Goal: Information Seeking & Learning: Learn about a topic

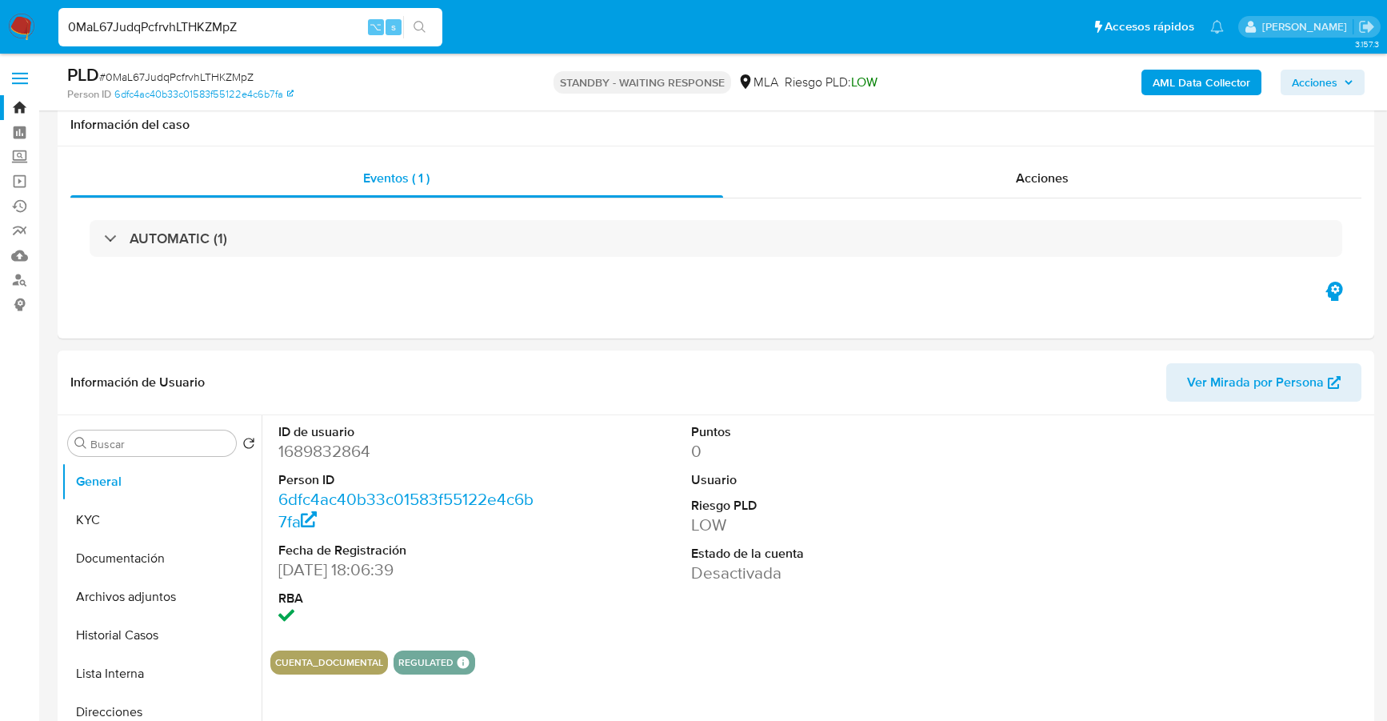
select select "10"
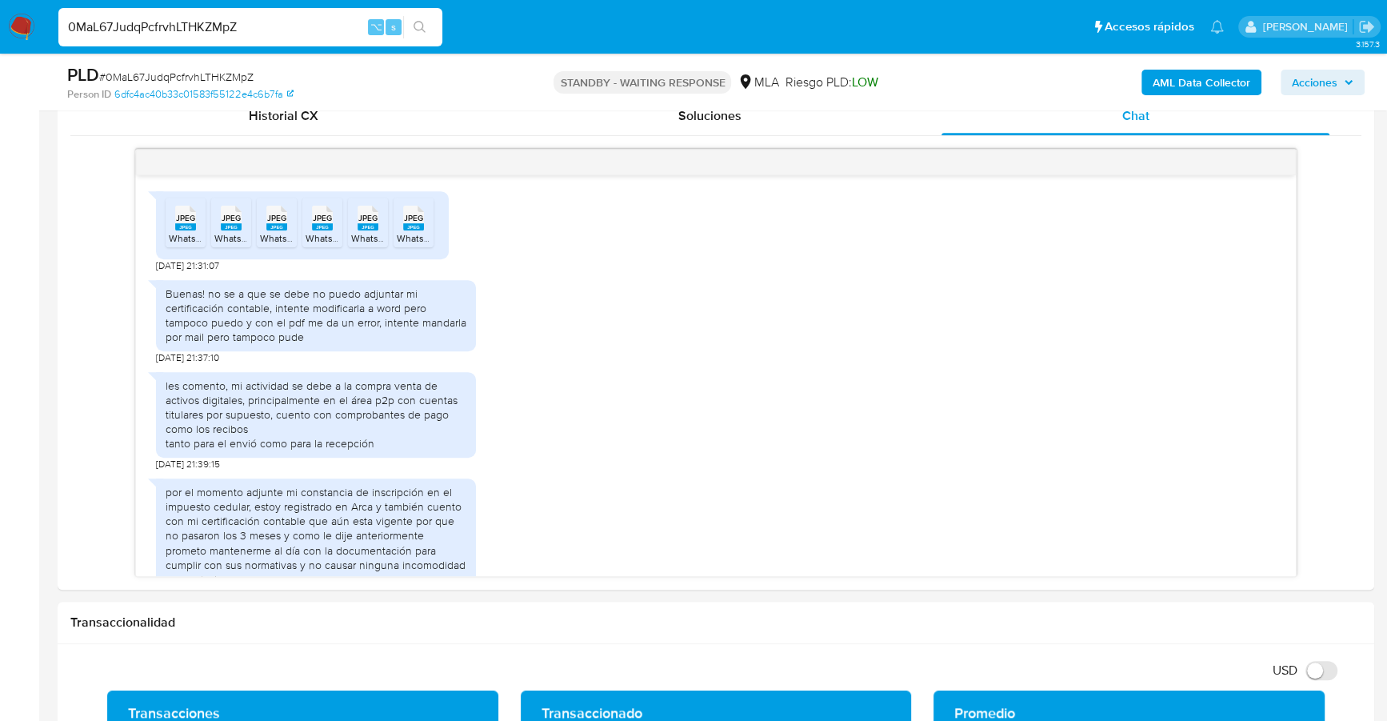
scroll to position [718, 0]
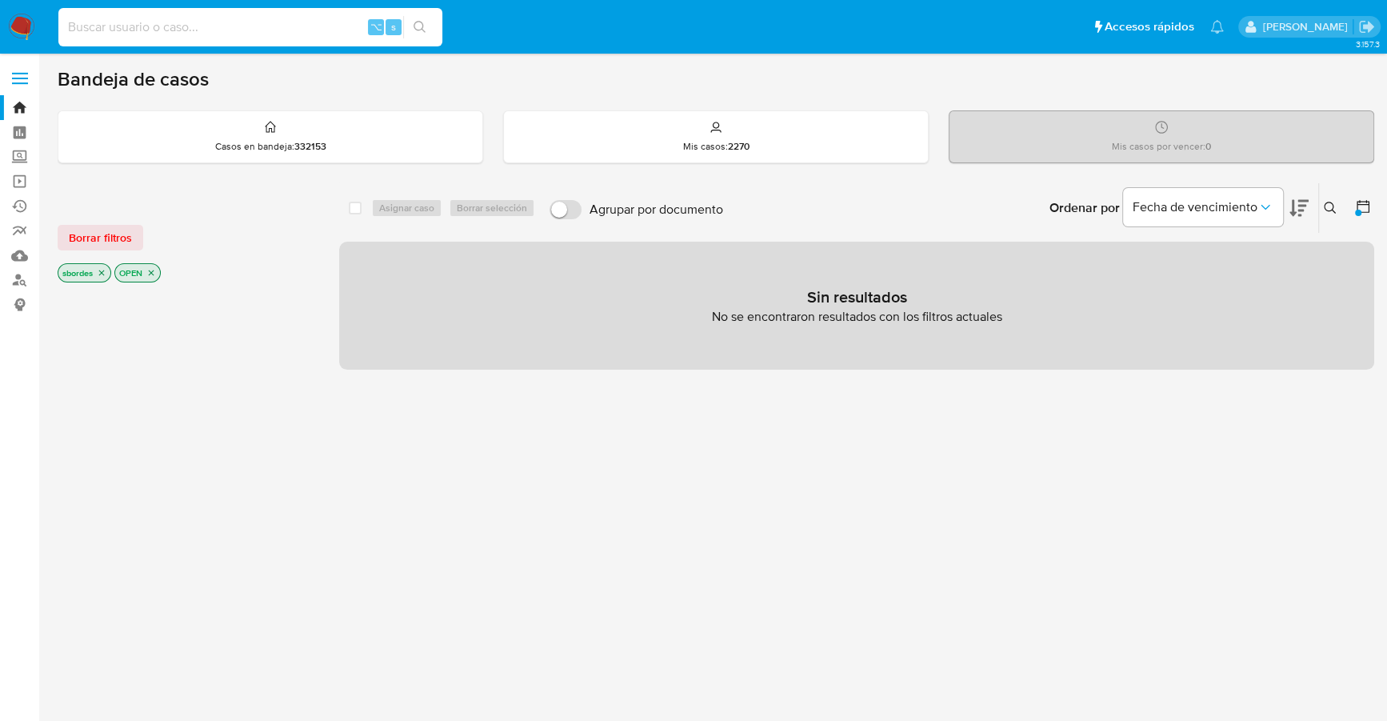
click at [265, 33] on input at bounding box center [250, 27] width 384 height 21
paste input "2379126175"
type input "2379126175"
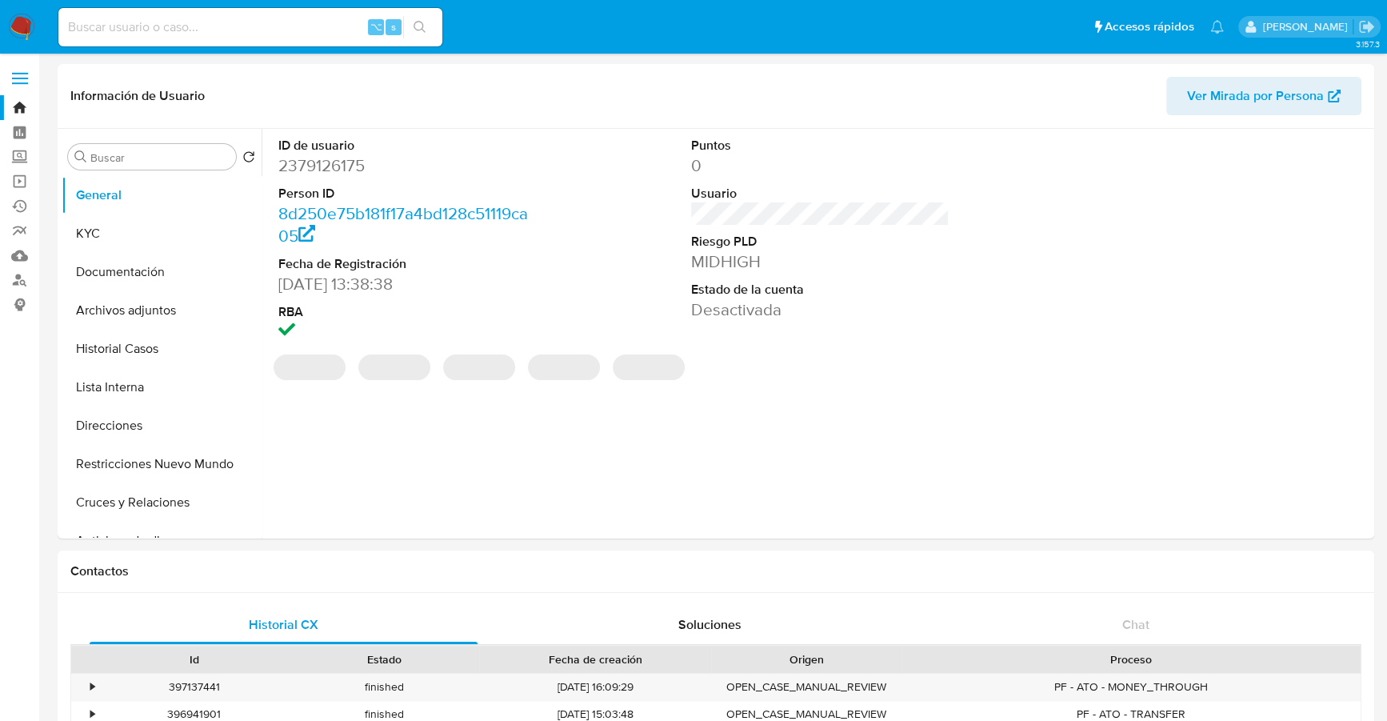
select select "10"
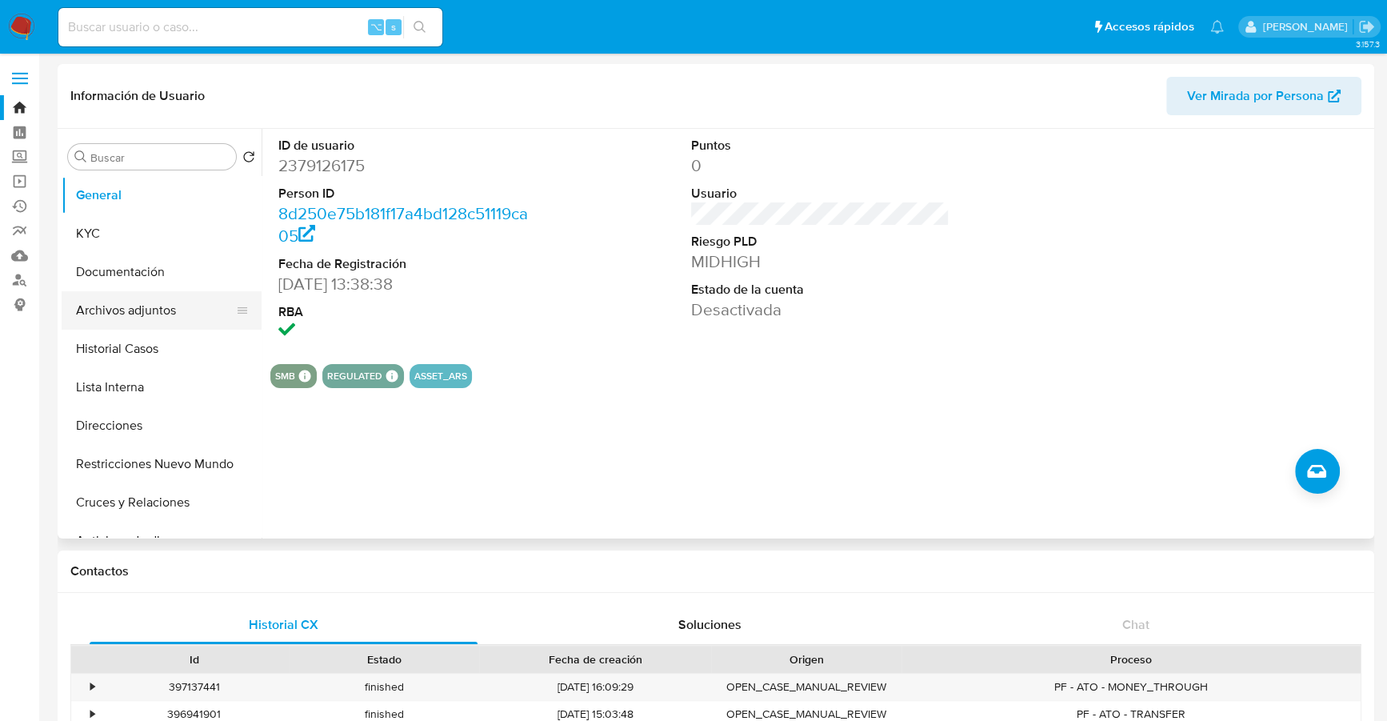
click at [143, 309] on button "Archivos adjuntos" at bounding box center [155, 310] width 187 height 38
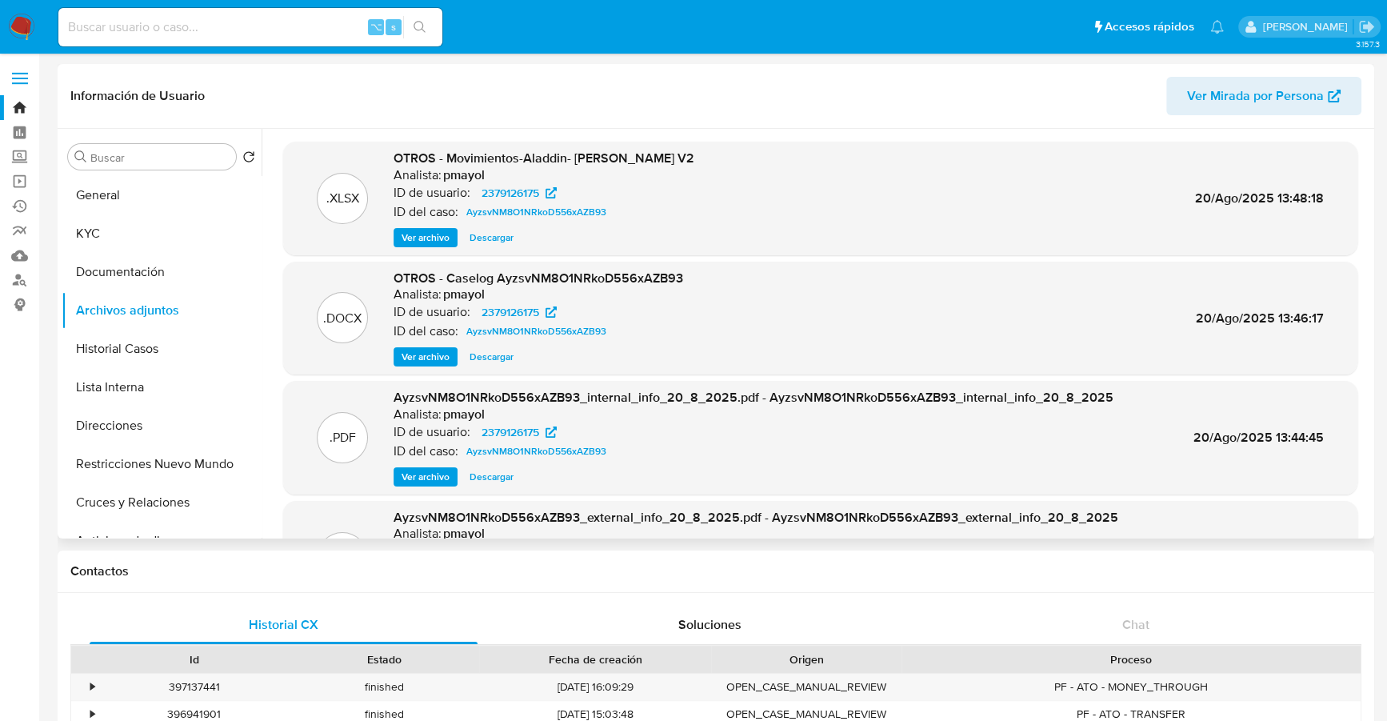
click at [502, 356] on span "Descargar" at bounding box center [492, 357] width 44 height 16
click at [498, 236] on span "Descargar" at bounding box center [492, 238] width 44 height 16
click at [127, 360] on button "Historial Casos" at bounding box center [155, 349] width 187 height 38
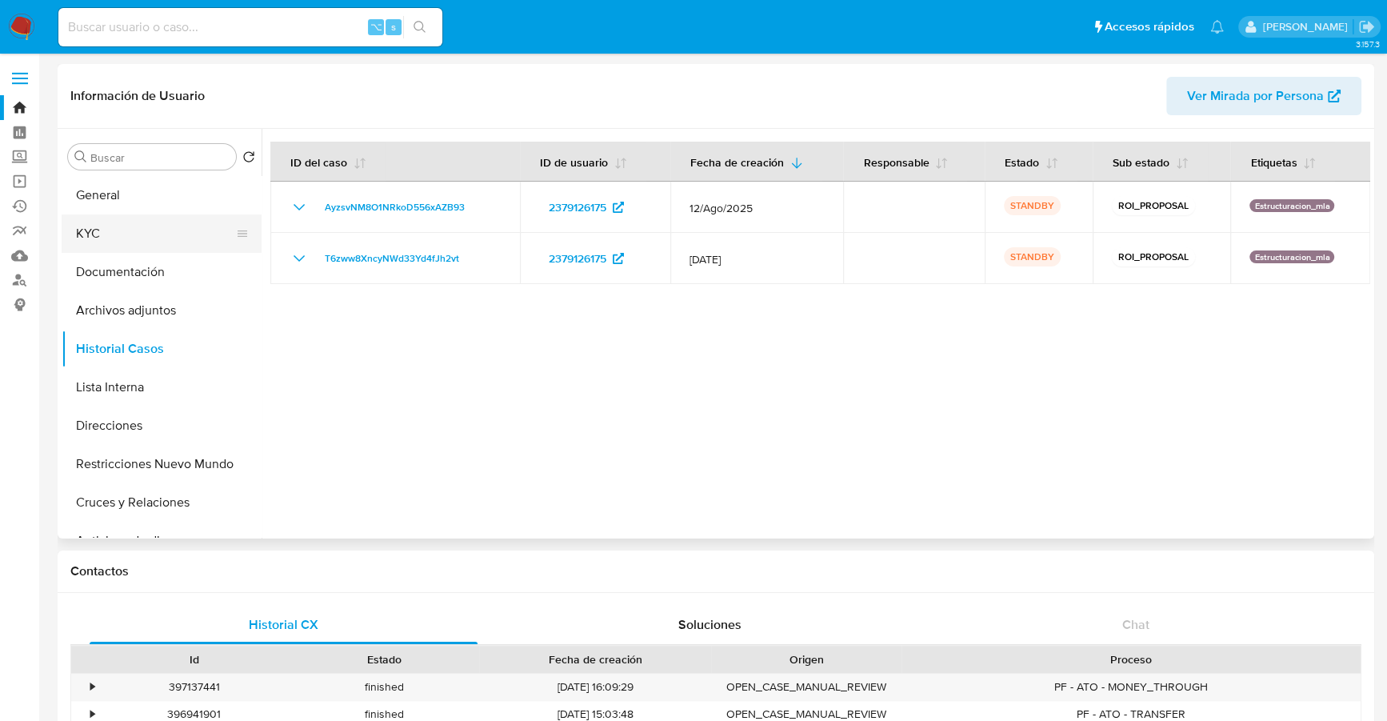
click at [104, 235] on button "KYC" at bounding box center [155, 233] width 187 height 38
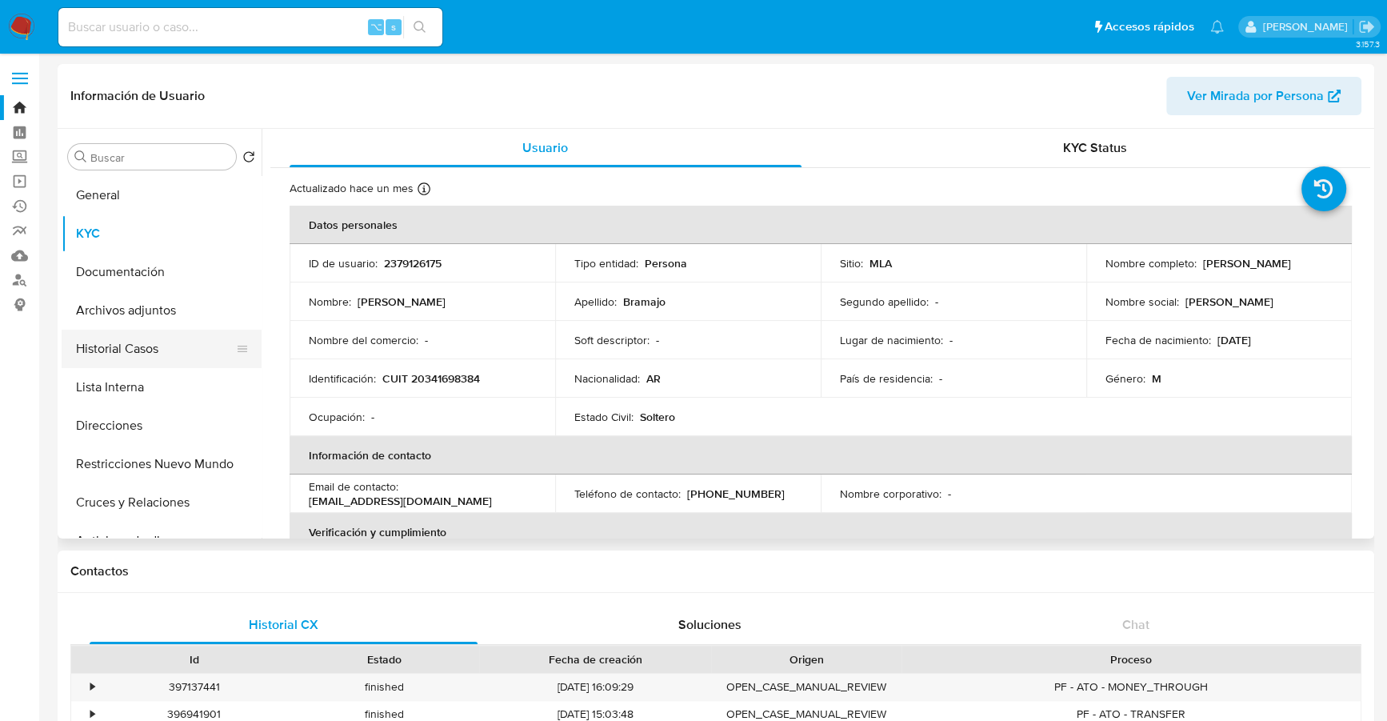
click at [85, 341] on button "Historial Casos" at bounding box center [155, 349] width 187 height 38
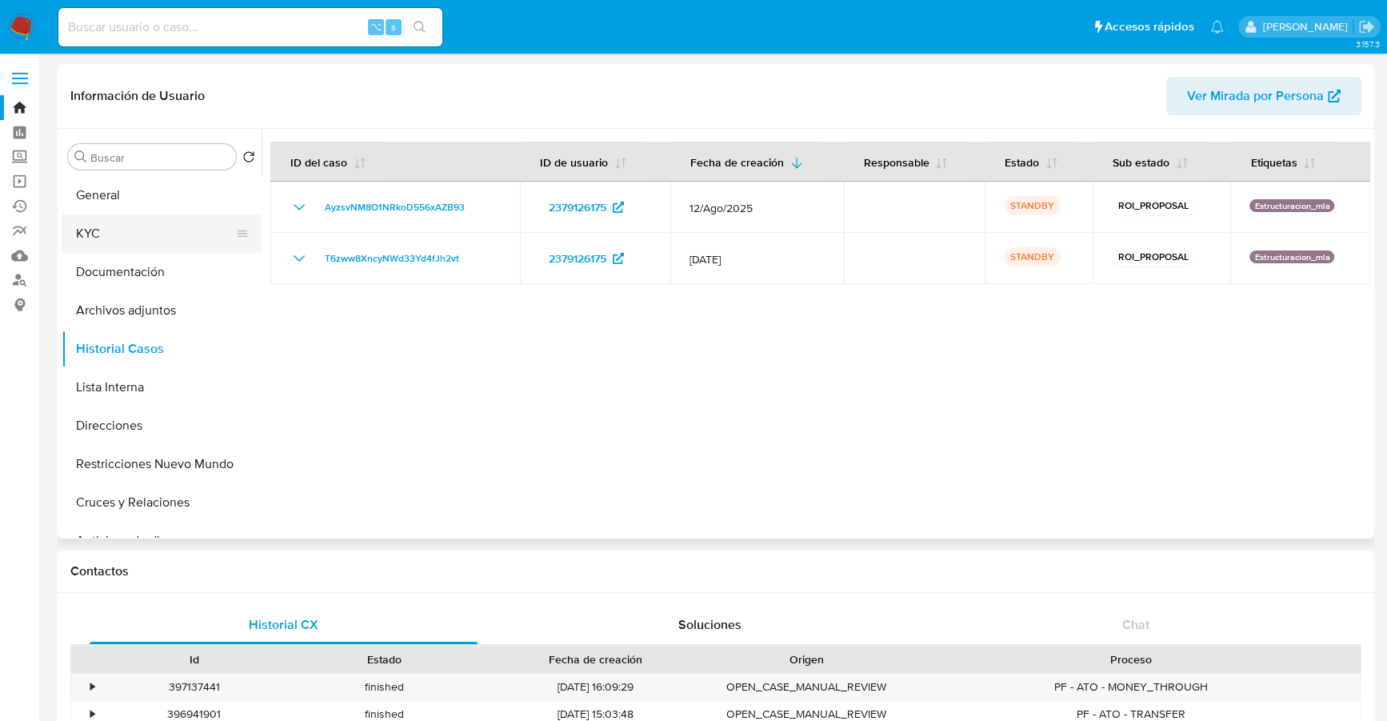
click at [106, 242] on button "KYC" at bounding box center [155, 233] width 187 height 38
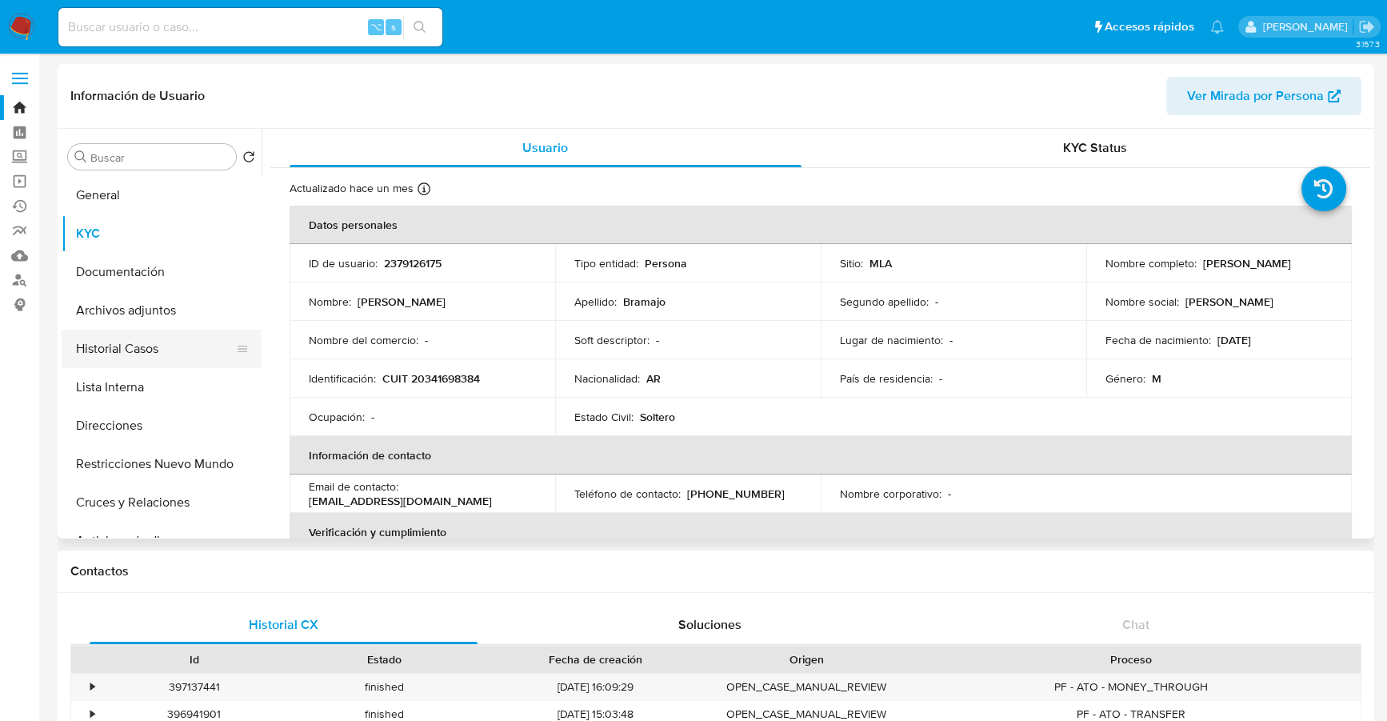
click at [137, 342] on button "Historial Casos" at bounding box center [155, 349] width 187 height 38
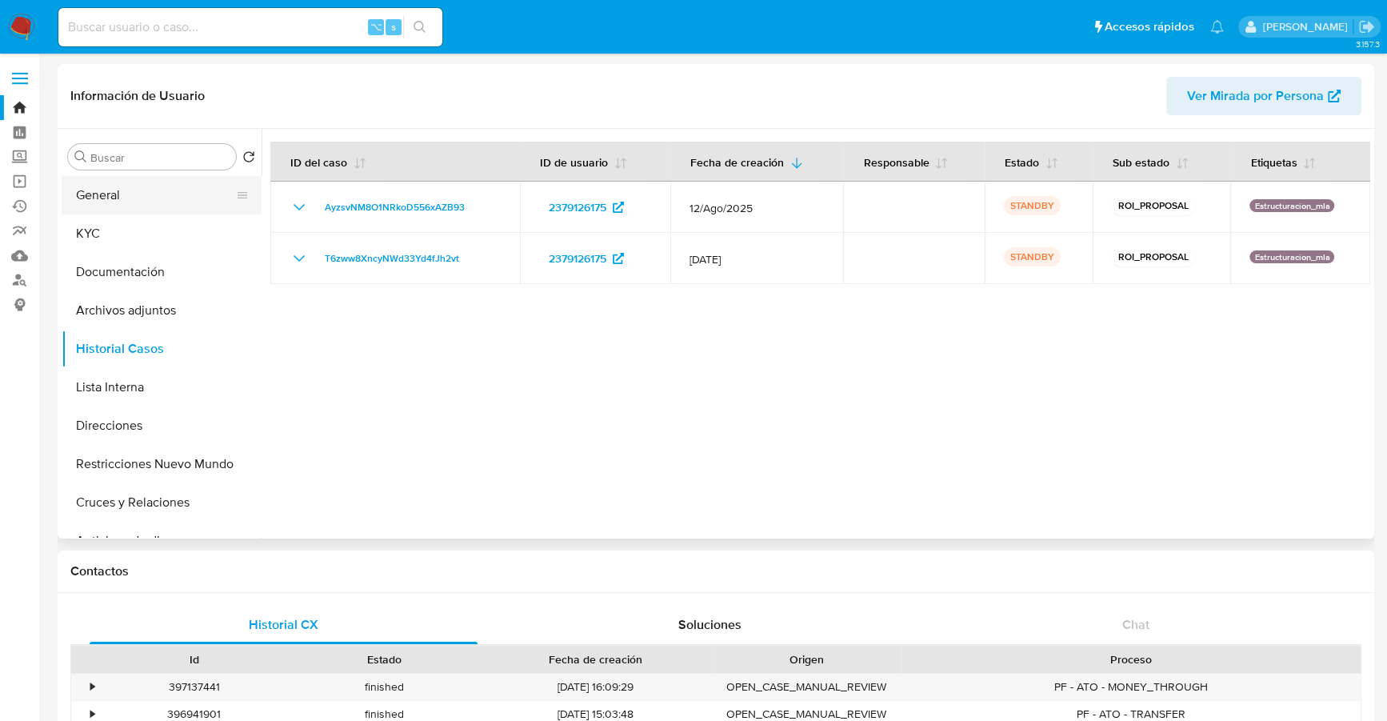
click at [106, 196] on button "General" at bounding box center [155, 195] width 187 height 38
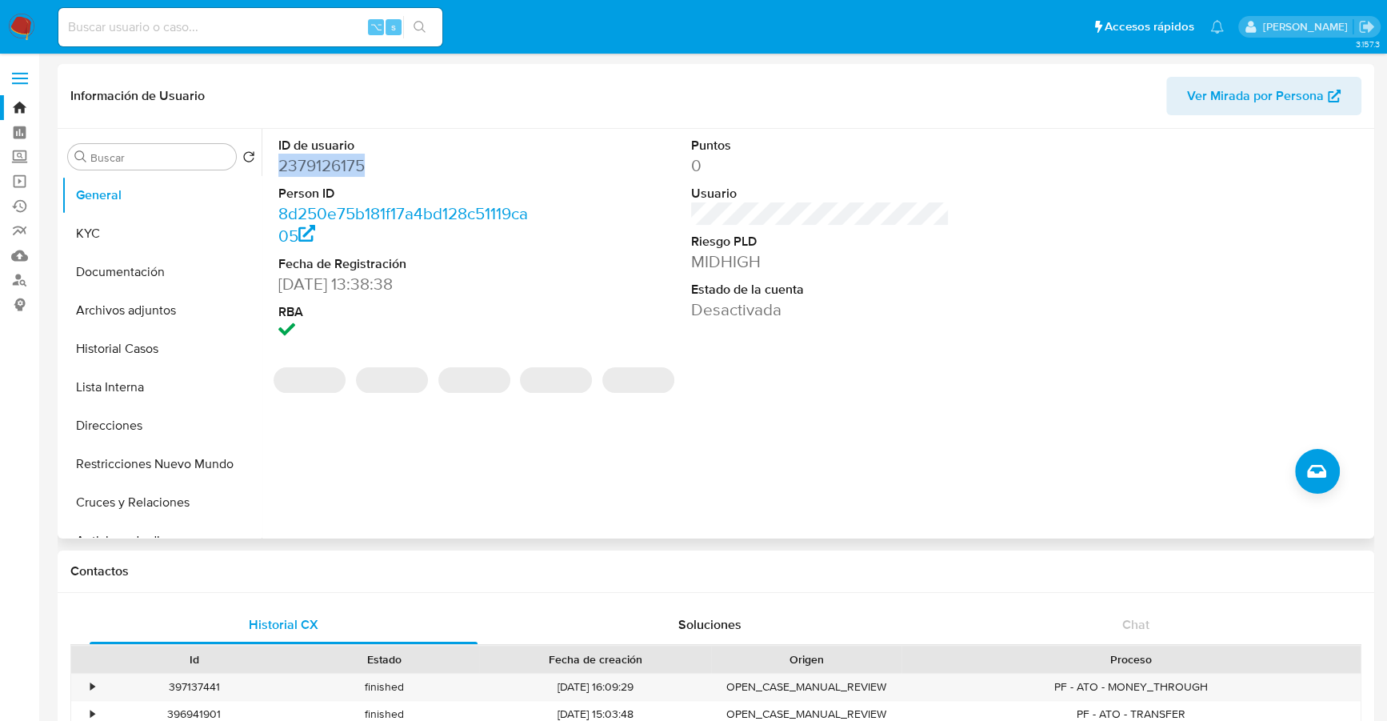
copy dd "2379126175"
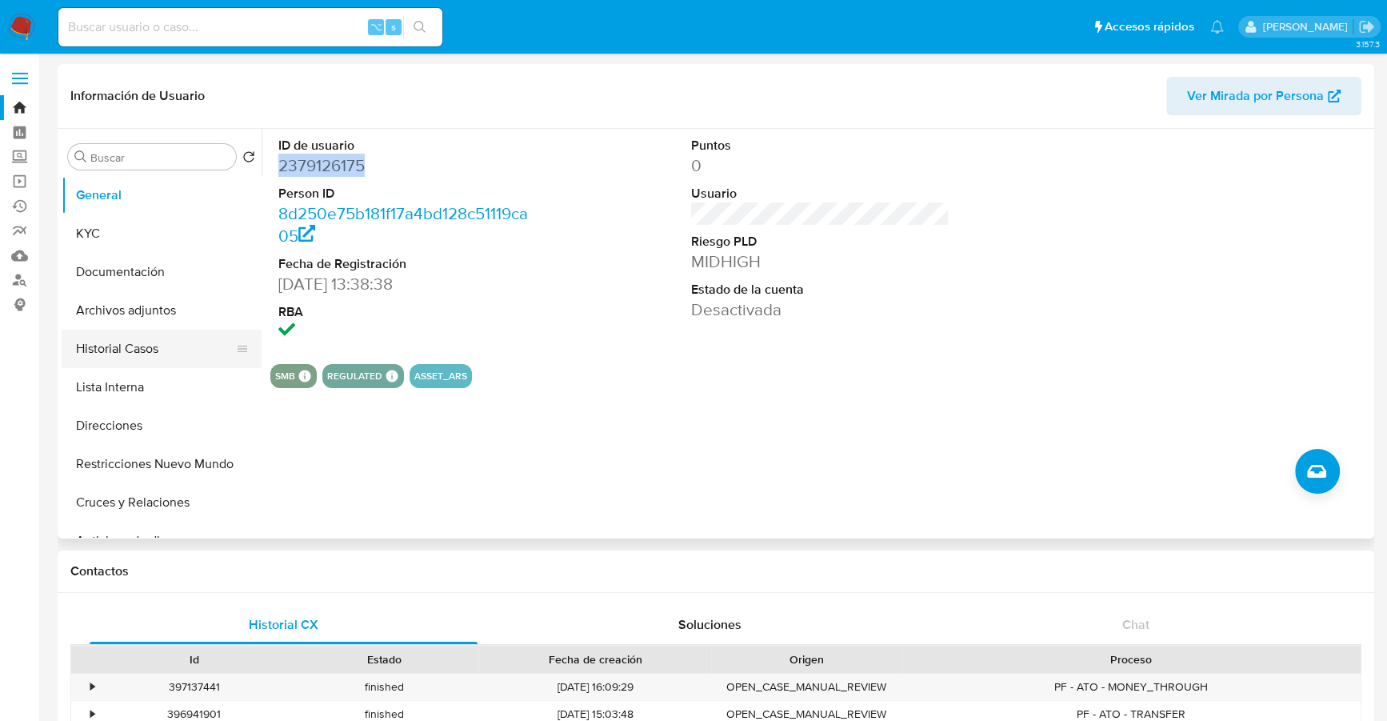
click at [126, 338] on button "Historial Casos" at bounding box center [155, 349] width 187 height 38
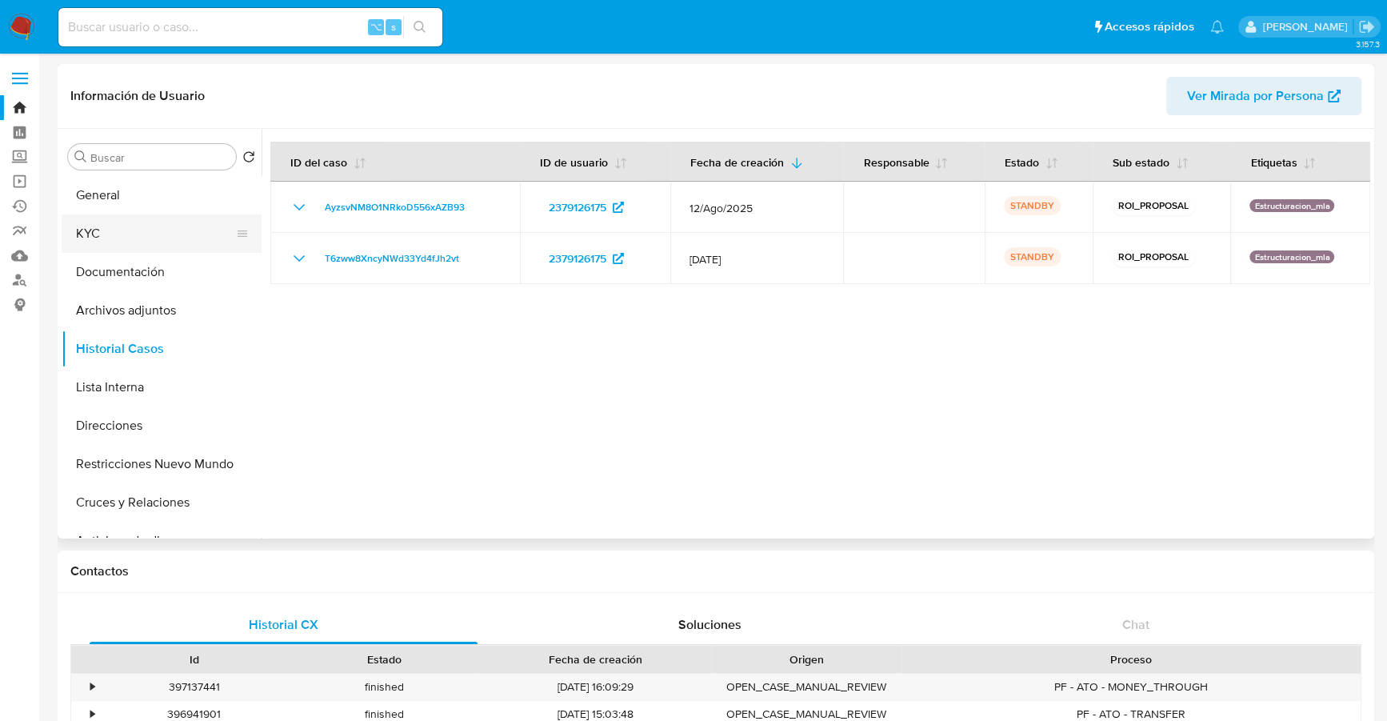
click at [122, 233] on button "KYC" at bounding box center [155, 233] width 187 height 38
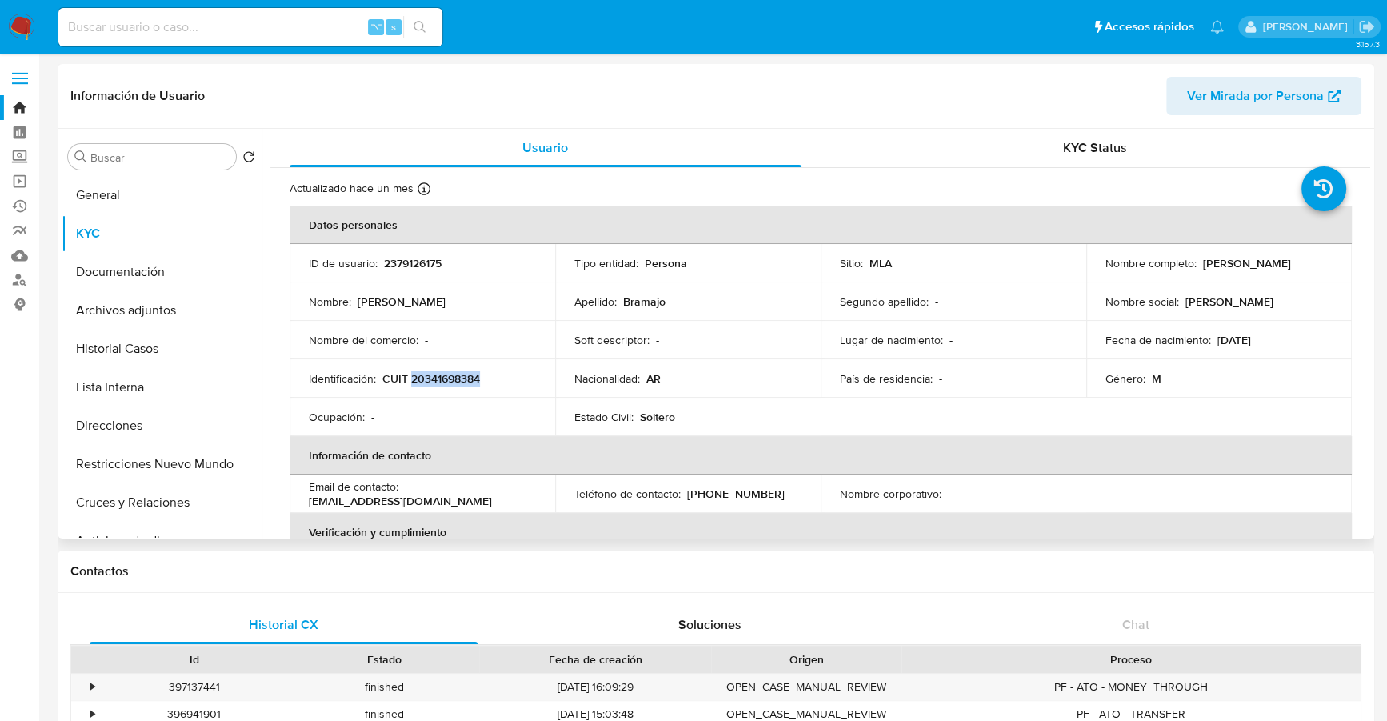
copy p "20341698384"
click at [150, 442] on button "Direcciones" at bounding box center [155, 425] width 187 height 38
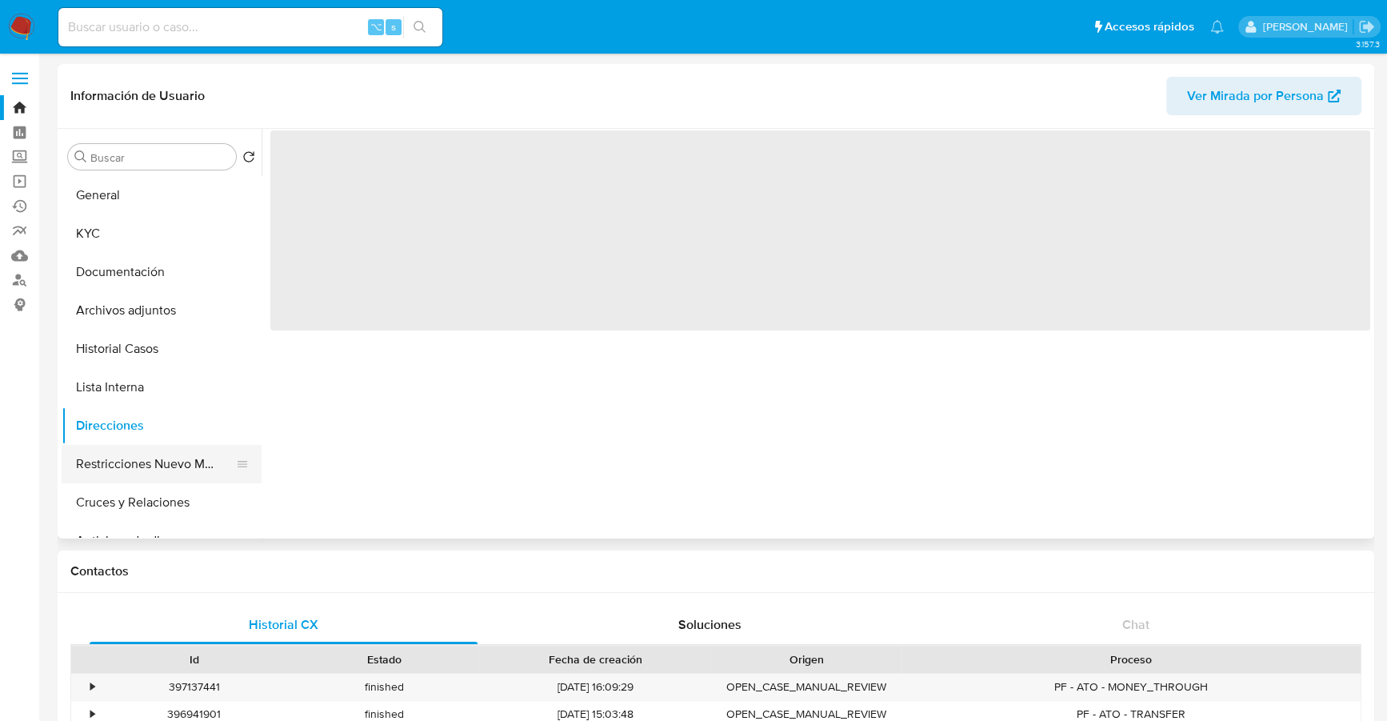
click at [158, 469] on button "Restricciones Nuevo Mundo" at bounding box center [155, 464] width 187 height 38
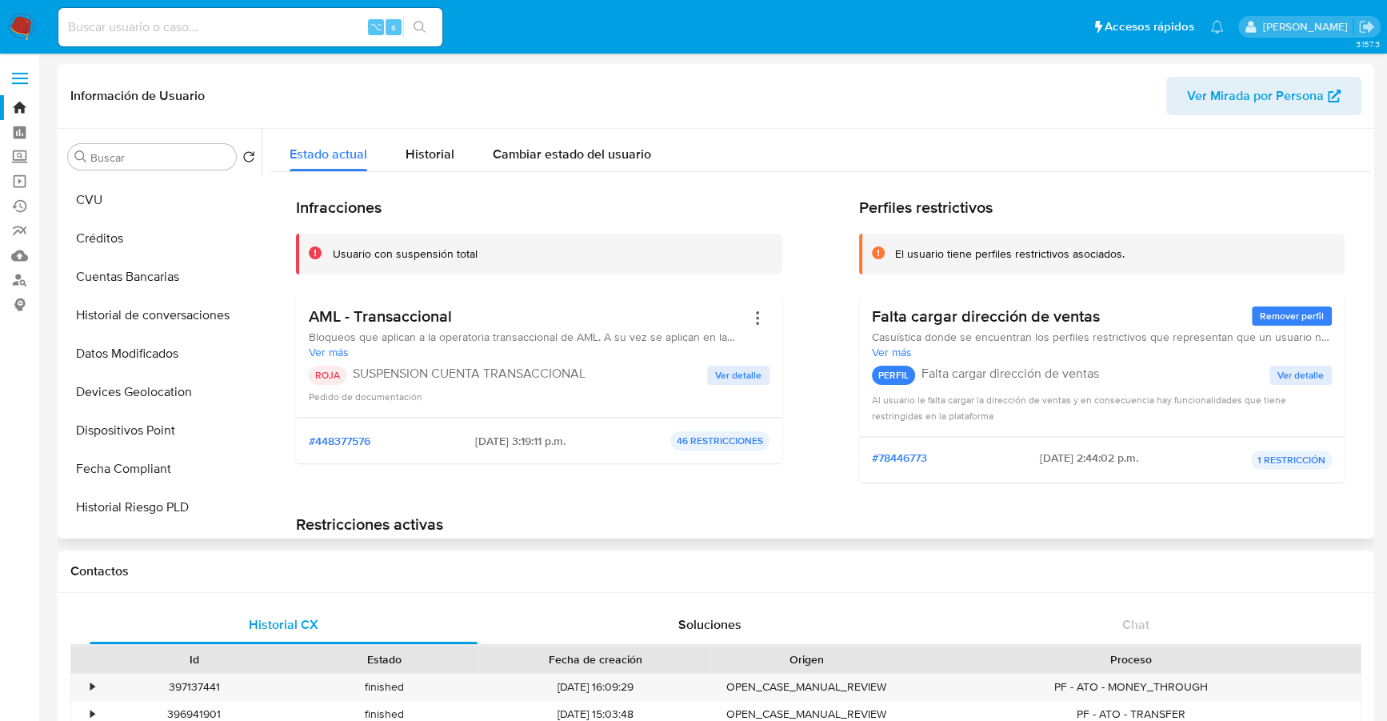
scroll to position [377, 0]
click at [164, 302] on button "Historial de conversaciones" at bounding box center [155, 317] width 187 height 38
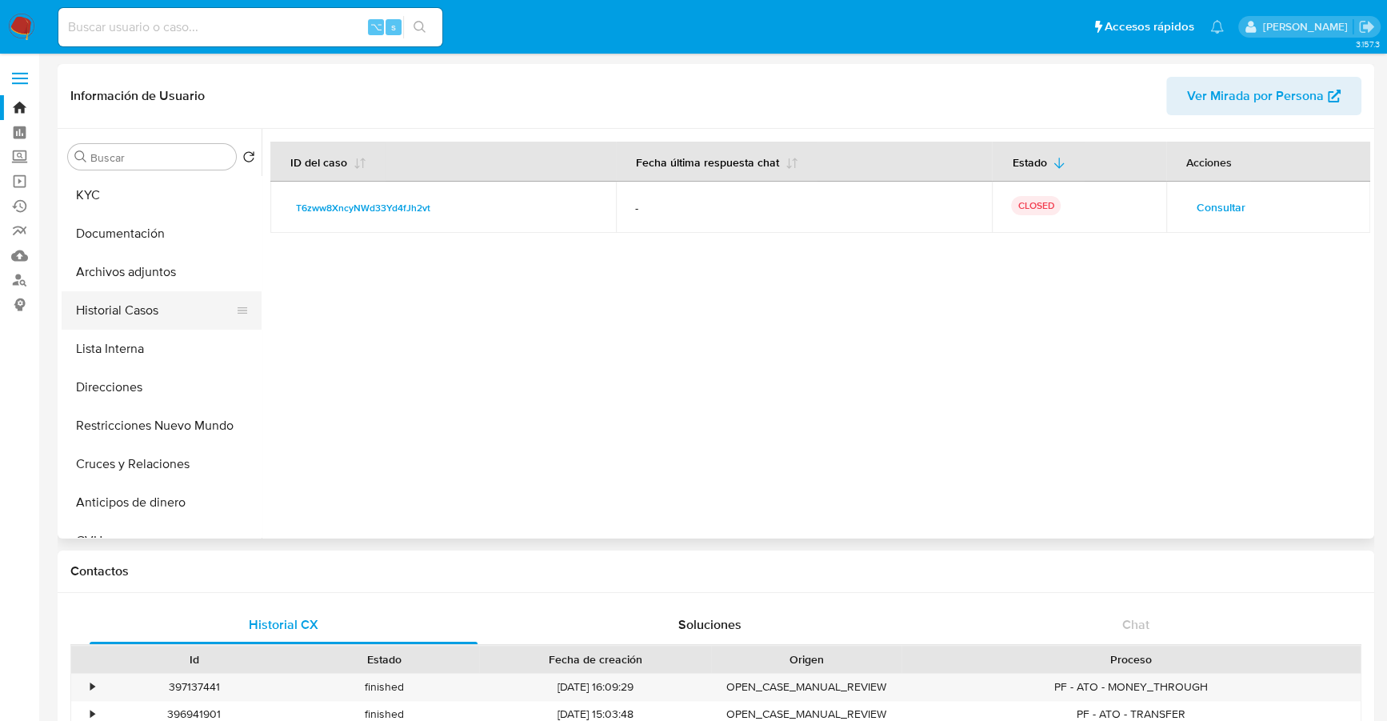
scroll to position [0, 0]
click at [137, 348] on button "Historial Casos" at bounding box center [155, 349] width 187 height 38
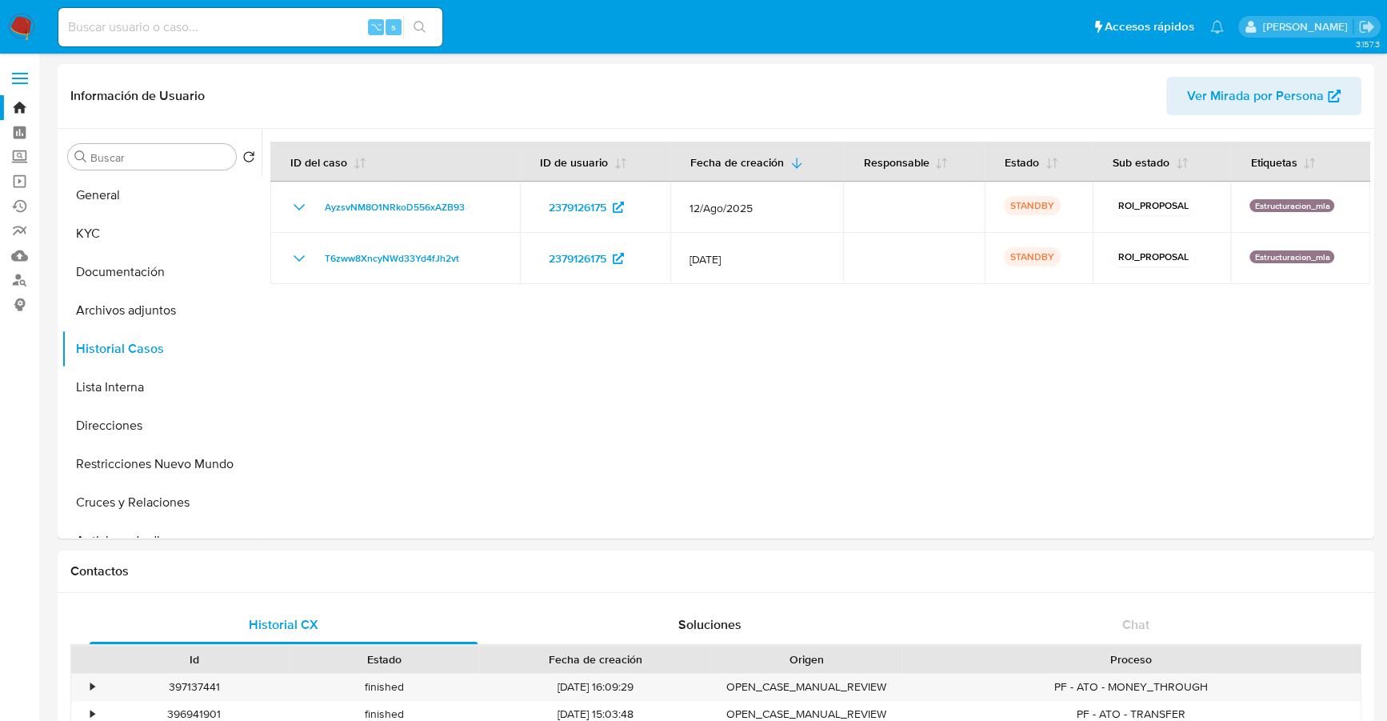
click at [205, 30] on input at bounding box center [250, 27] width 384 height 21
paste input "1121274416"
type input "1121274416"
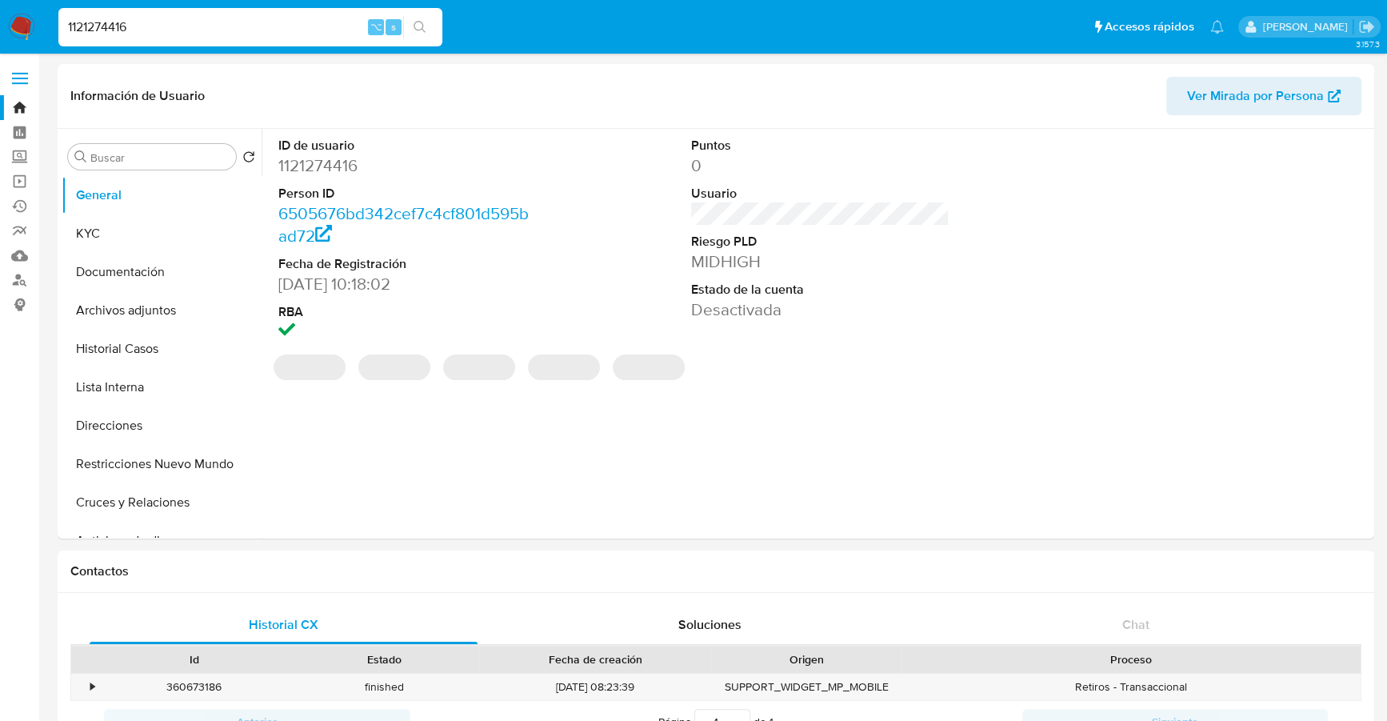
select select "10"
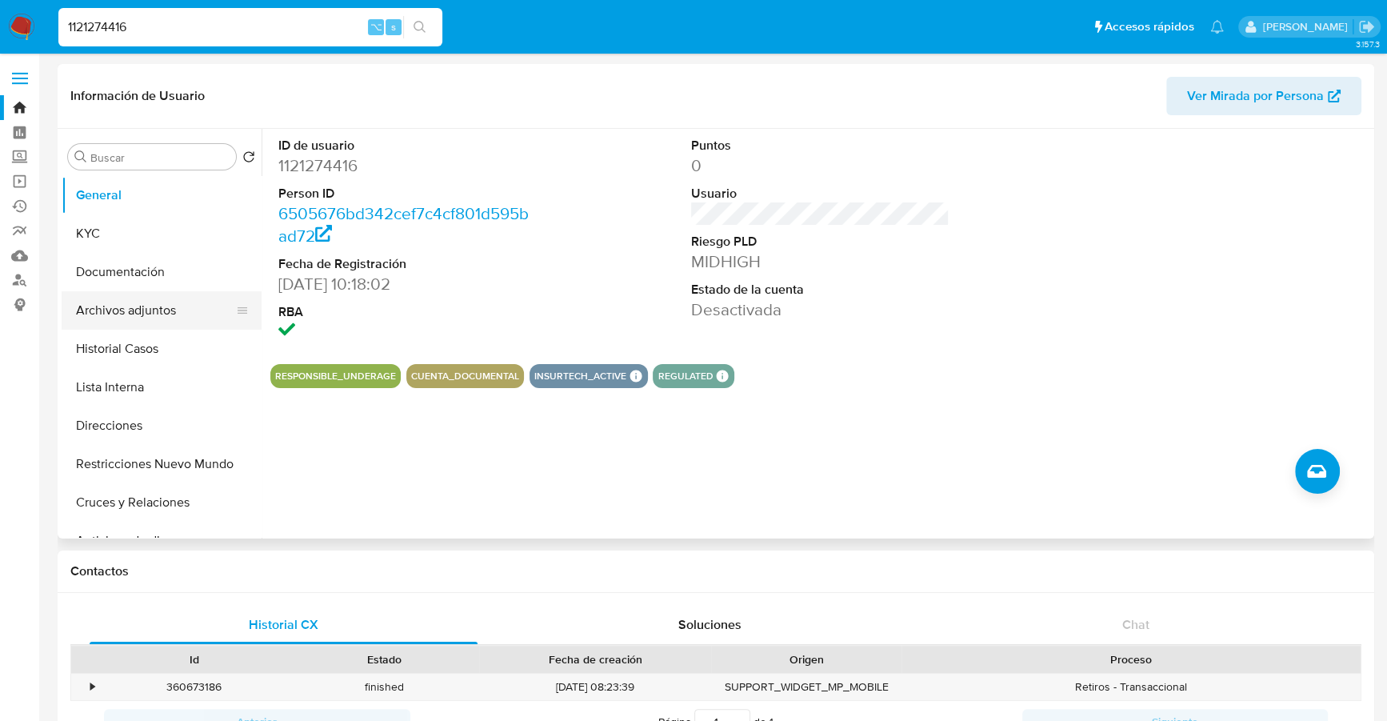
click at [129, 311] on button "Archivos adjuntos" at bounding box center [155, 310] width 187 height 38
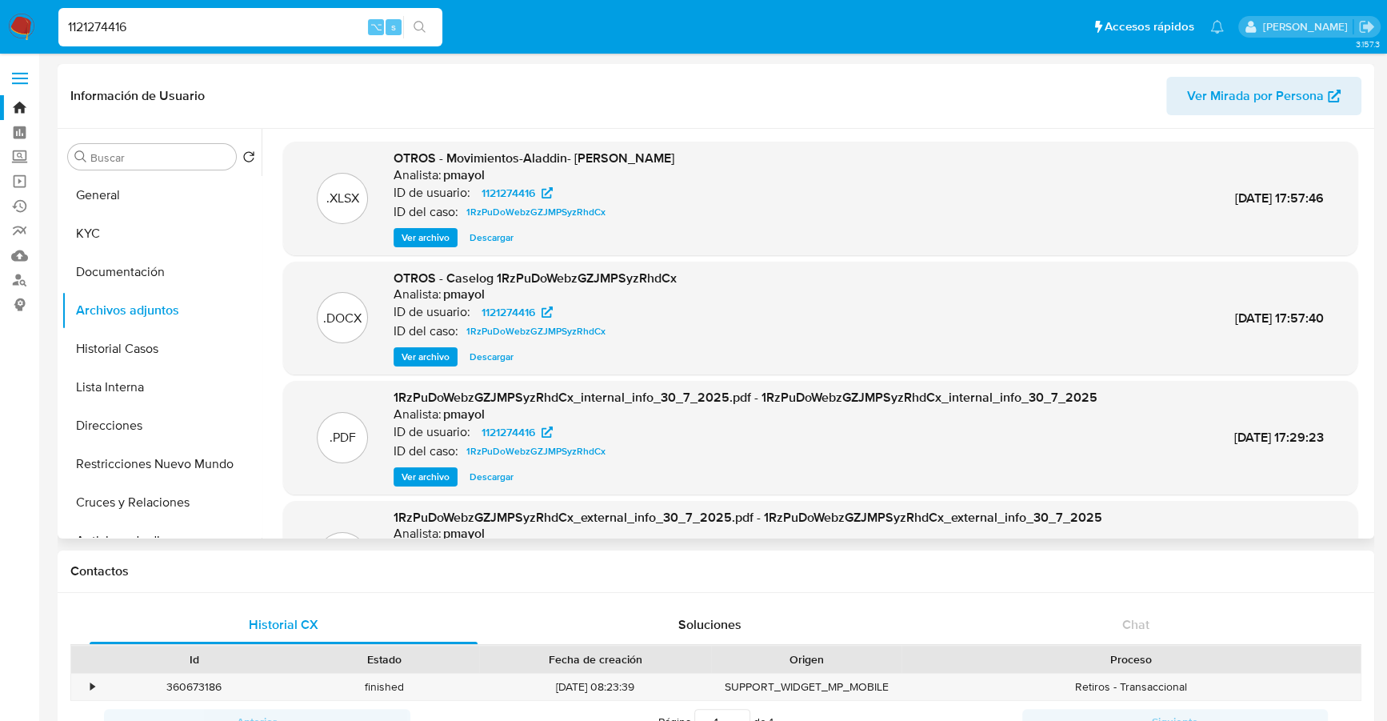
click at [867, 246] on div ".XLSX OTROS - Movimientos-Aladdin- Jesica Romina Cuello Analista: pmayol ID de …" at bounding box center [820, 199] width 1075 height 114
click at [490, 230] on span "Descargar" at bounding box center [492, 238] width 44 height 16
click at [496, 358] on span "Descargar" at bounding box center [492, 357] width 44 height 16
click at [106, 344] on button "Historial Casos" at bounding box center [155, 349] width 187 height 38
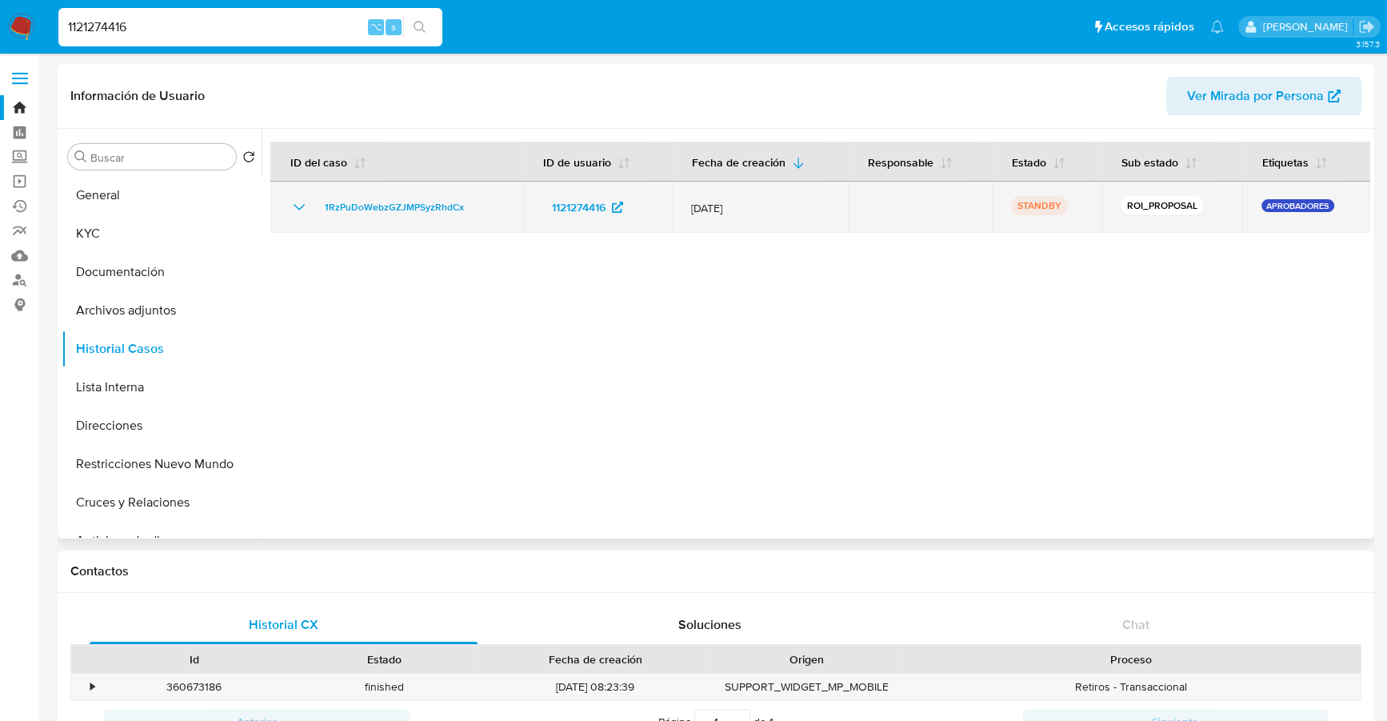
click at [369, 217] on td "1RzPuDoWebzGZJMPSyzRhdCx" at bounding box center [396, 207] width 253 height 51
click at [369, 210] on span "1RzPuDoWebzGZJMPSyzRhdCx" at bounding box center [394, 207] width 139 height 19
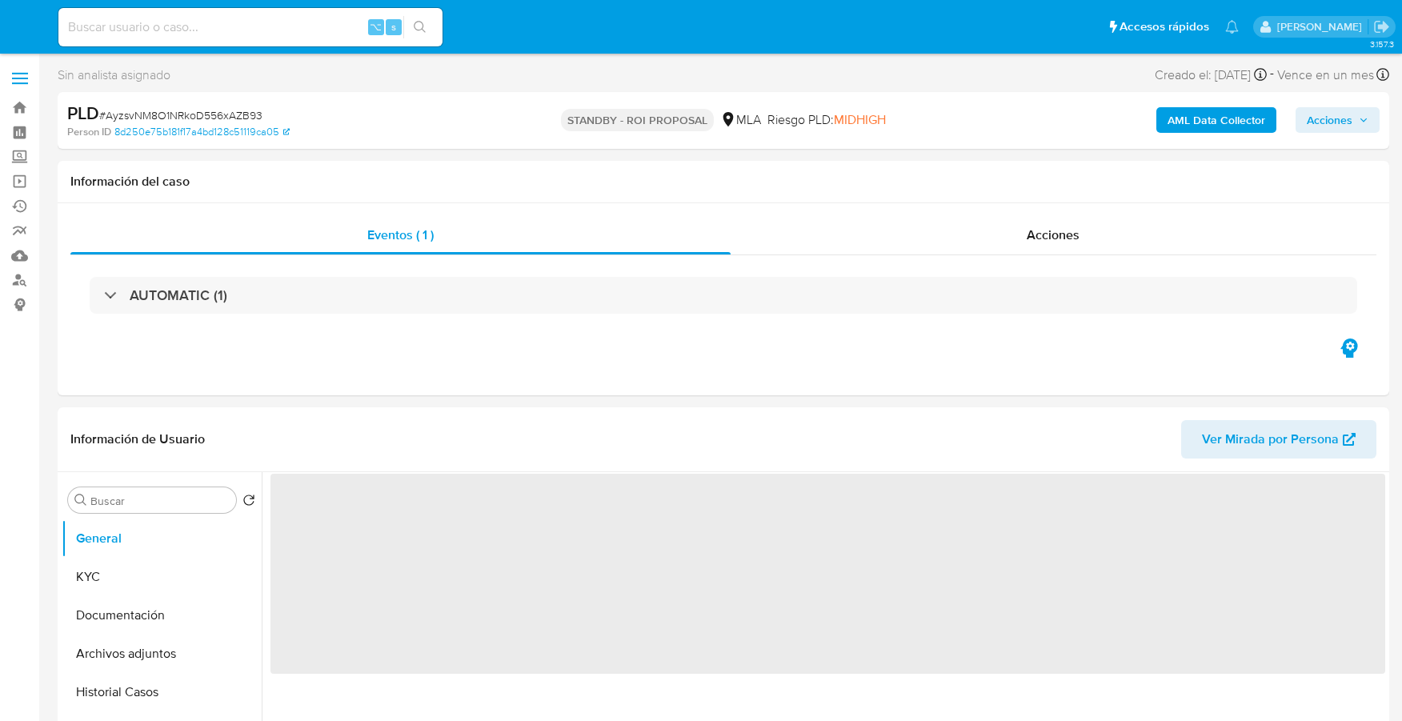
select select "10"
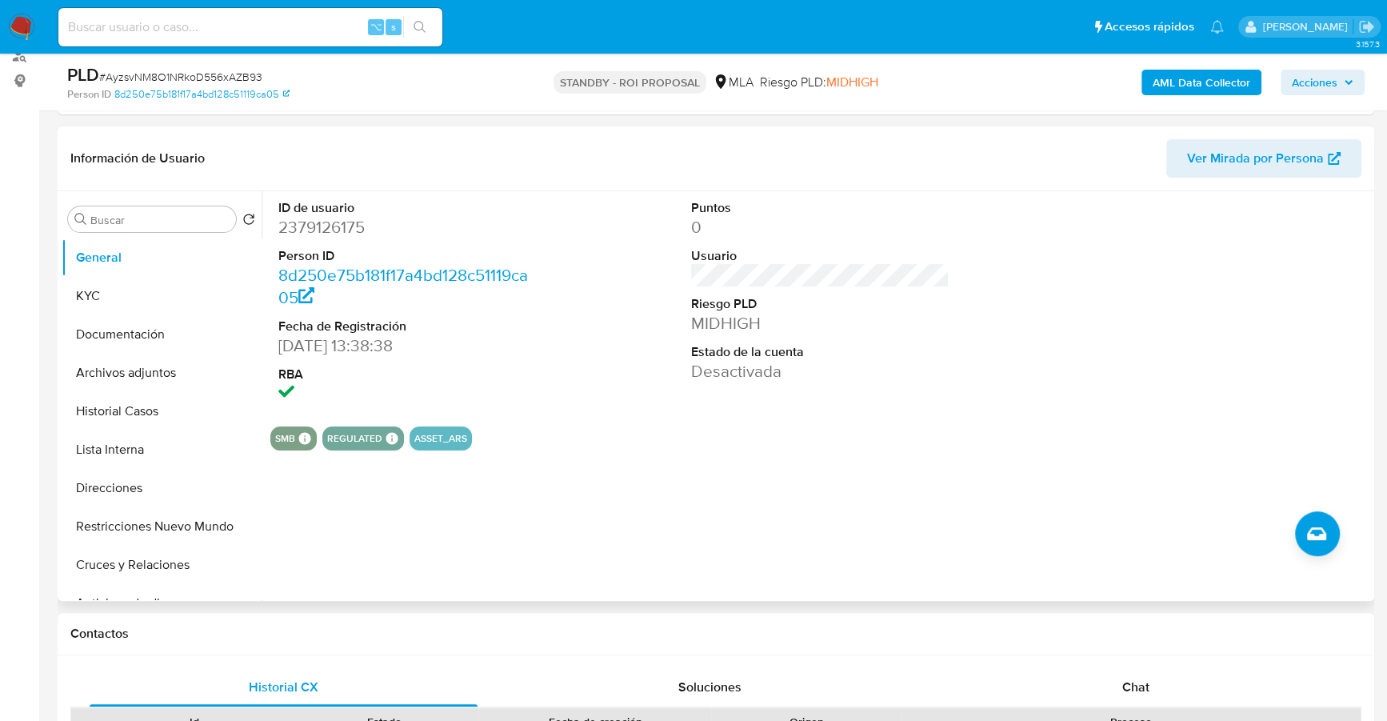
scroll to position [372, 0]
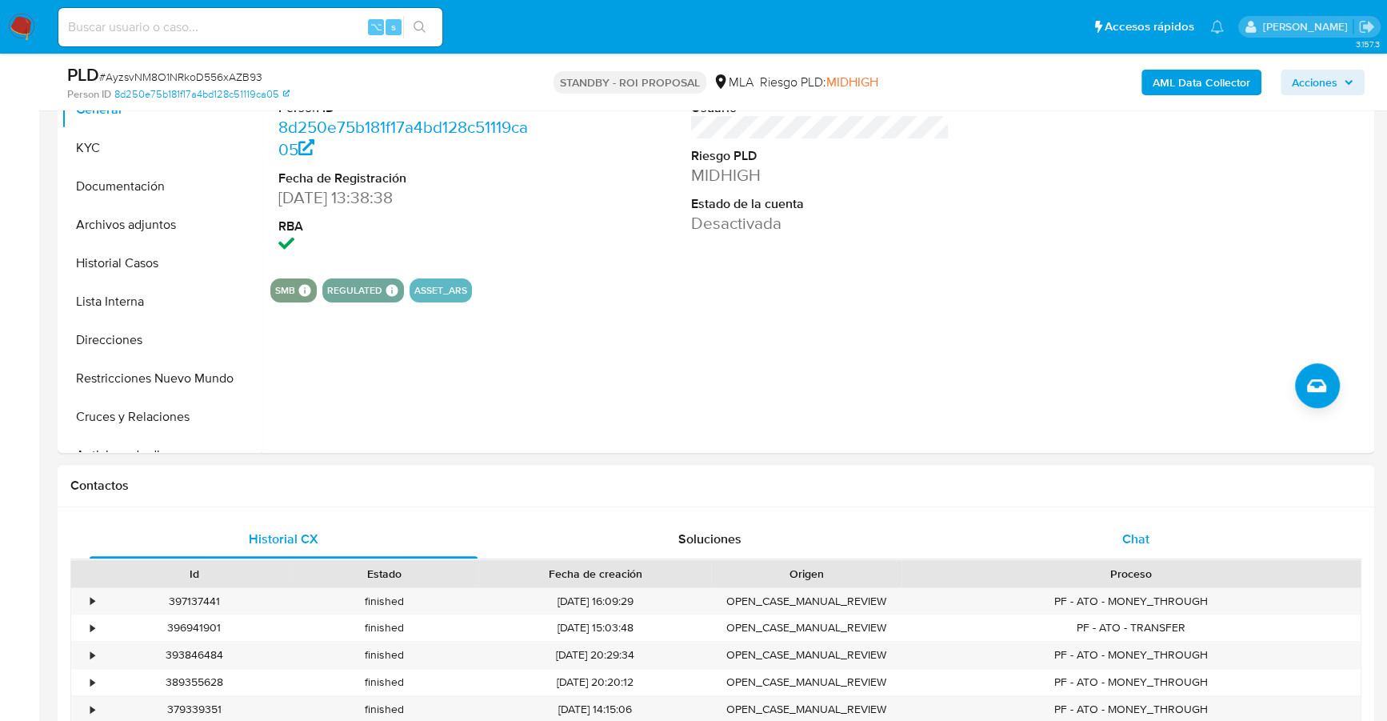
drag, startPoint x: 1146, startPoint y: 538, endPoint x: 1149, endPoint y: 524, distance: 14.0
click at [1148, 538] on span "Chat" at bounding box center [1136, 539] width 27 height 18
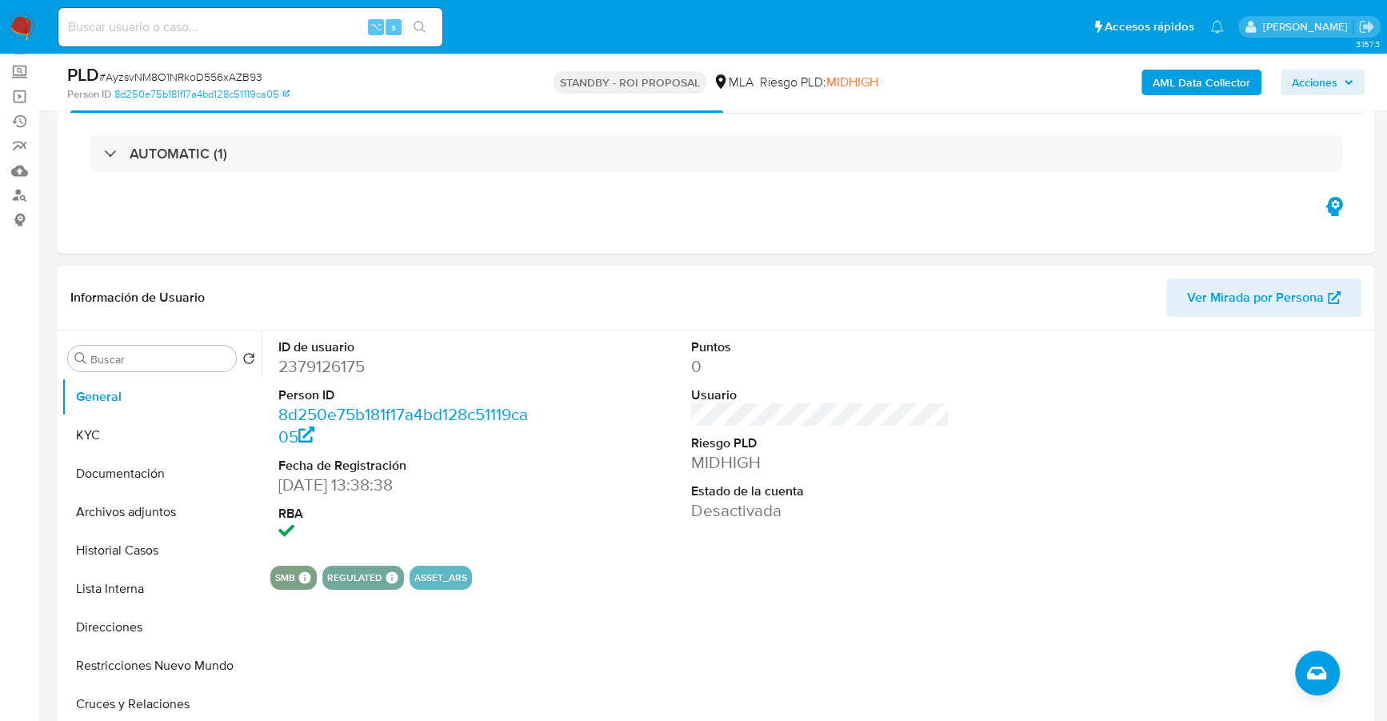
scroll to position [480, 0]
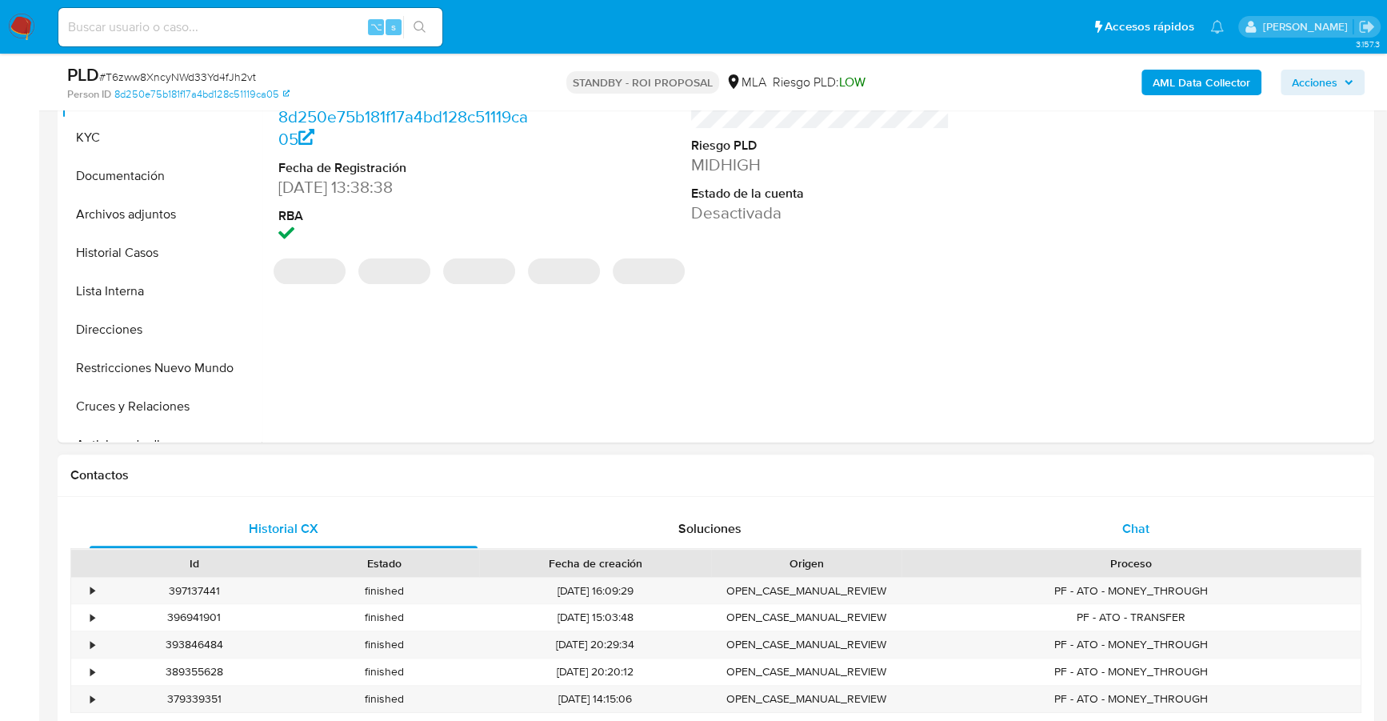
click at [1169, 542] on div "Chat" at bounding box center [1136, 529] width 388 height 38
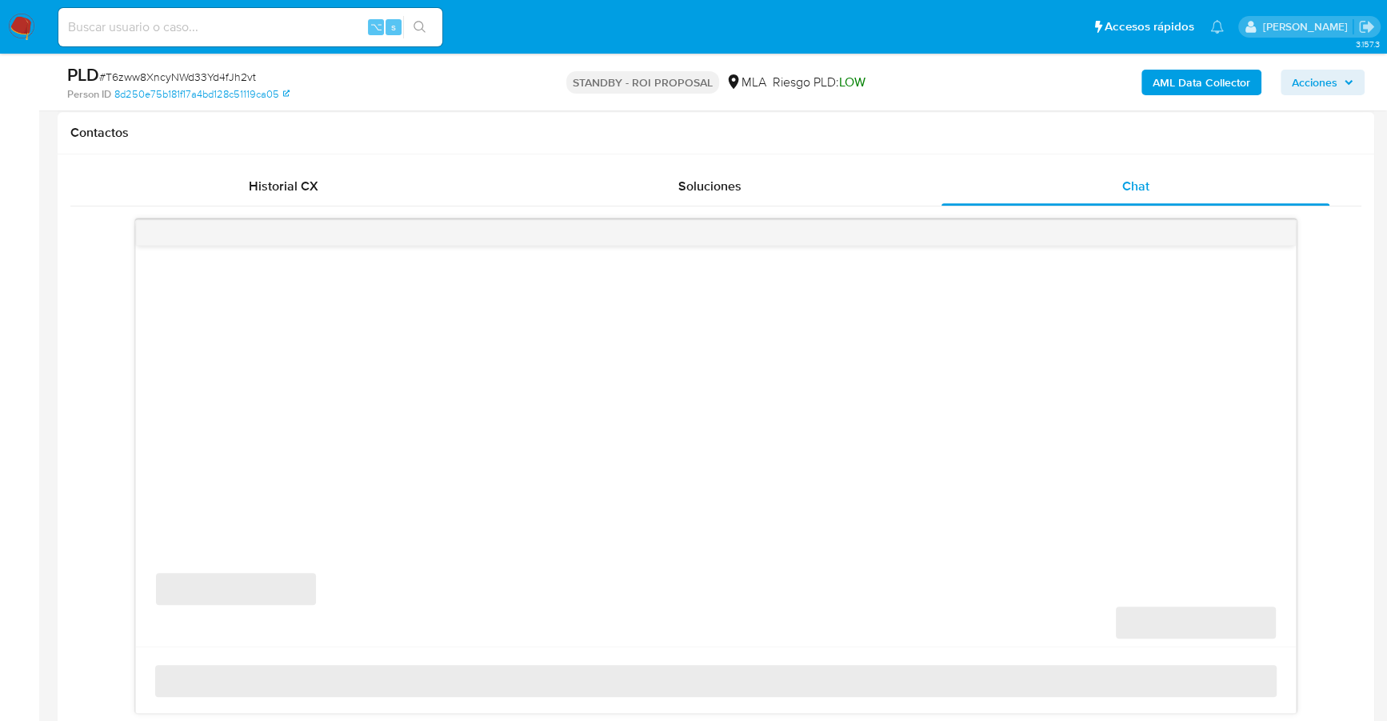
select select "10"
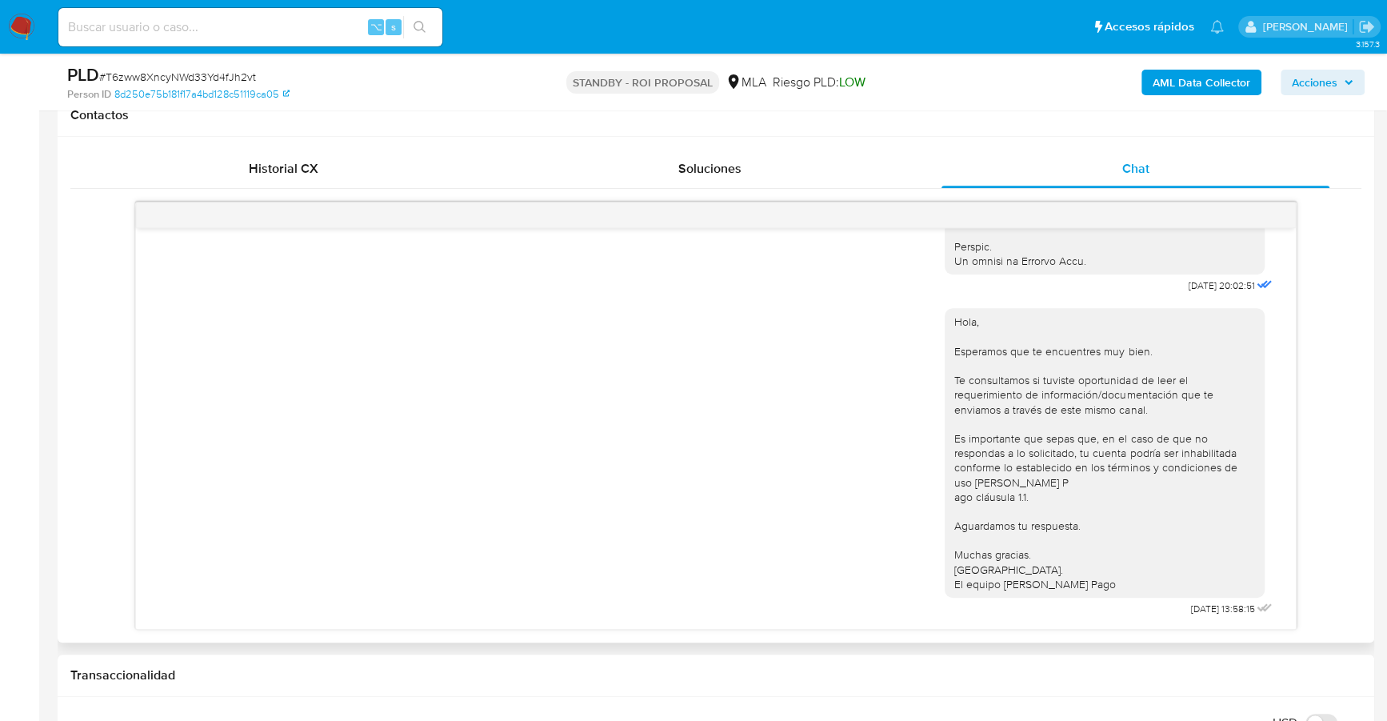
scroll to position [604, 0]
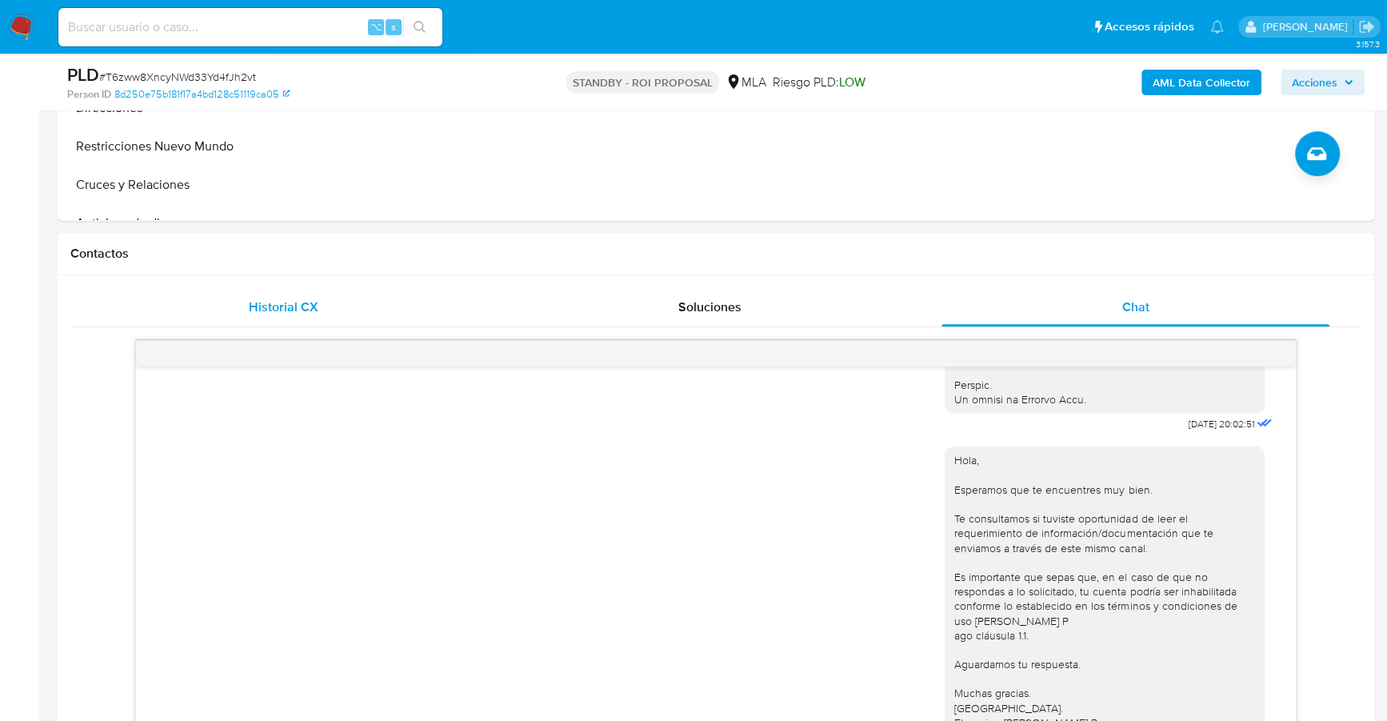
click at [309, 310] on span "Historial CX" at bounding box center [284, 307] width 70 height 18
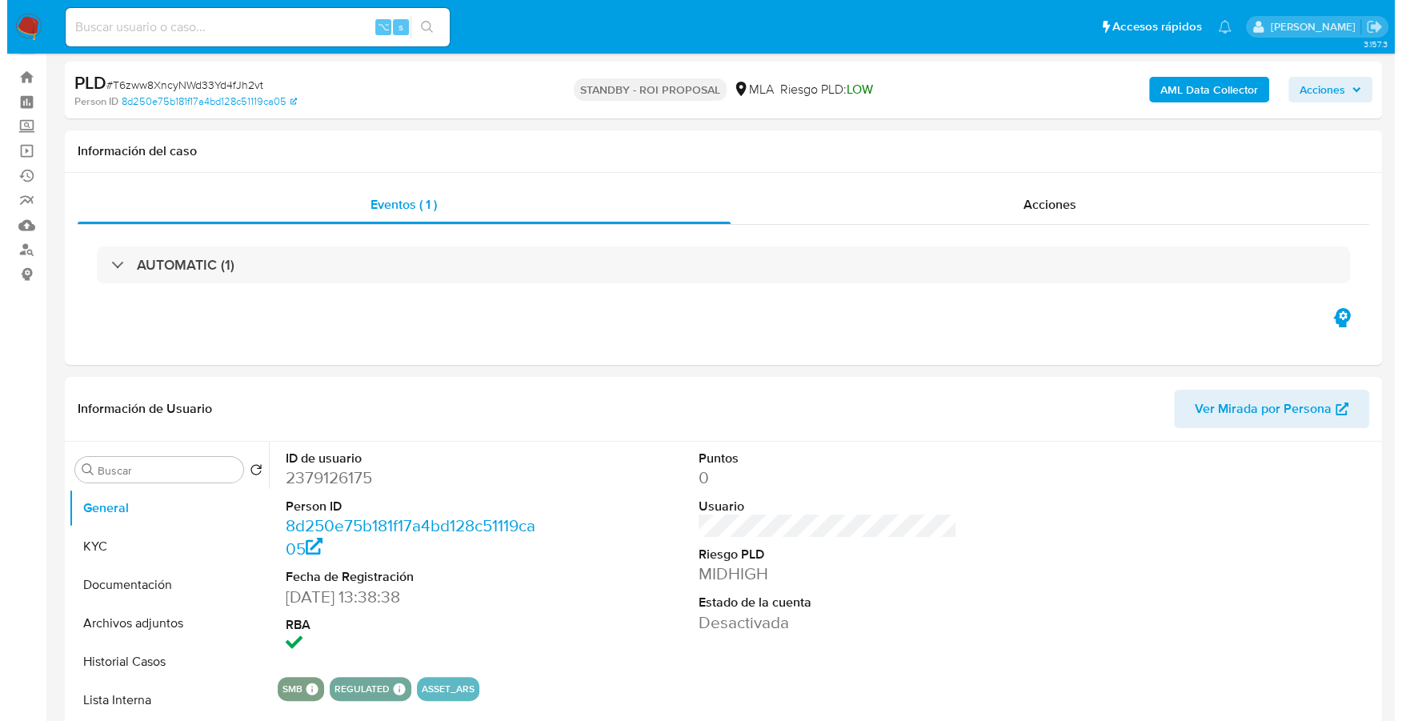
scroll to position [31, 0]
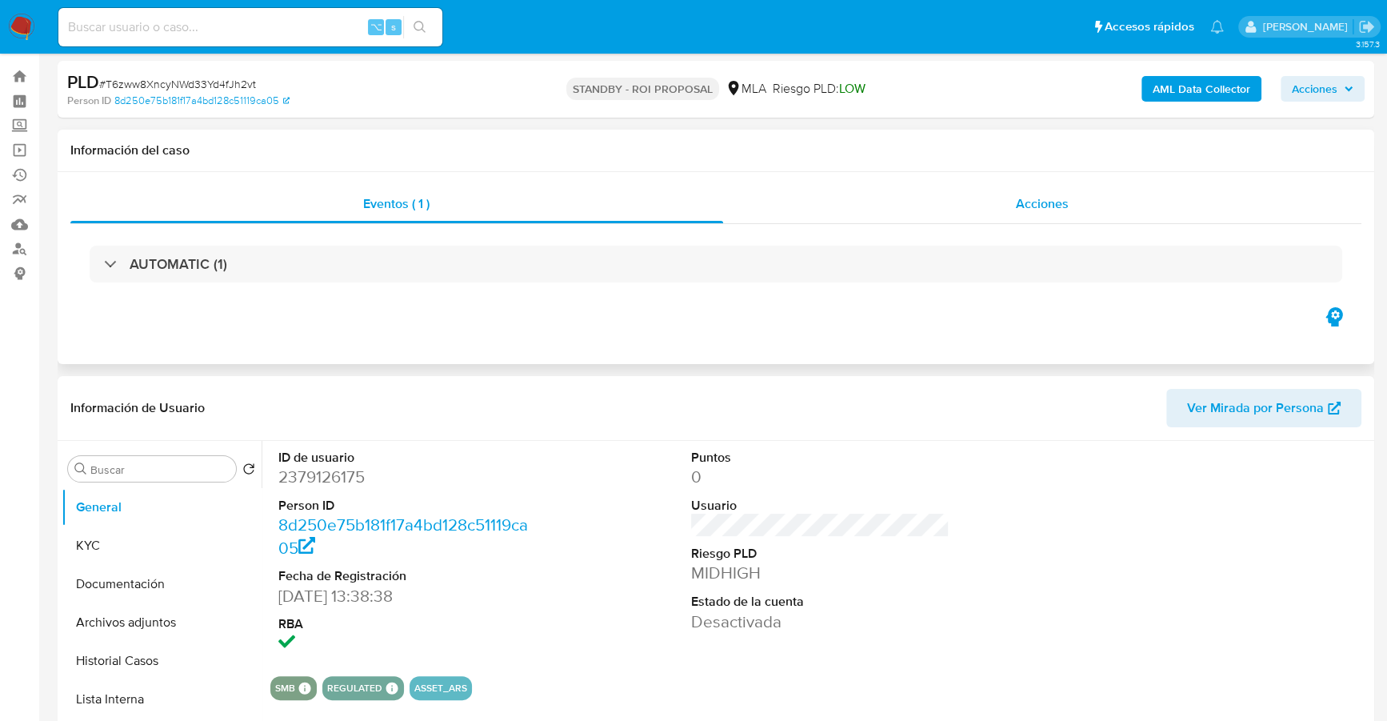
click at [1067, 211] on span "Acciones" at bounding box center [1042, 203] width 53 height 18
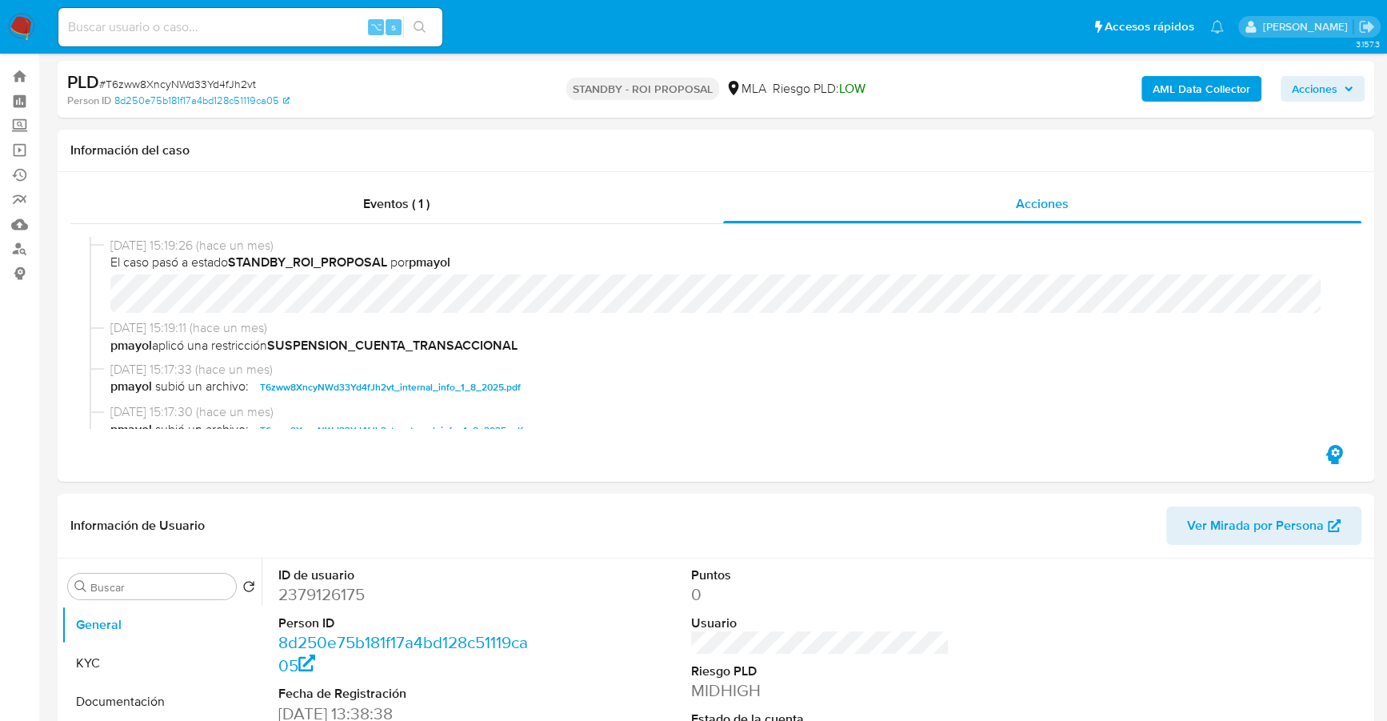
click at [1175, 95] on b "AML Data Collector" at bounding box center [1202, 89] width 98 height 26
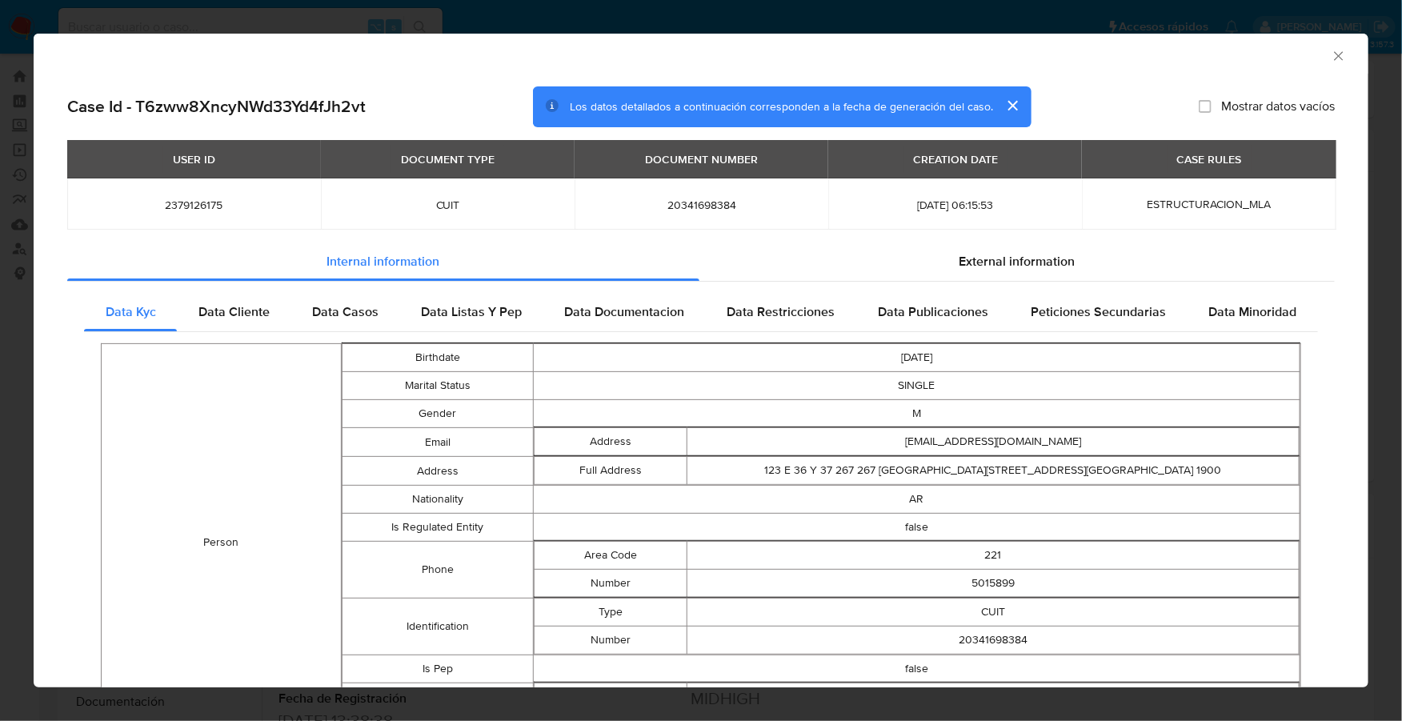
click at [1334, 57] on icon "Cerrar ventana" at bounding box center [1338, 55] width 9 height 9
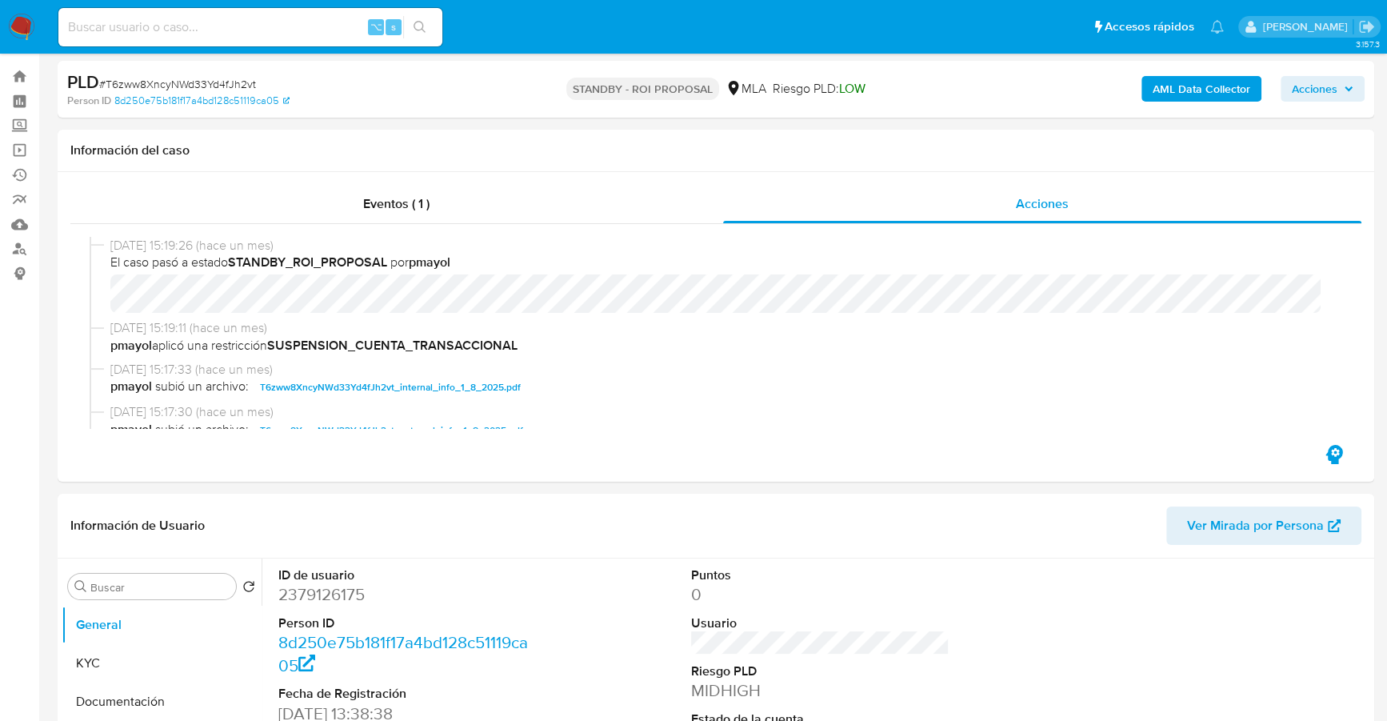
click at [1174, 94] on b "AML Data Collector" at bounding box center [1202, 89] width 98 height 26
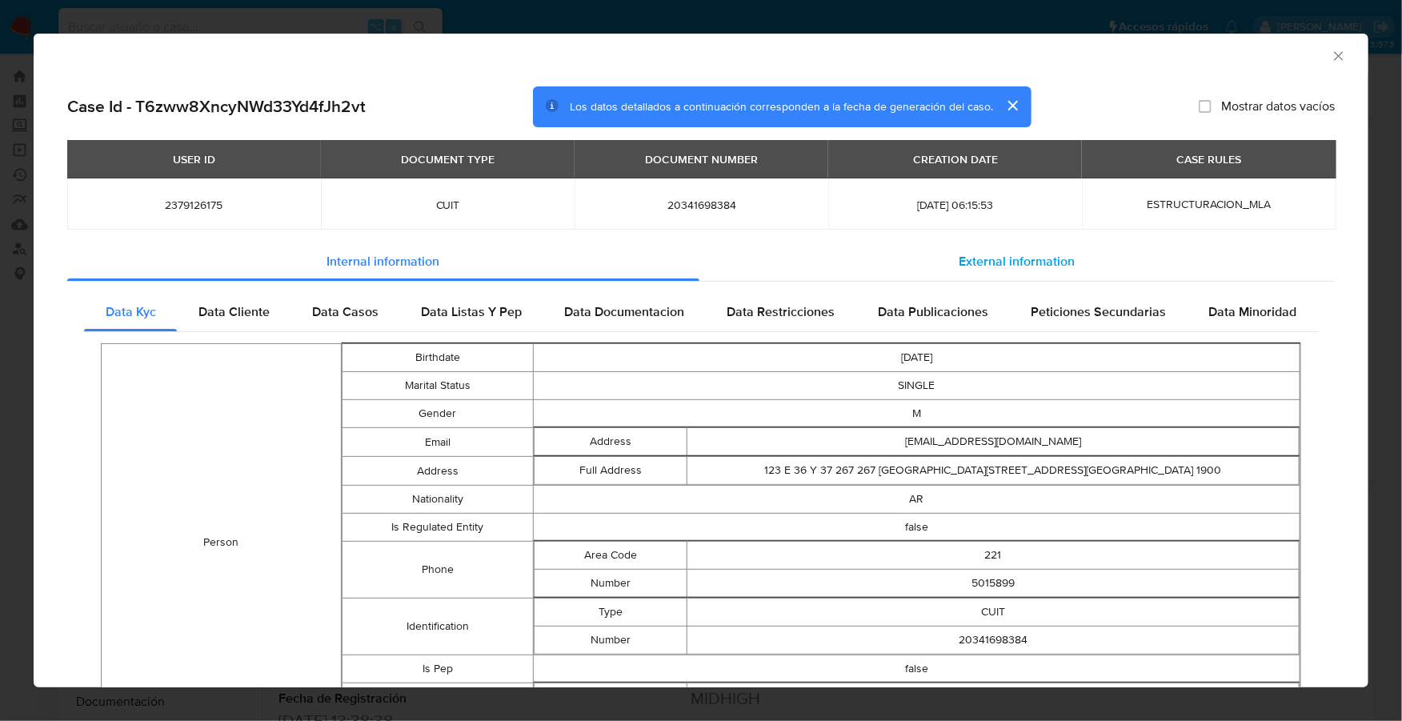
click at [977, 253] on span "External information" at bounding box center [1017, 261] width 116 height 18
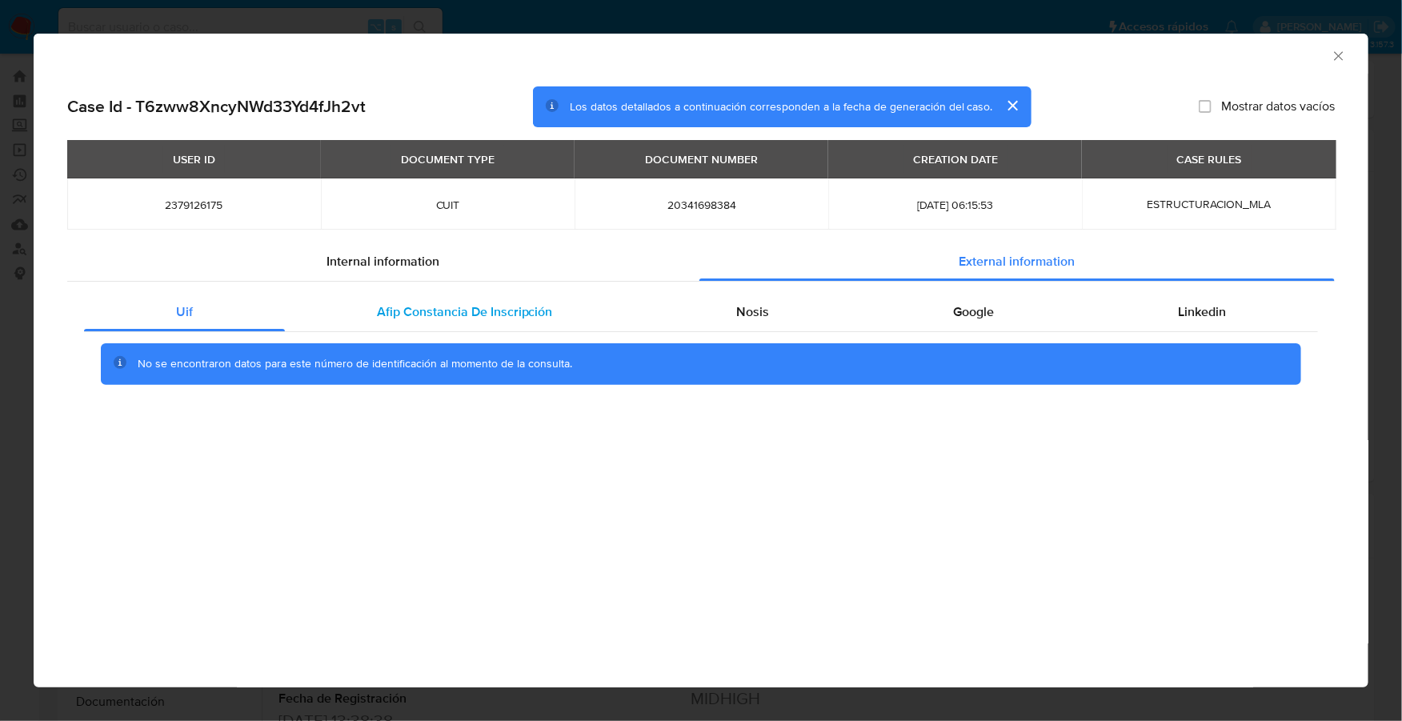
click at [522, 315] on span "Afip Constancia De Inscripción" at bounding box center [465, 311] width 176 height 18
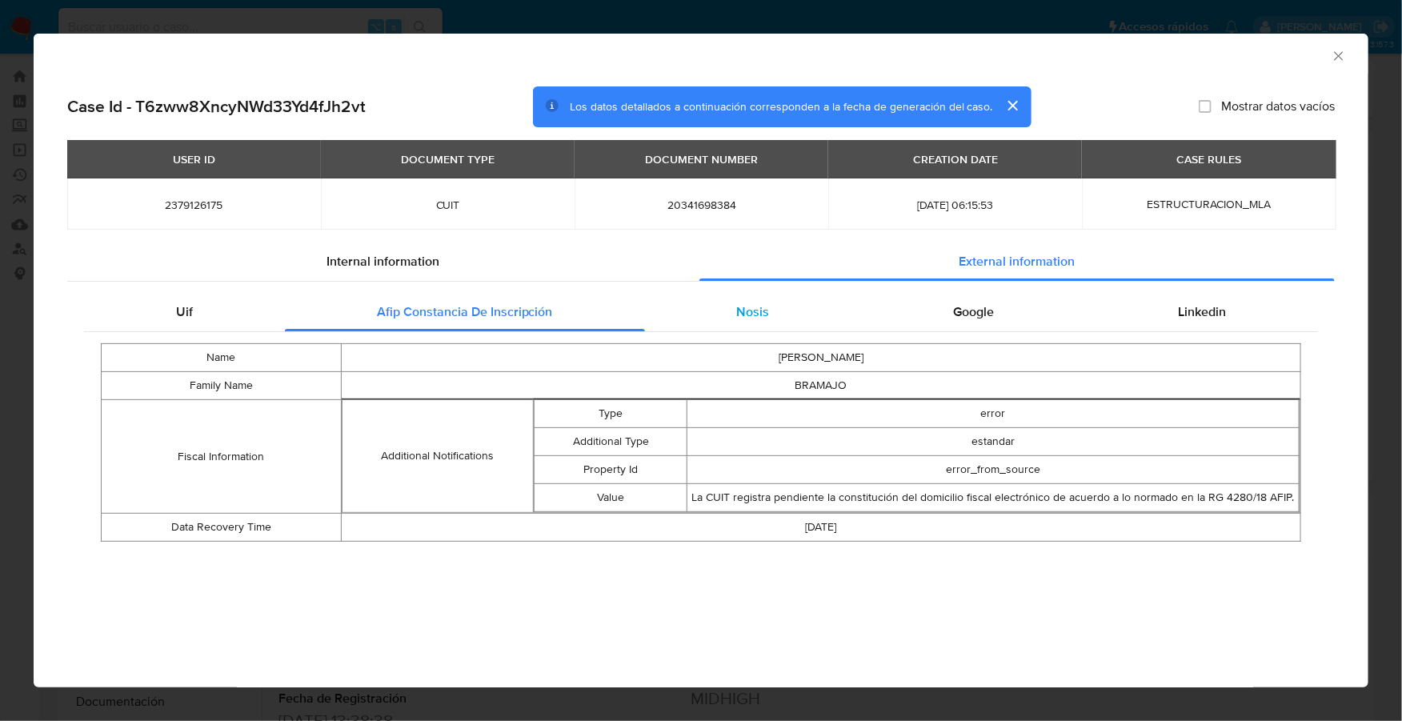
click at [786, 303] on div "Nosis" at bounding box center [753, 312] width 217 height 38
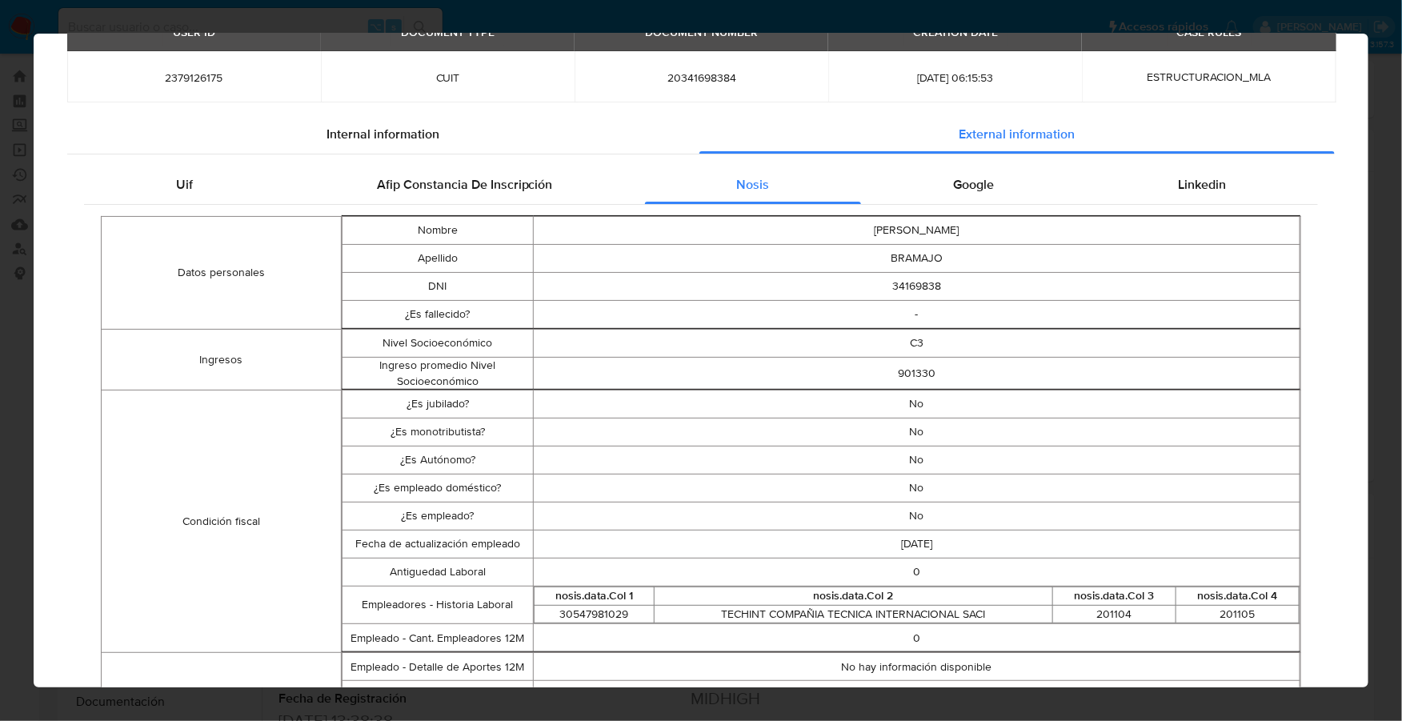
scroll to position [0, 0]
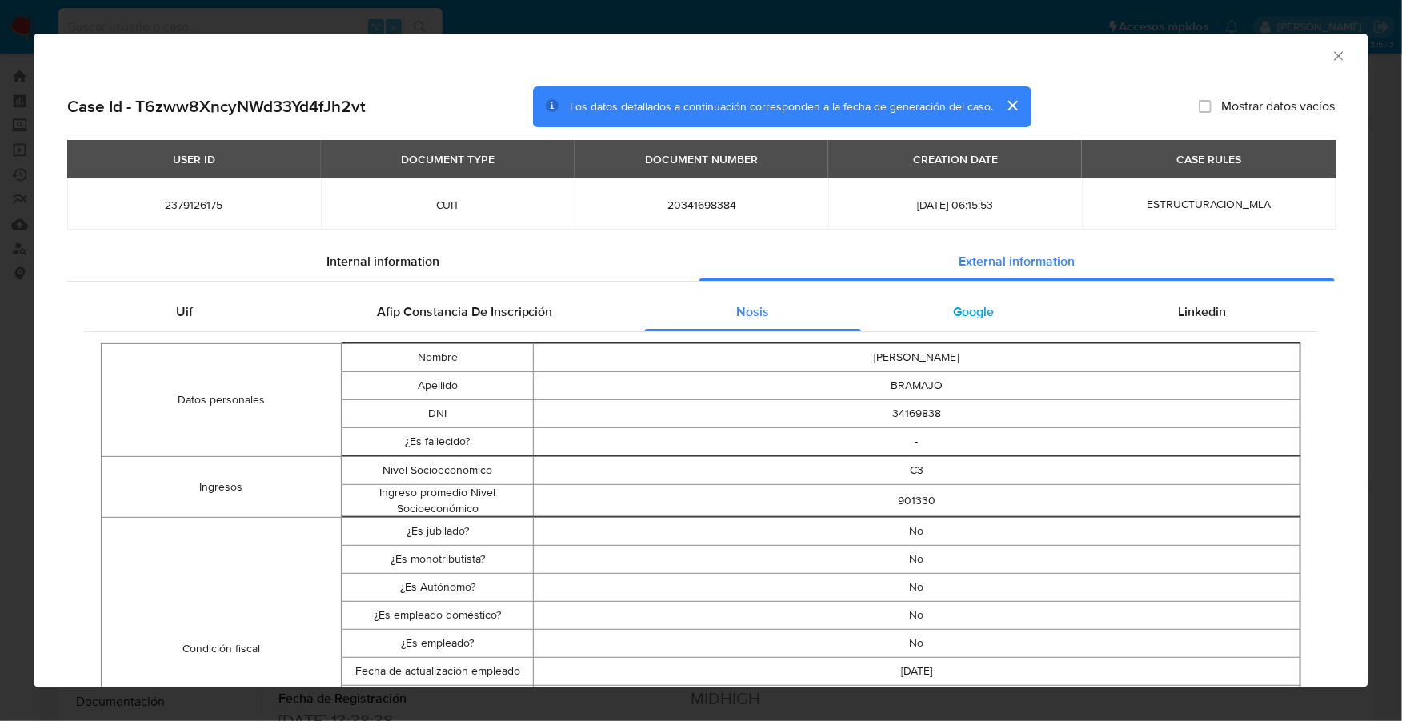
click at [965, 308] on span "Google" at bounding box center [973, 311] width 41 height 18
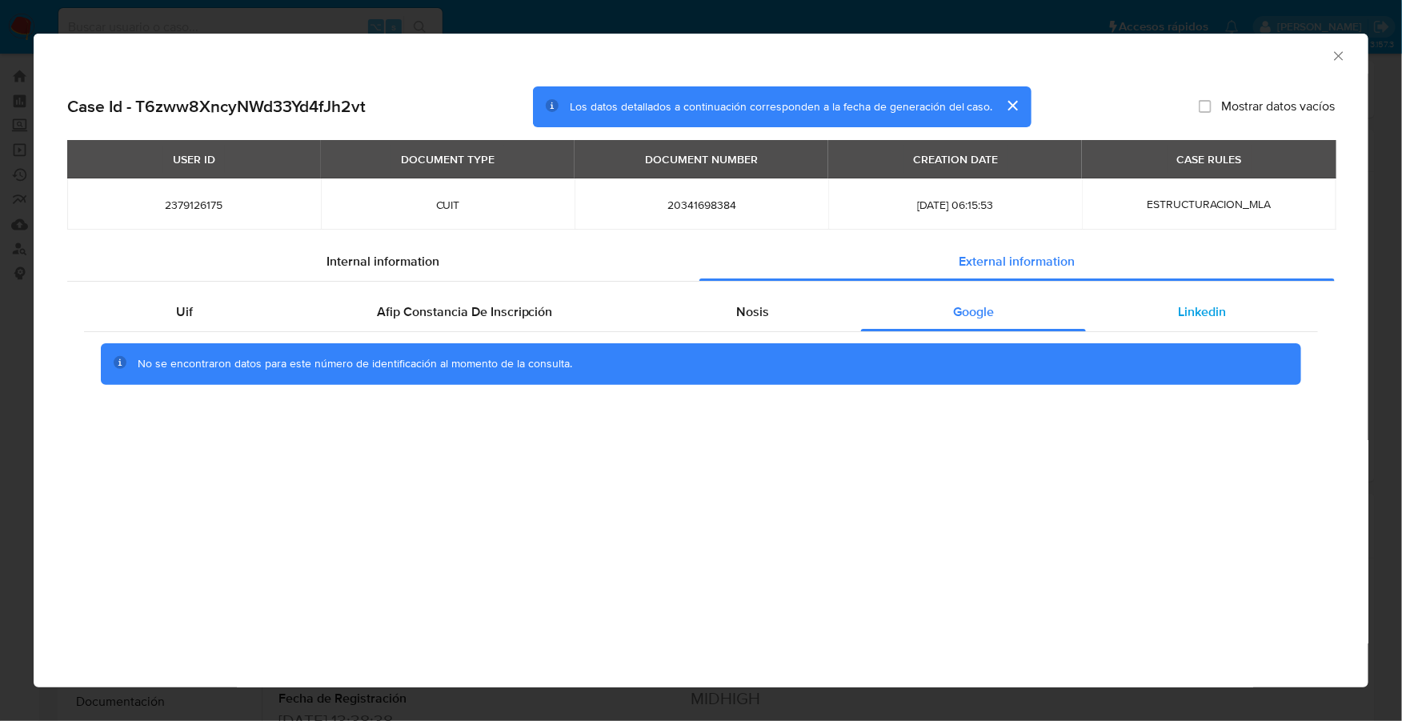
click at [1133, 310] on div "Linkedin" at bounding box center [1202, 312] width 232 height 38
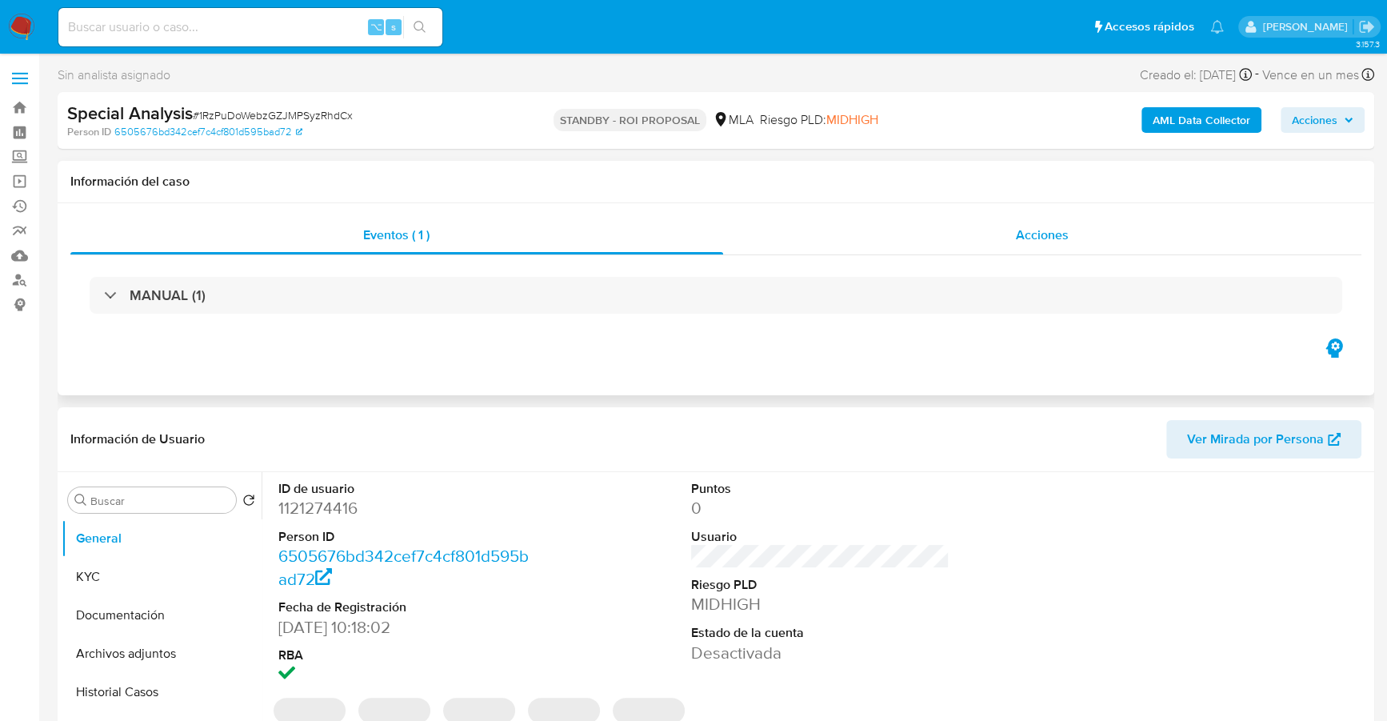
select select "10"
click at [1061, 230] on span "Acciones" at bounding box center [1042, 235] width 53 height 18
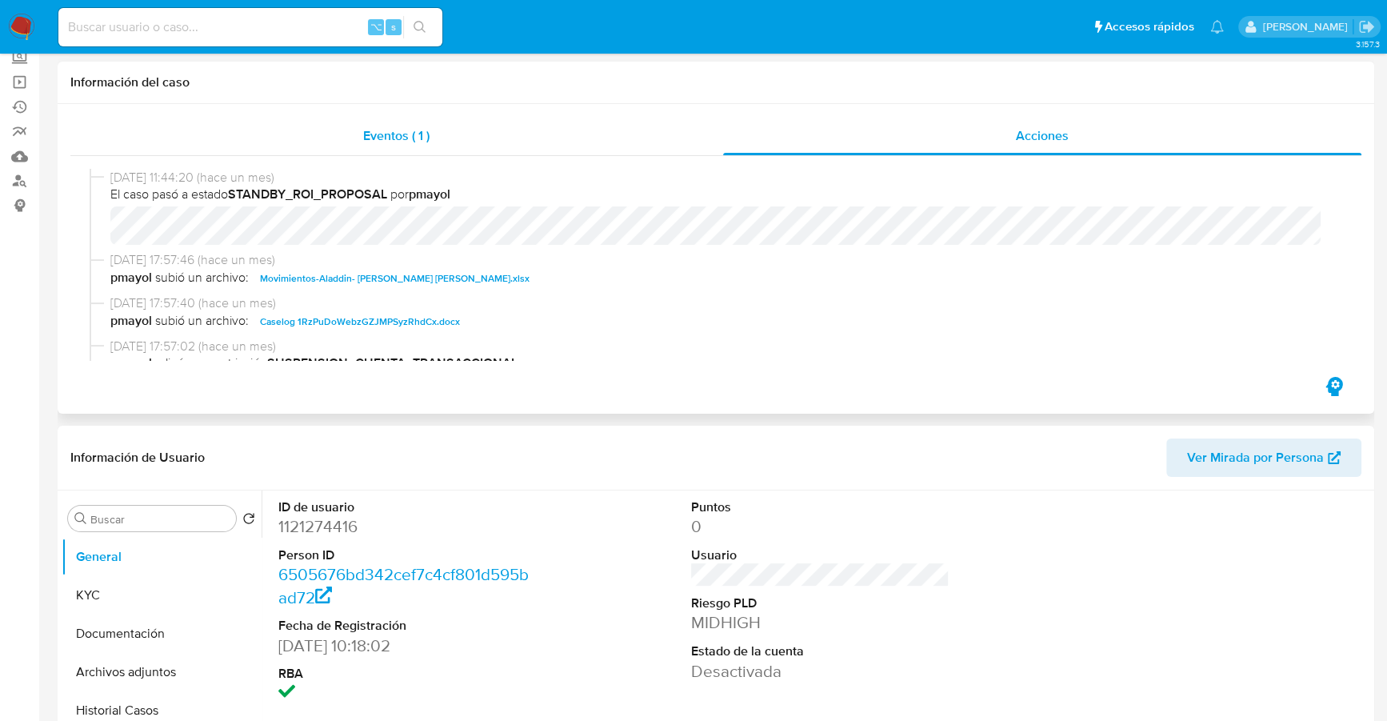
scroll to position [184, 0]
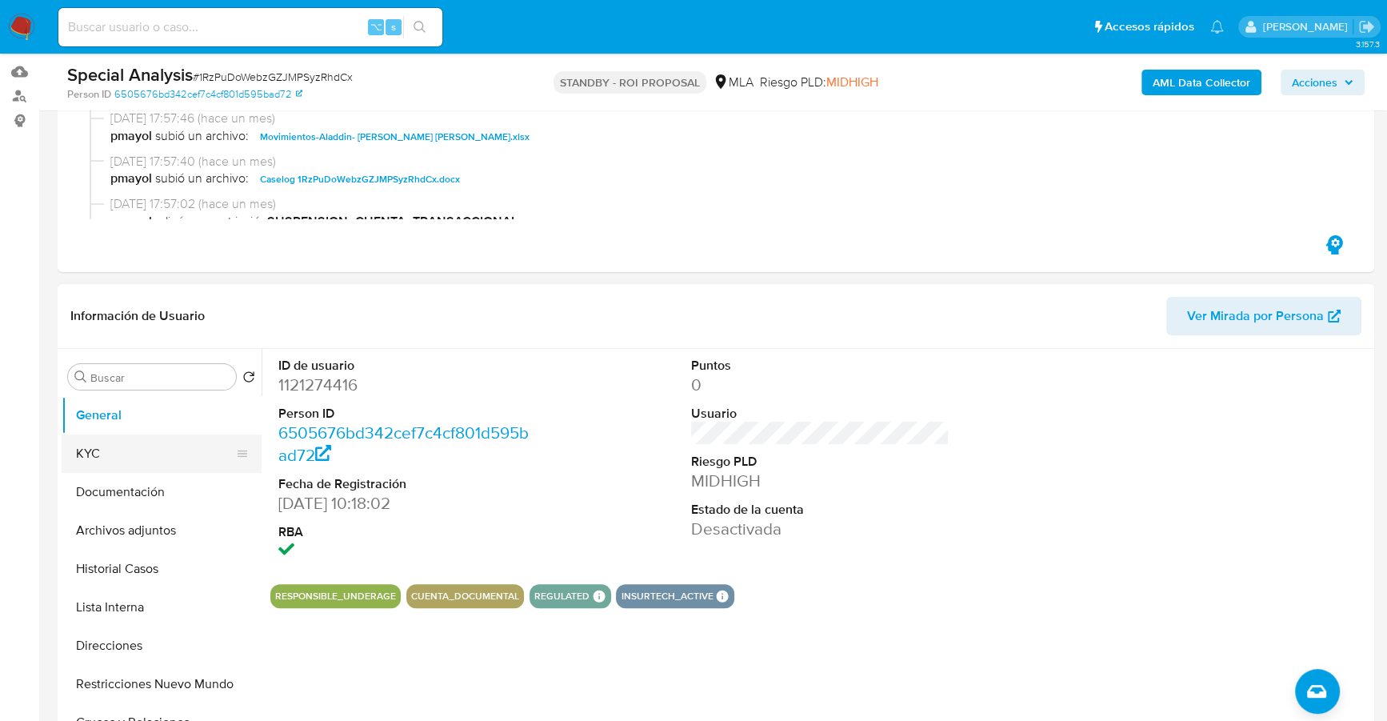
click at [97, 456] on button "KYC" at bounding box center [155, 453] width 187 height 38
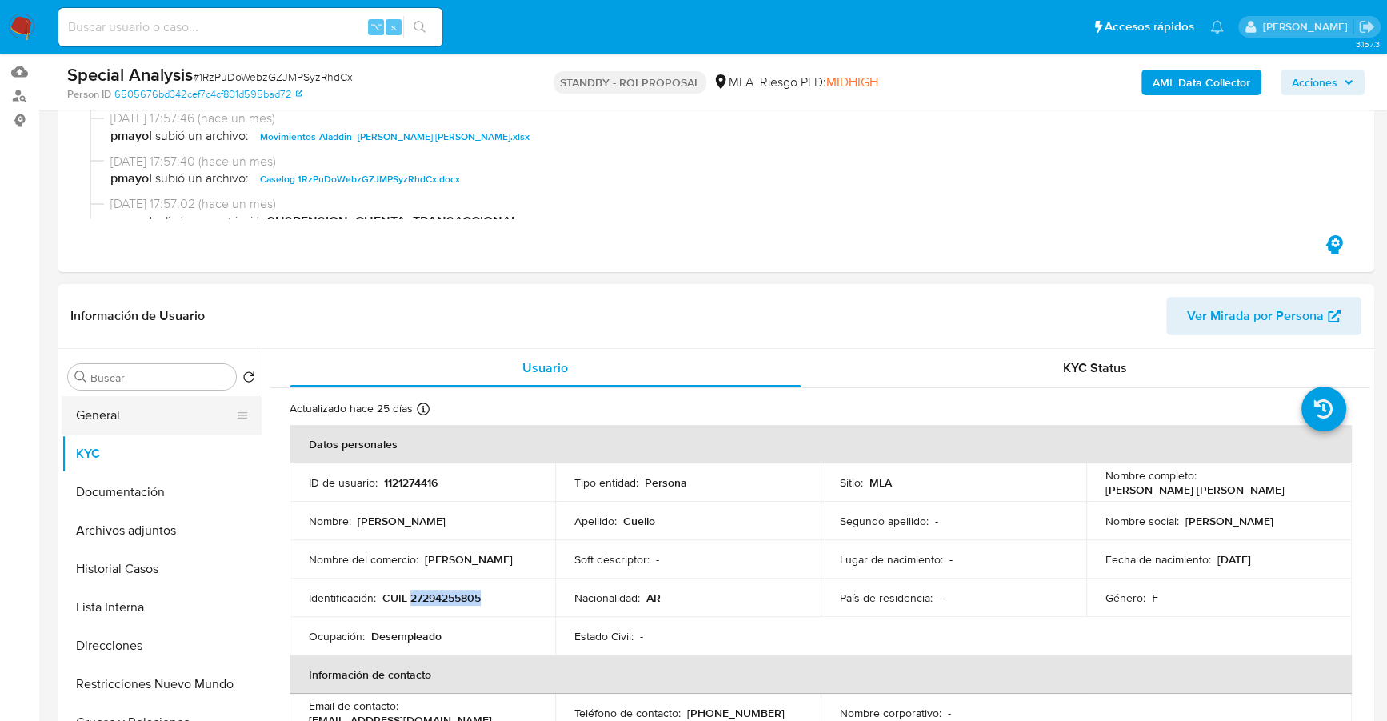
click at [118, 419] on button "General" at bounding box center [155, 415] width 187 height 38
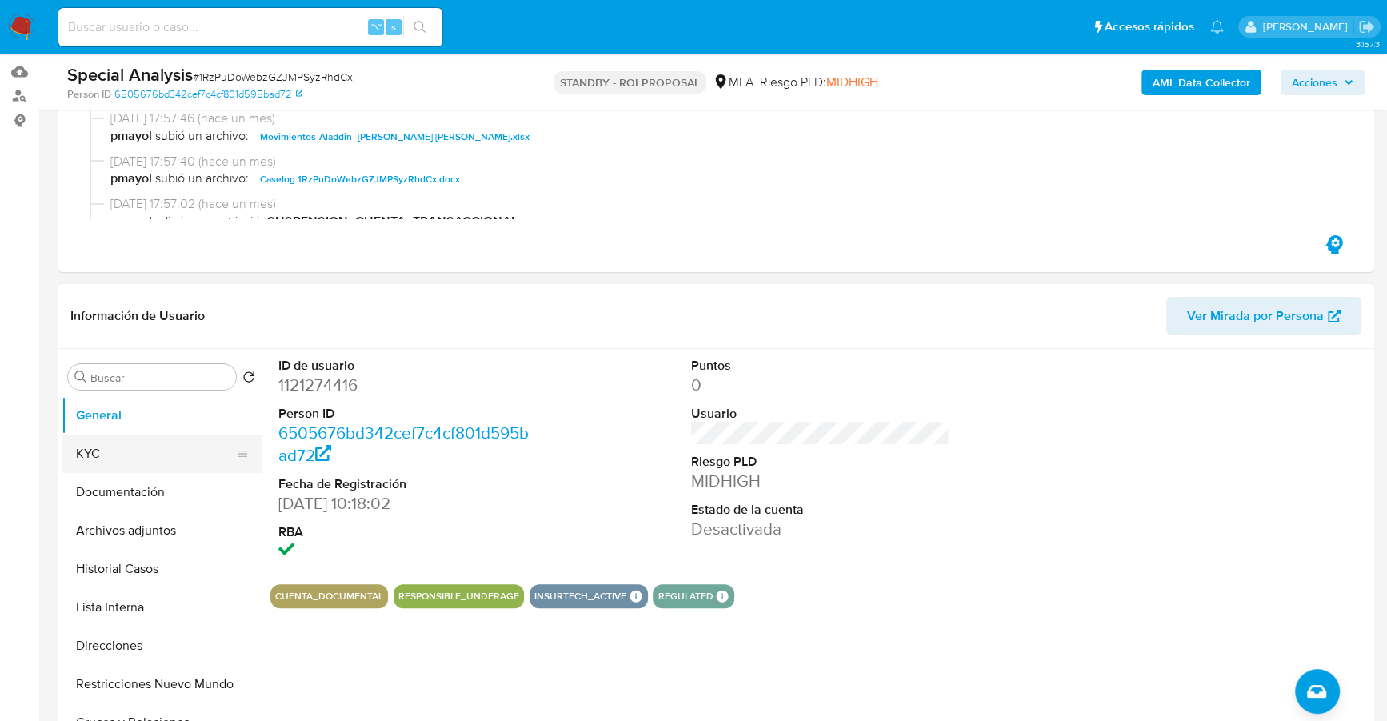
click at [129, 467] on button "KYC" at bounding box center [155, 453] width 187 height 38
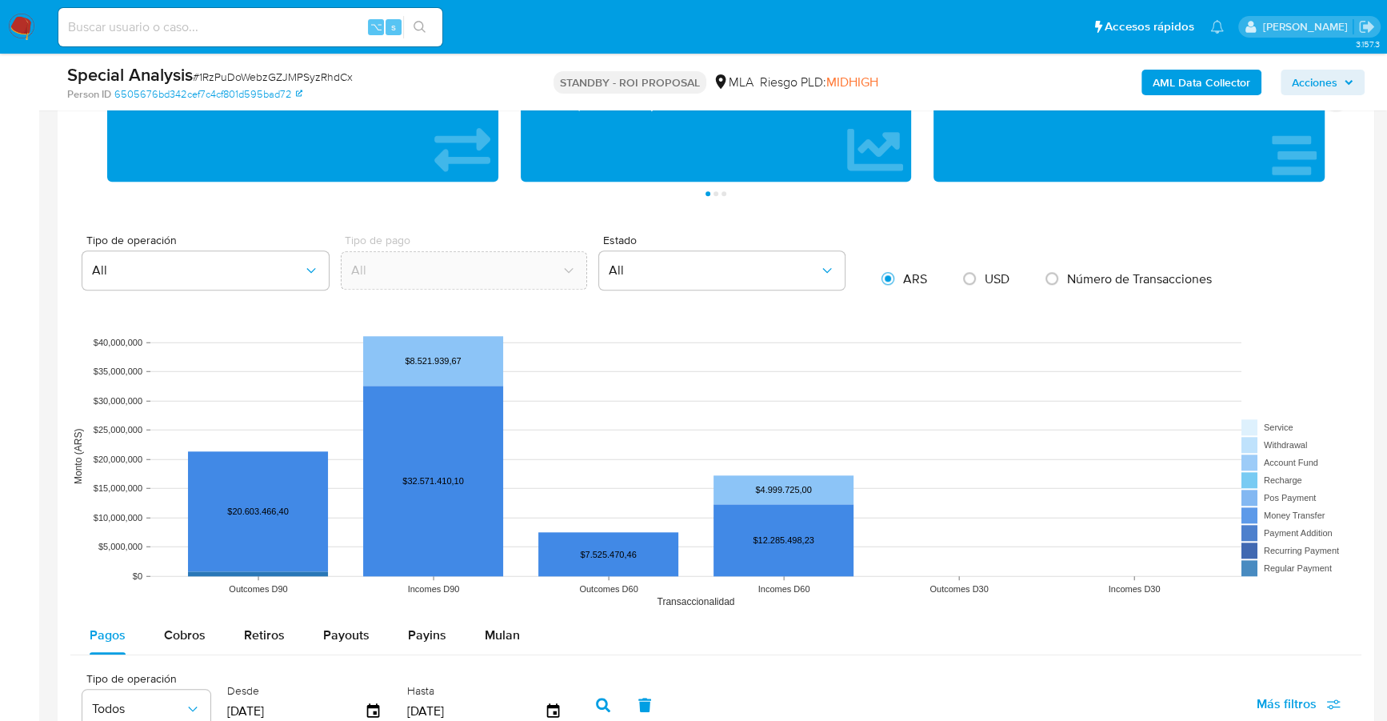
scroll to position [557, 0]
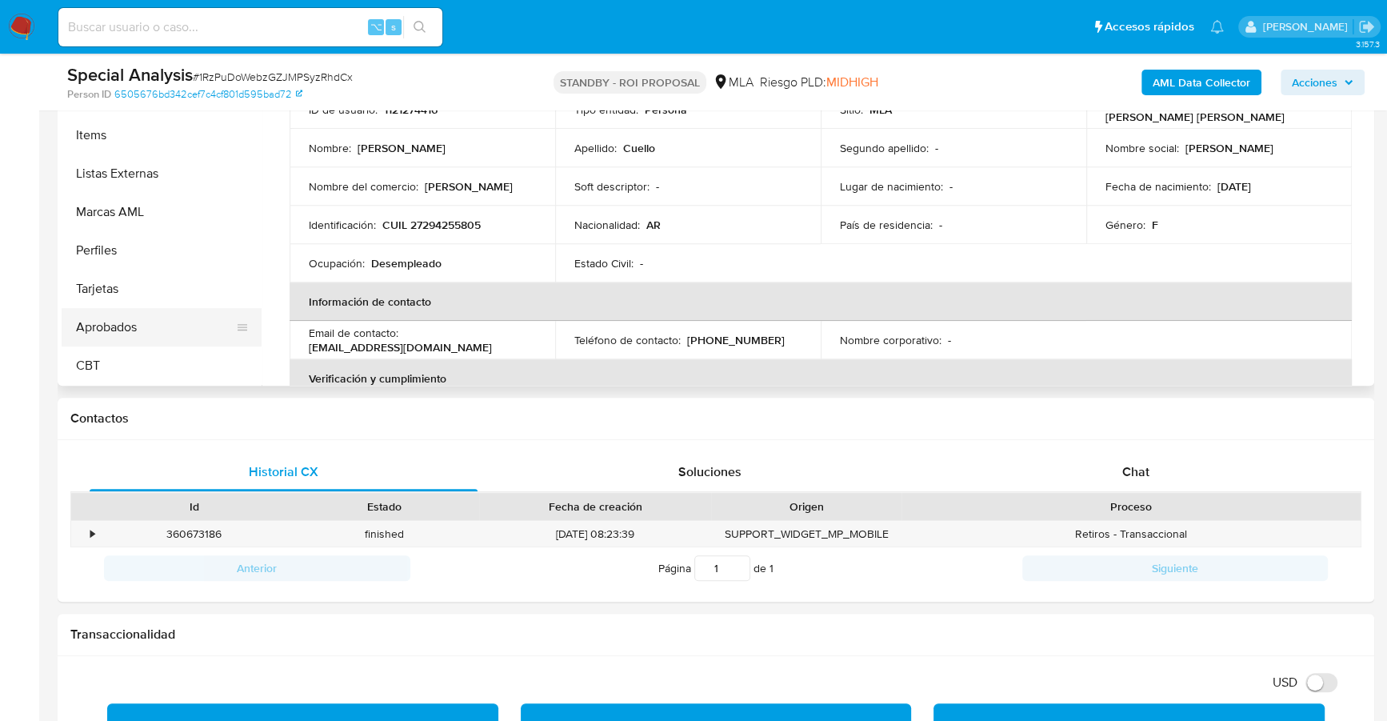
click at [139, 324] on button "Aprobados" at bounding box center [155, 327] width 187 height 38
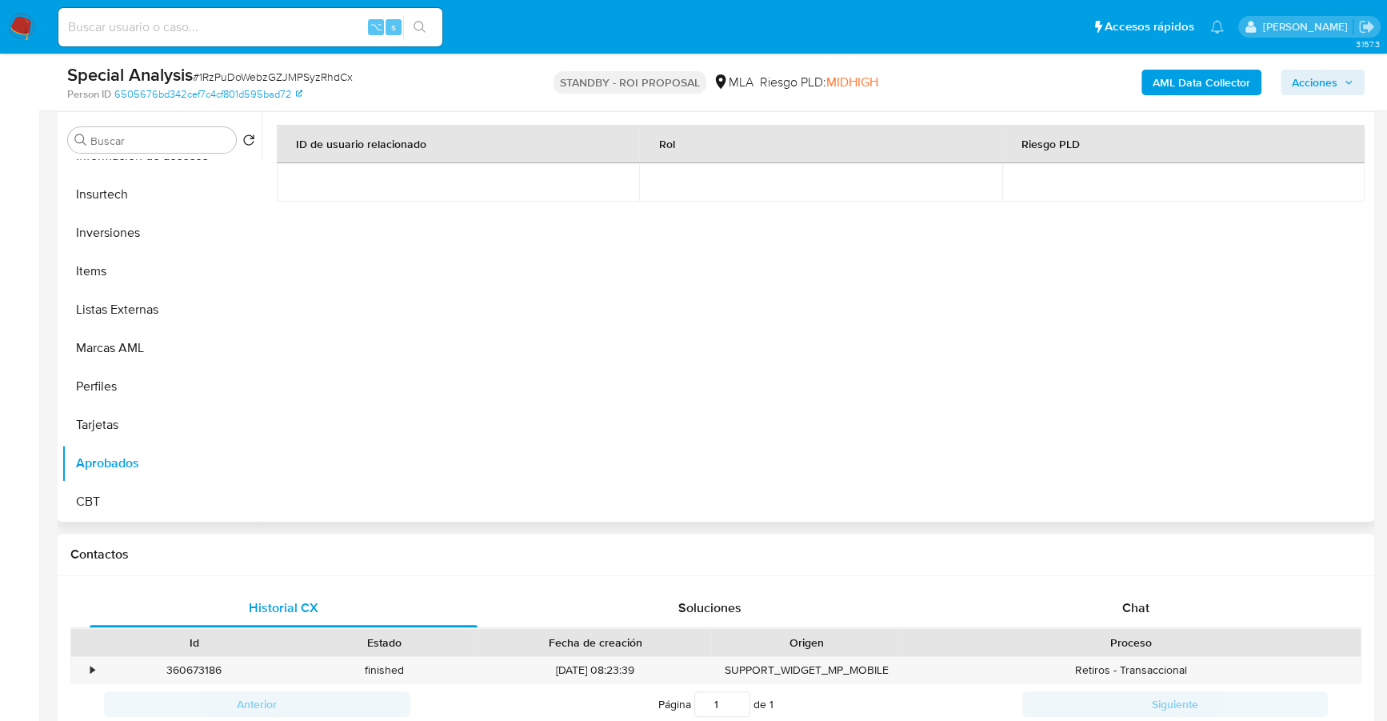
scroll to position [670, 0]
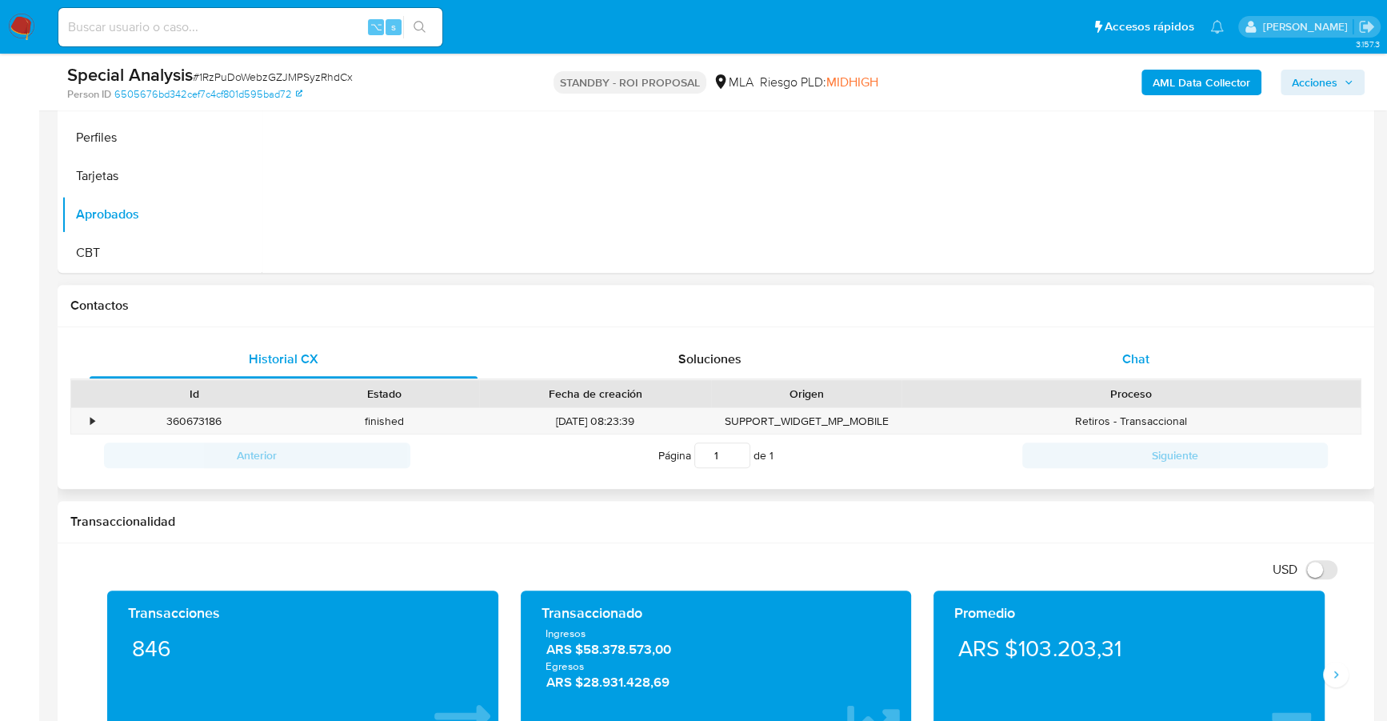
click at [1129, 362] on span "Chat" at bounding box center [1136, 359] width 27 height 18
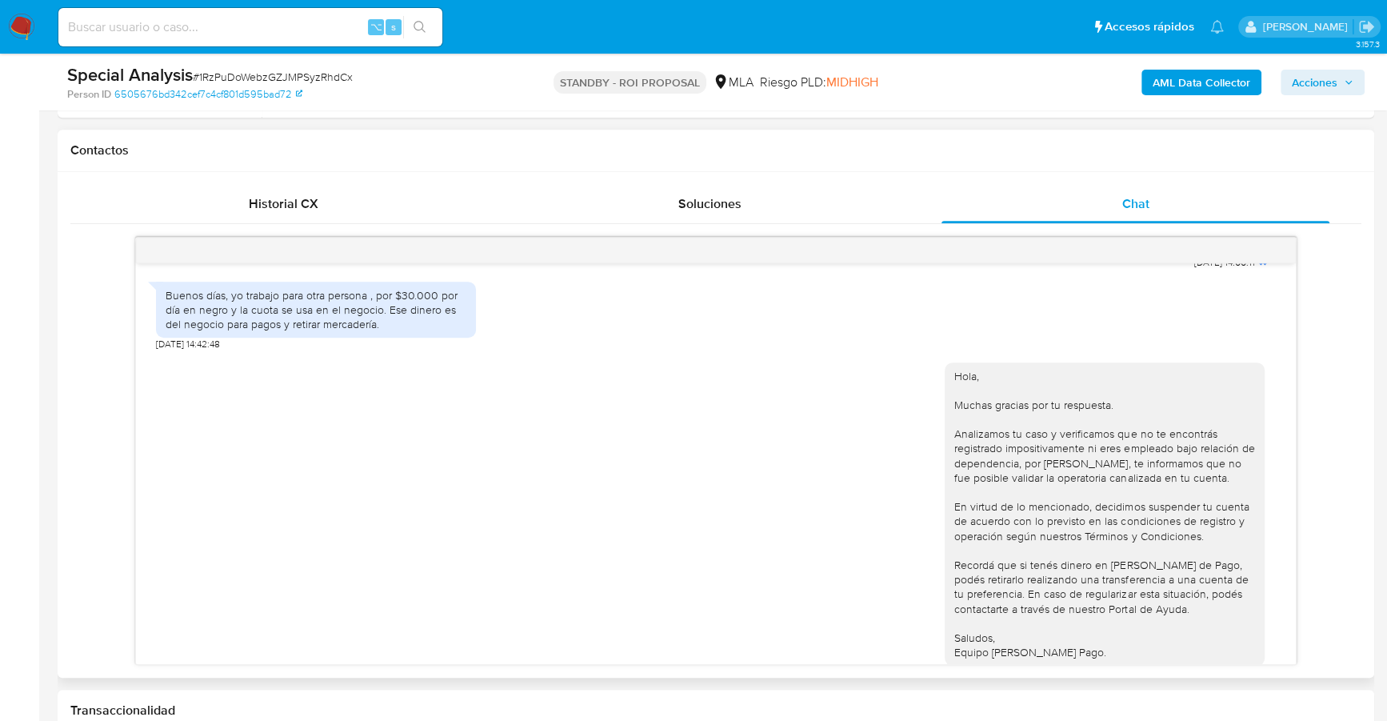
scroll to position [1288, 0]
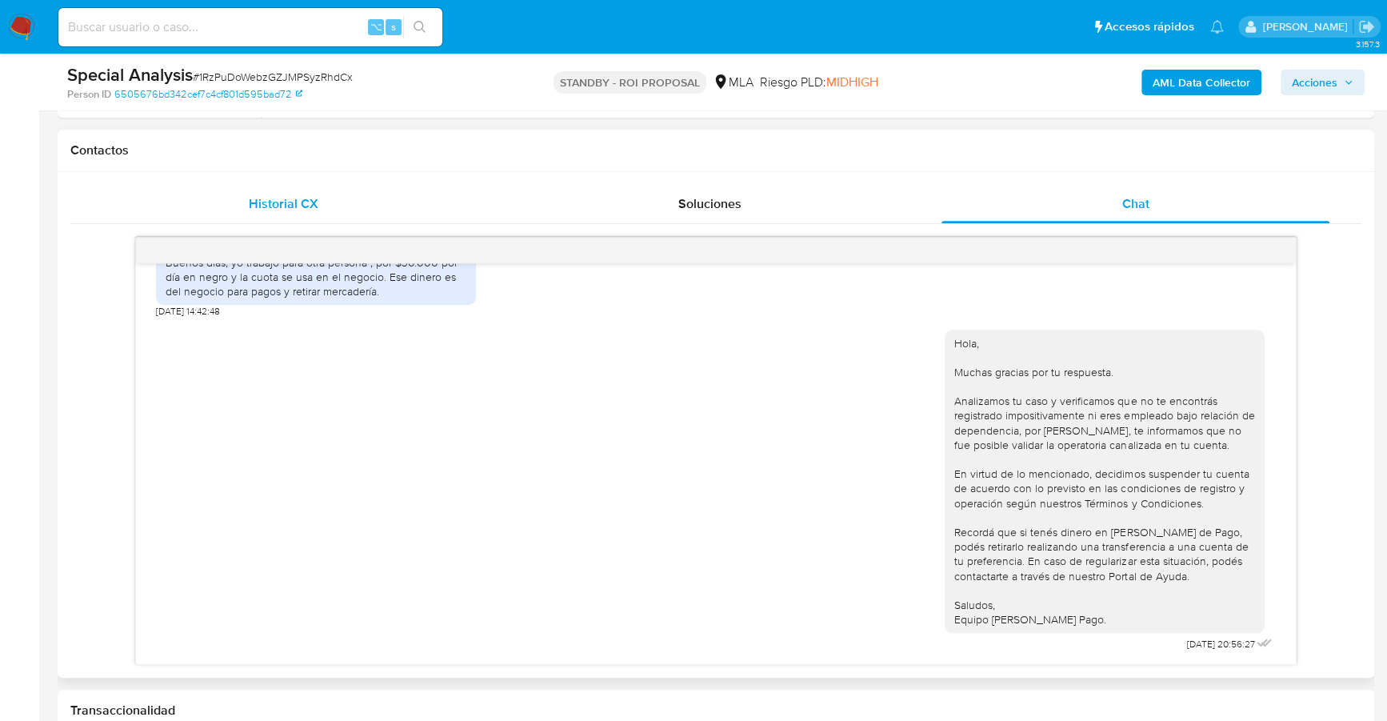
click at [376, 205] on div "Historial CX" at bounding box center [284, 204] width 388 height 38
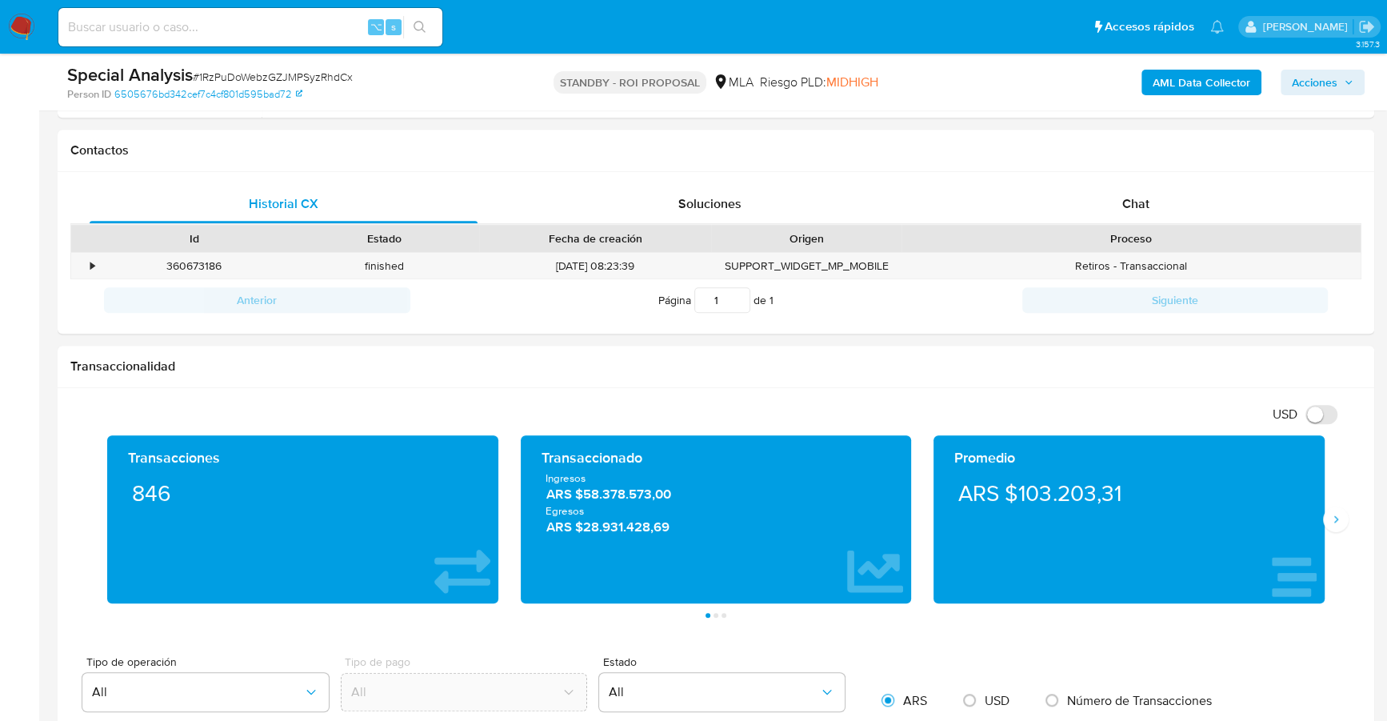
click at [174, 47] on div "⌥ s" at bounding box center [250, 27] width 384 height 45
click at [180, 17] on input at bounding box center [250, 27] width 384 height 21
paste input "405058878"
type input "405058878"
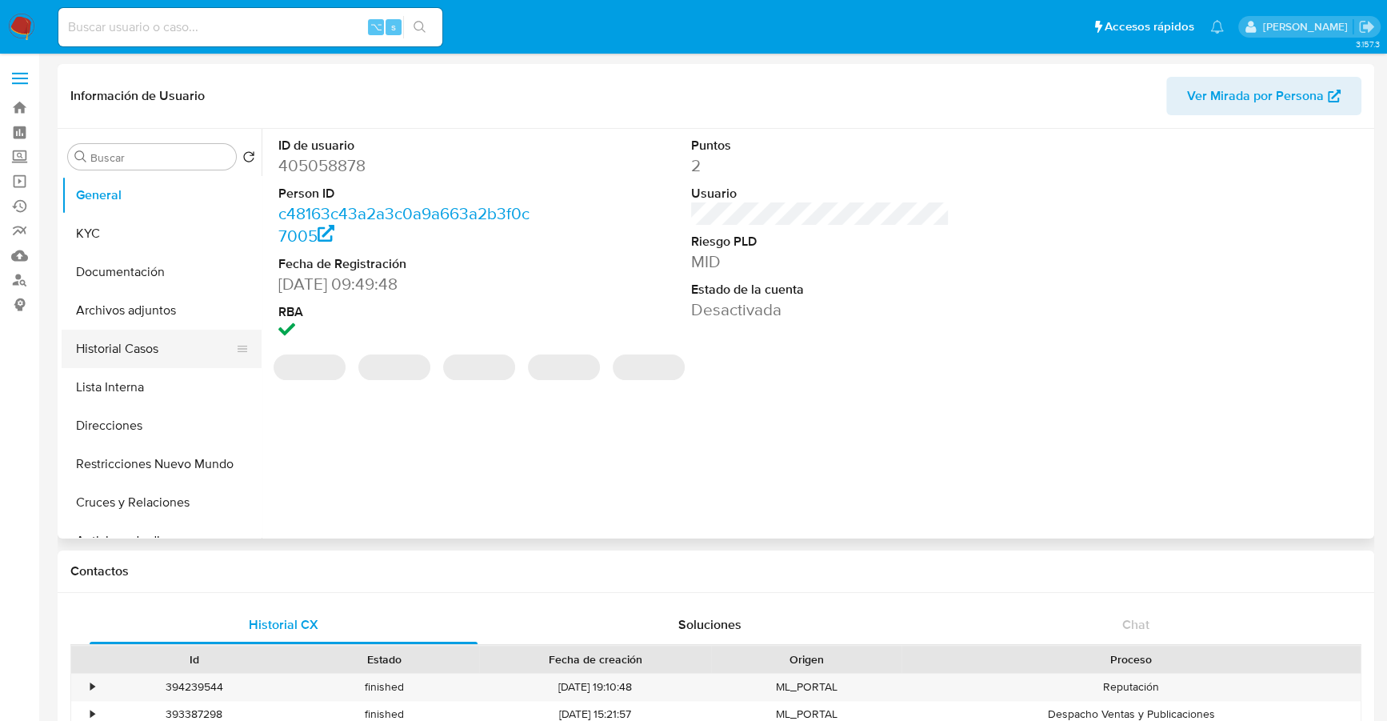
select select "10"
click at [97, 349] on button "Historial Casos" at bounding box center [155, 349] width 187 height 38
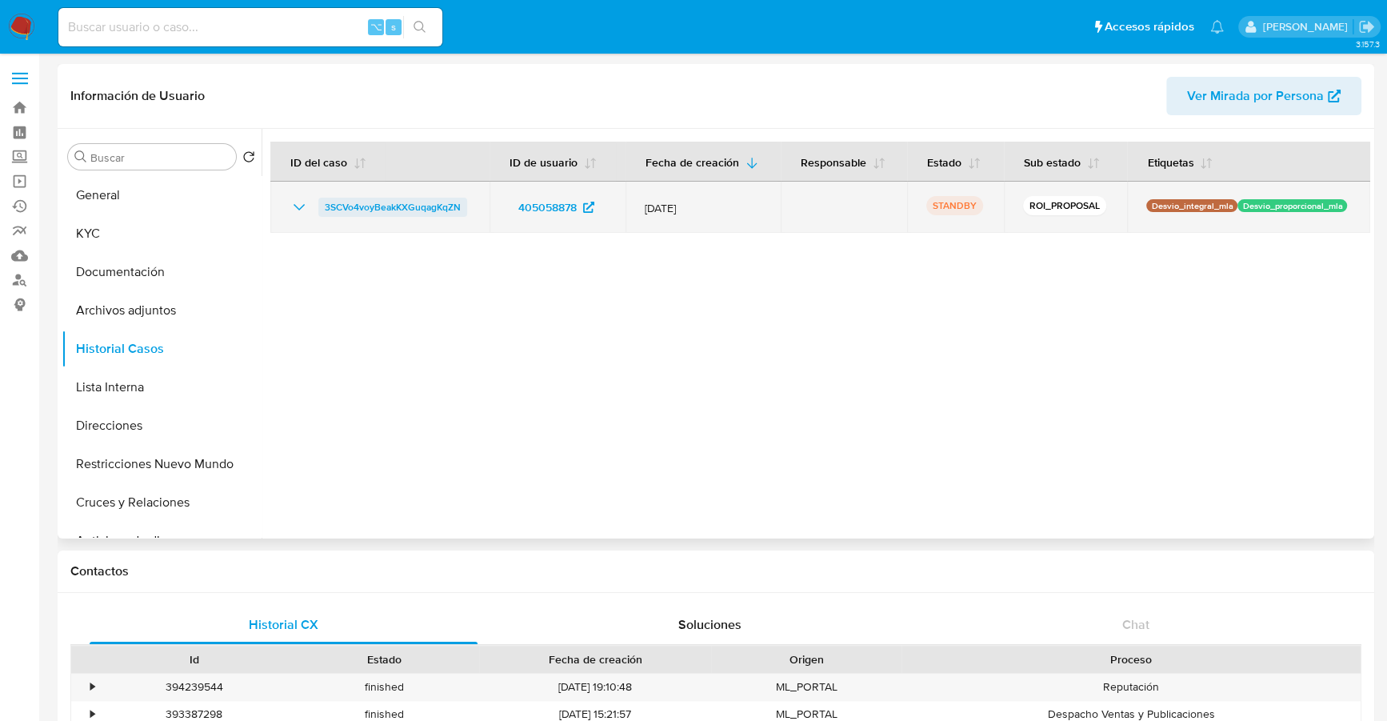
click at [410, 207] on span "3SCVo4voyBeakKXGuqagKqZN" at bounding box center [393, 207] width 136 height 19
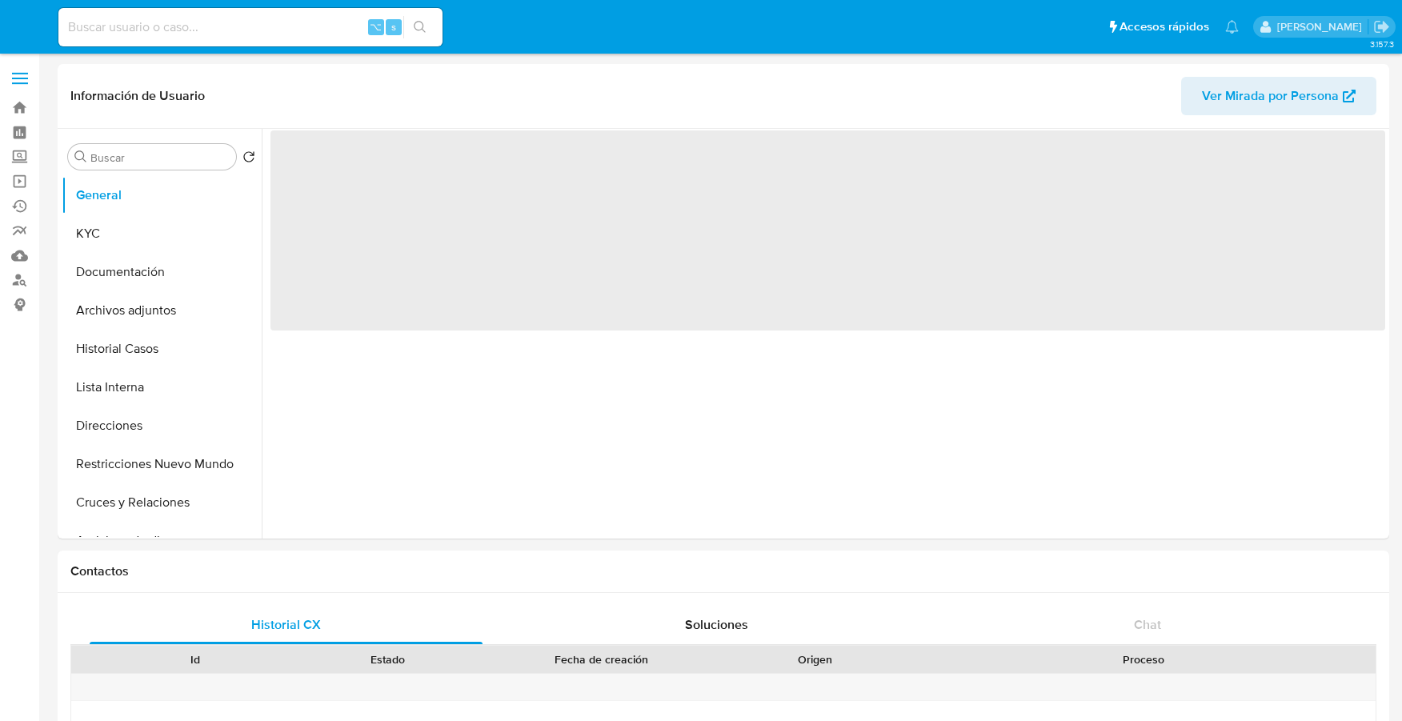
select select "10"
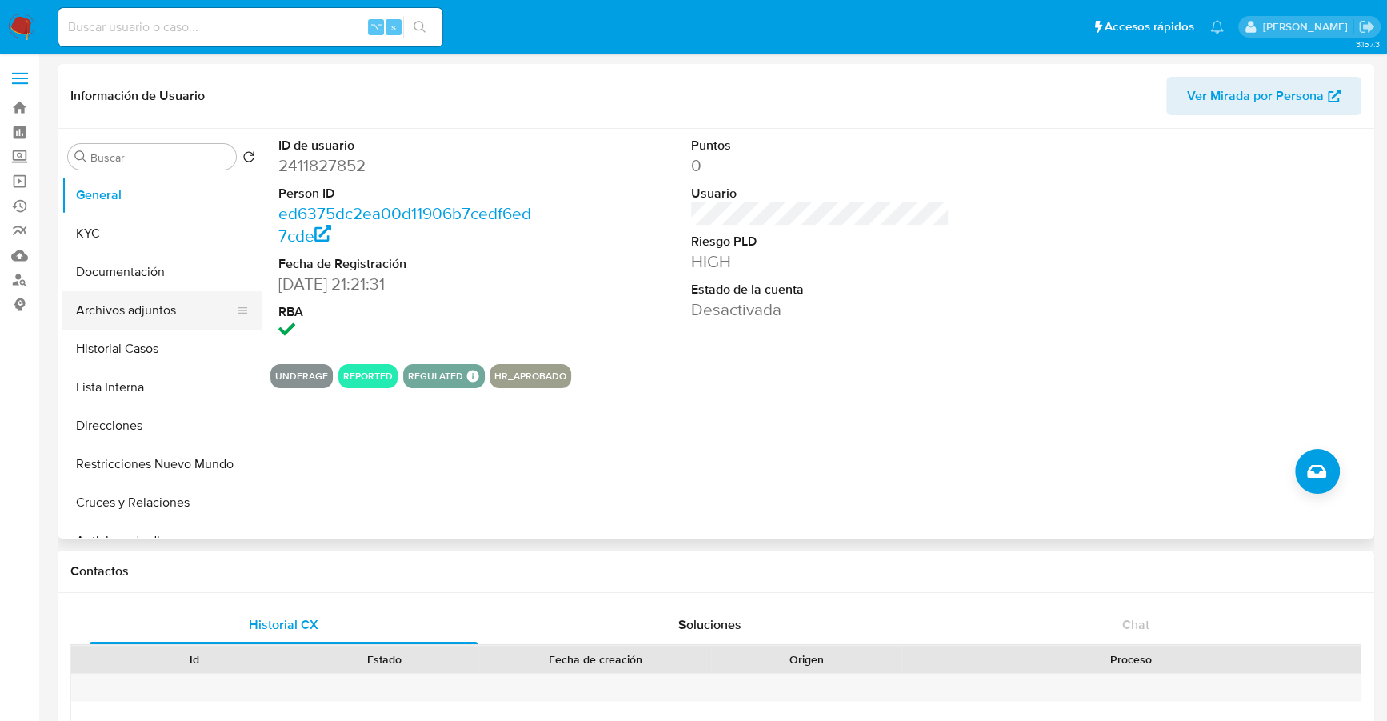
click at [122, 303] on button "Archivos adjuntos" at bounding box center [155, 310] width 187 height 38
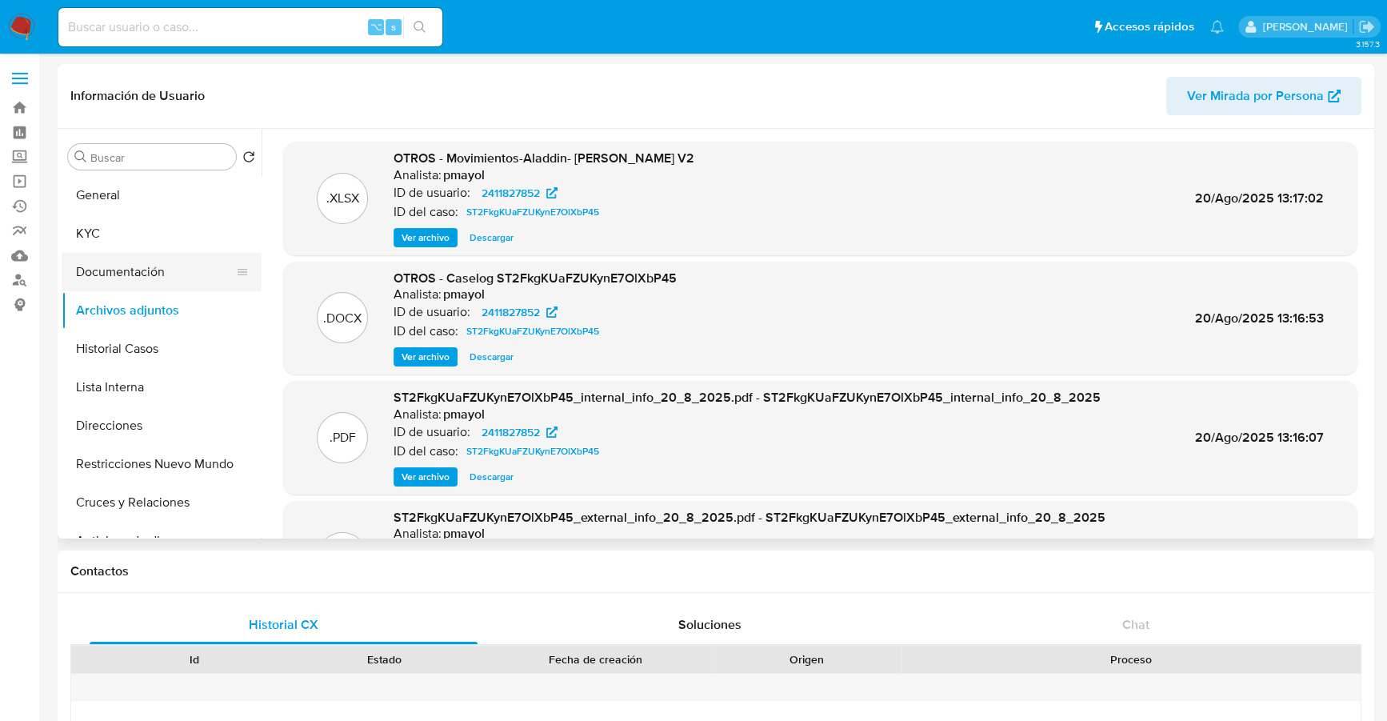
click at [133, 265] on button "Documentación" at bounding box center [155, 272] width 187 height 38
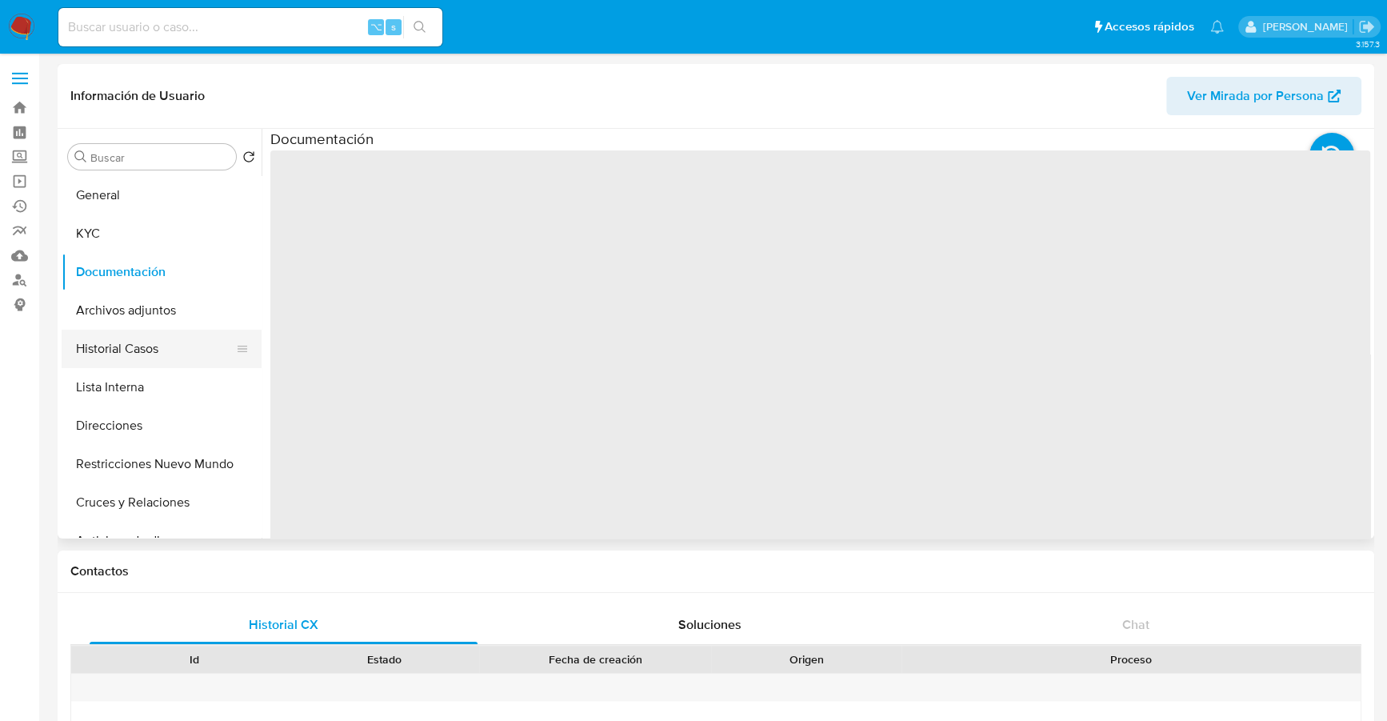
click at [128, 343] on button "Historial Casos" at bounding box center [155, 349] width 187 height 38
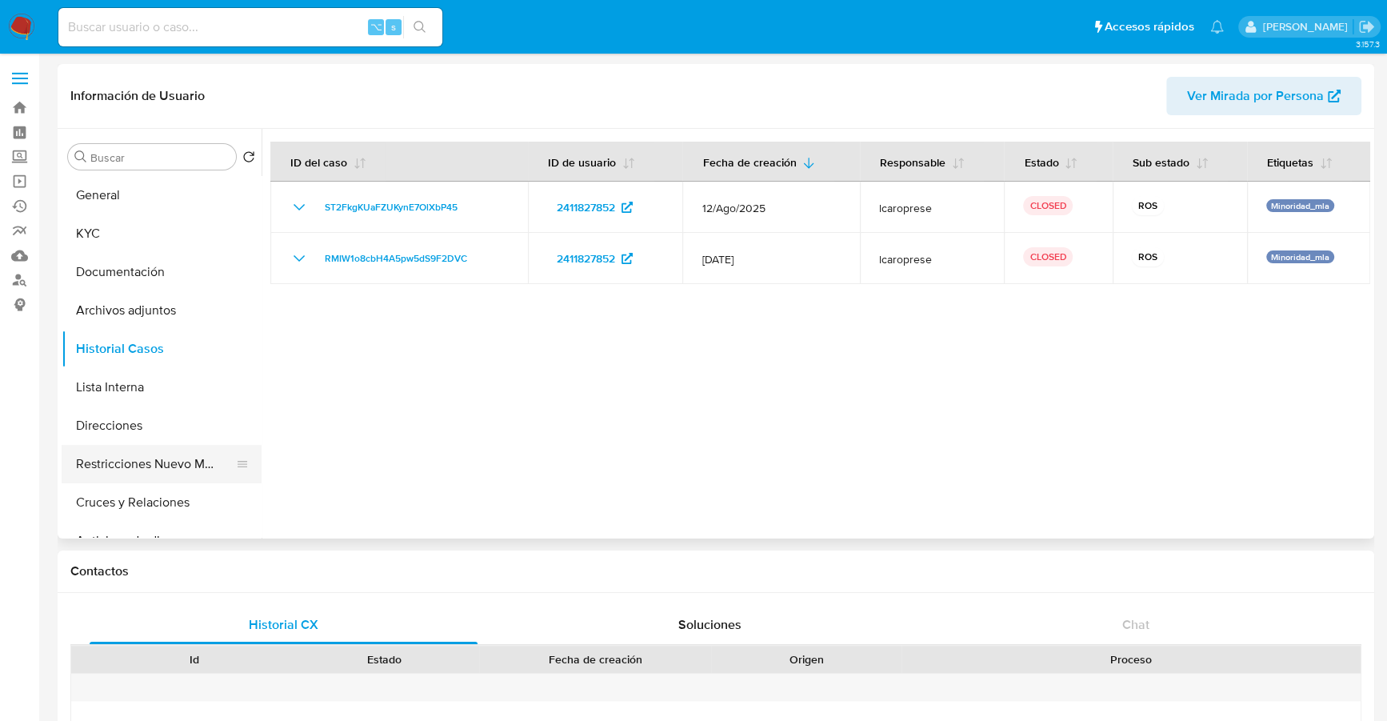
click at [161, 466] on button "Restricciones Nuevo Mundo" at bounding box center [155, 464] width 187 height 38
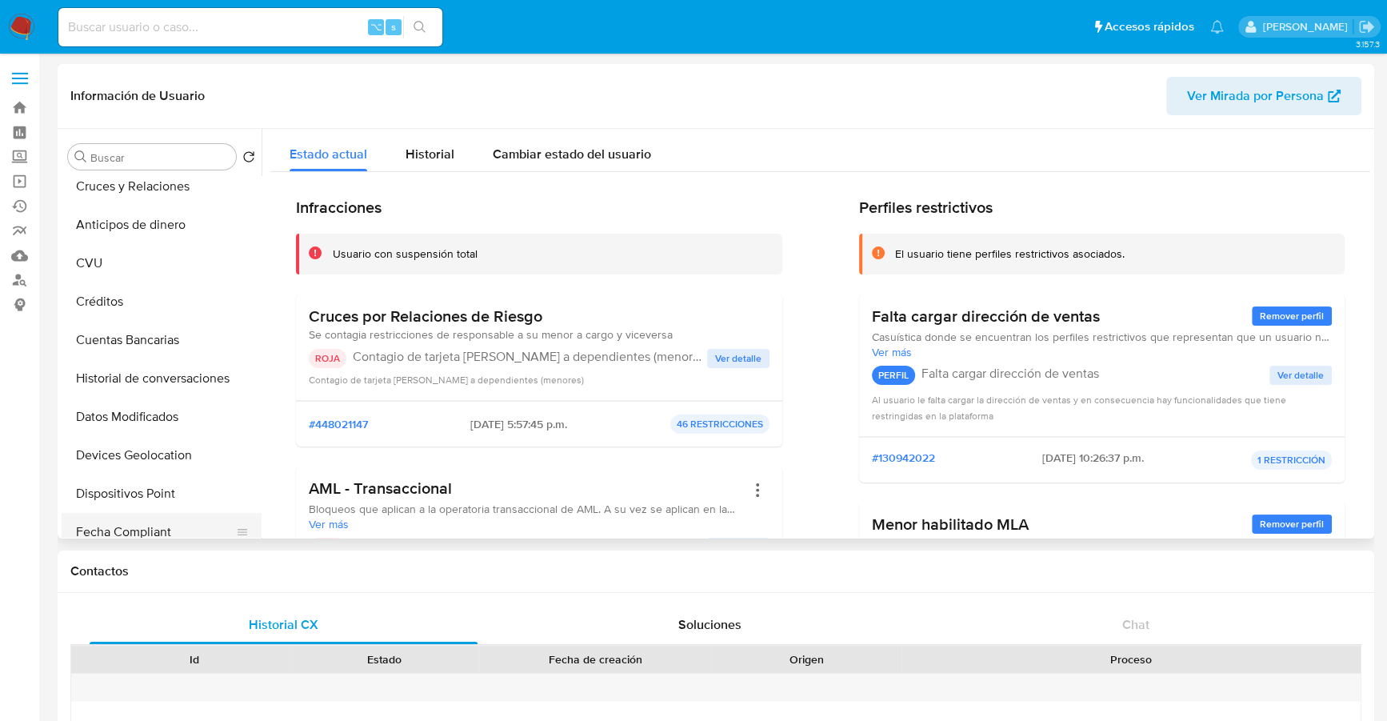
scroll to position [426, 0]
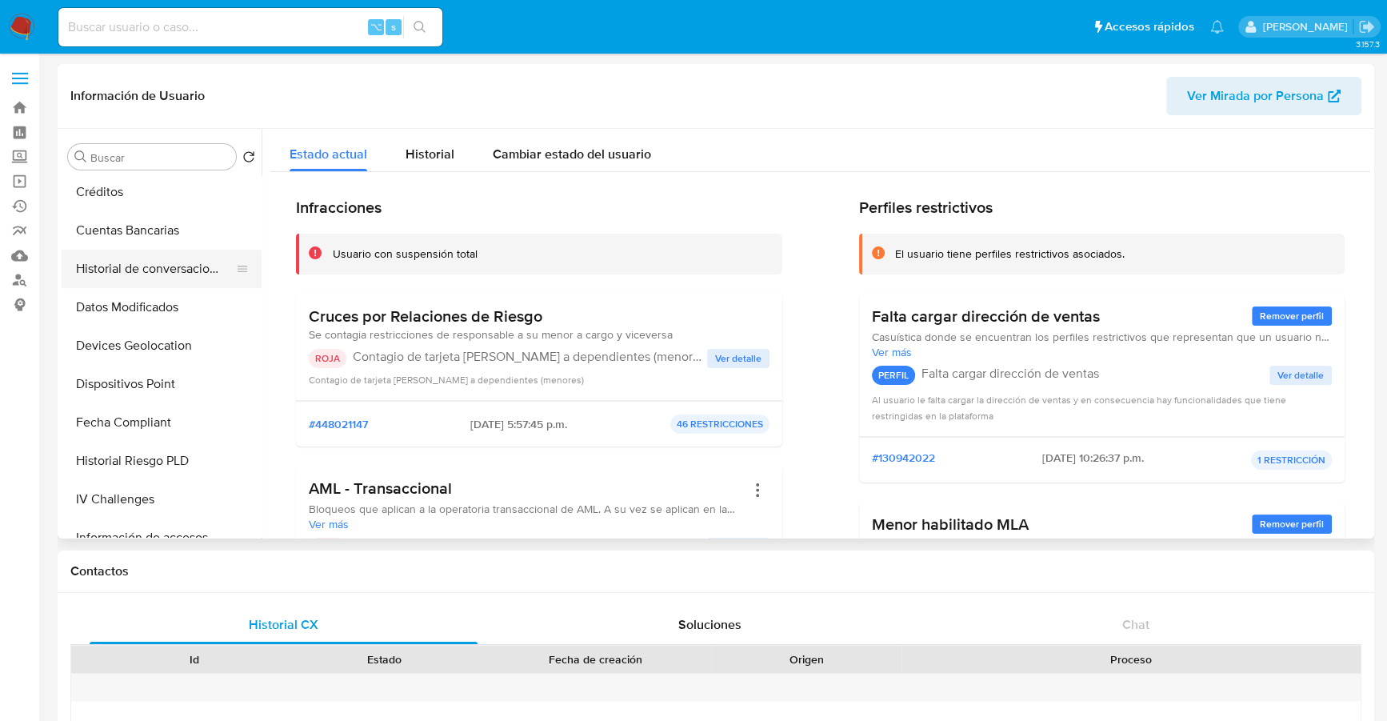
click at [167, 264] on button "Historial de conversaciones" at bounding box center [155, 269] width 187 height 38
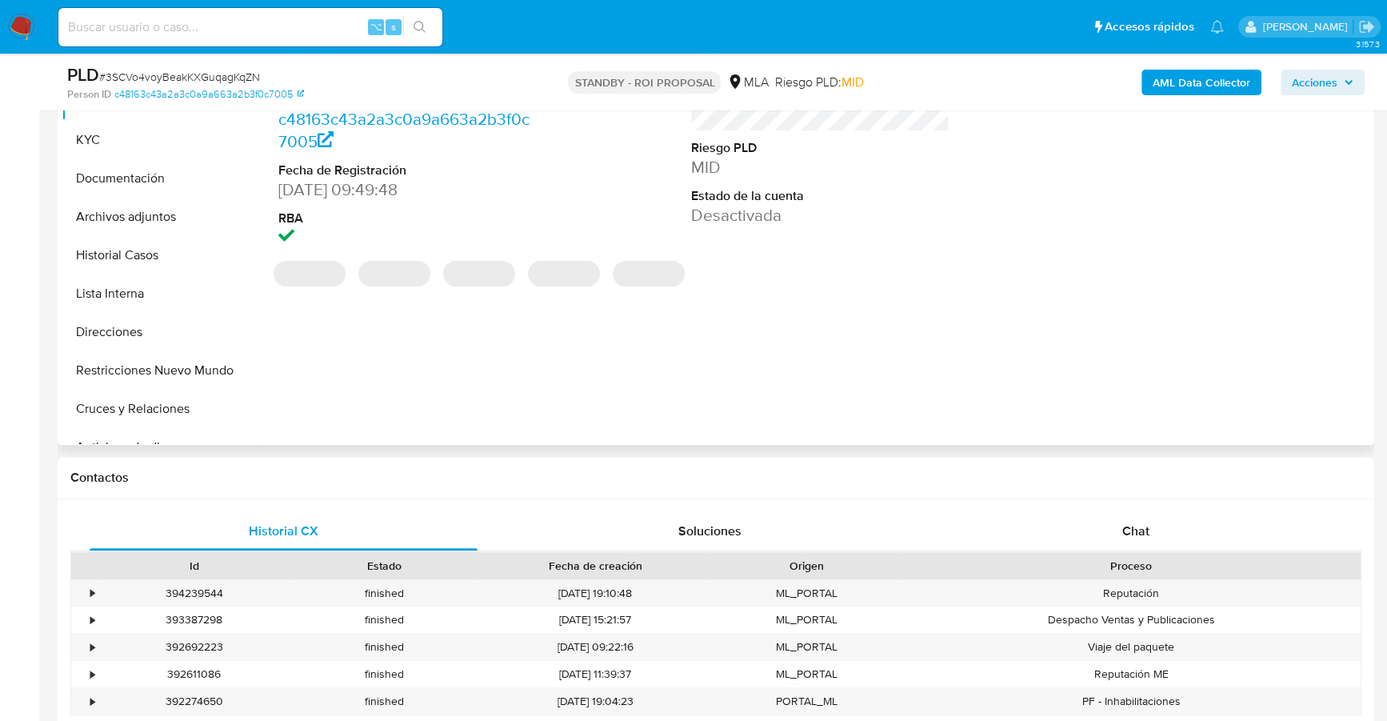
select select "10"
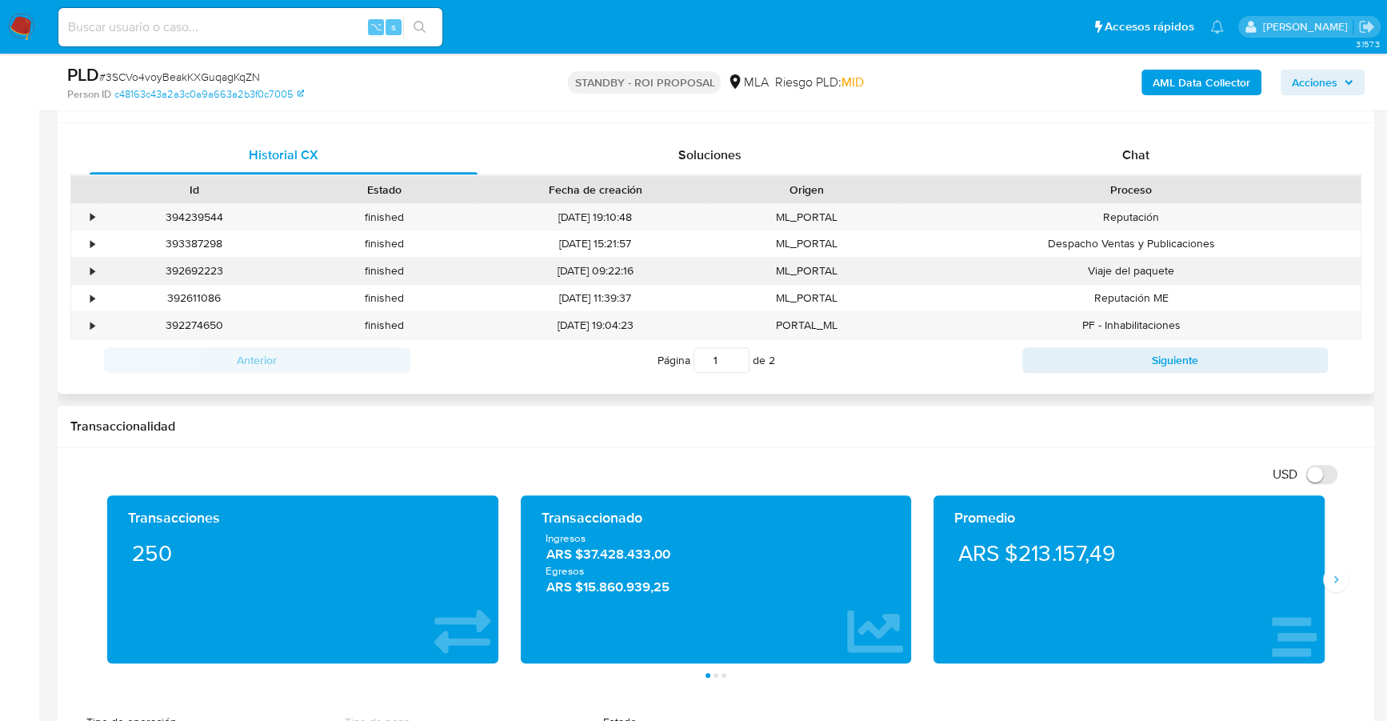
scroll to position [740, 0]
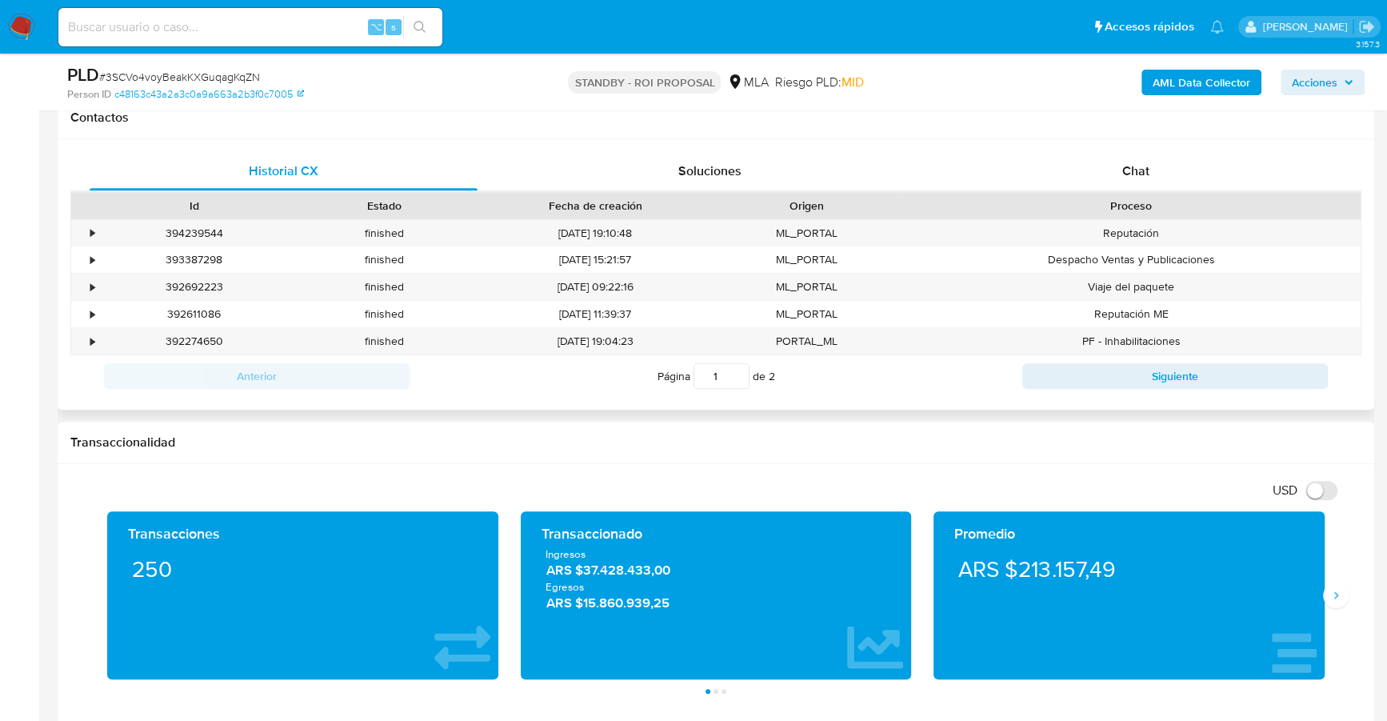
click at [1200, 143] on div "Historial CX Soluciones Chat Id Estado Fecha de creación Origen Proceso • 39423…" at bounding box center [716, 274] width 1317 height 270
click at [1165, 158] on div "Chat" at bounding box center [1136, 171] width 388 height 38
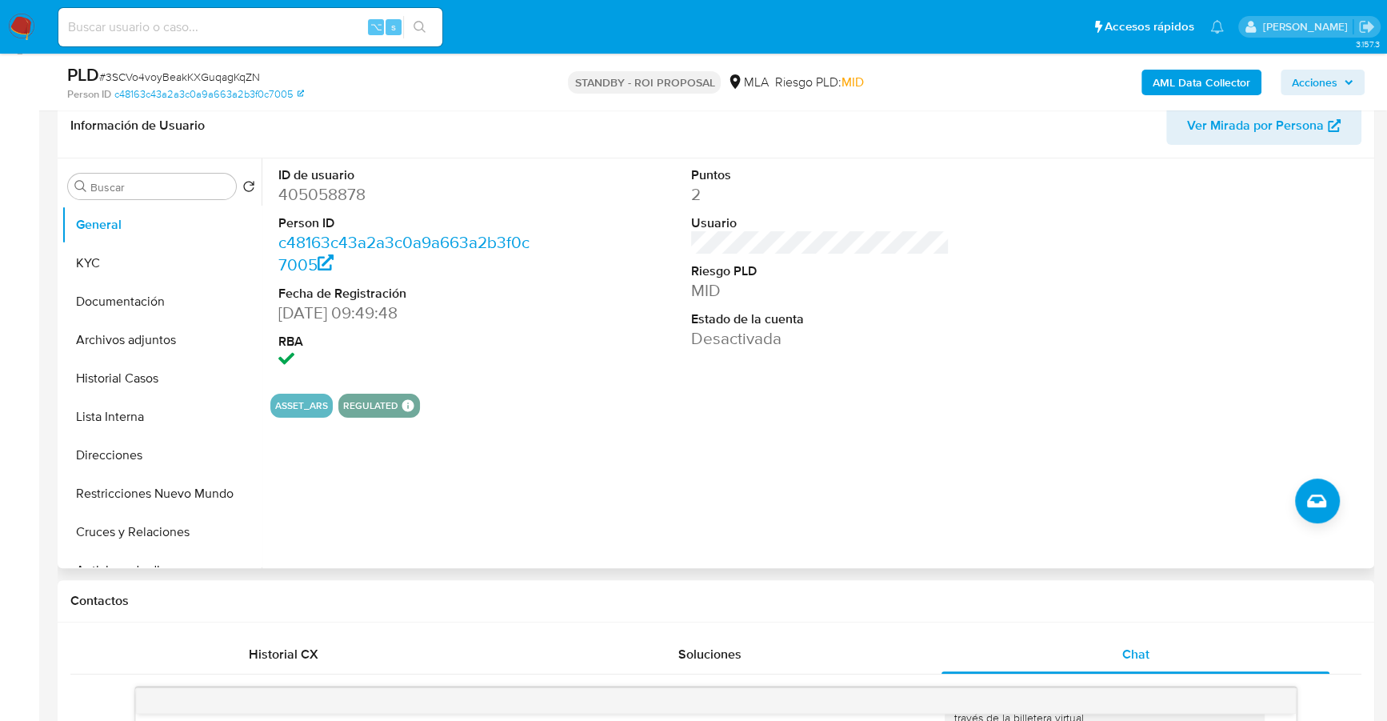
scroll to position [219, 0]
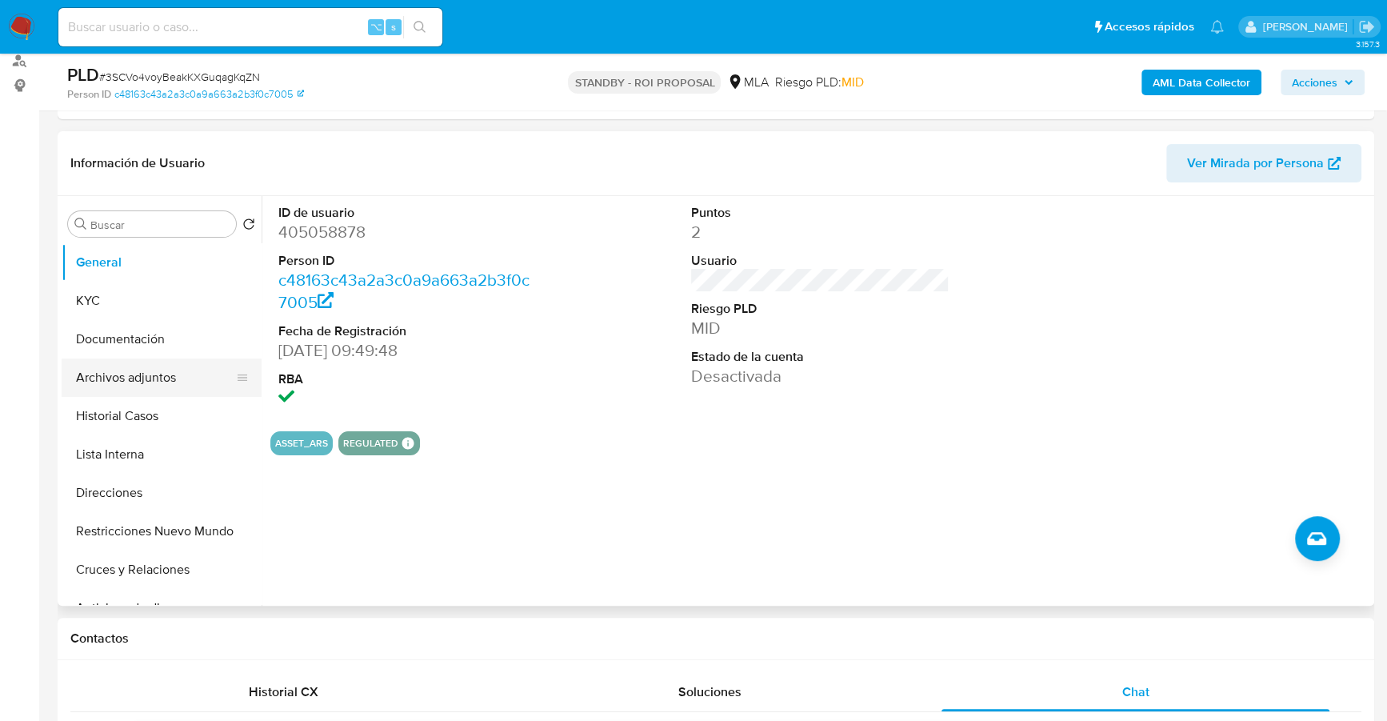
click at [134, 376] on button "Archivos adjuntos" at bounding box center [155, 377] width 187 height 38
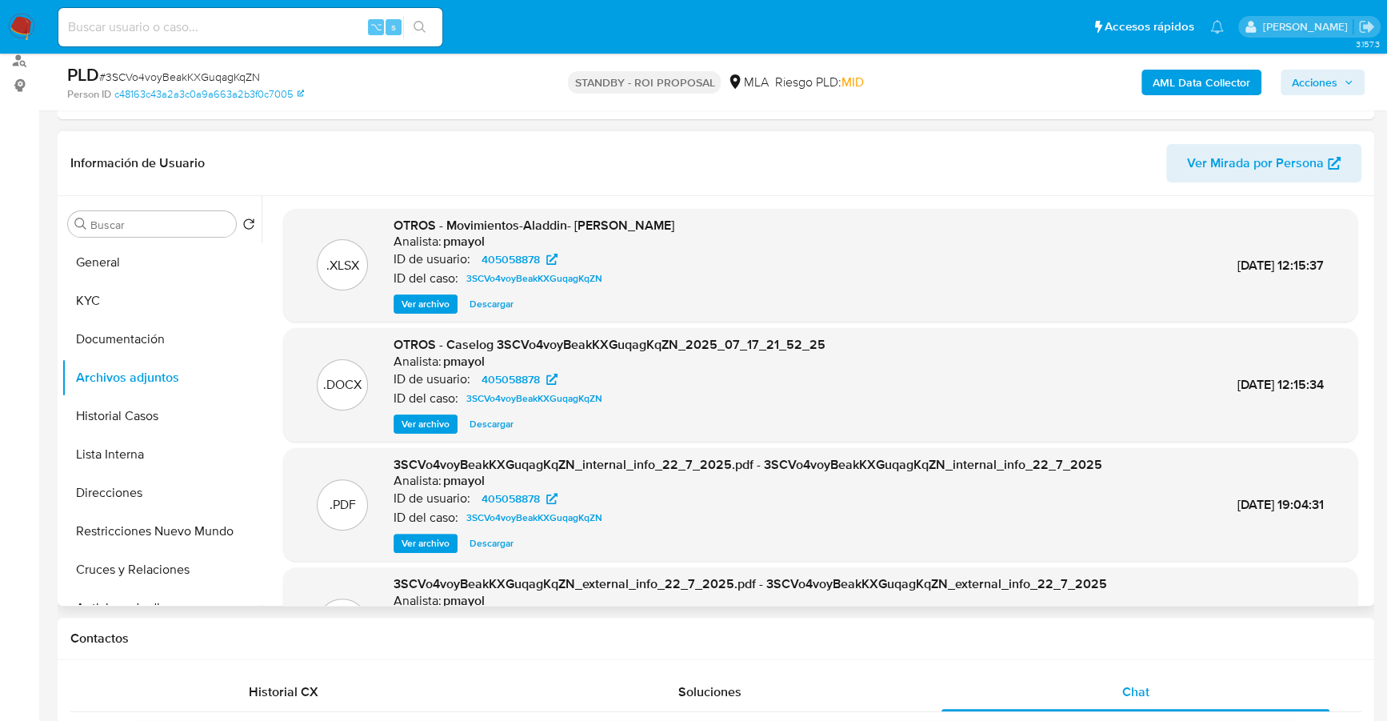
click at [493, 300] on span "Descargar" at bounding box center [492, 304] width 44 height 16
click at [495, 425] on span "Descargar" at bounding box center [492, 424] width 44 height 16
click at [139, 300] on button "KYC" at bounding box center [155, 301] width 187 height 38
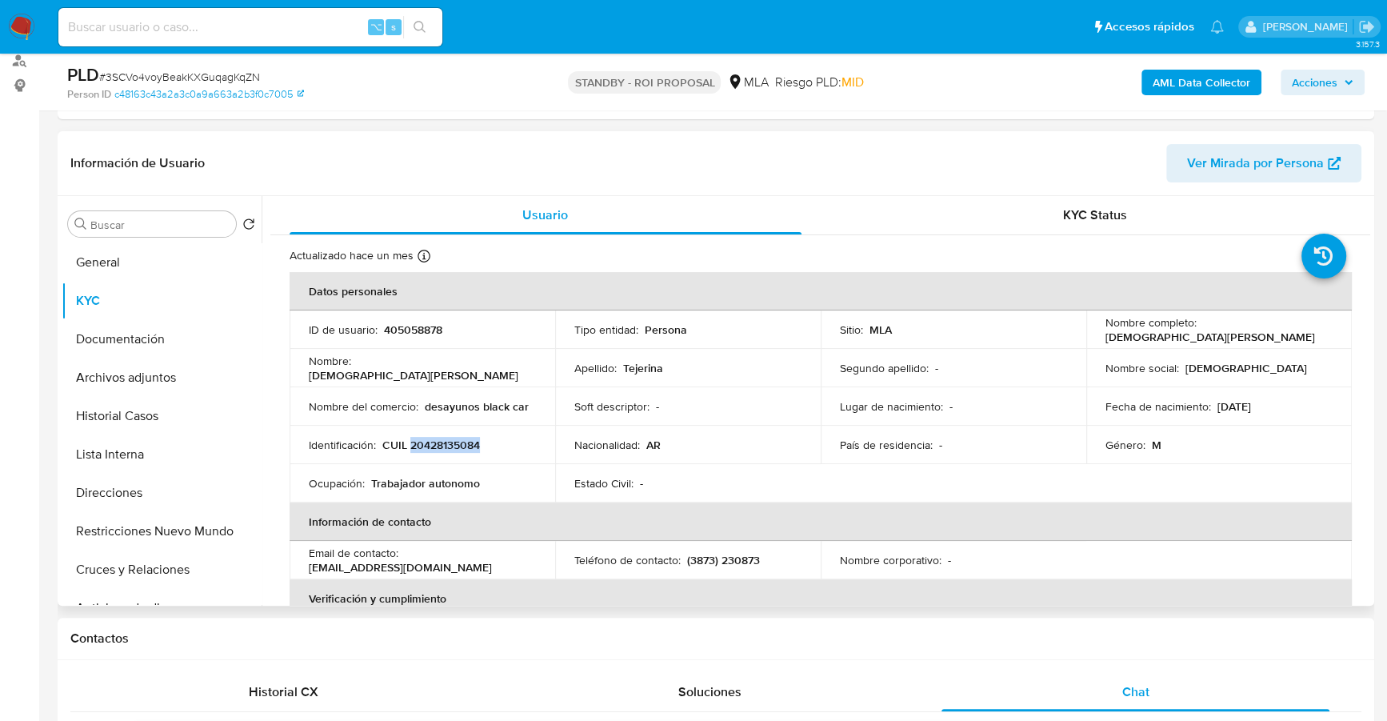
copy p "20428135084"
click at [146, 386] on button "Archivos adjuntos" at bounding box center [155, 377] width 187 height 38
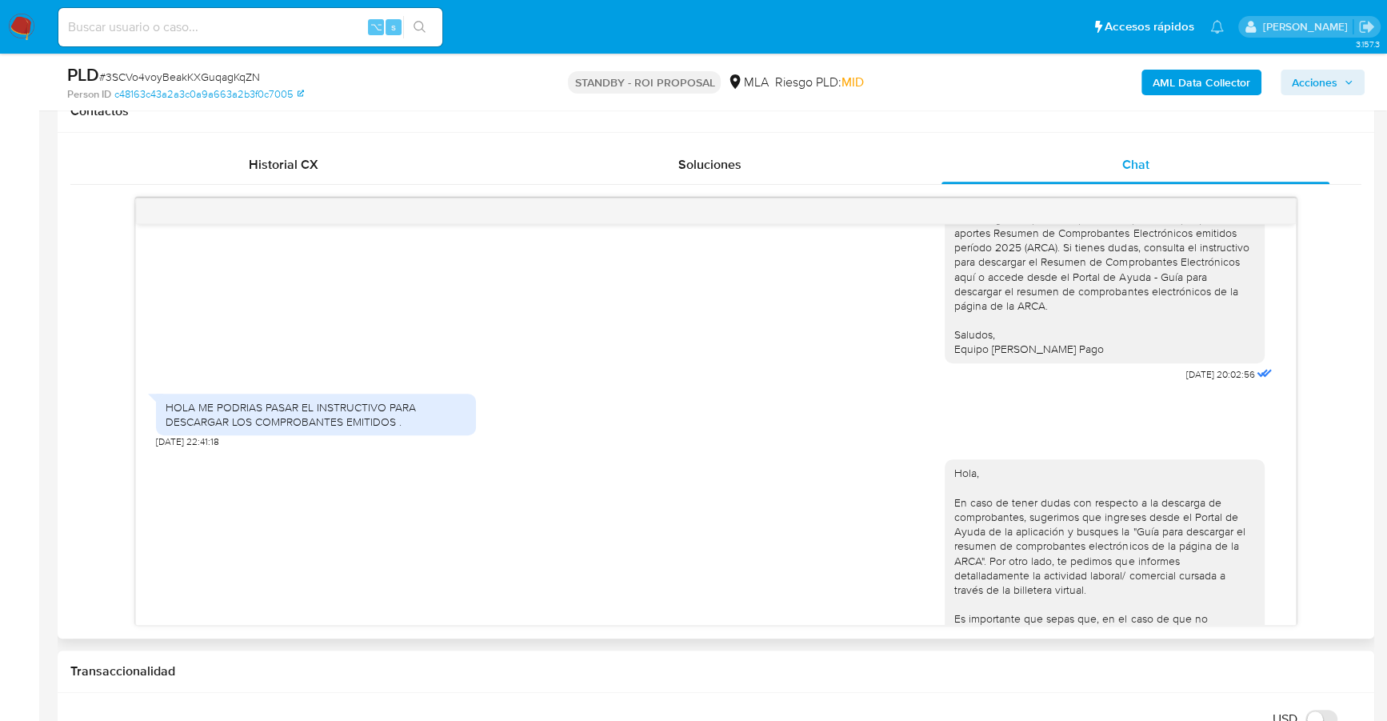
scroll to position [1432, 0]
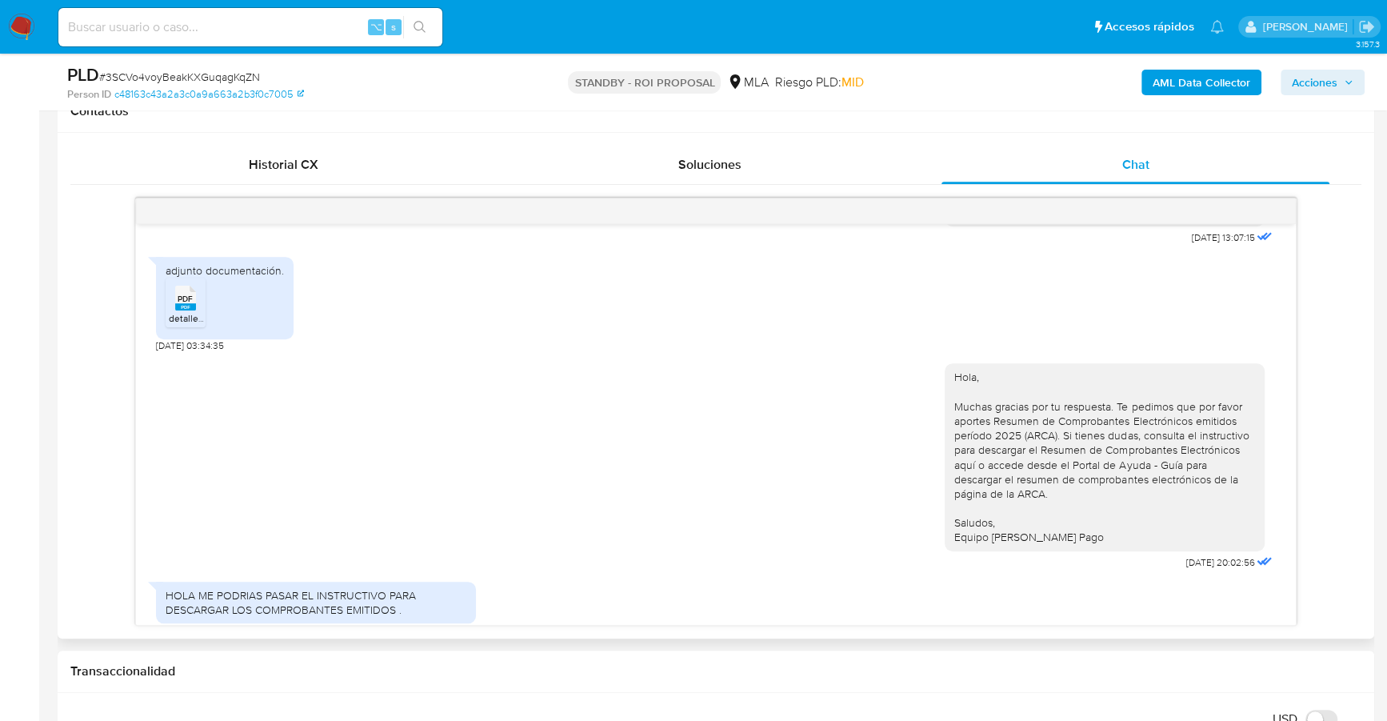
click at [179, 304] on span "PDF" at bounding box center [185, 299] width 15 height 10
click at [228, 35] on input at bounding box center [250, 27] width 384 height 21
paste input "2476054412"
type input "2476054412"
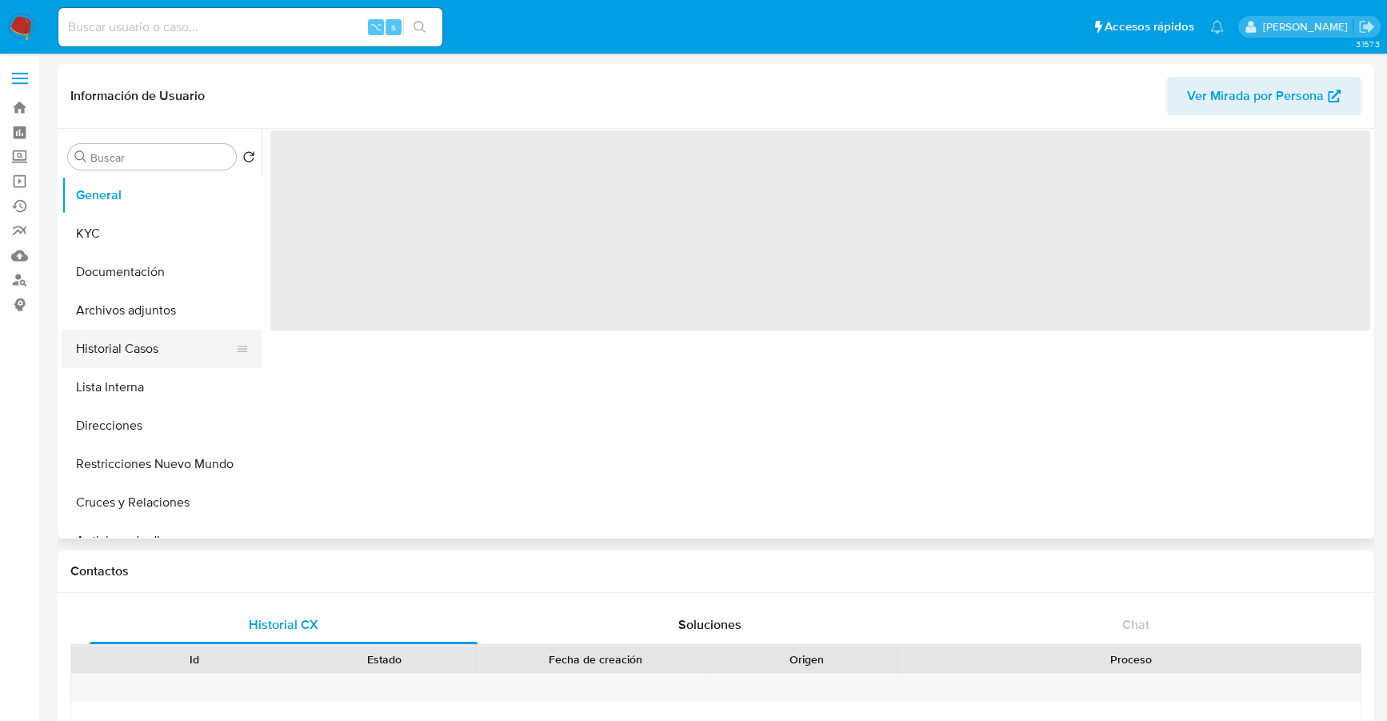
click at [145, 341] on button "Historial Casos" at bounding box center [155, 349] width 187 height 38
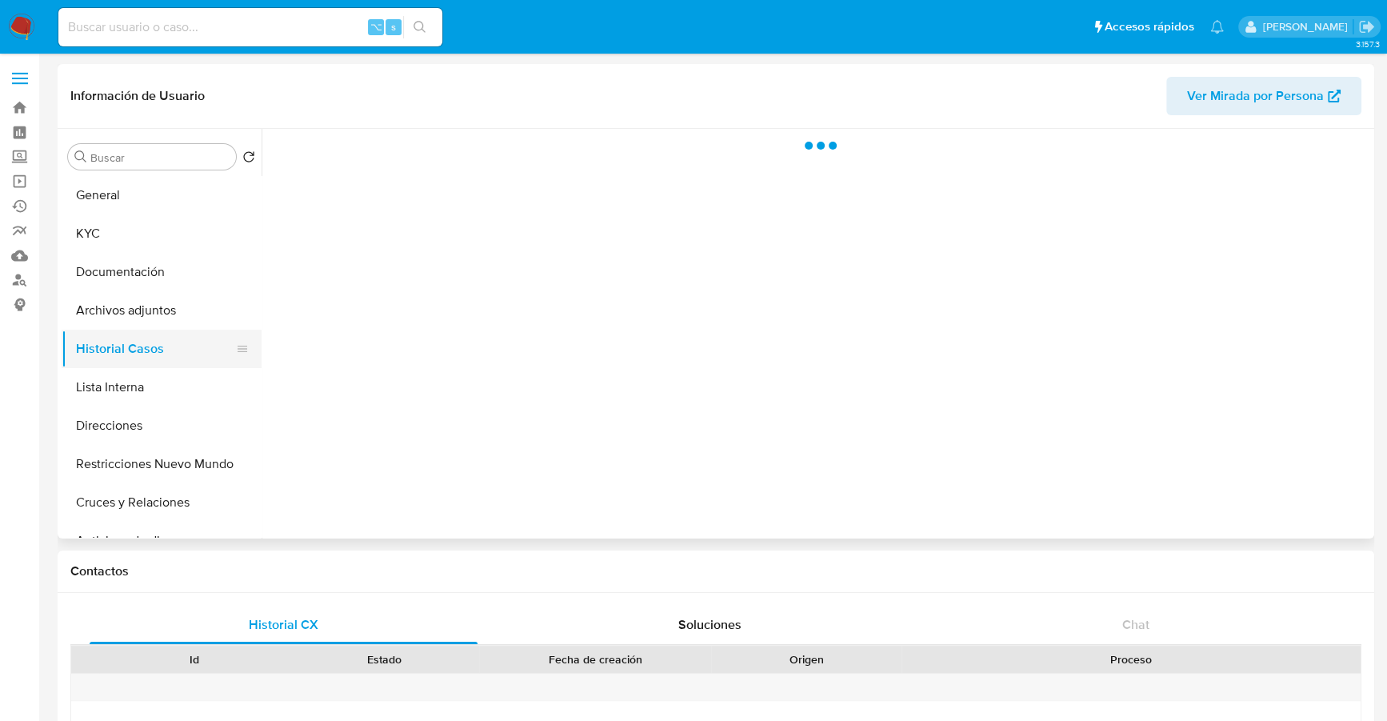
select select "10"
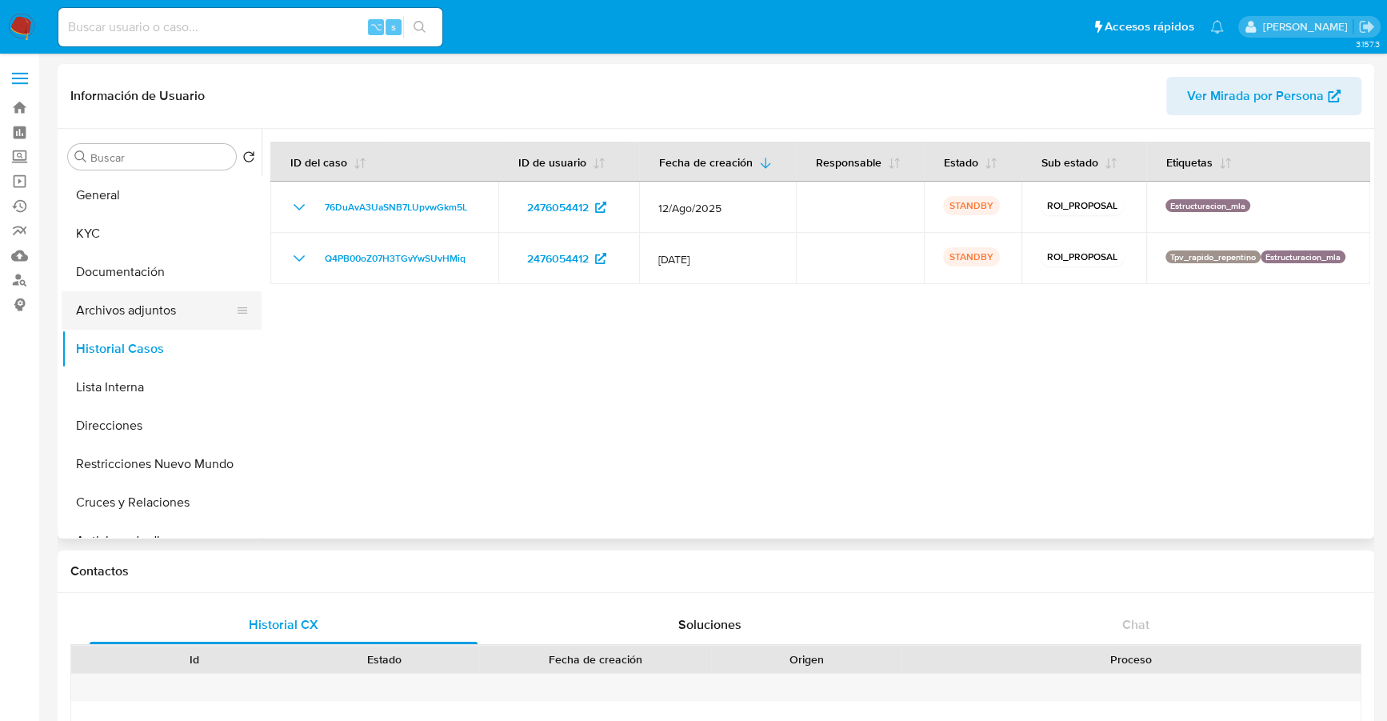
click at [134, 312] on button "Archivos adjuntos" at bounding box center [155, 310] width 187 height 38
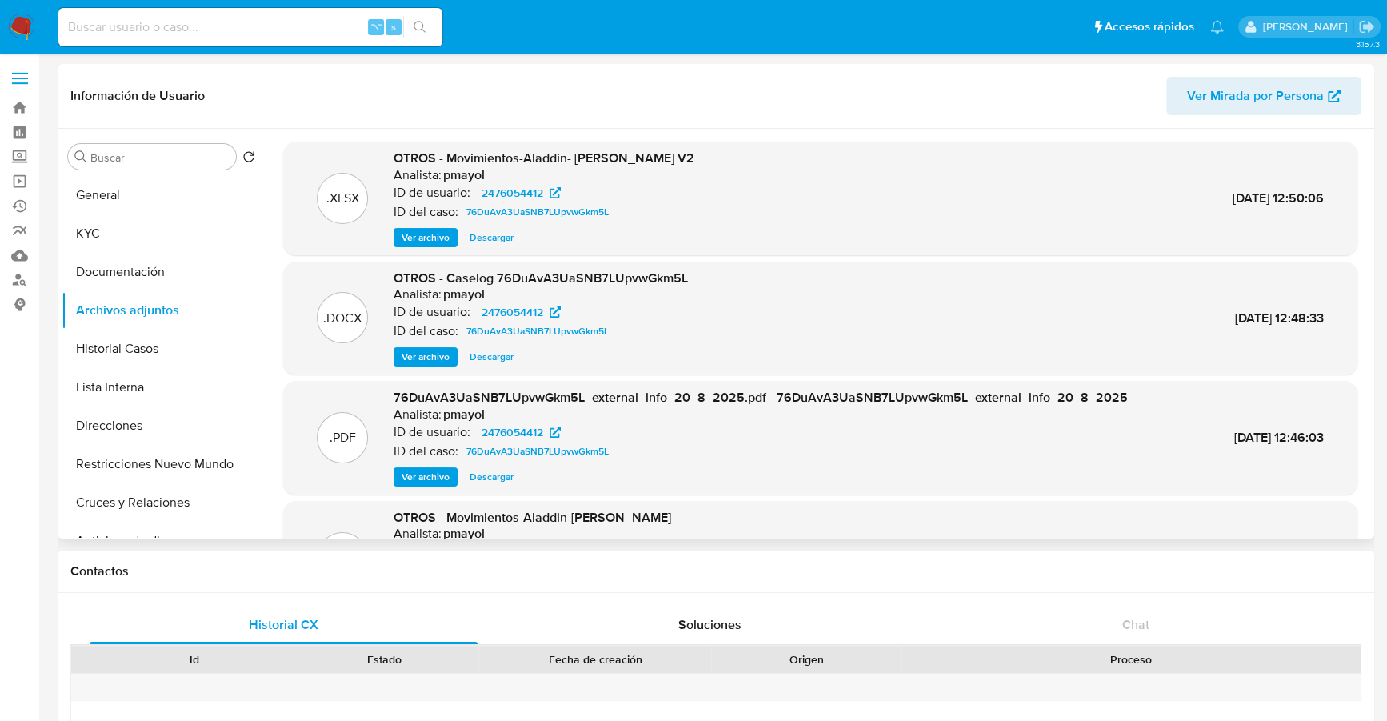
click at [499, 354] on span "Descargar" at bounding box center [492, 357] width 44 height 16
click at [499, 239] on span "Descargar" at bounding box center [492, 238] width 44 height 16
click at [121, 234] on button "KYC" at bounding box center [155, 233] width 187 height 38
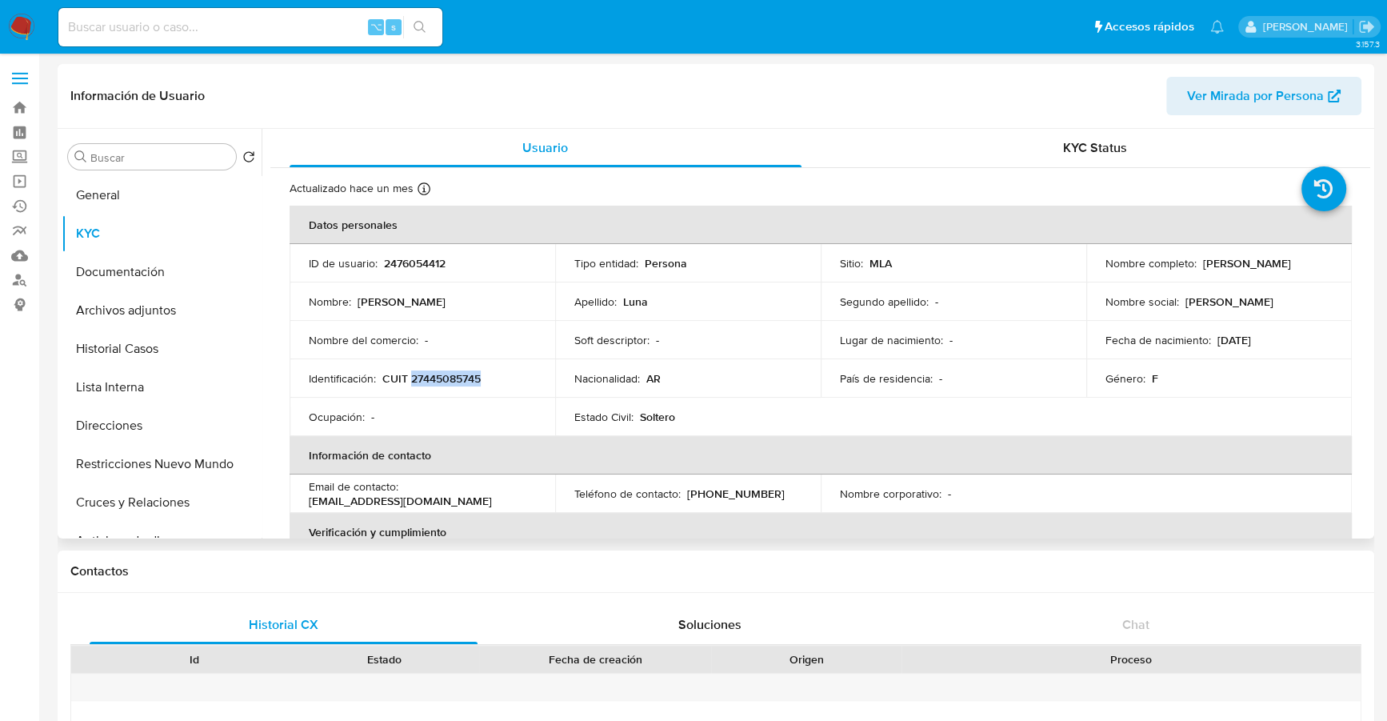
copy p "27445085745"
click at [97, 368] on button "Lista Interna" at bounding box center [155, 387] width 187 height 38
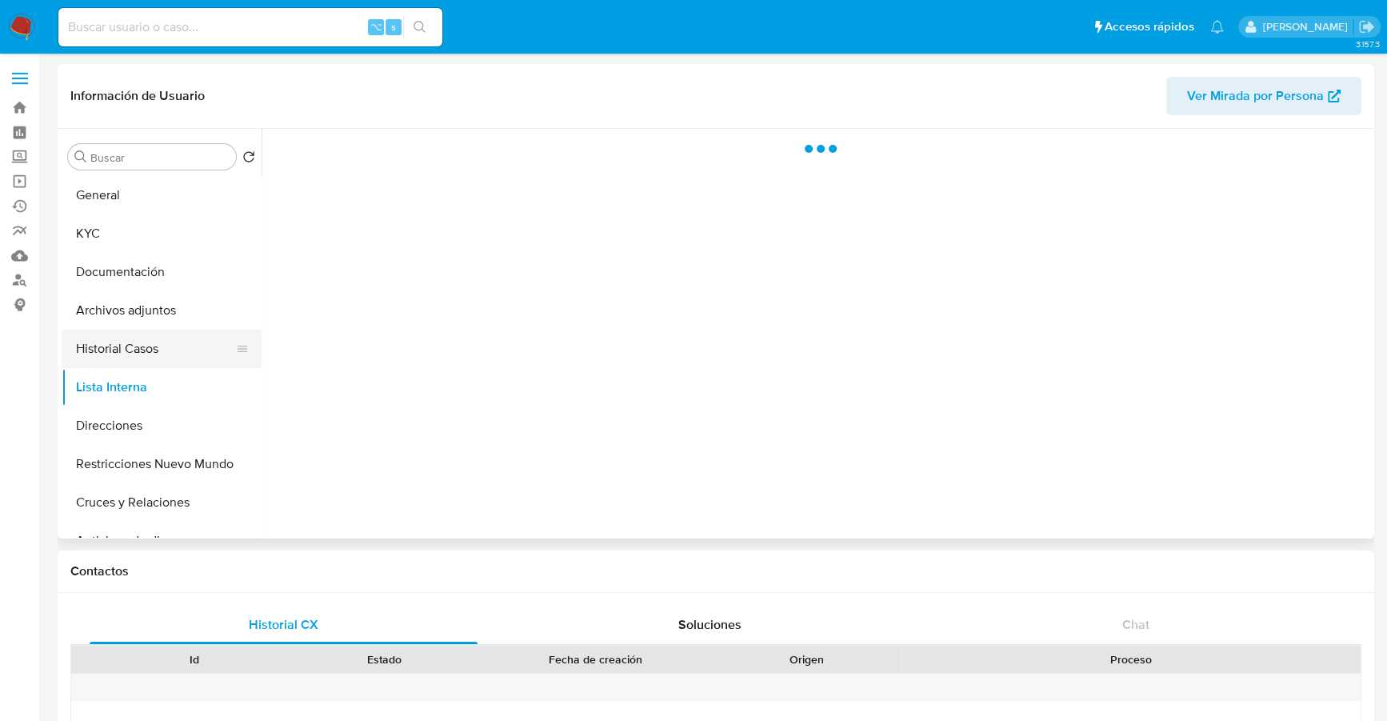
click at [102, 353] on button "Historial Casos" at bounding box center [155, 349] width 187 height 38
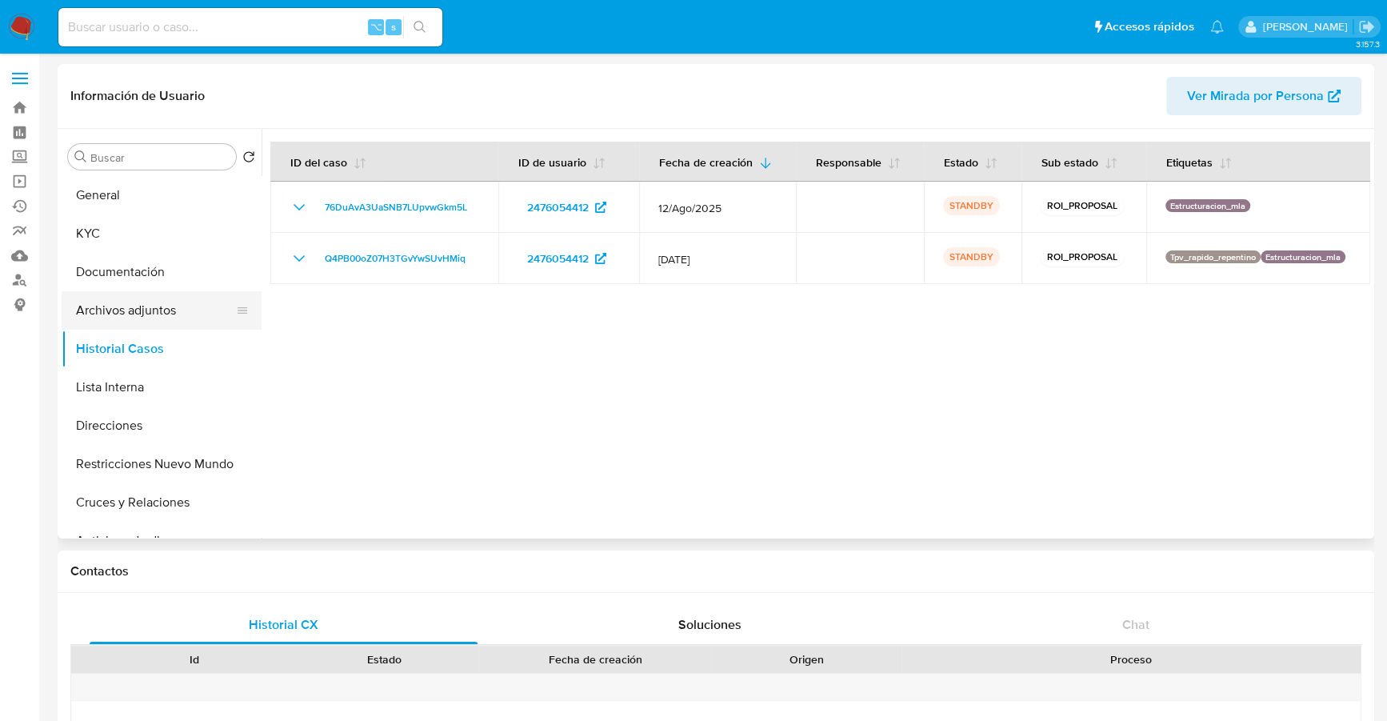
click at [111, 306] on button "Archivos adjuntos" at bounding box center [155, 310] width 187 height 38
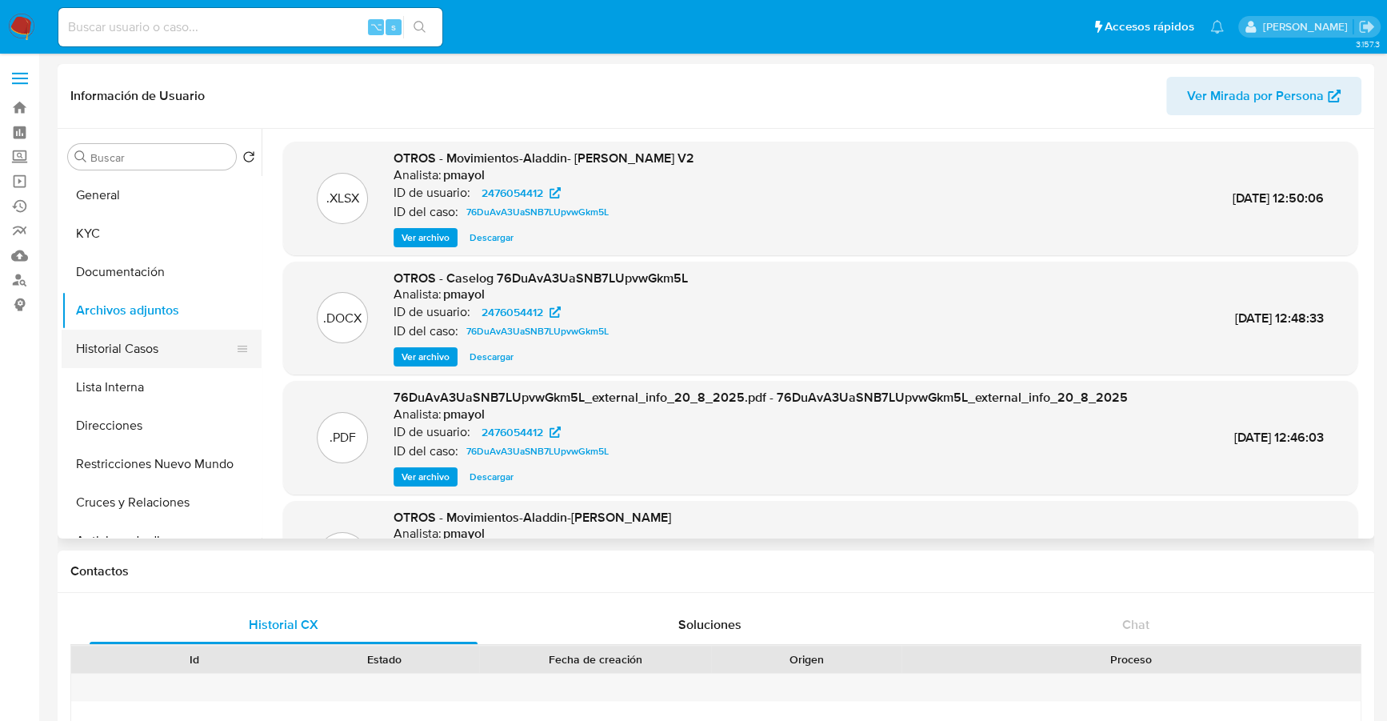
click at [111, 344] on button "Historial Casos" at bounding box center [155, 349] width 187 height 38
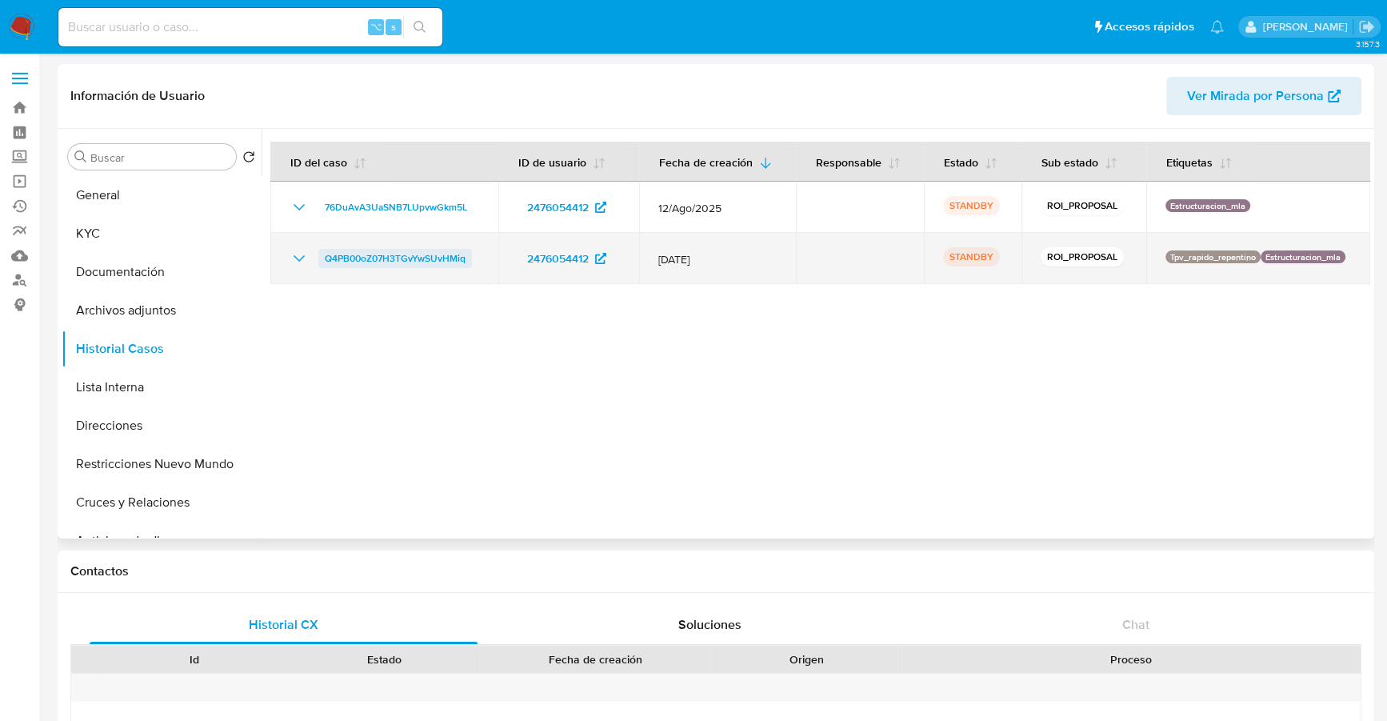
click at [382, 260] on span "Q4PB00oZ07H3TGvYwSUvHMiq" at bounding box center [395, 258] width 141 height 19
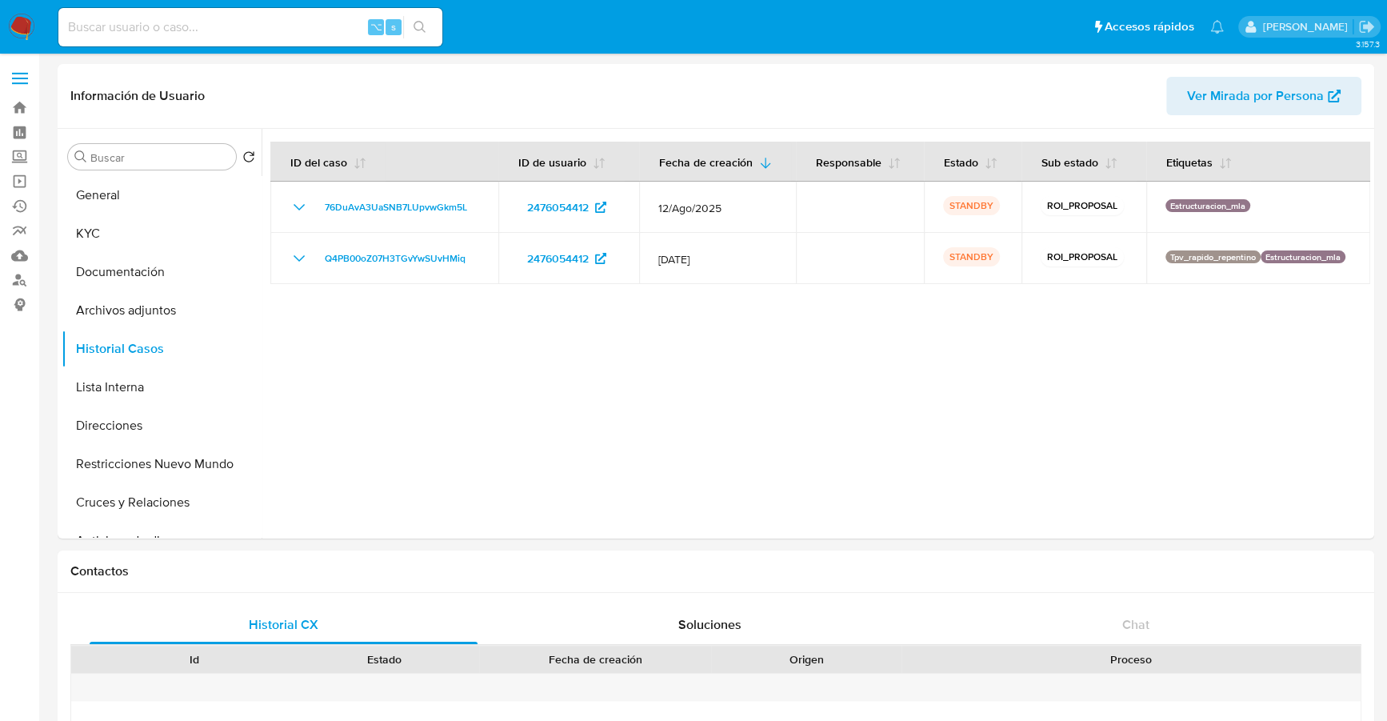
click at [256, 30] on input at bounding box center [250, 27] width 384 height 21
paste input "2113883957"
type input "2113883957"
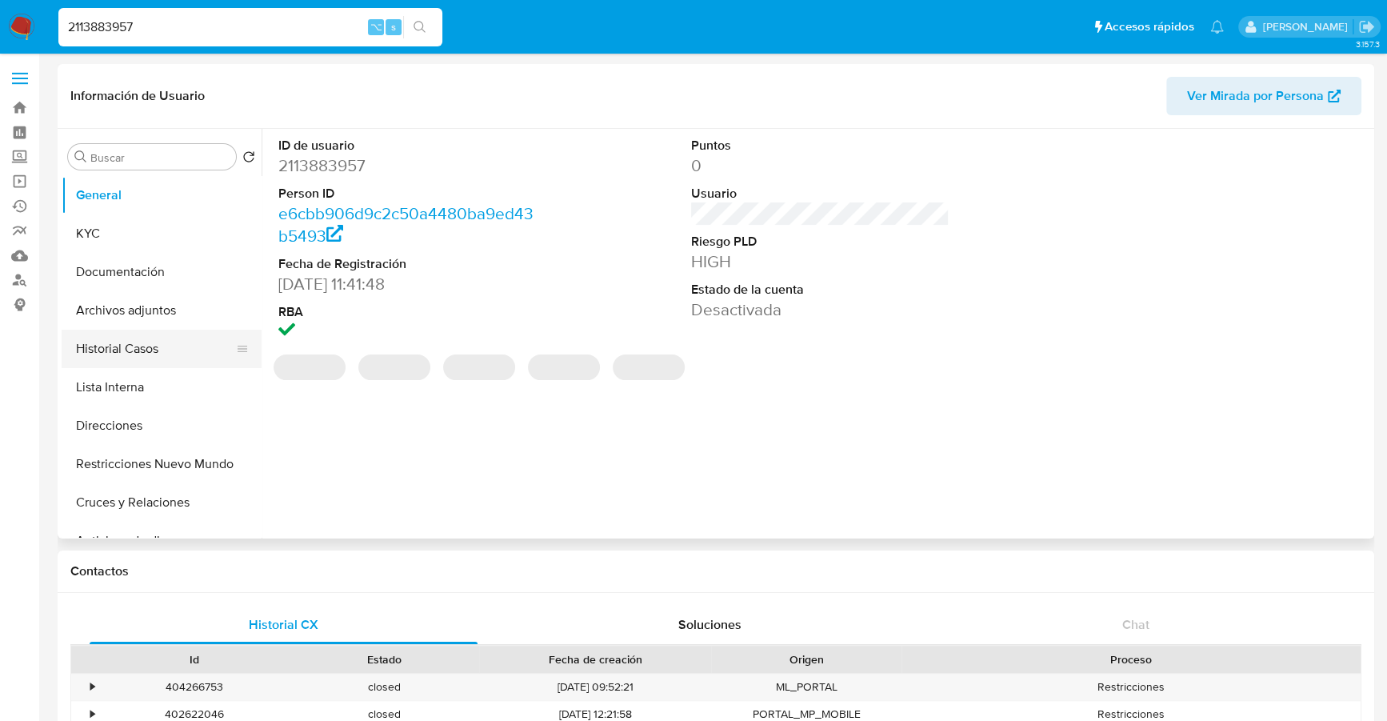
select select "10"
click at [131, 341] on button "Historial Casos" at bounding box center [155, 349] width 187 height 38
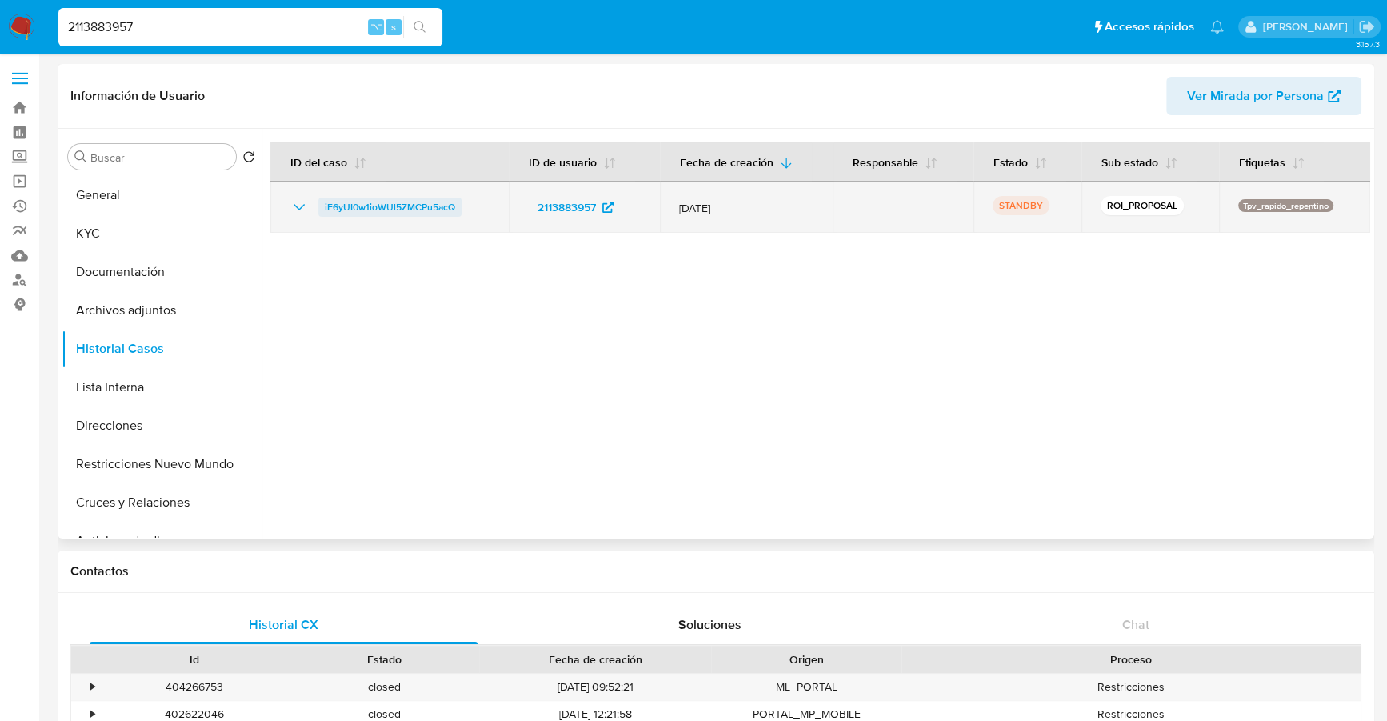
click at [434, 202] on span "iE6yUI0w1ioWUl5ZMCPu5acQ" at bounding box center [390, 207] width 130 height 19
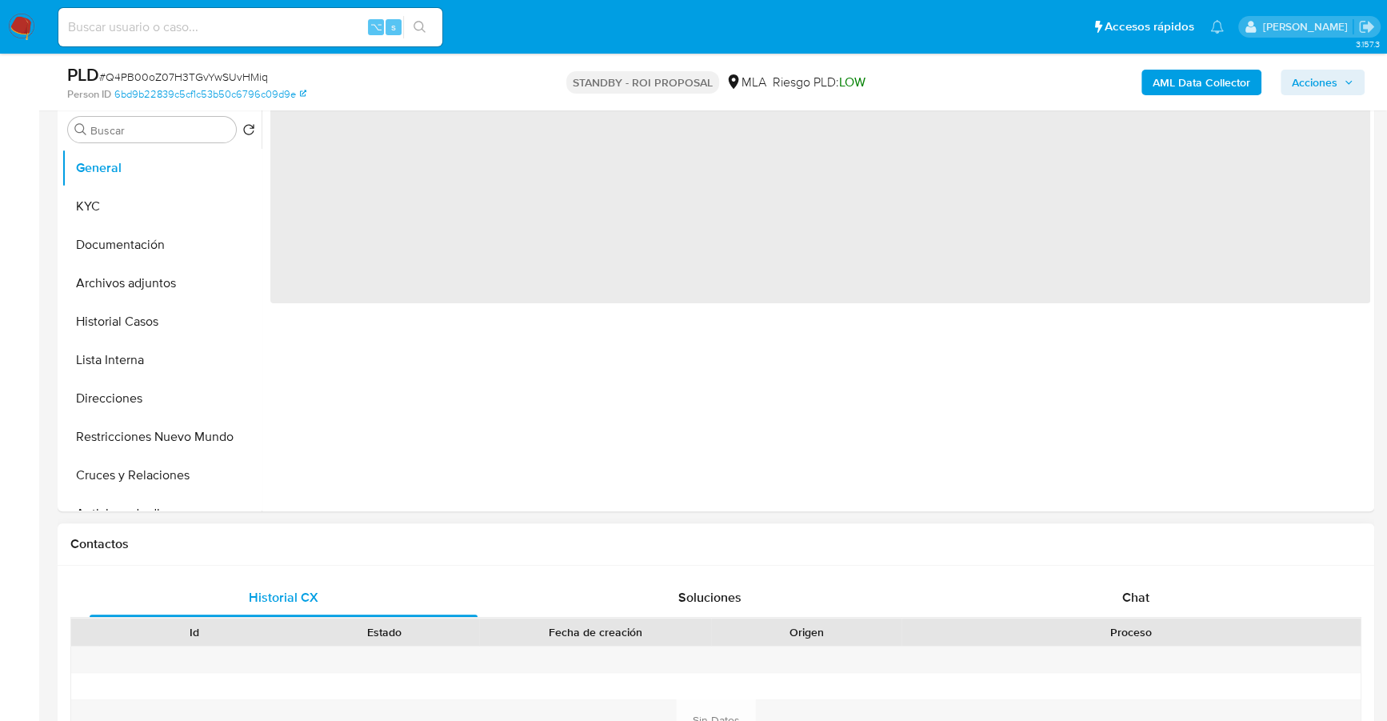
scroll to position [596, 0]
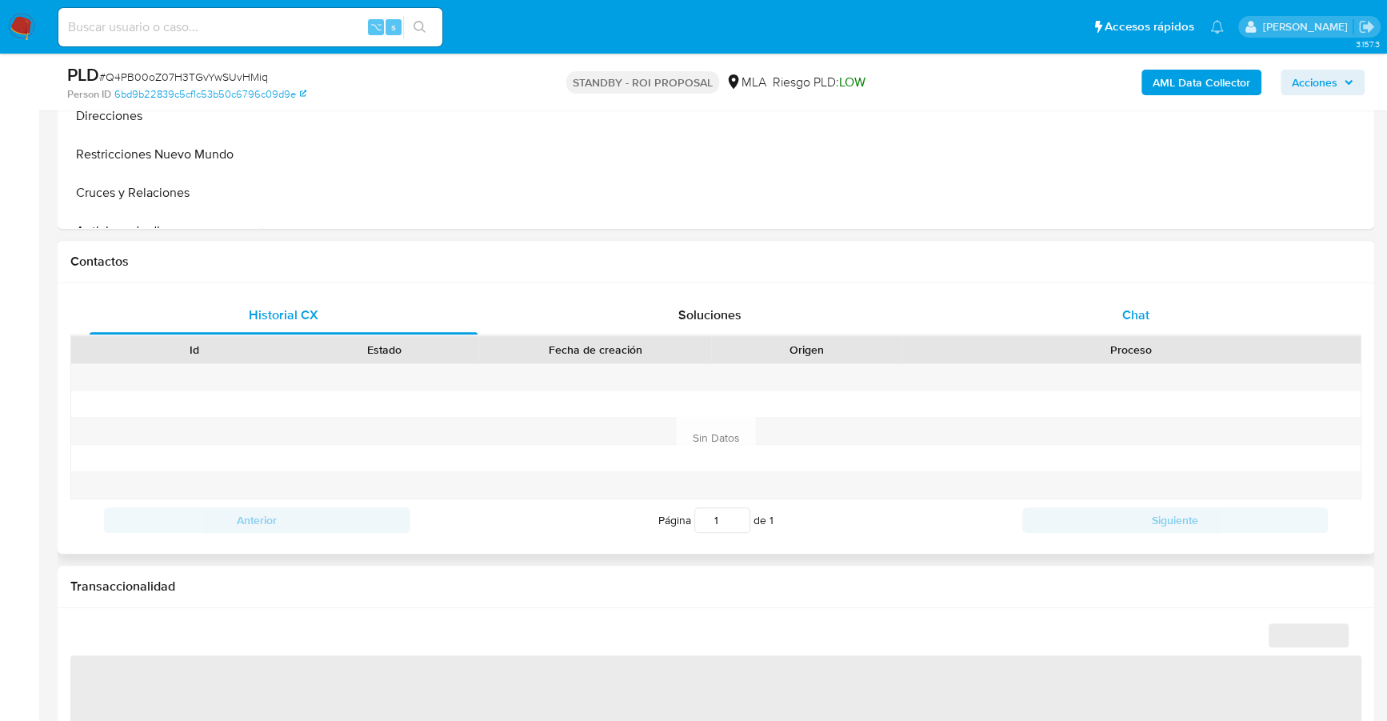
click at [1175, 302] on div "Chat" at bounding box center [1136, 315] width 388 height 38
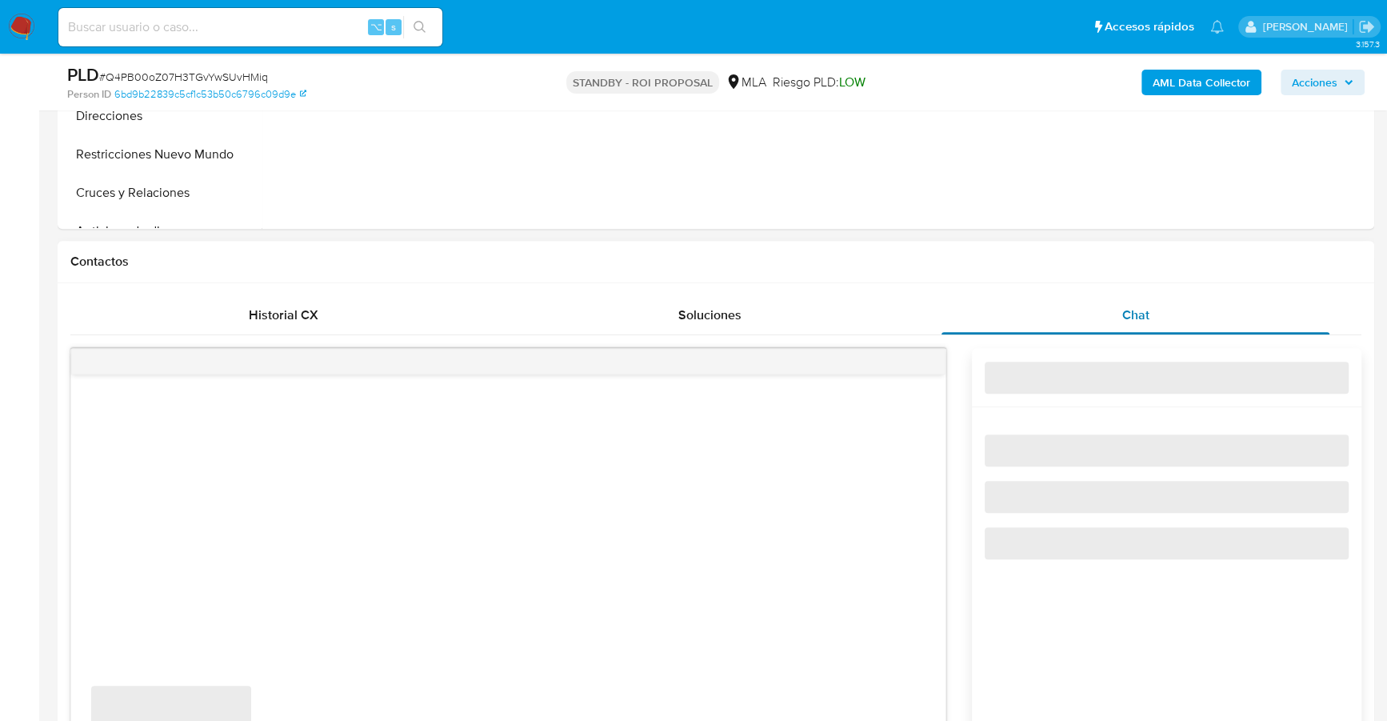
select select "10"
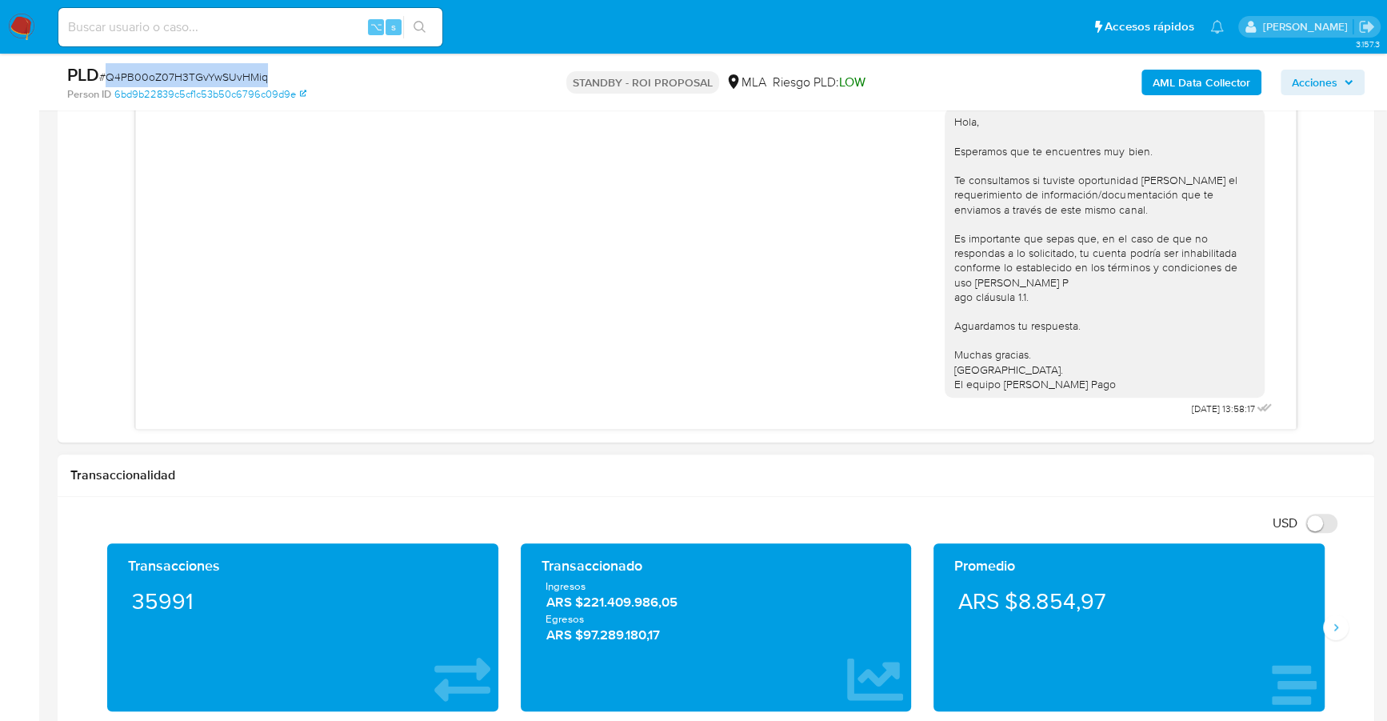
scroll to position [233, 0]
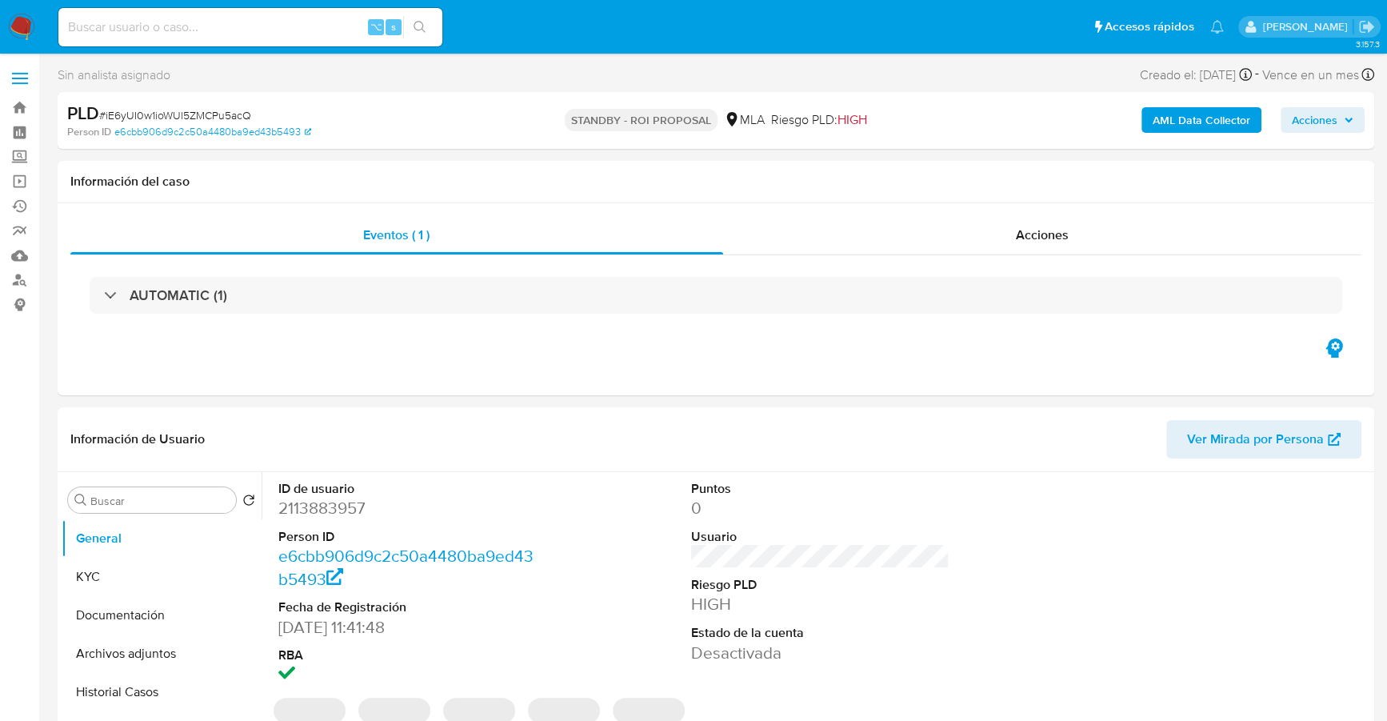
select select "10"
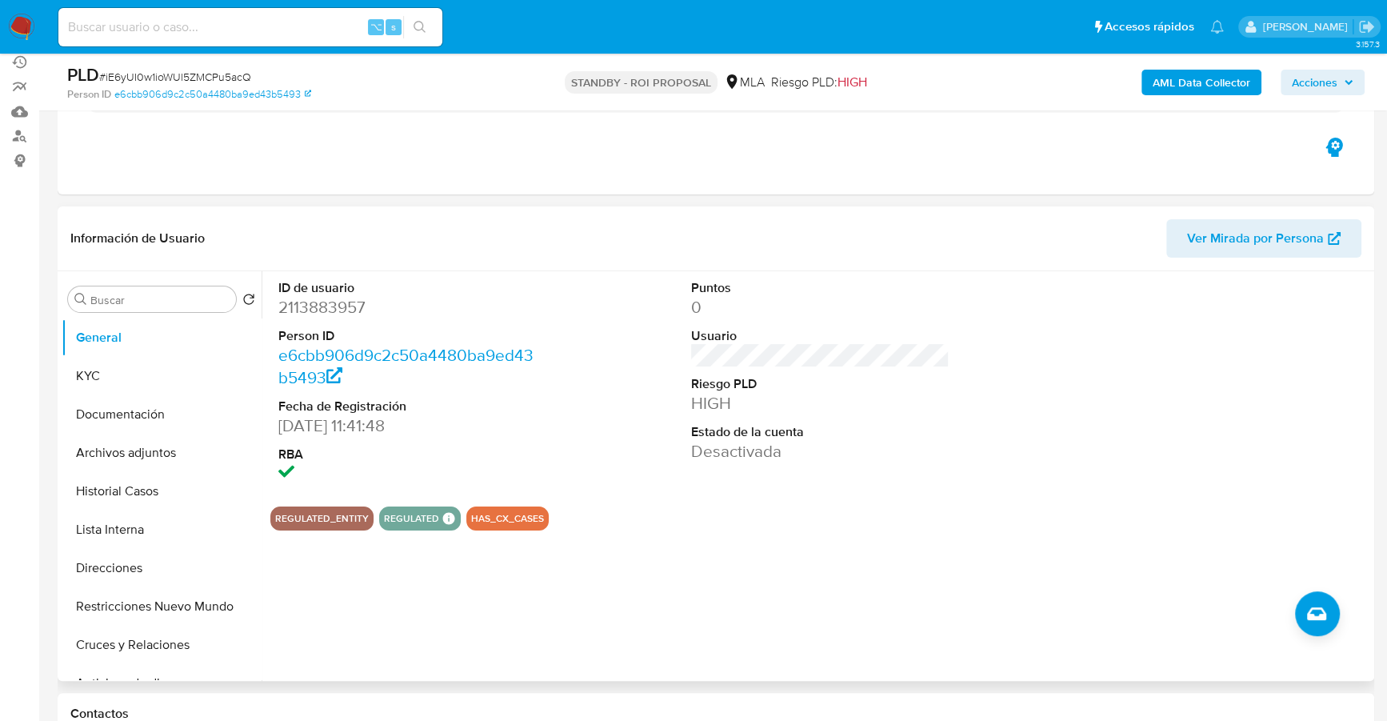
scroll to position [146, 0]
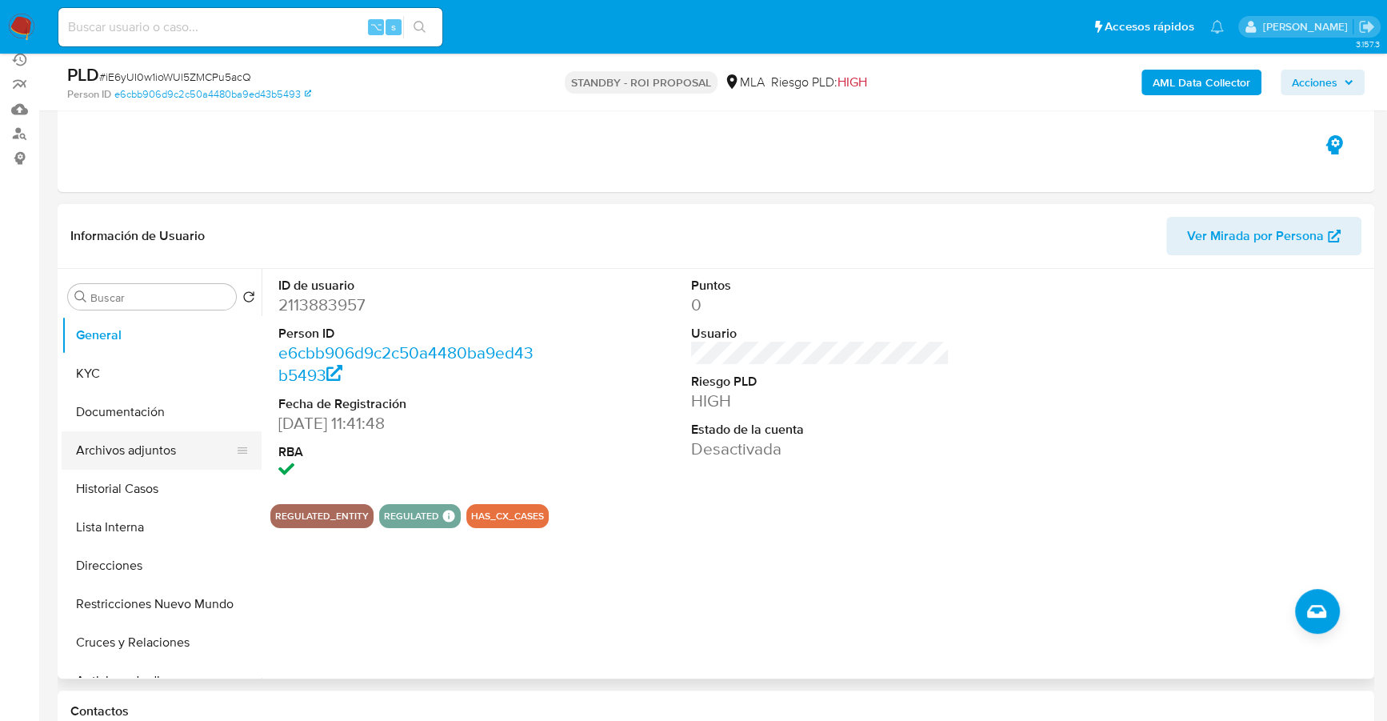
click at [170, 431] on button "Archivos adjuntos" at bounding box center [155, 450] width 187 height 38
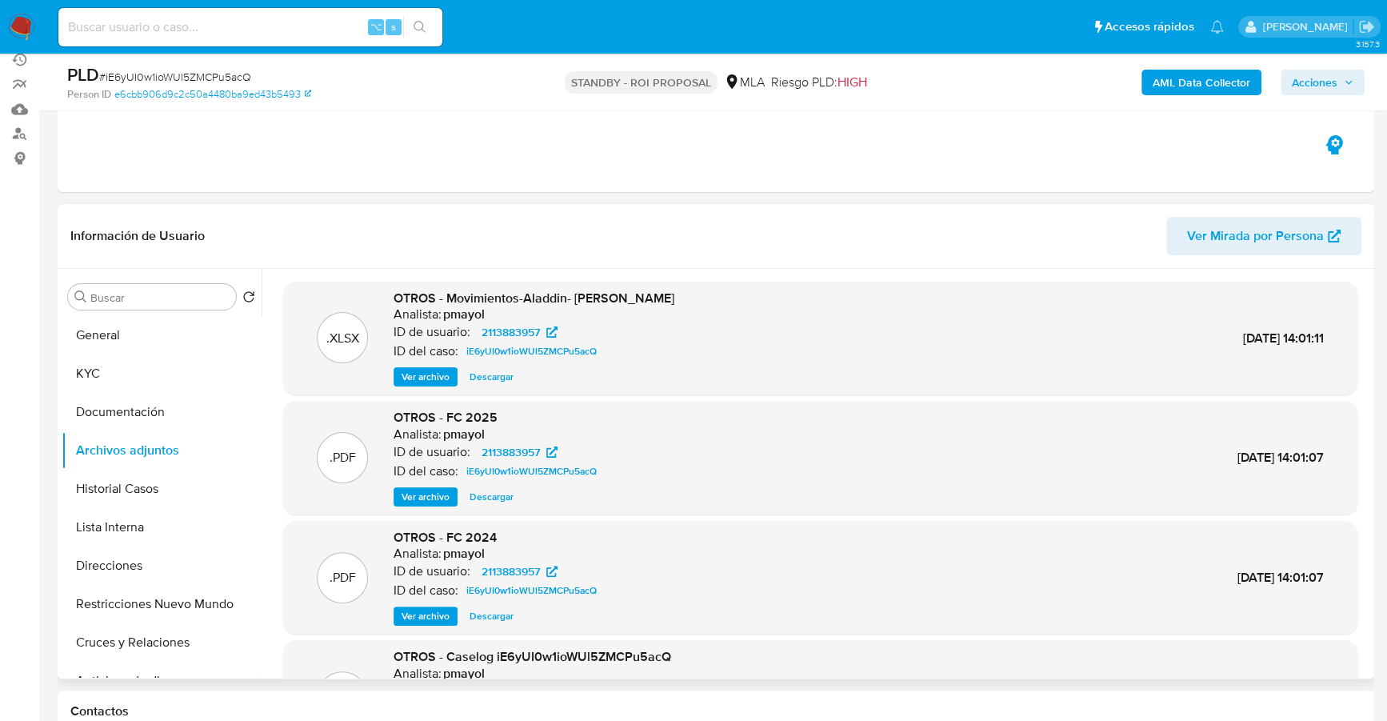
click at [500, 377] on span "Descargar" at bounding box center [492, 377] width 44 height 16
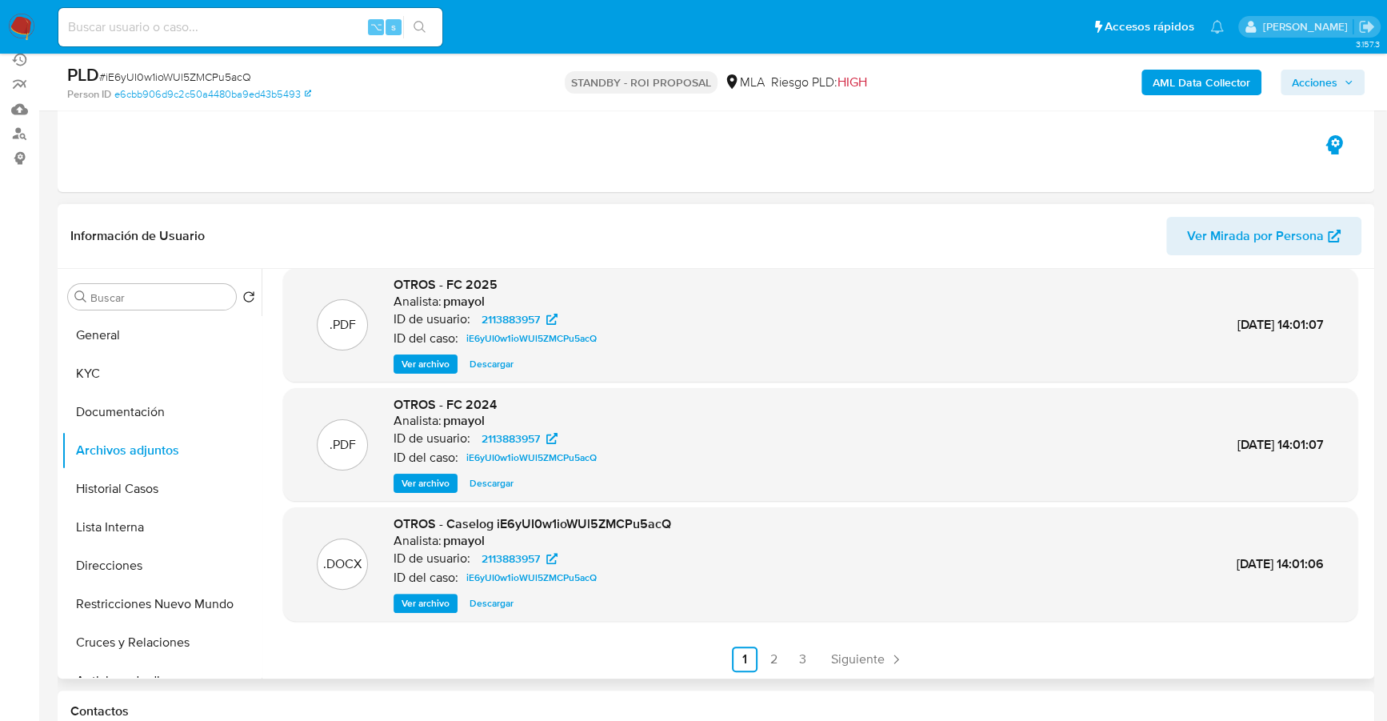
scroll to position [134, 0]
click at [488, 603] on span "Descargar" at bounding box center [492, 602] width 44 height 16
click at [763, 657] on link "2" at bounding box center [774, 658] width 26 height 26
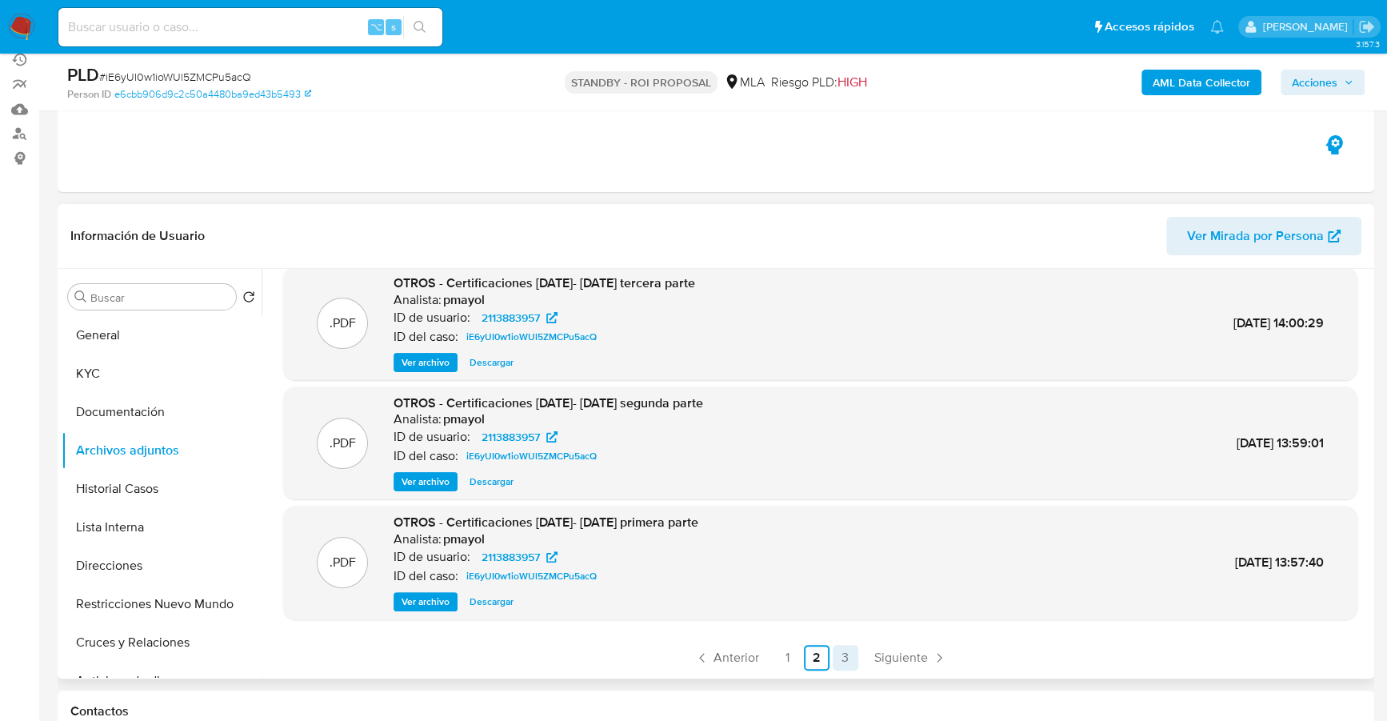
click at [837, 659] on link "3" at bounding box center [846, 658] width 26 height 26
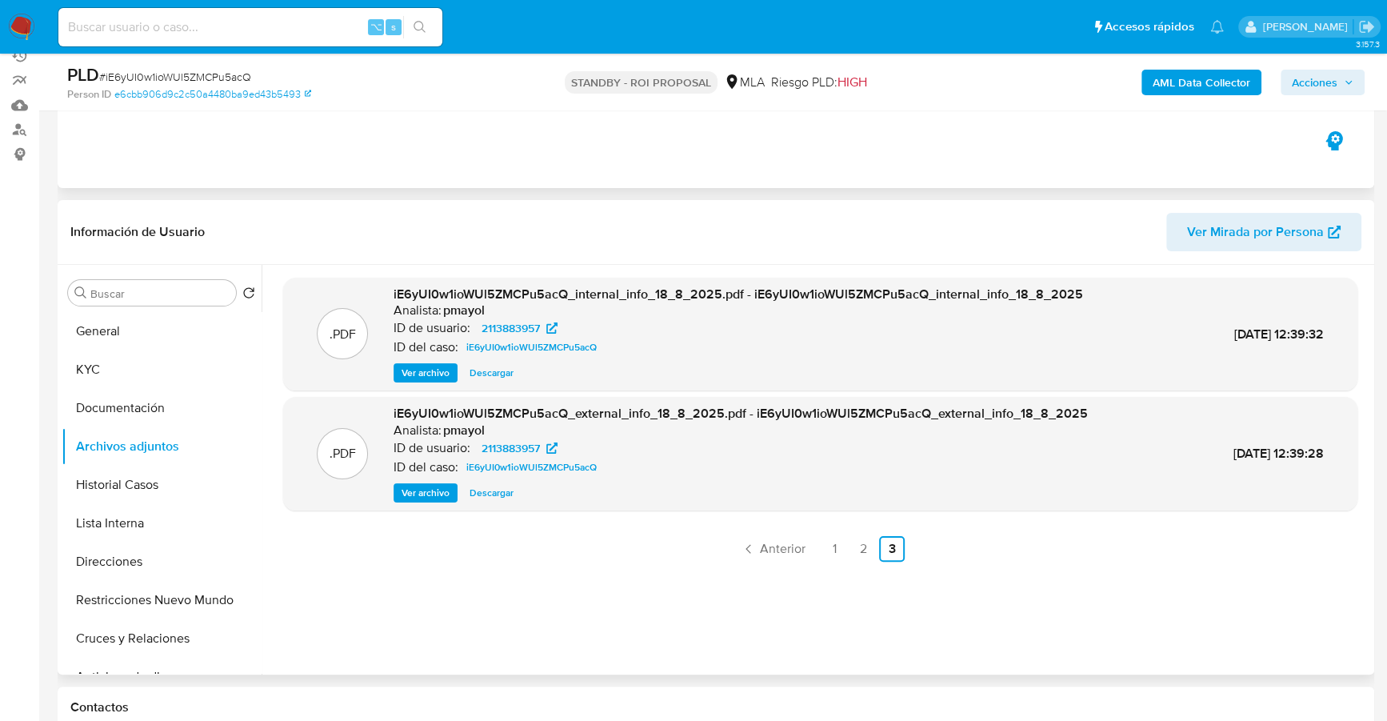
scroll to position [546, 0]
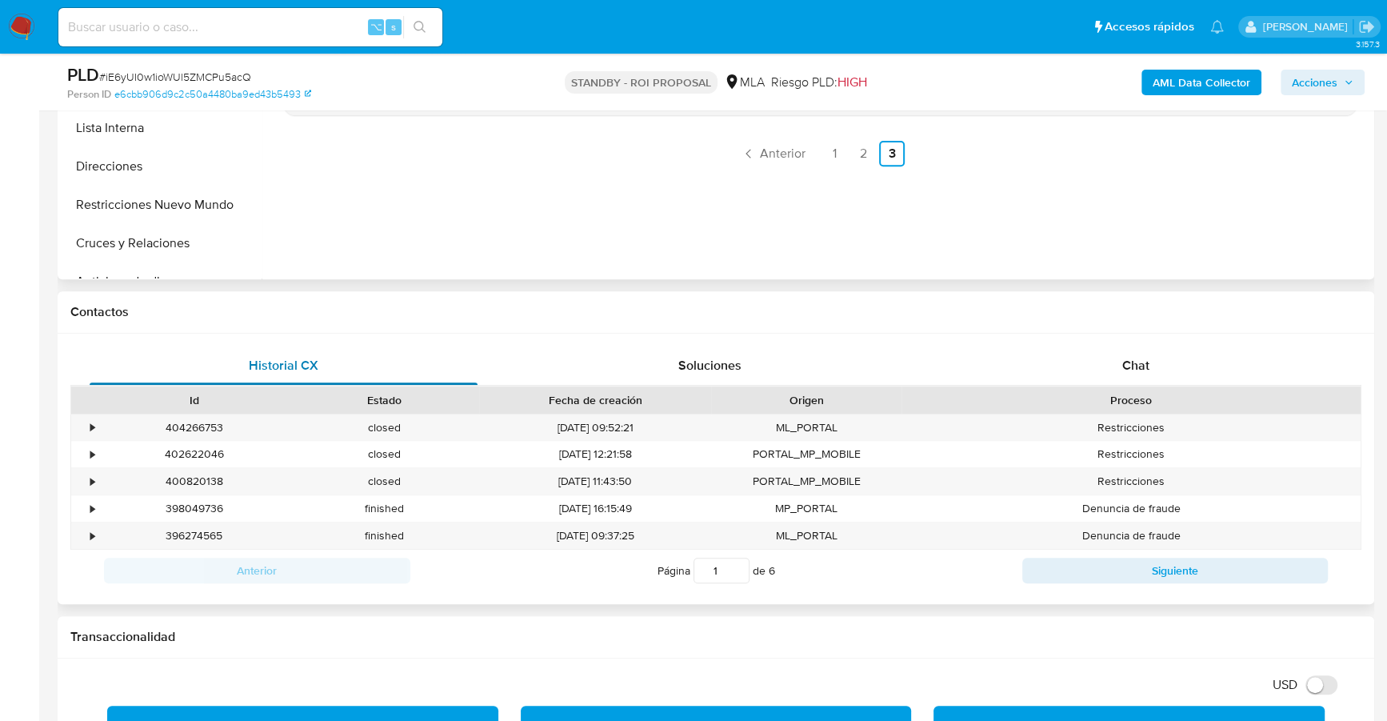
click at [350, 351] on div "Historial CX" at bounding box center [284, 365] width 388 height 38
click at [1131, 566] on button "Siguiente" at bounding box center [1176, 571] width 306 height 26
type input "2"
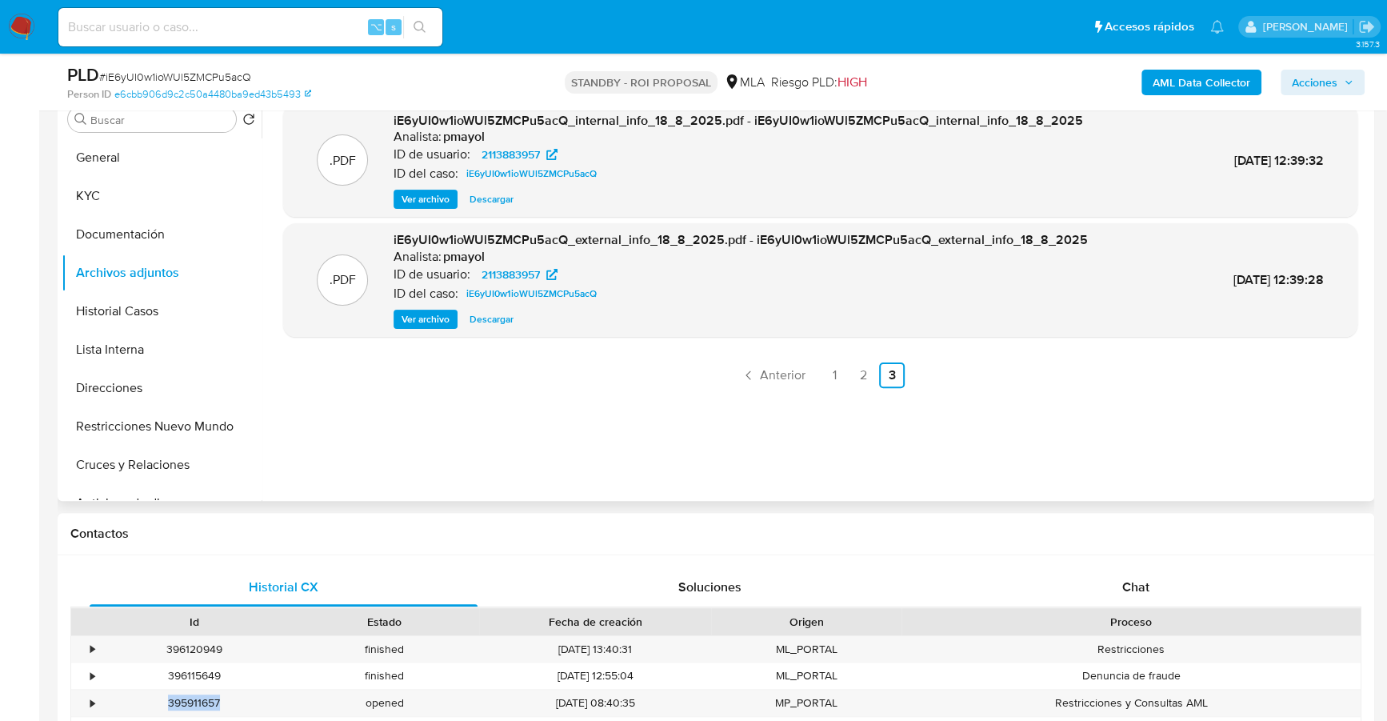
scroll to position [169, 0]
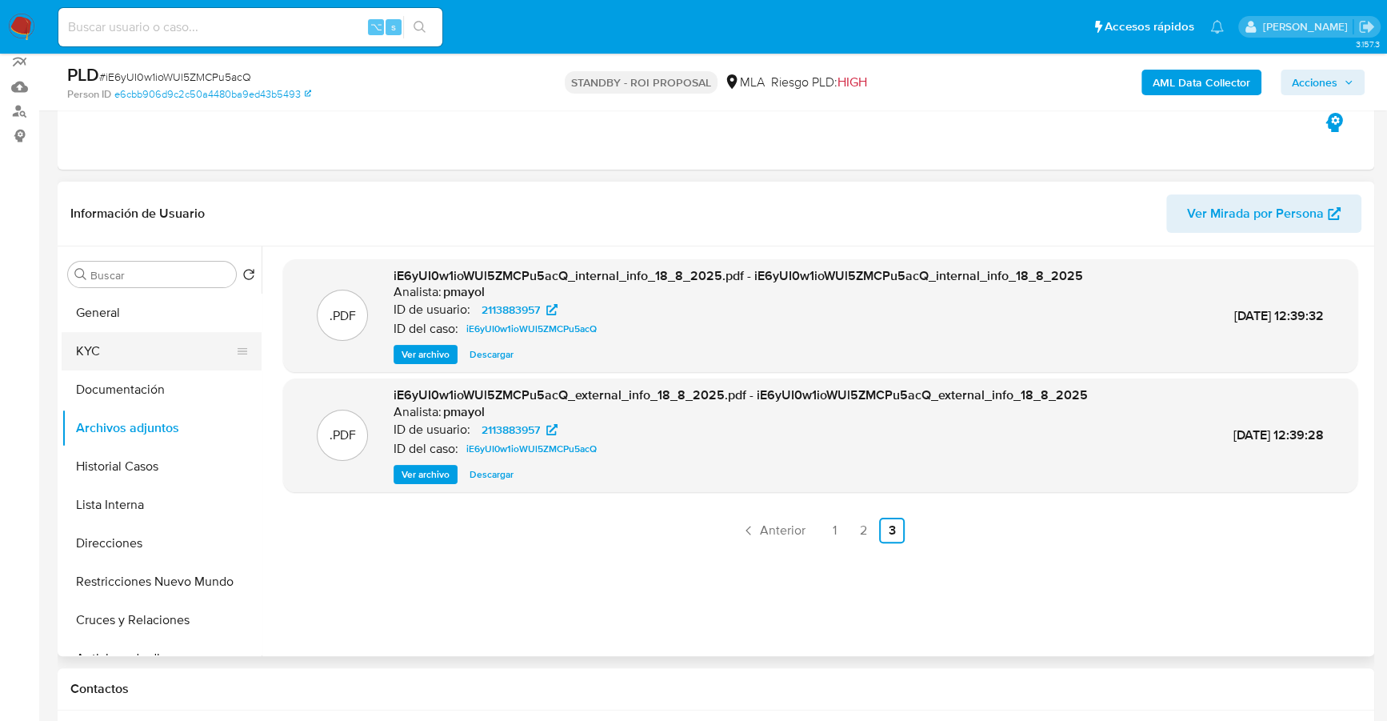
click at [111, 362] on button "KYC" at bounding box center [155, 351] width 187 height 38
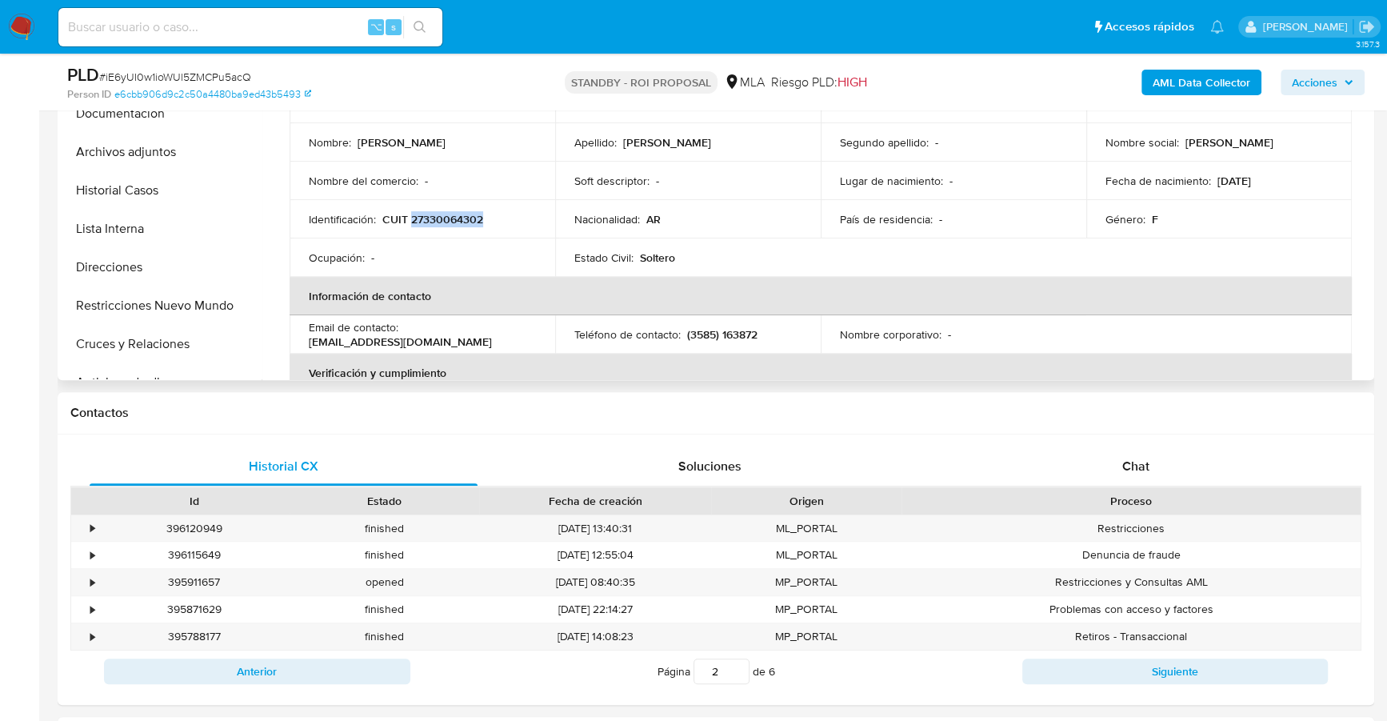
scroll to position [789, 0]
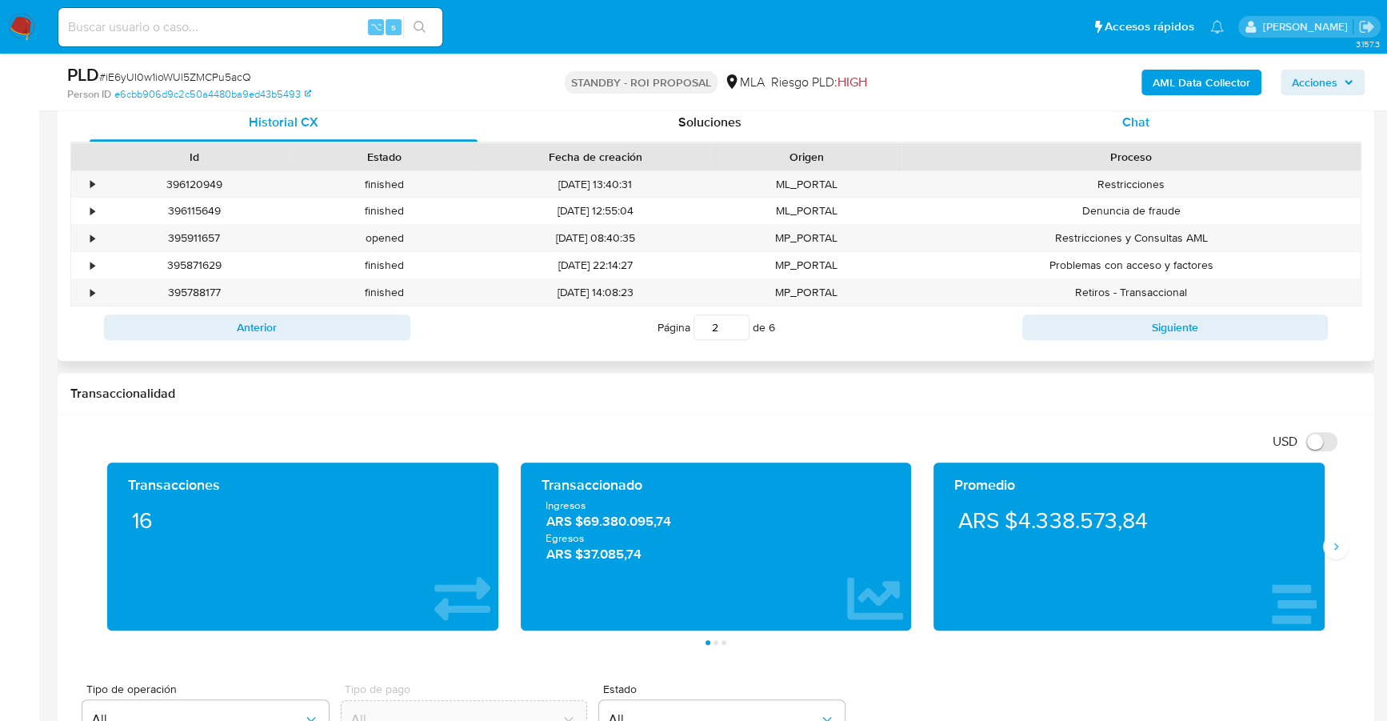
click at [1113, 133] on div "Chat" at bounding box center [1136, 122] width 388 height 38
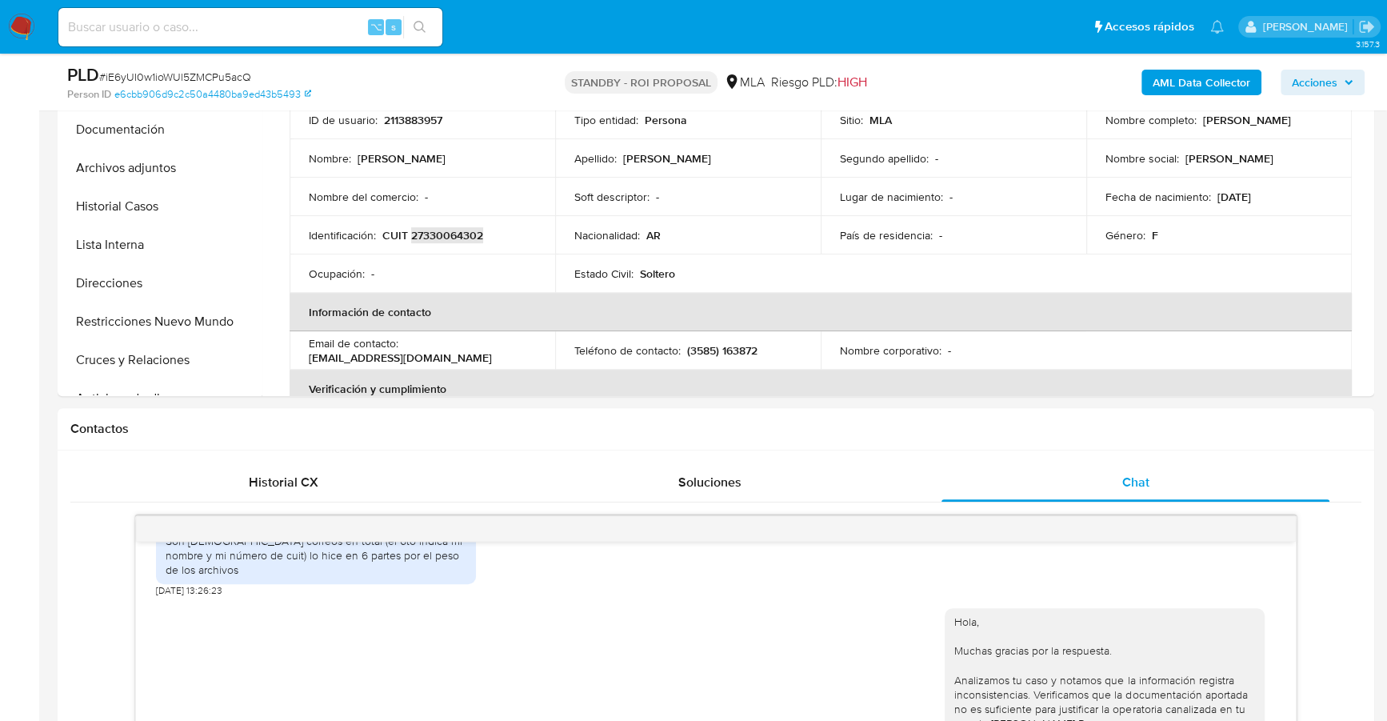
scroll to position [117, 0]
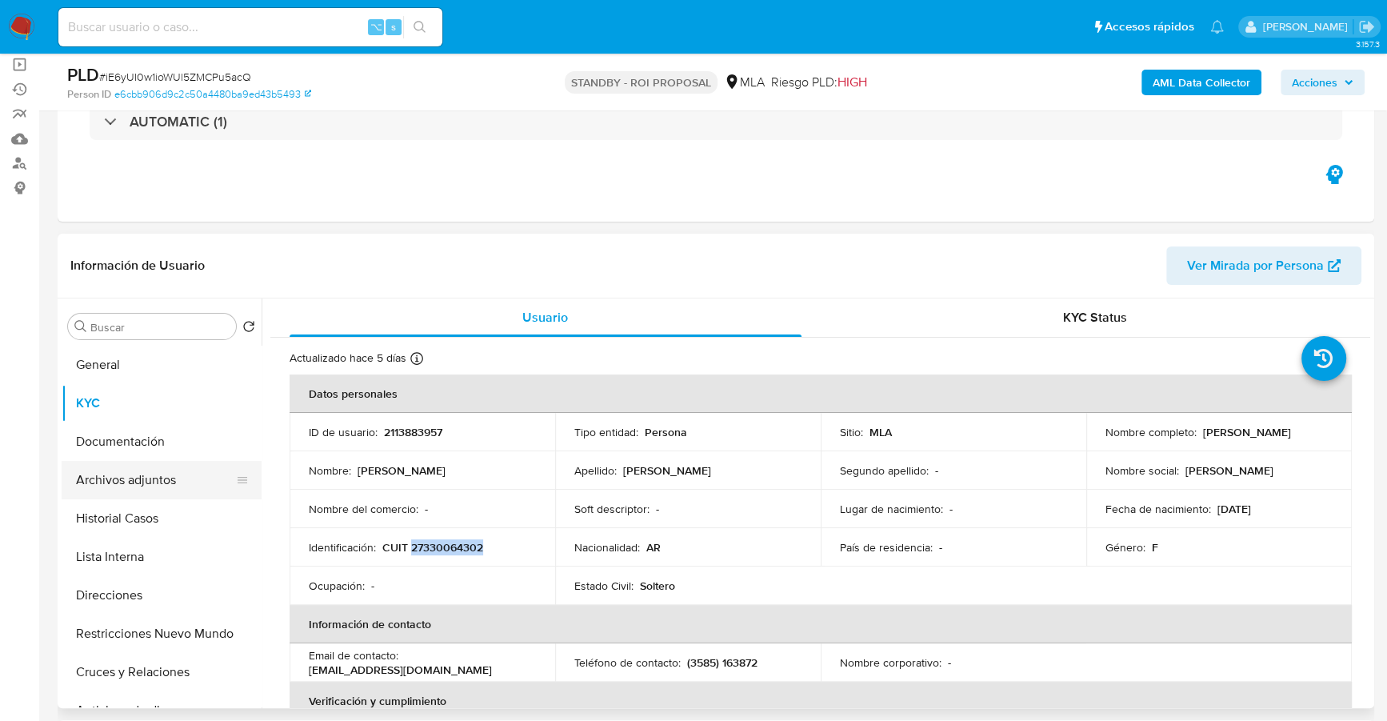
click at [149, 473] on button "Archivos adjuntos" at bounding box center [155, 480] width 187 height 38
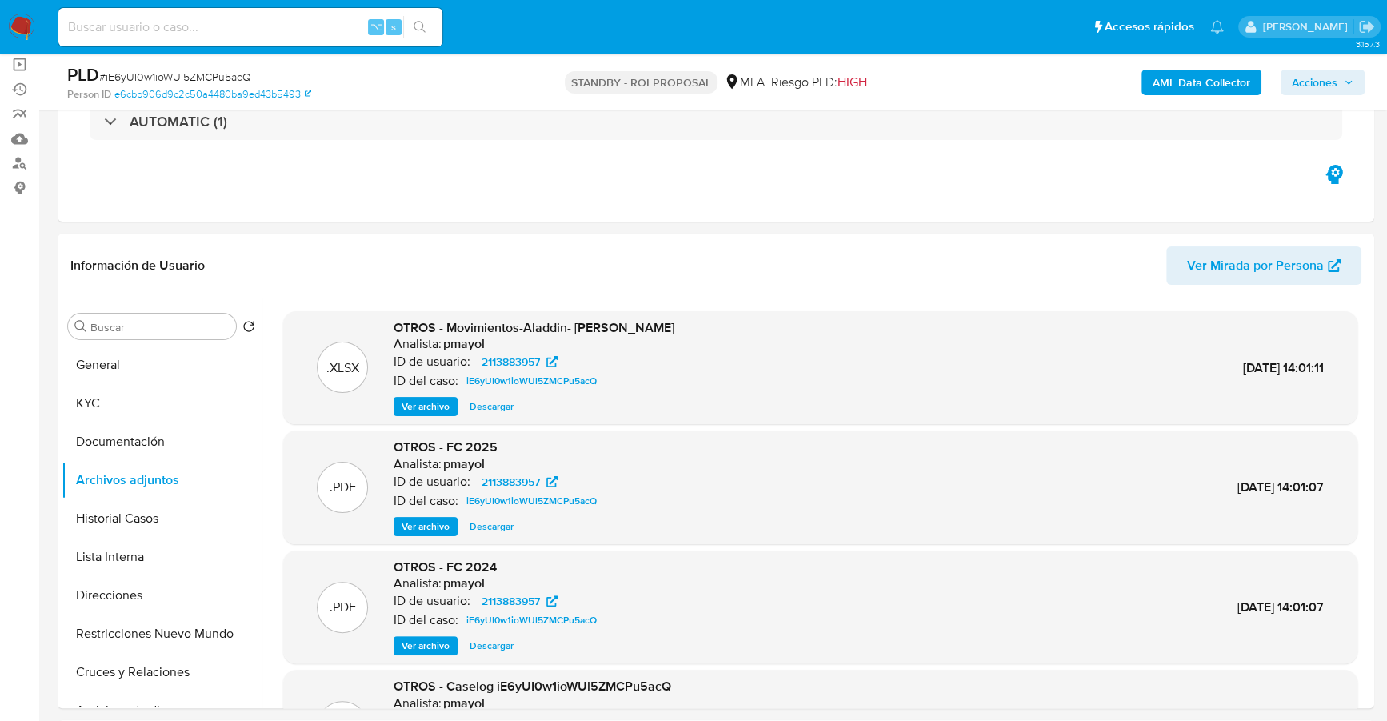
scroll to position [282, 0]
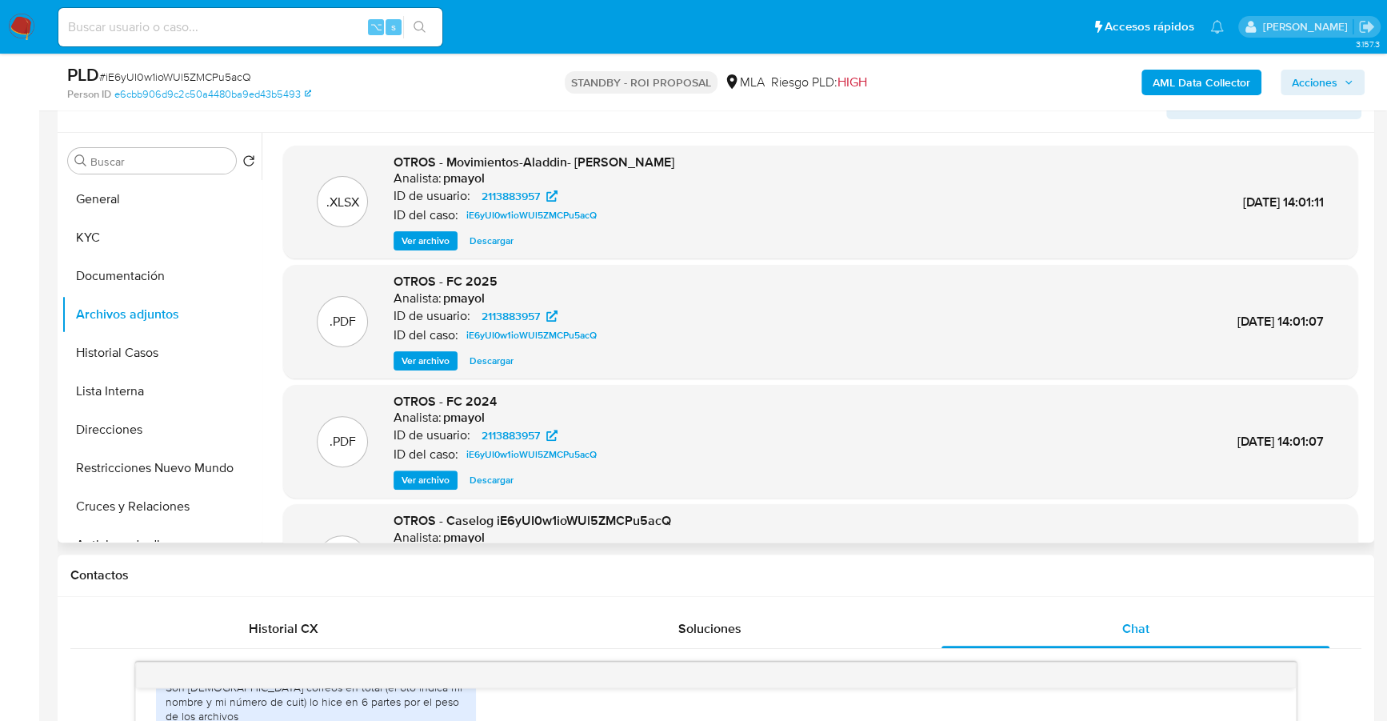
click at [436, 362] on span "Ver archivo" at bounding box center [426, 361] width 48 height 16
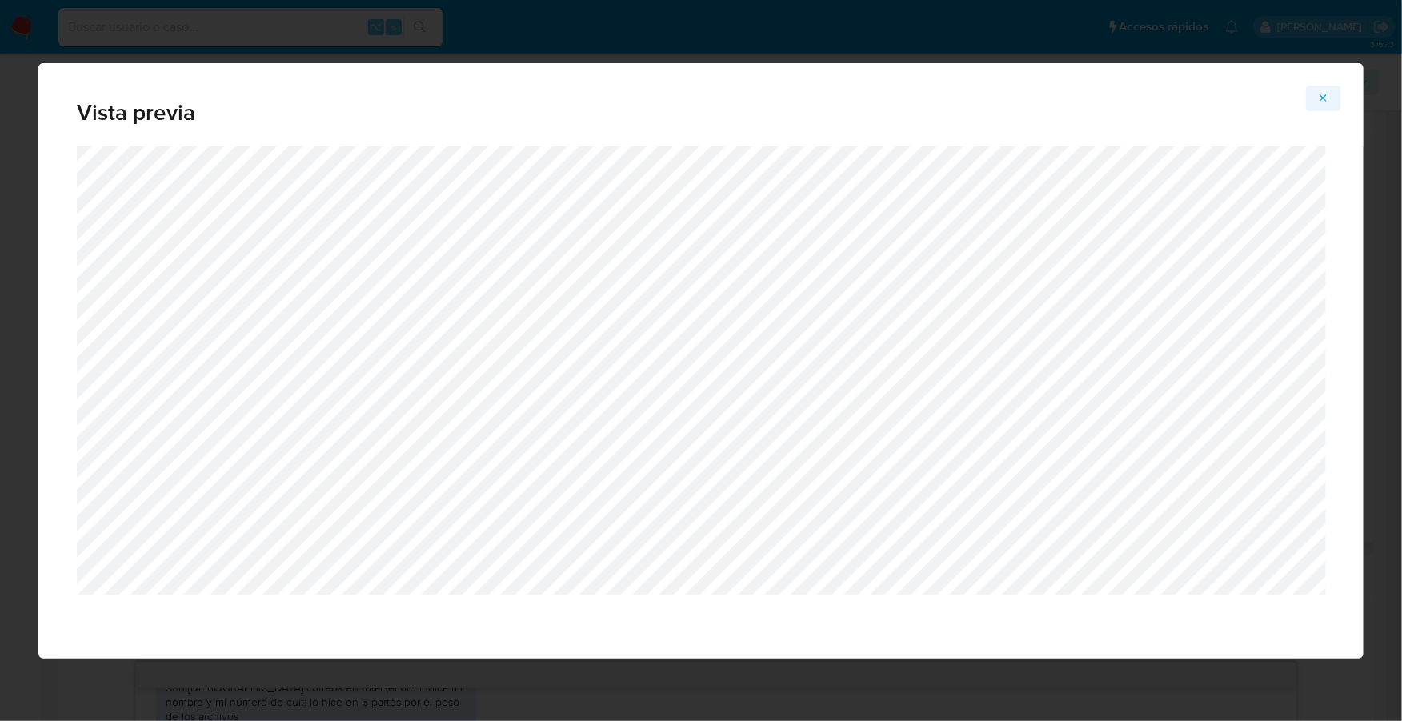
click at [1323, 98] on icon "Attachment preview" at bounding box center [1323, 97] width 7 height 7
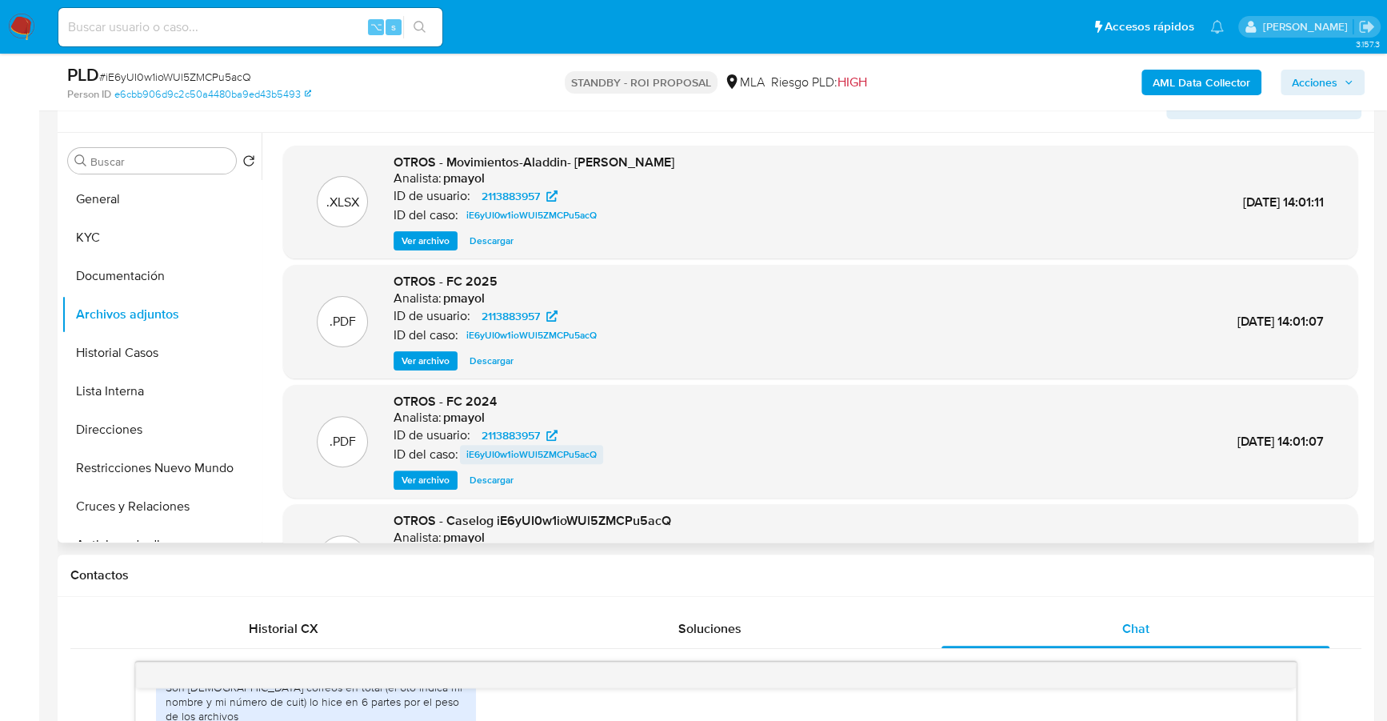
scroll to position [134, 0]
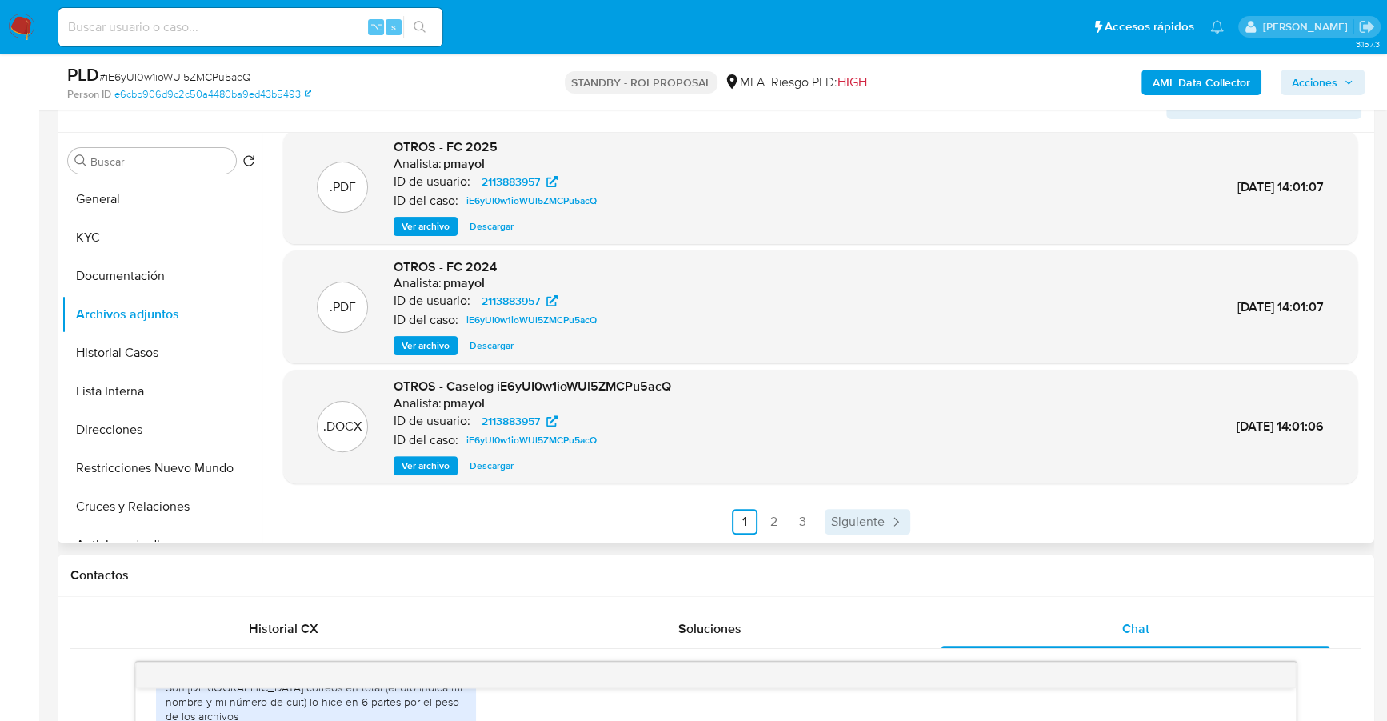
click at [855, 515] on span "Siguiente" at bounding box center [858, 521] width 54 height 13
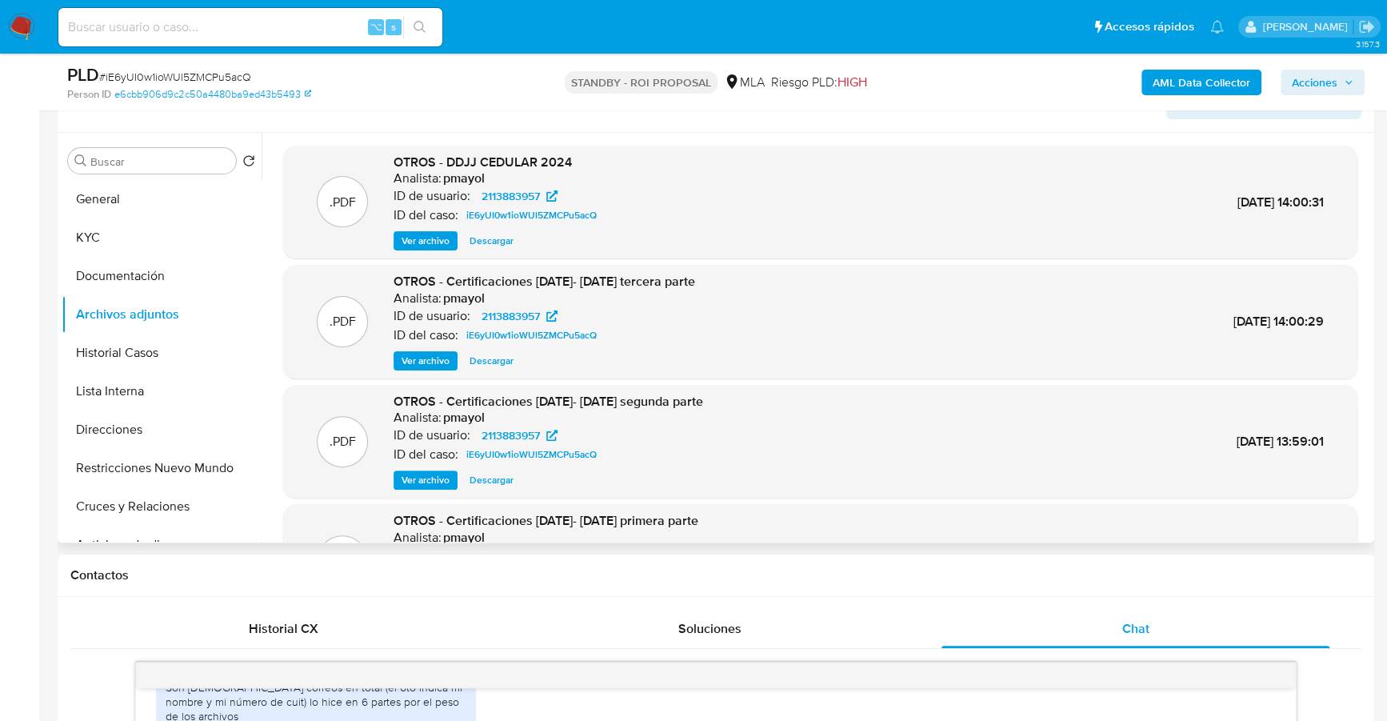
click at [431, 358] on span "Ver archivo" at bounding box center [426, 361] width 48 height 16
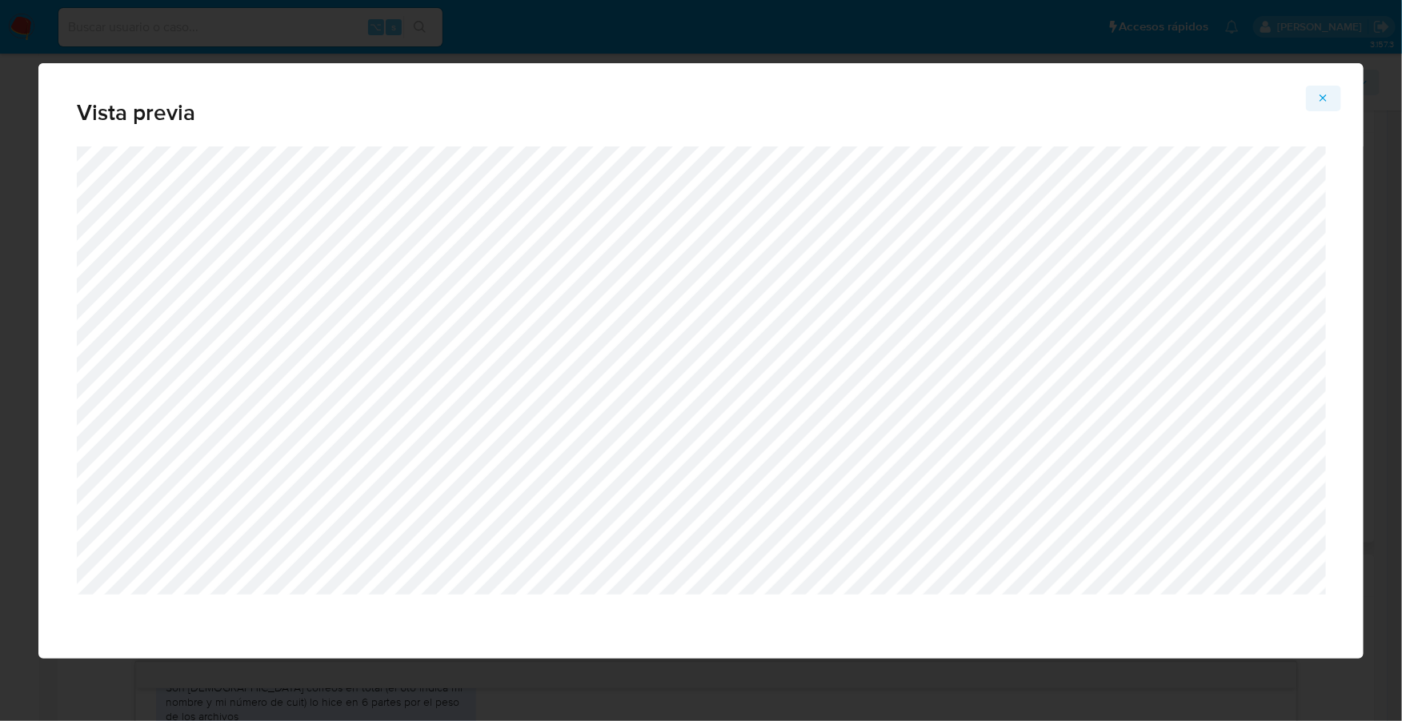
click at [1319, 88] on span "Attachment preview" at bounding box center [1323, 98] width 13 height 22
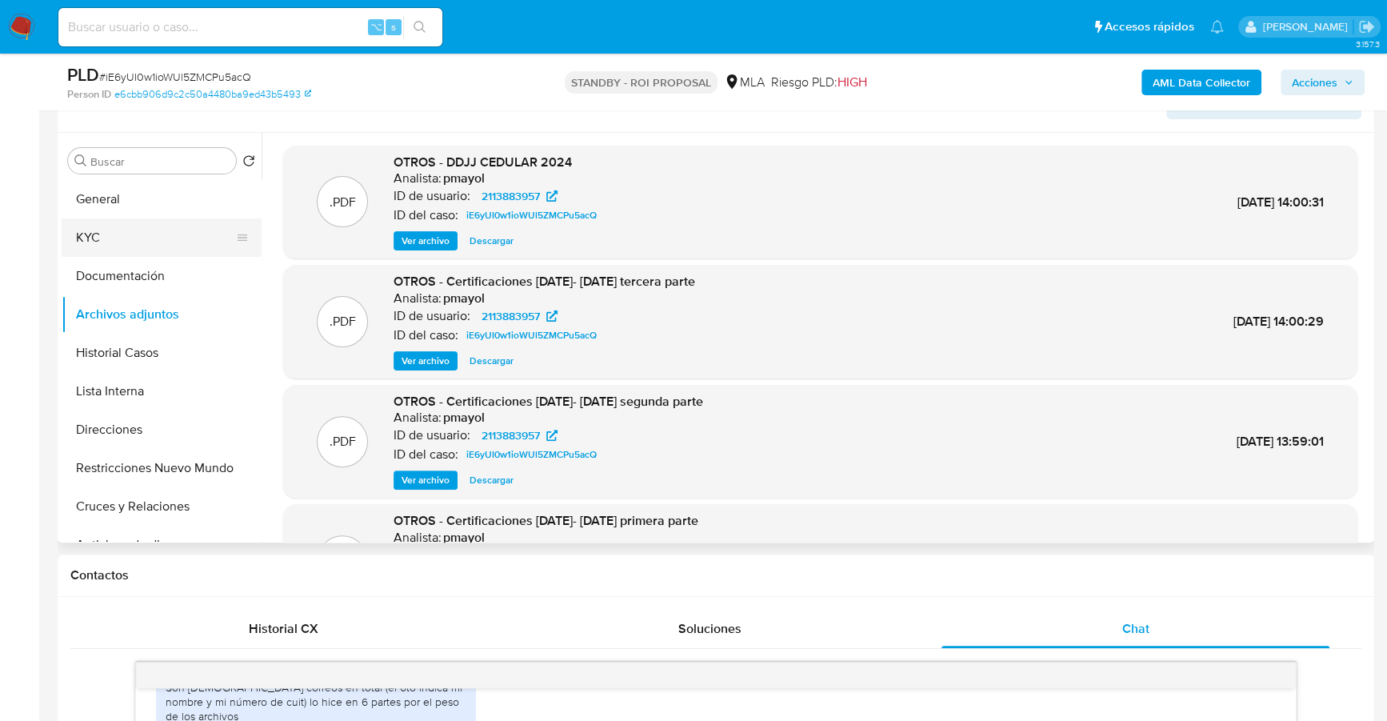
click at [131, 241] on button "KYC" at bounding box center [155, 237] width 187 height 38
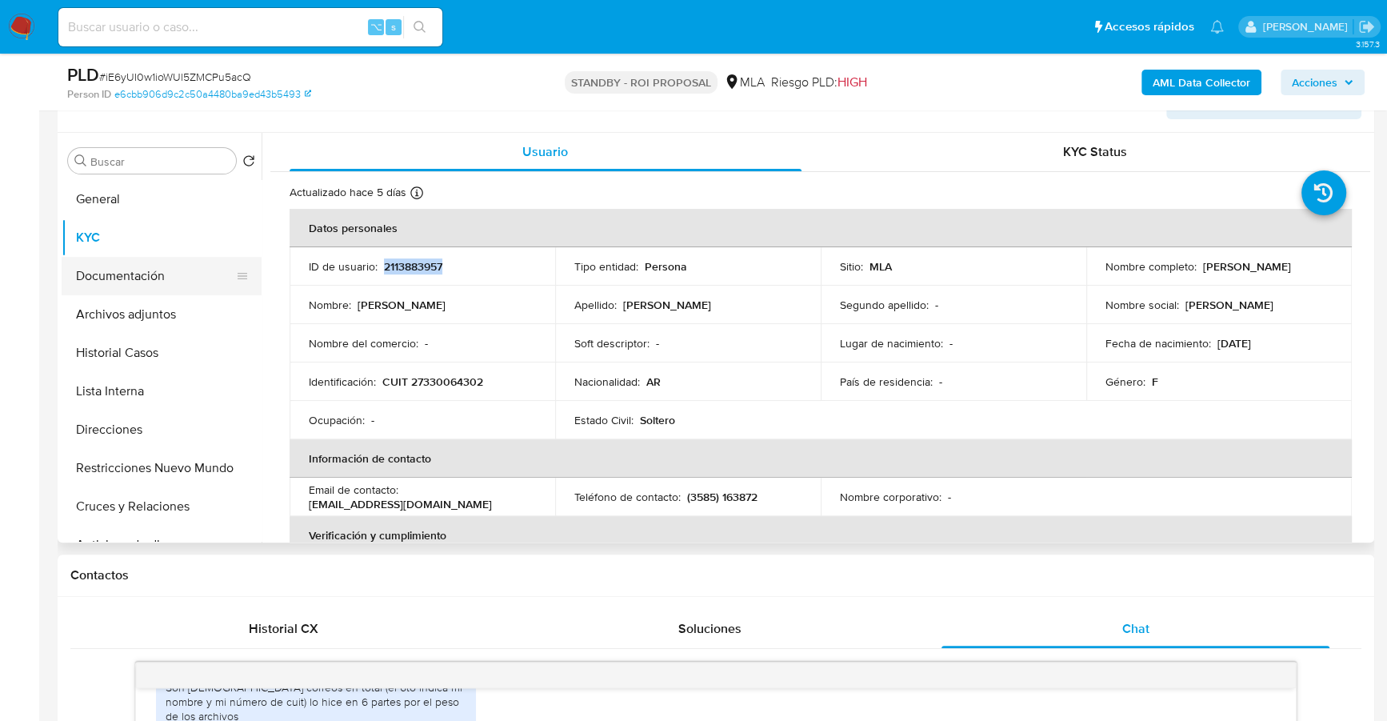
click at [133, 284] on button "Documentación" at bounding box center [155, 276] width 187 height 38
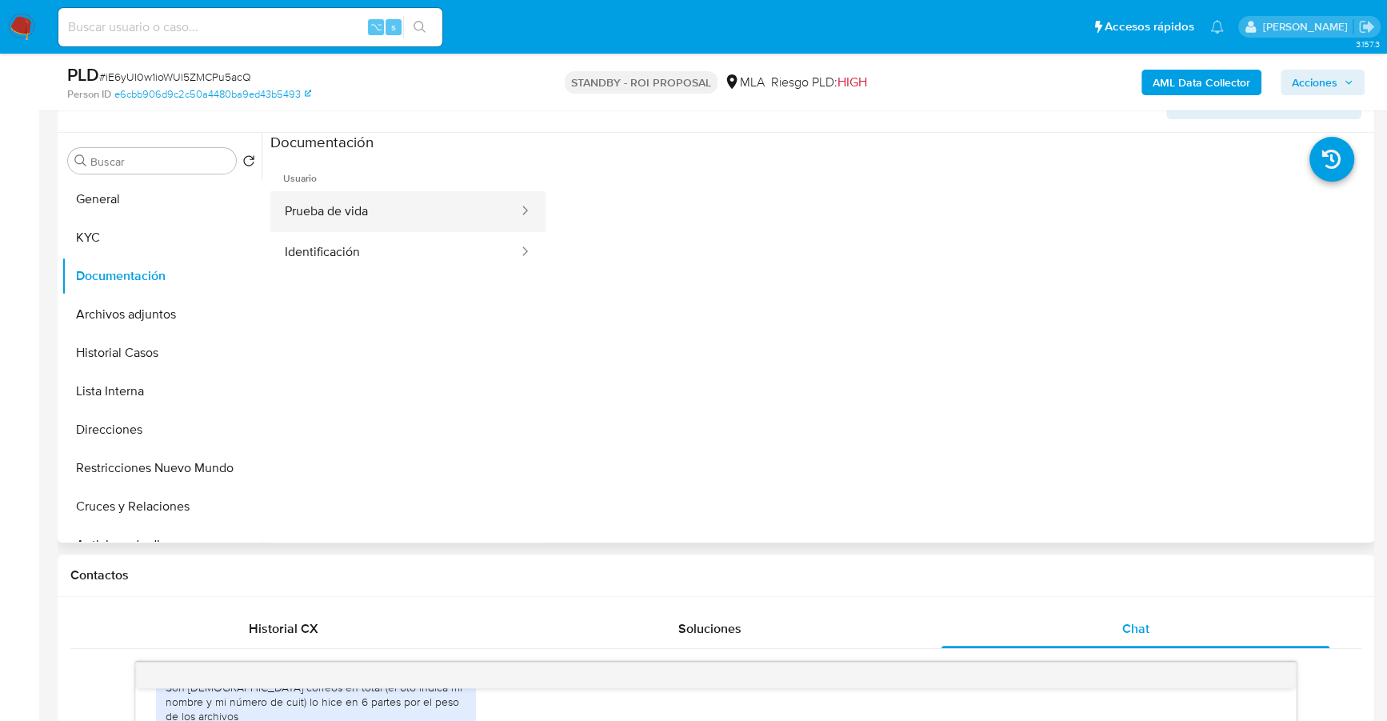
click at [418, 195] on button "Prueba de vida" at bounding box center [395, 211] width 250 height 41
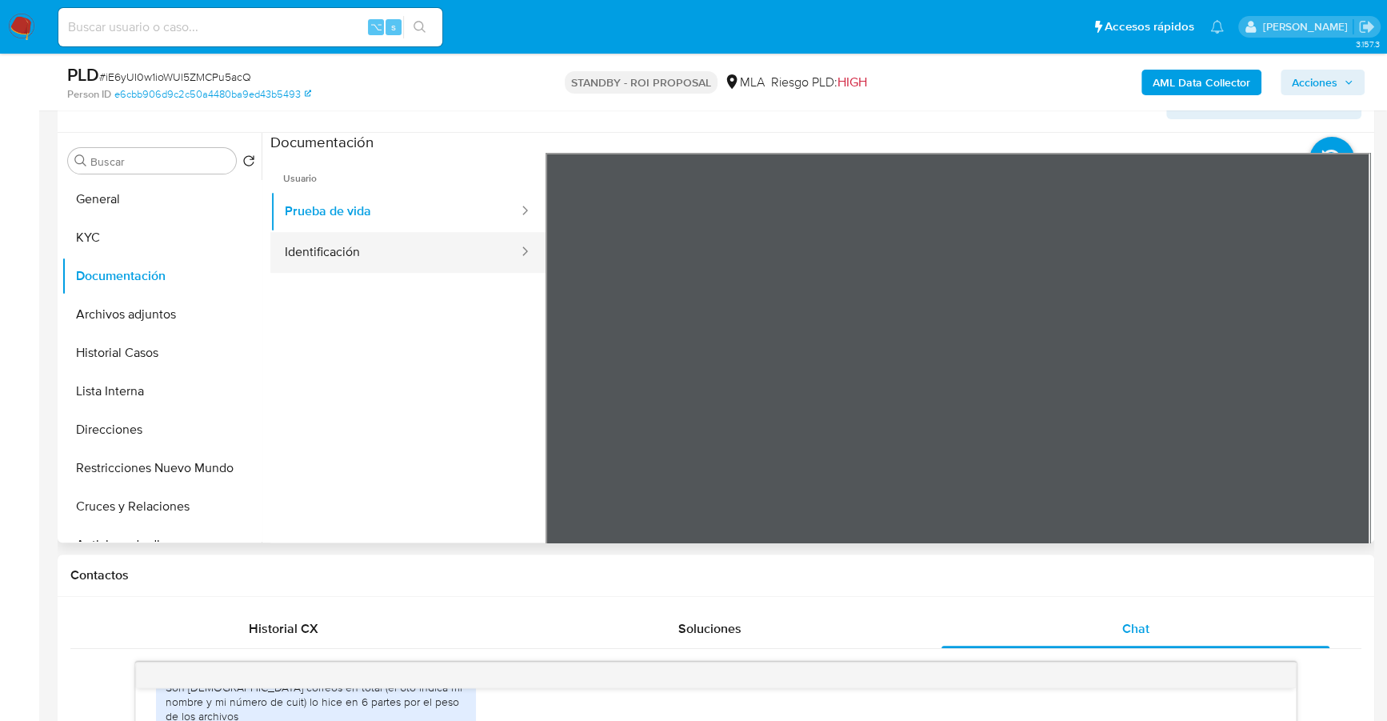
click at [482, 250] on button "Identificación" at bounding box center [395, 252] width 250 height 41
click at [1337, 420] on icon at bounding box center [1351, 413] width 32 height 32
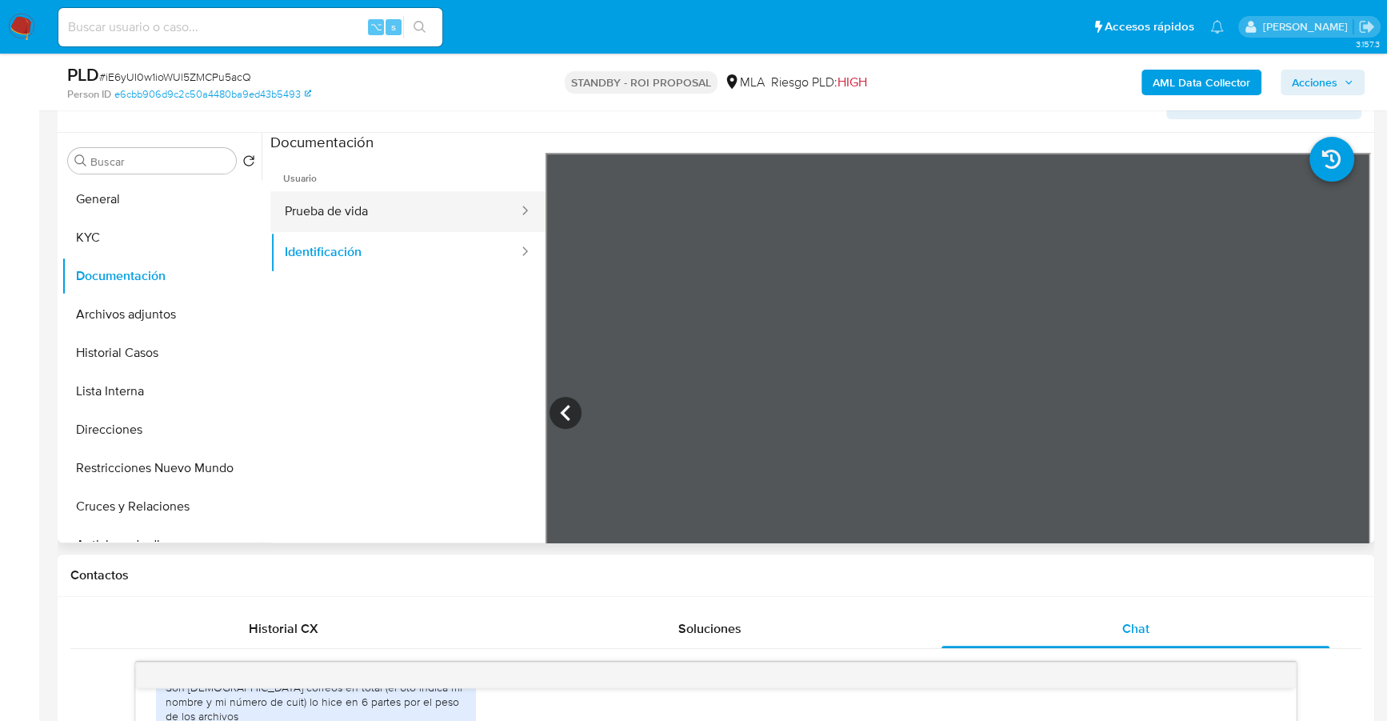
click at [390, 200] on button "Prueba de vida" at bounding box center [395, 211] width 250 height 41
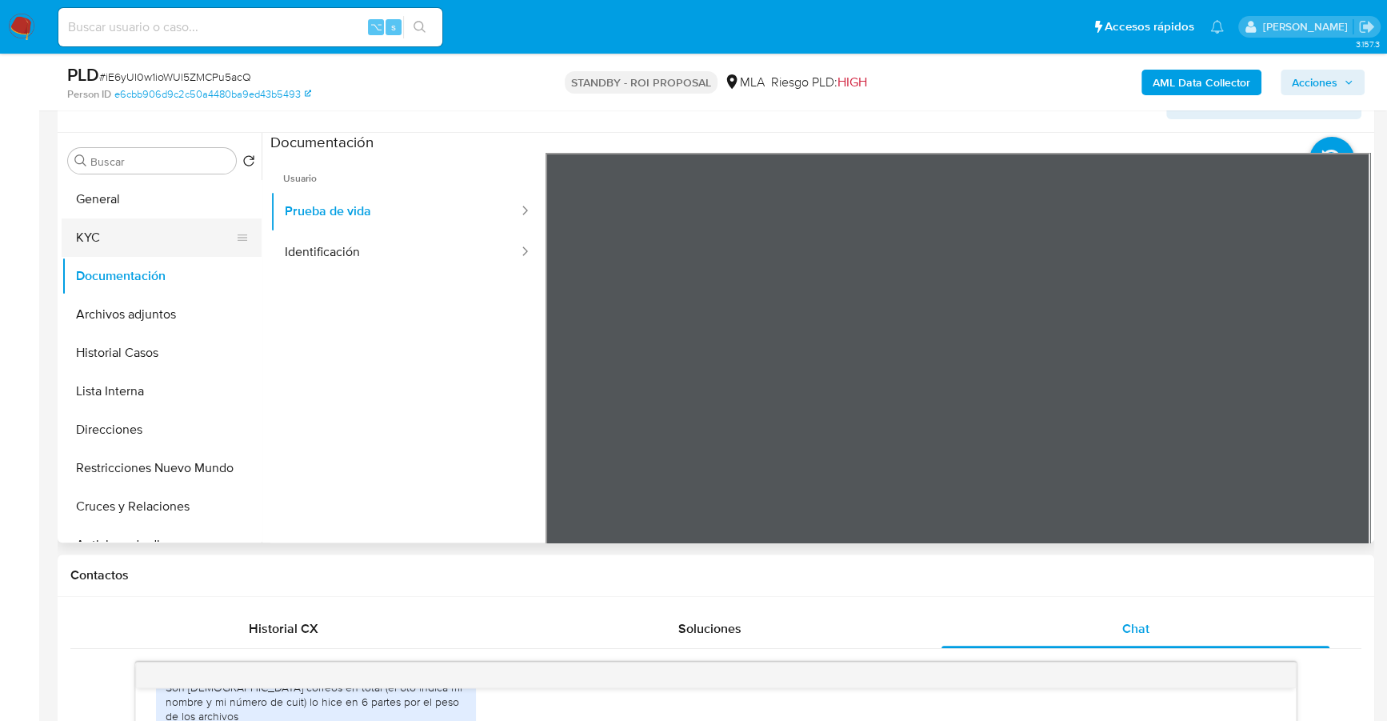
click at [100, 237] on button "KYC" at bounding box center [155, 237] width 187 height 38
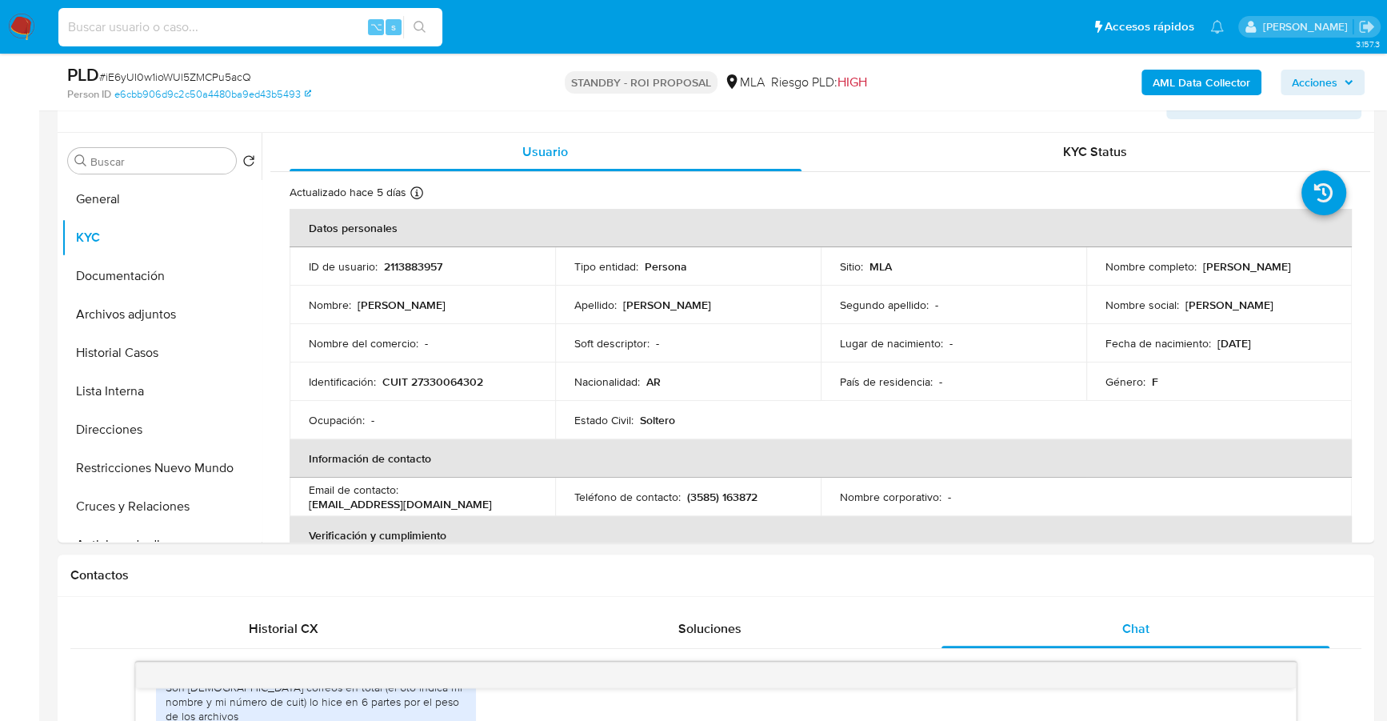
click at [230, 18] on input at bounding box center [250, 27] width 384 height 21
paste input "2472450312"
type input "2472450312"
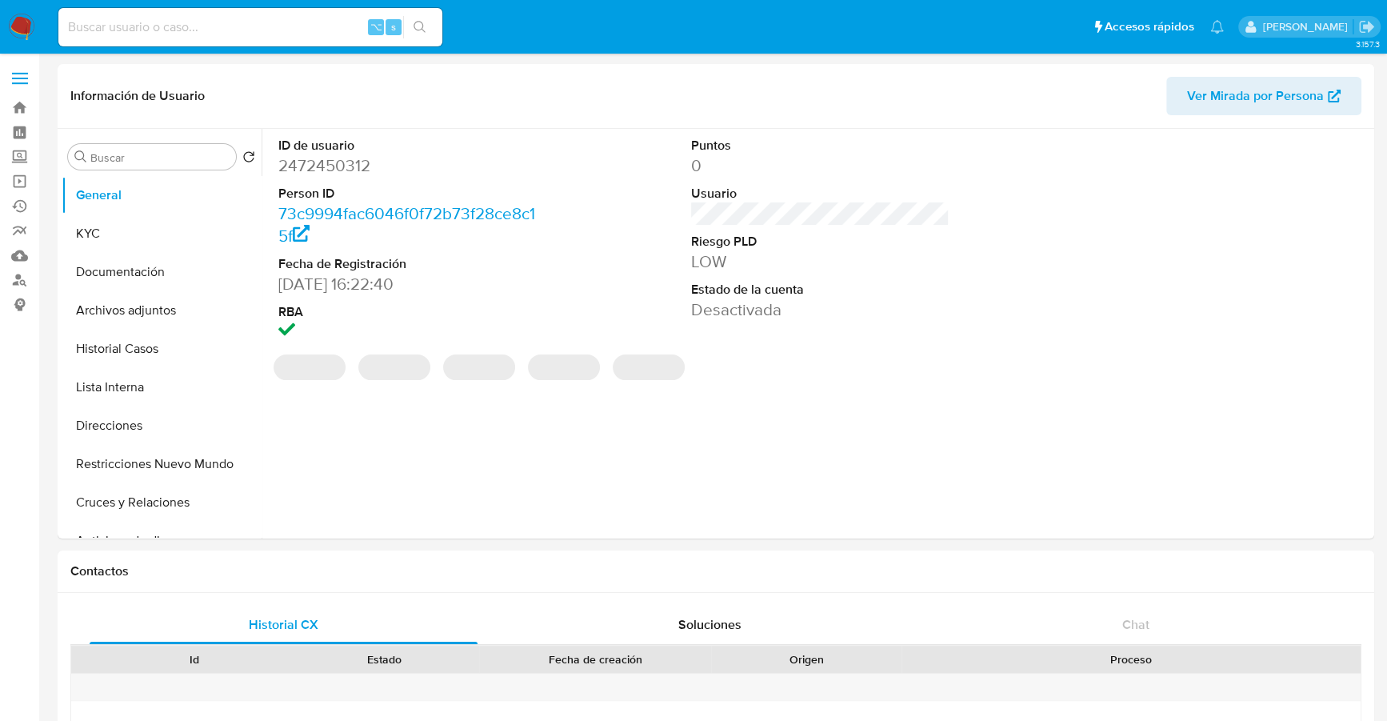
select select "10"
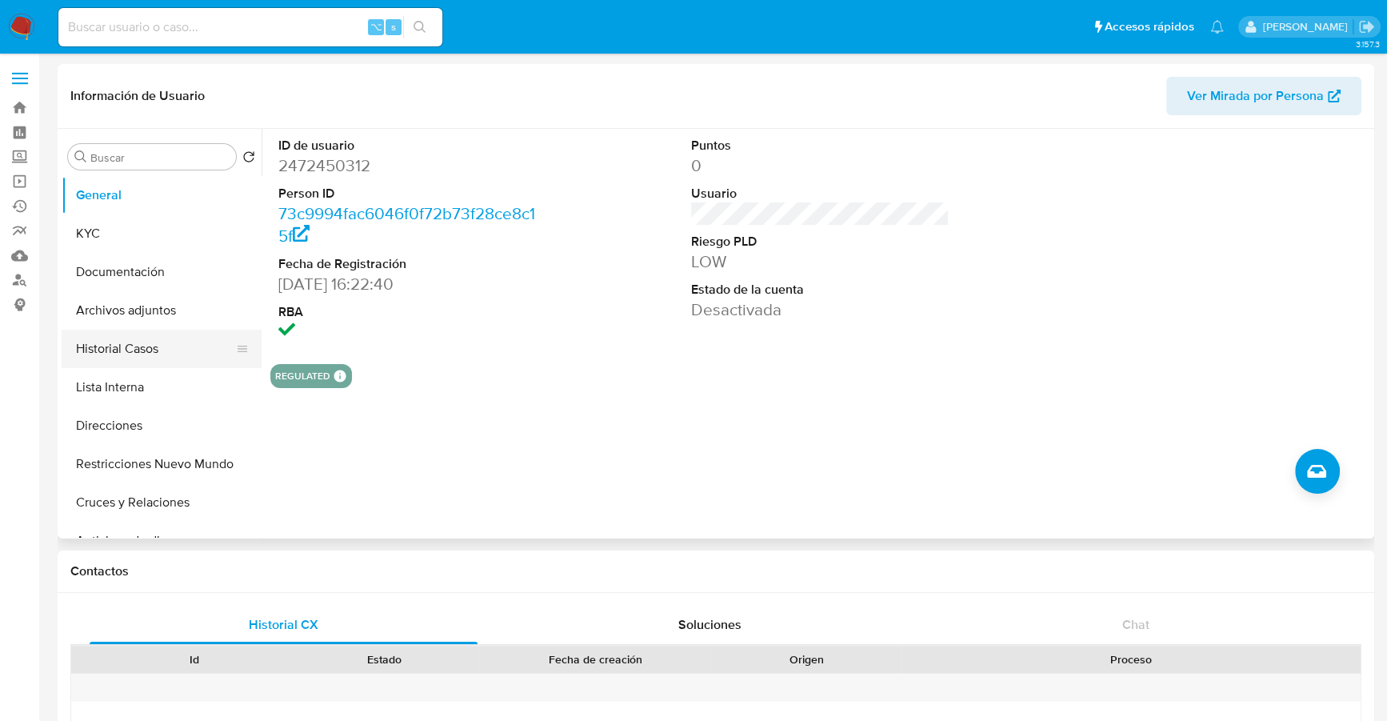
click at [65, 347] on button "Historial Casos" at bounding box center [155, 349] width 187 height 38
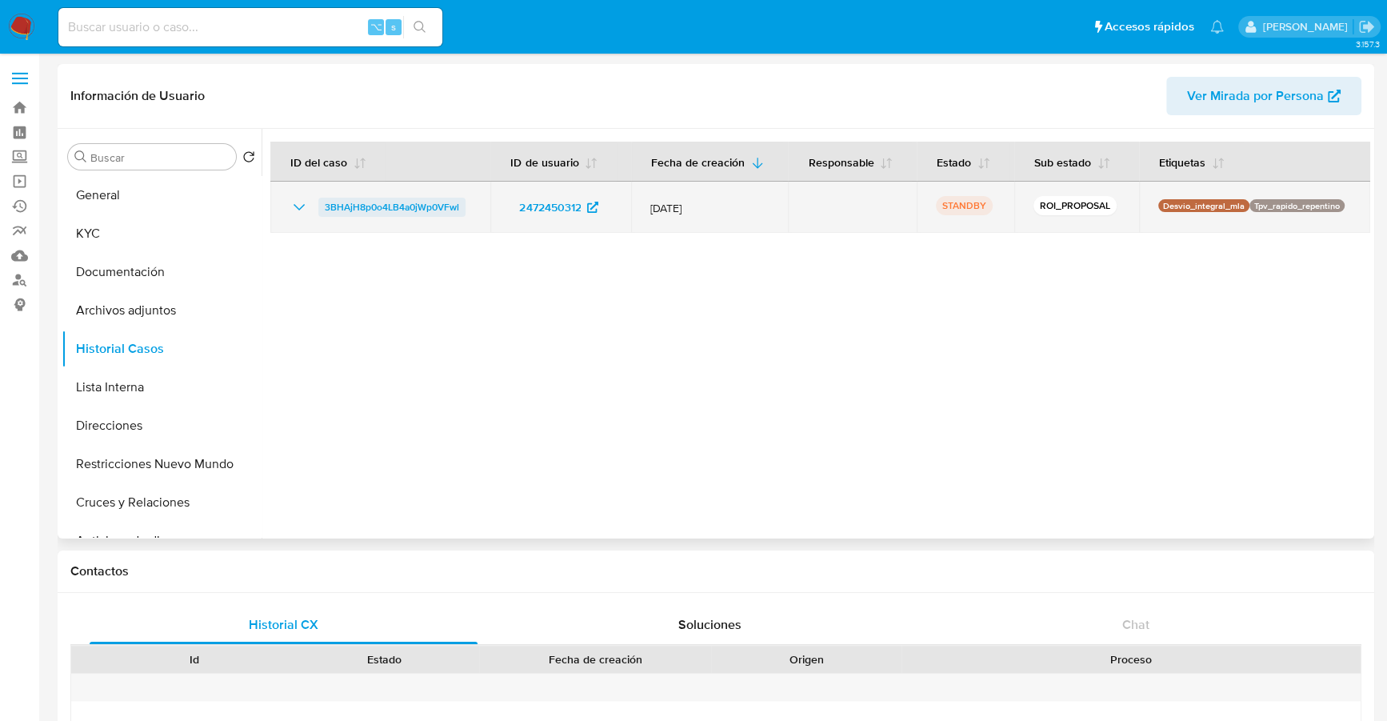
click at [418, 201] on span "3BHAjH8p0o4LB4a0jWp0VFwl" at bounding box center [392, 207] width 134 height 19
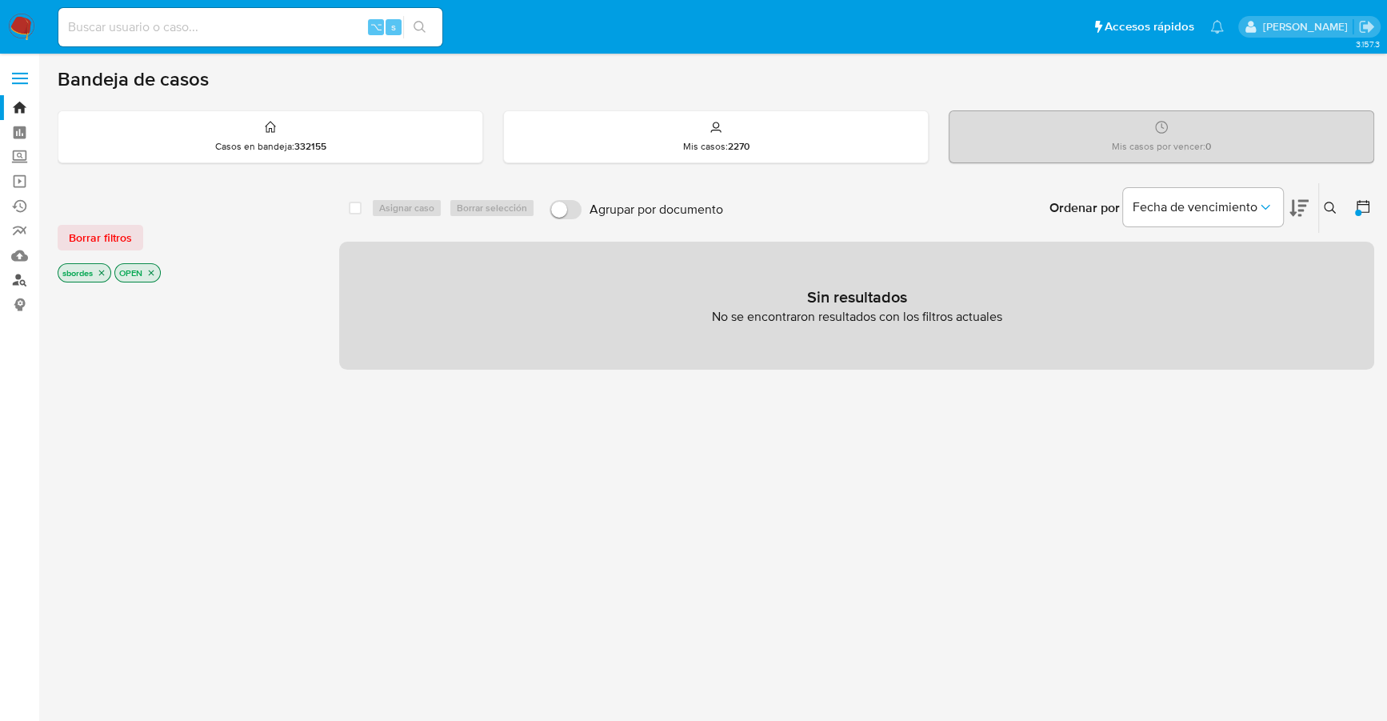
click at [22, 283] on link "Buscador de personas" at bounding box center [95, 280] width 190 height 25
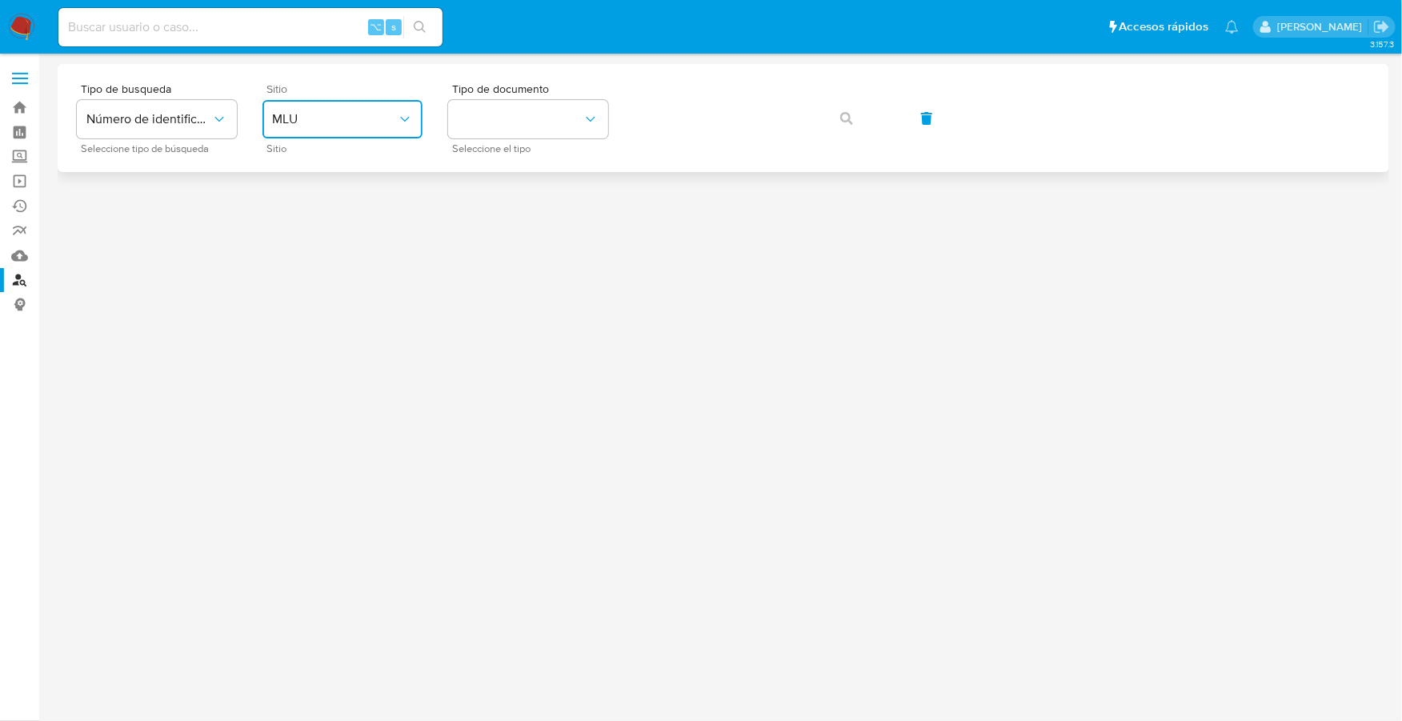
click at [350, 131] on button "MLU" at bounding box center [342, 119] width 160 height 38
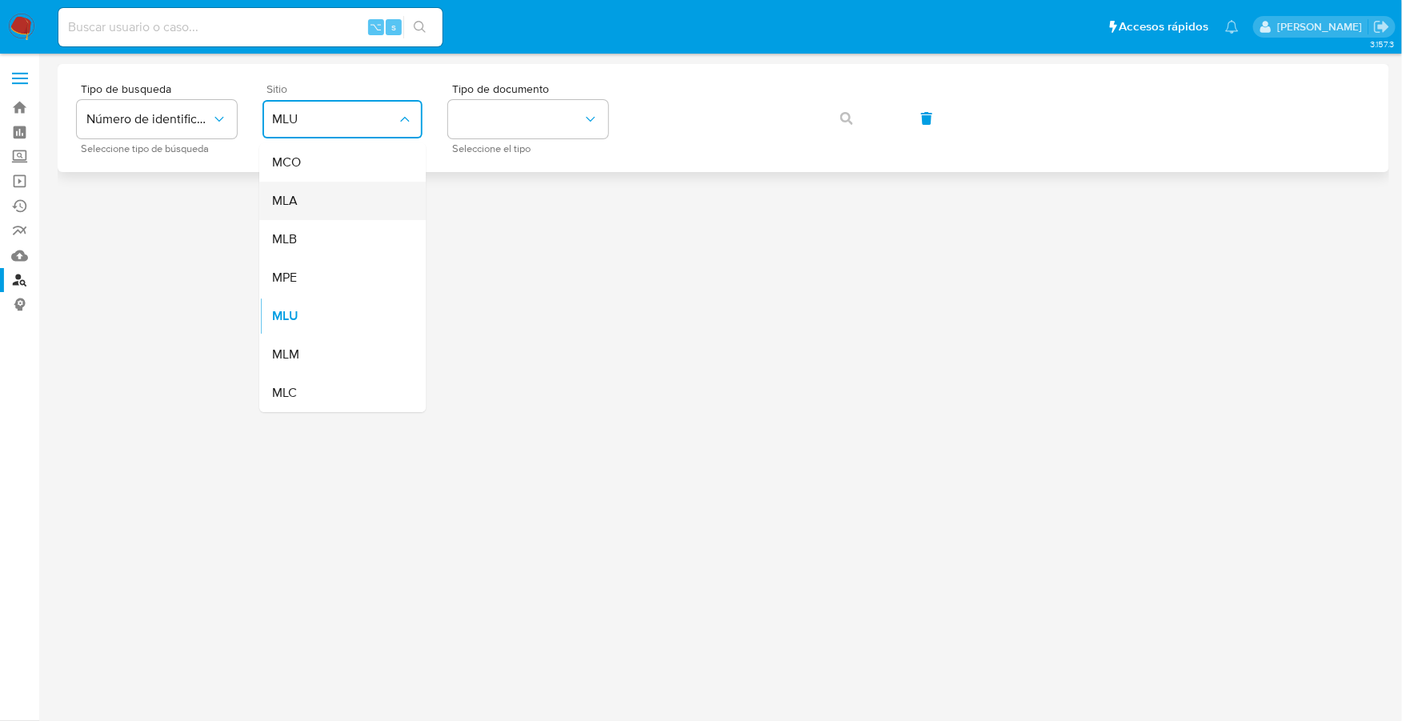
click at [338, 182] on div "MLA" at bounding box center [337, 201] width 131 height 38
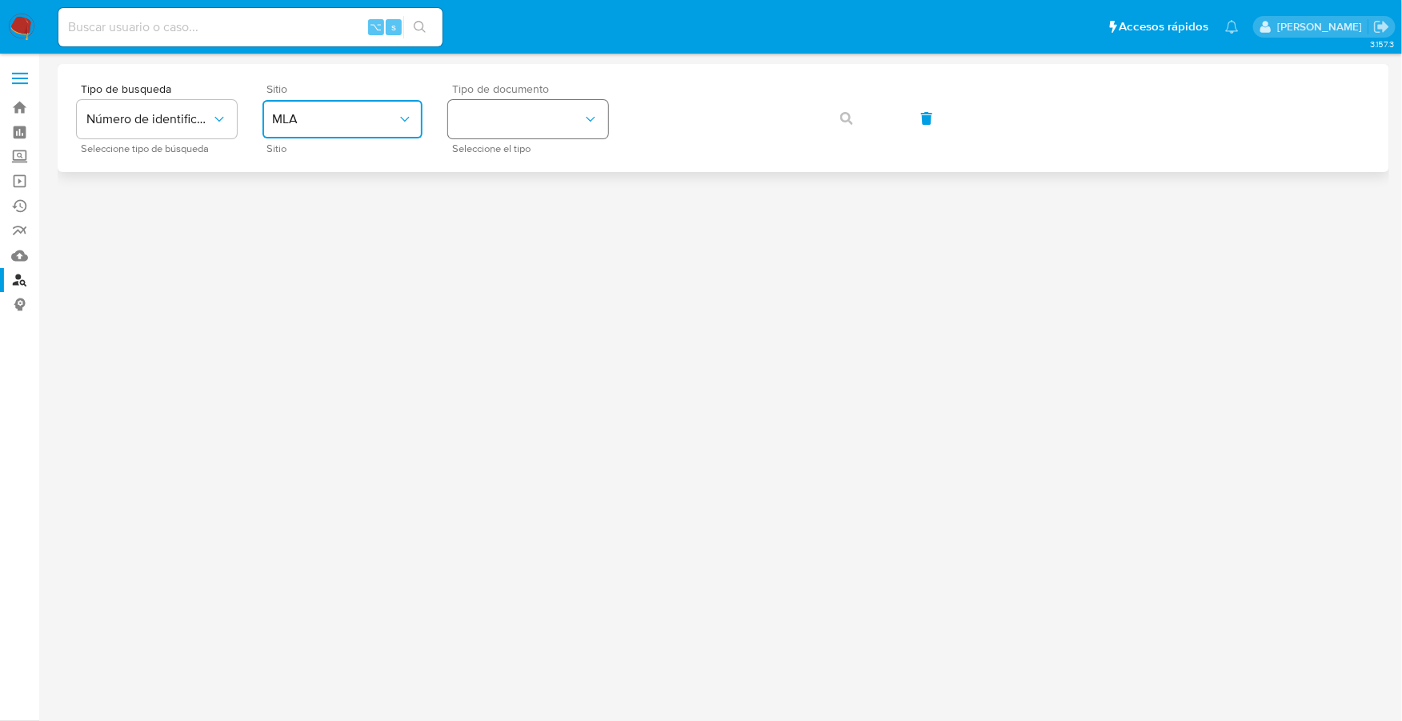
click at [530, 107] on button "identificationType" at bounding box center [528, 119] width 160 height 38
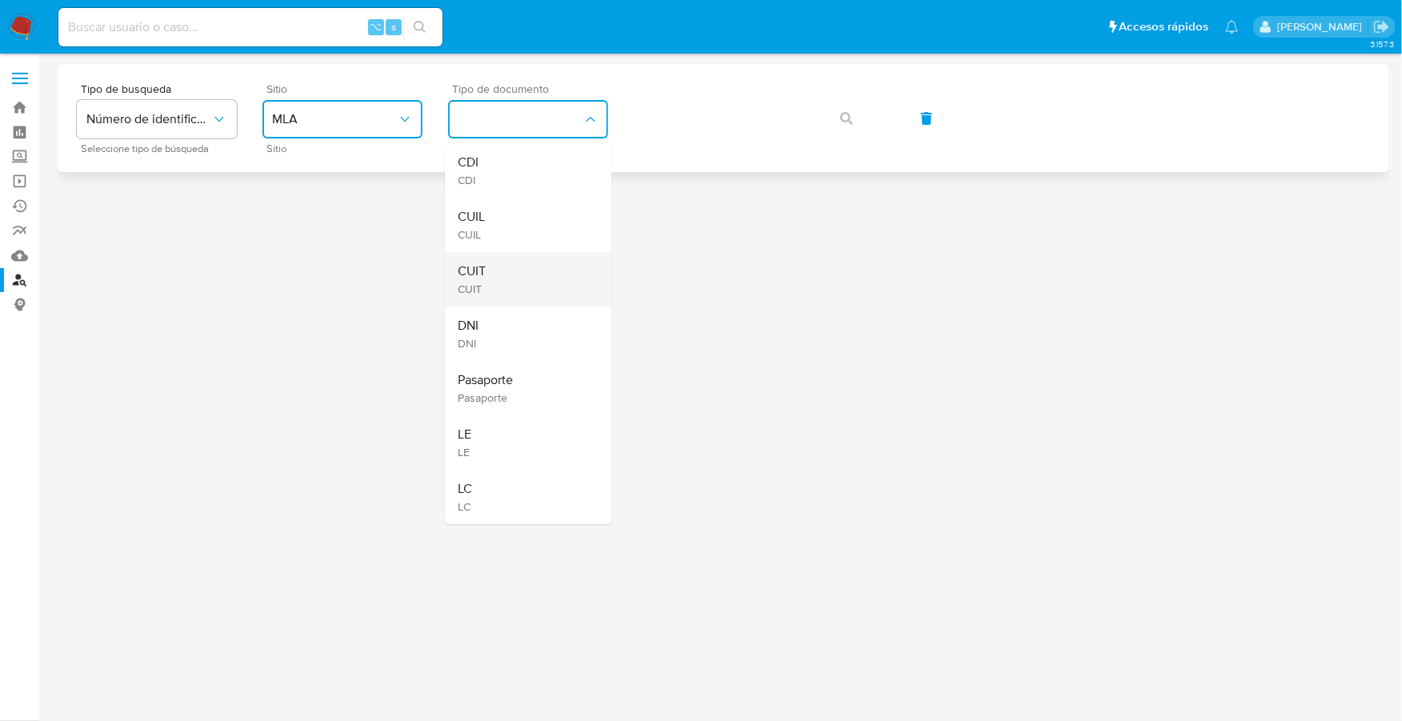
click at [529, 268] on div "CUIT CUIT" at bounding box center [523, 279] width 131 height 54
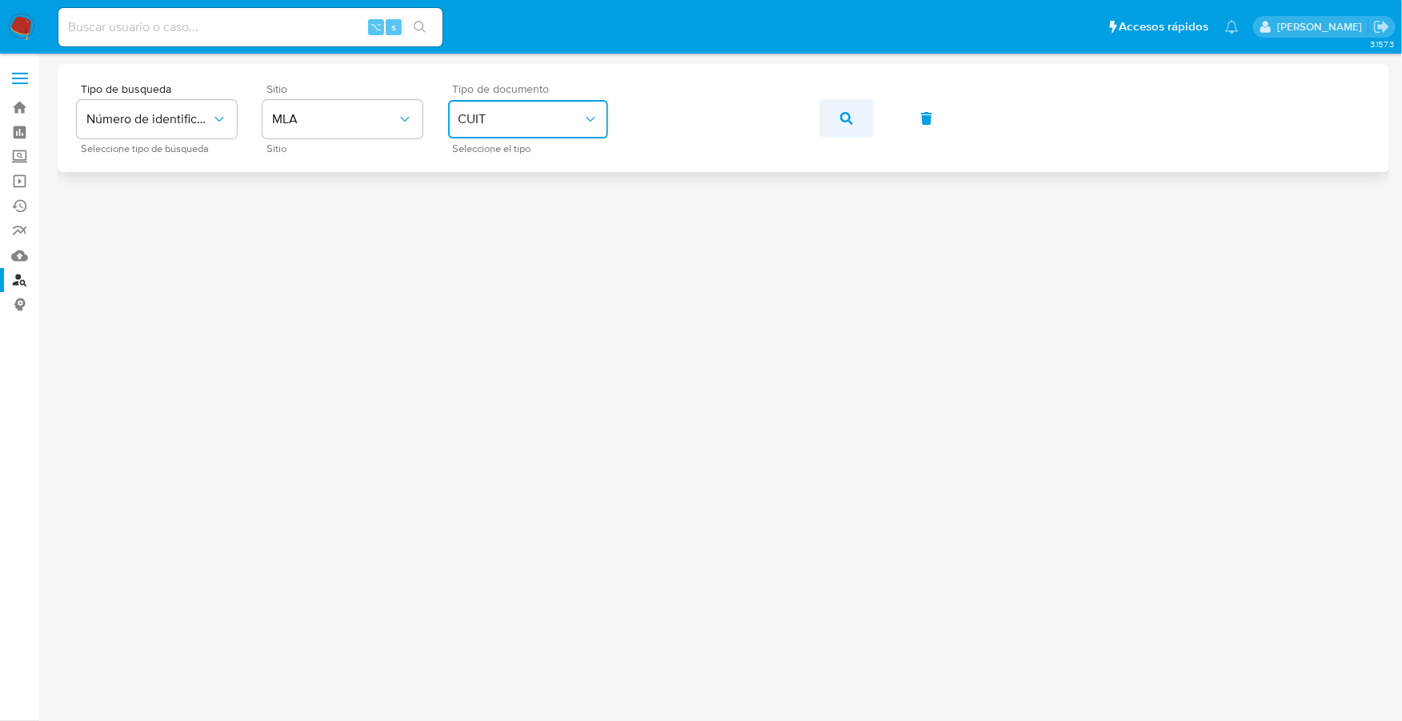
click at [843, 116] on icon "button" at bounding box center [846, 118] width 13 height 13
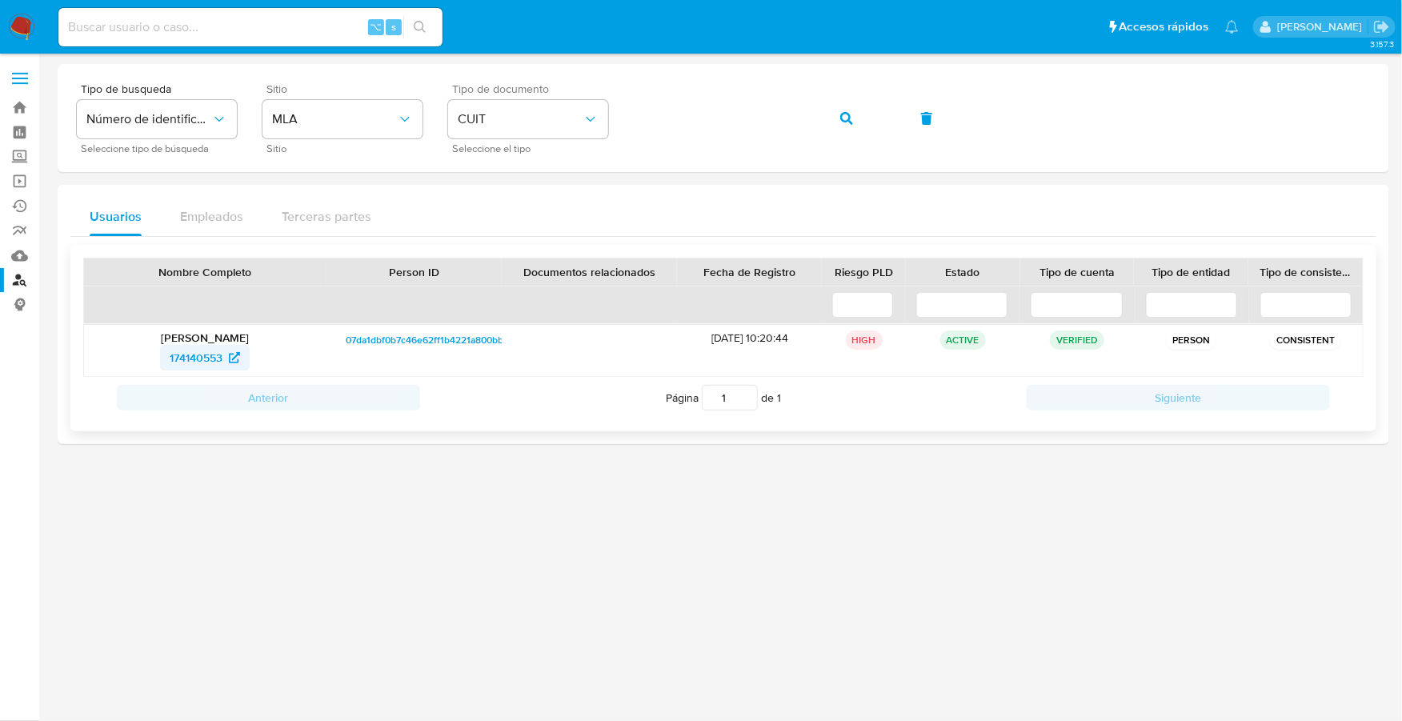
click at [185, 366] on span "174140553" at bounding box center [196, 358] width 53 height 26
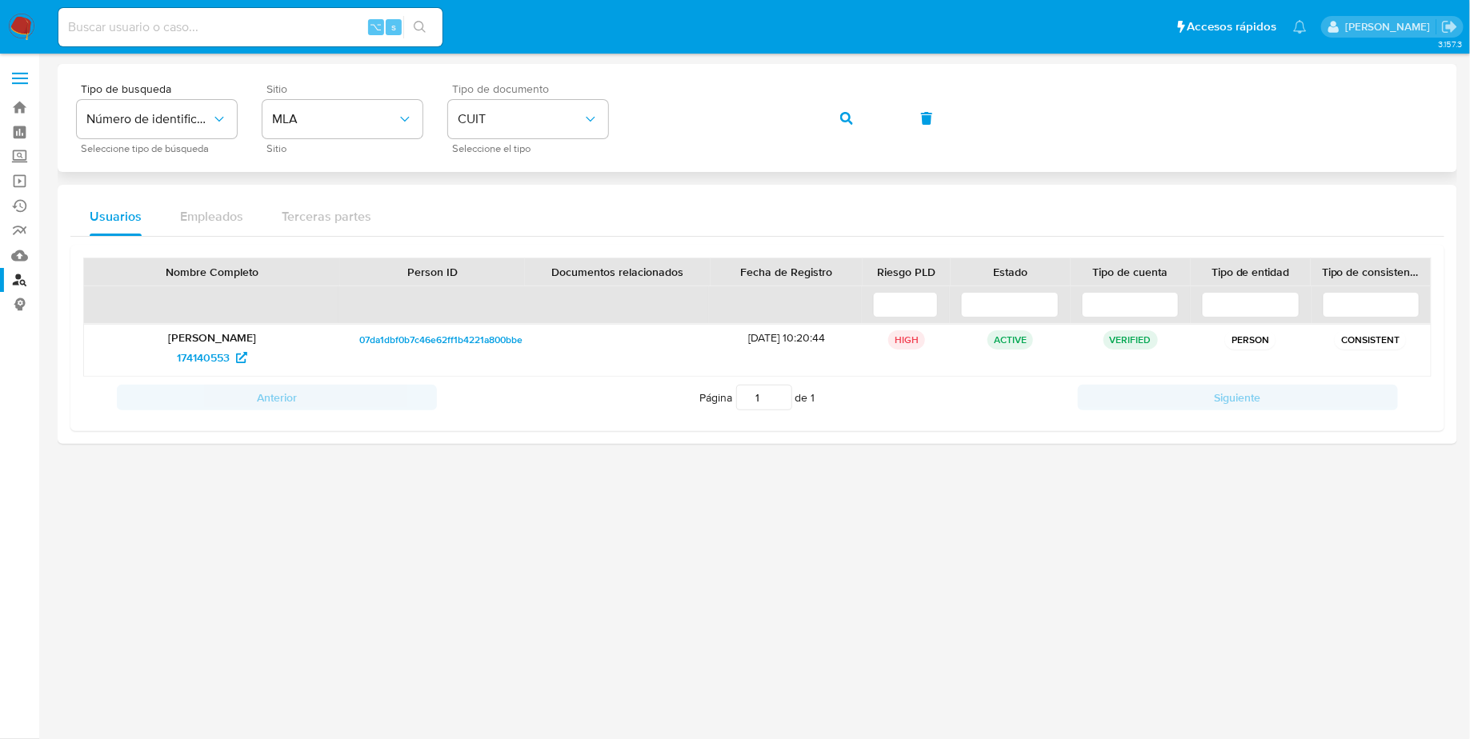
click at [609, 108] on div "Tipo de busqueda Número de identificación Seleccione tipo de búsqueda Sitio MLA…" at bounding box center [757, 118] width 1361 height 70
click at [855, 125] on button "button" at bounding box center [846, 118] width 54 height 38
click at [178, 359] on span "238910732" at bounding box center [202, 358] width 55 height 26
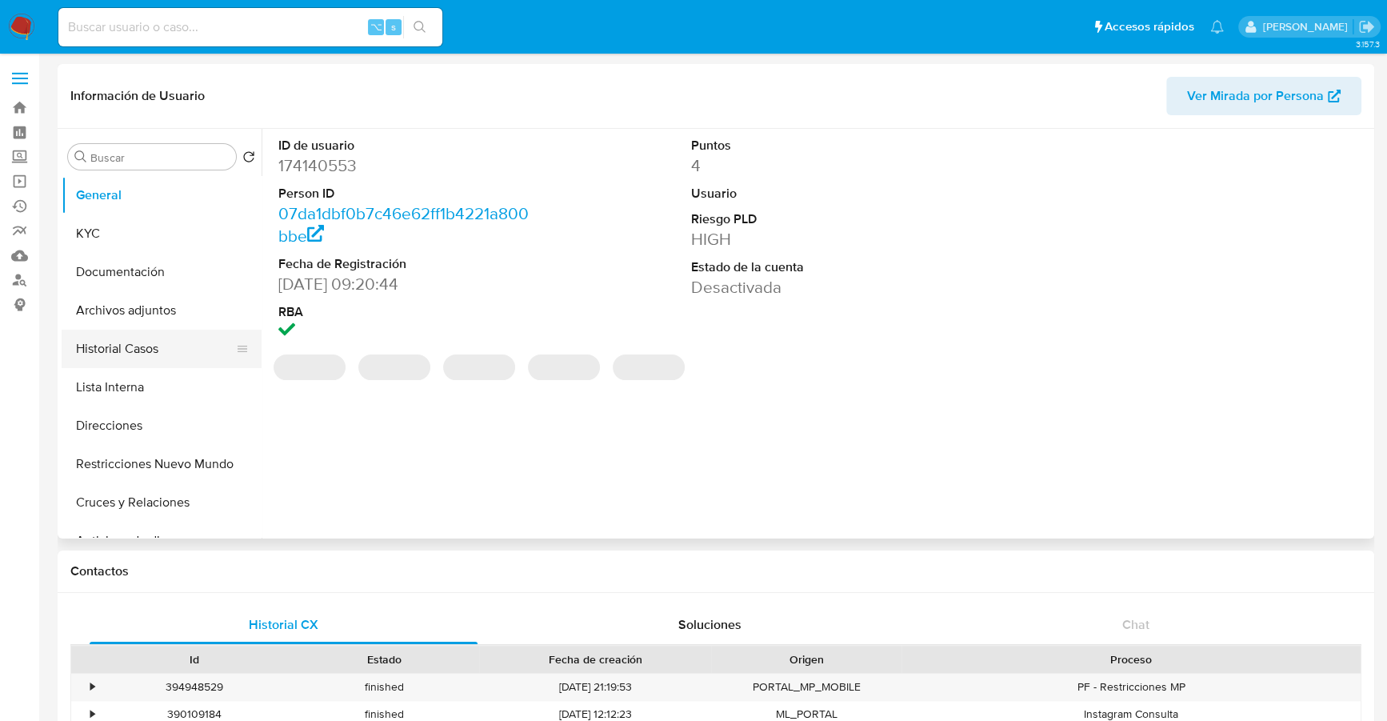
click at [119, 334] on button "Historial Casos" at bounding box center [155, 349] width 187 height 38
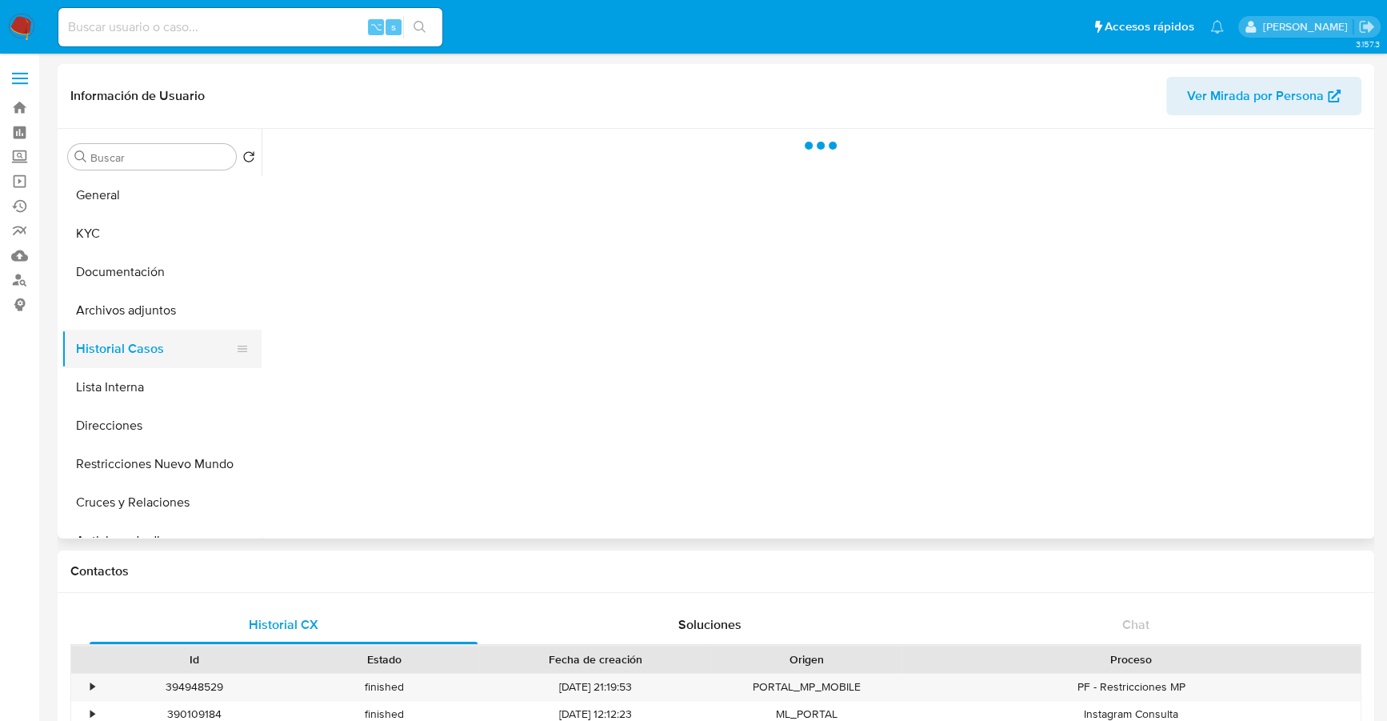
select select "10"
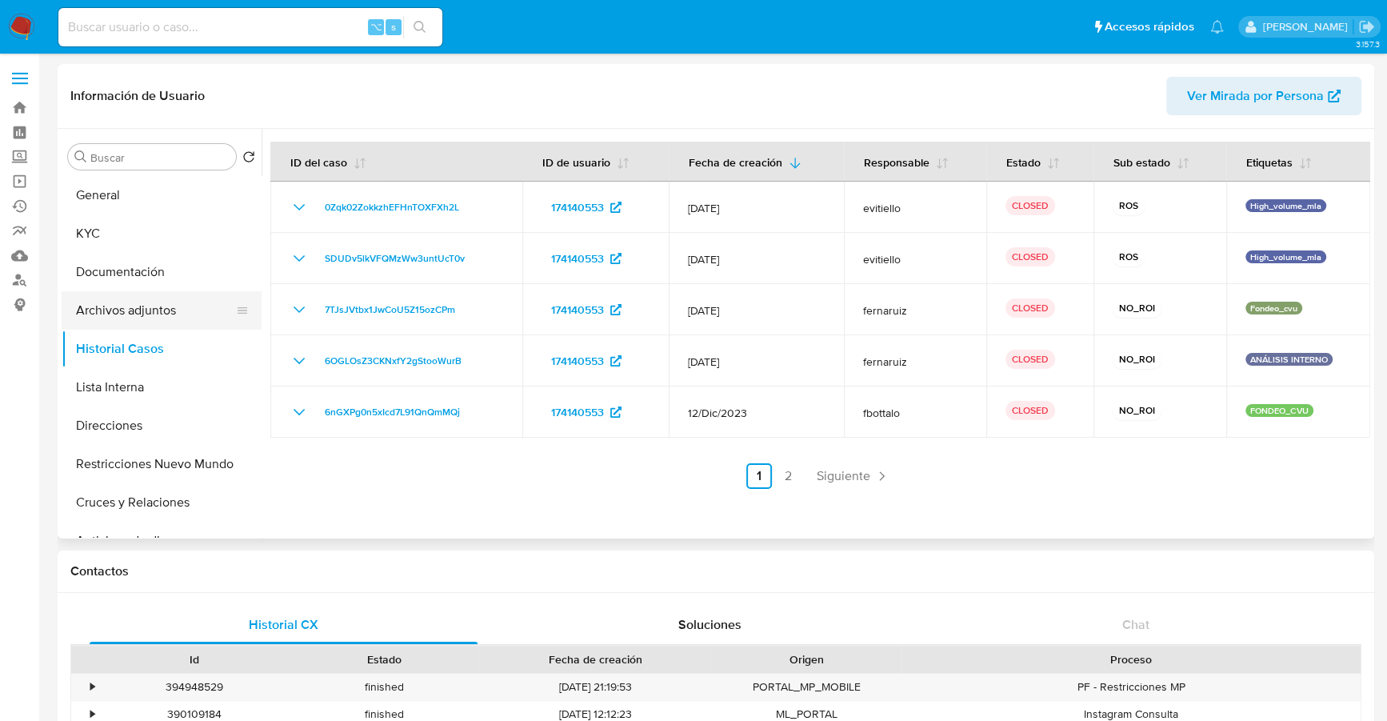
click at [120, 326] on button "Archivos adjuntos" at bounding box center [155, 310] width 187 height 38
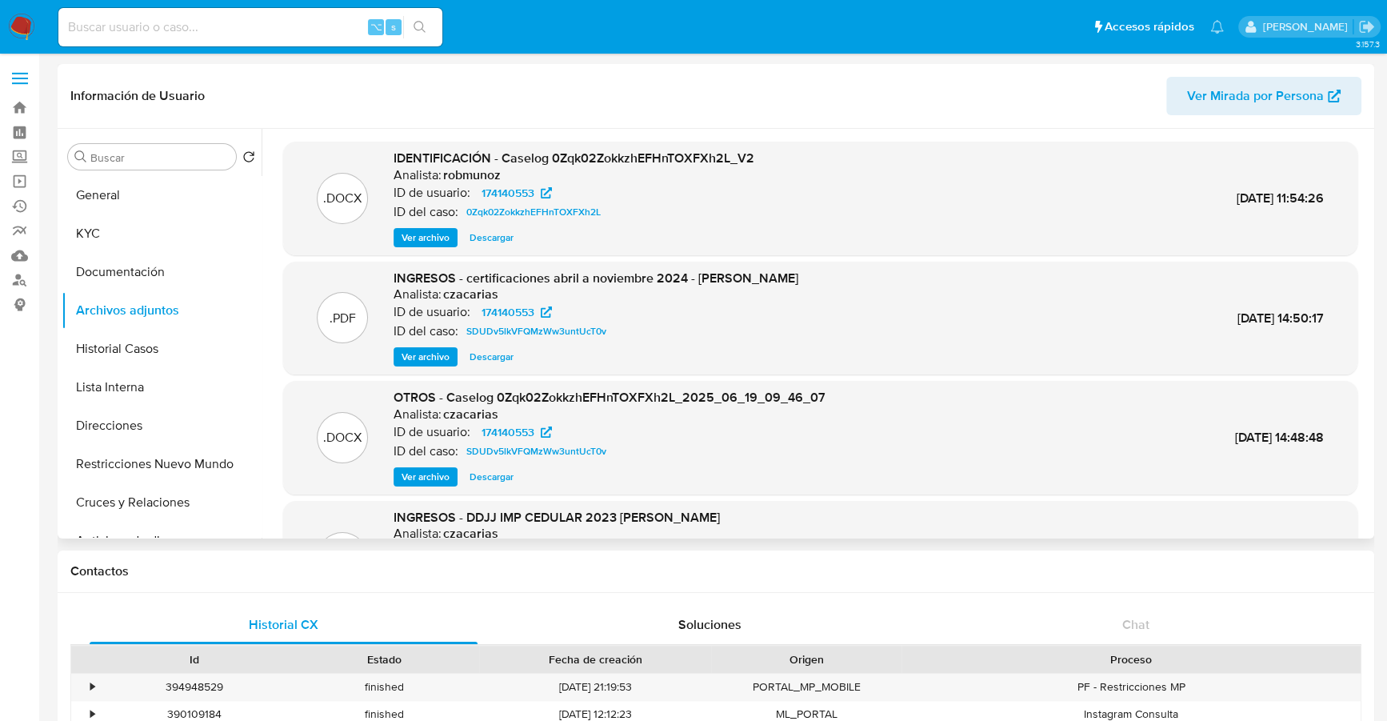
click at [420, 234] on span "Ver archivo" at bounding box center [426, 238] width 48 height 16
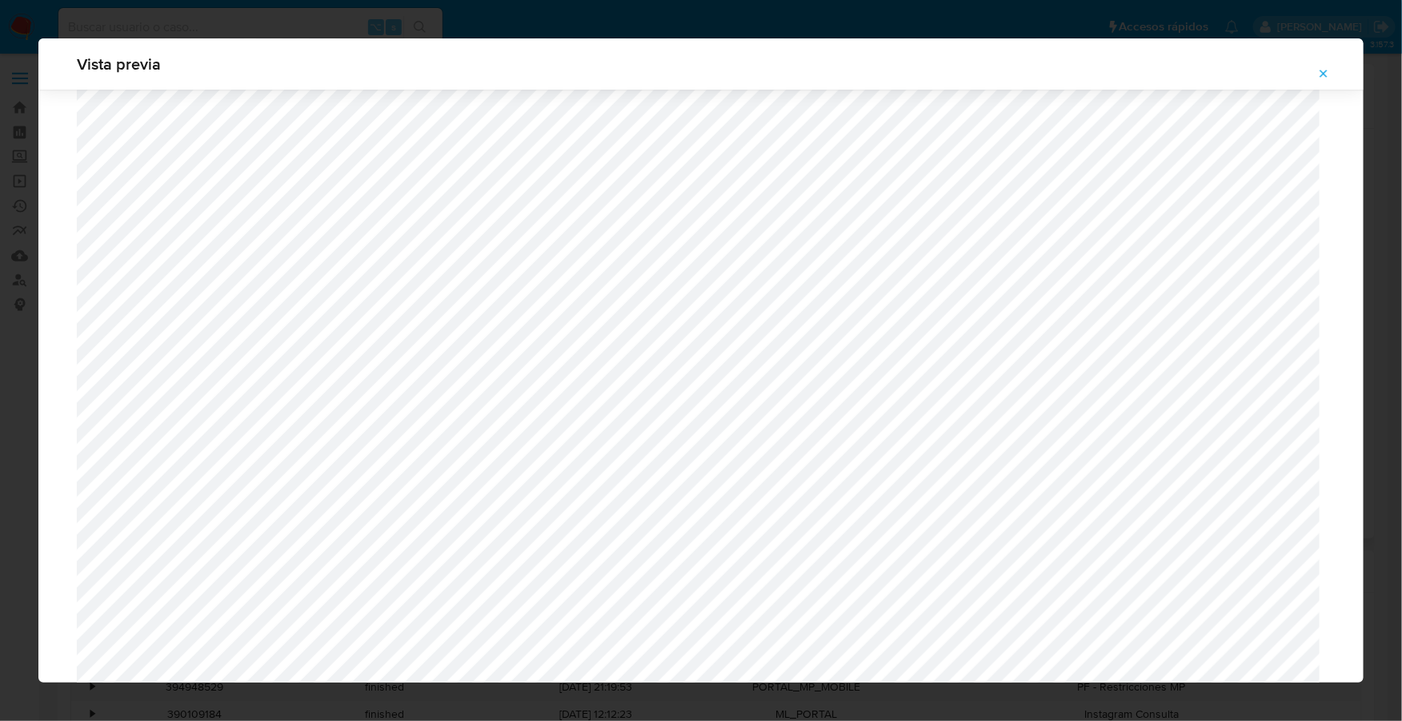
scroll to position [1887, 0]
click at [1318, 71] on icon "Attachment preview" at bounding box center [1323, 73] width 13 height 13
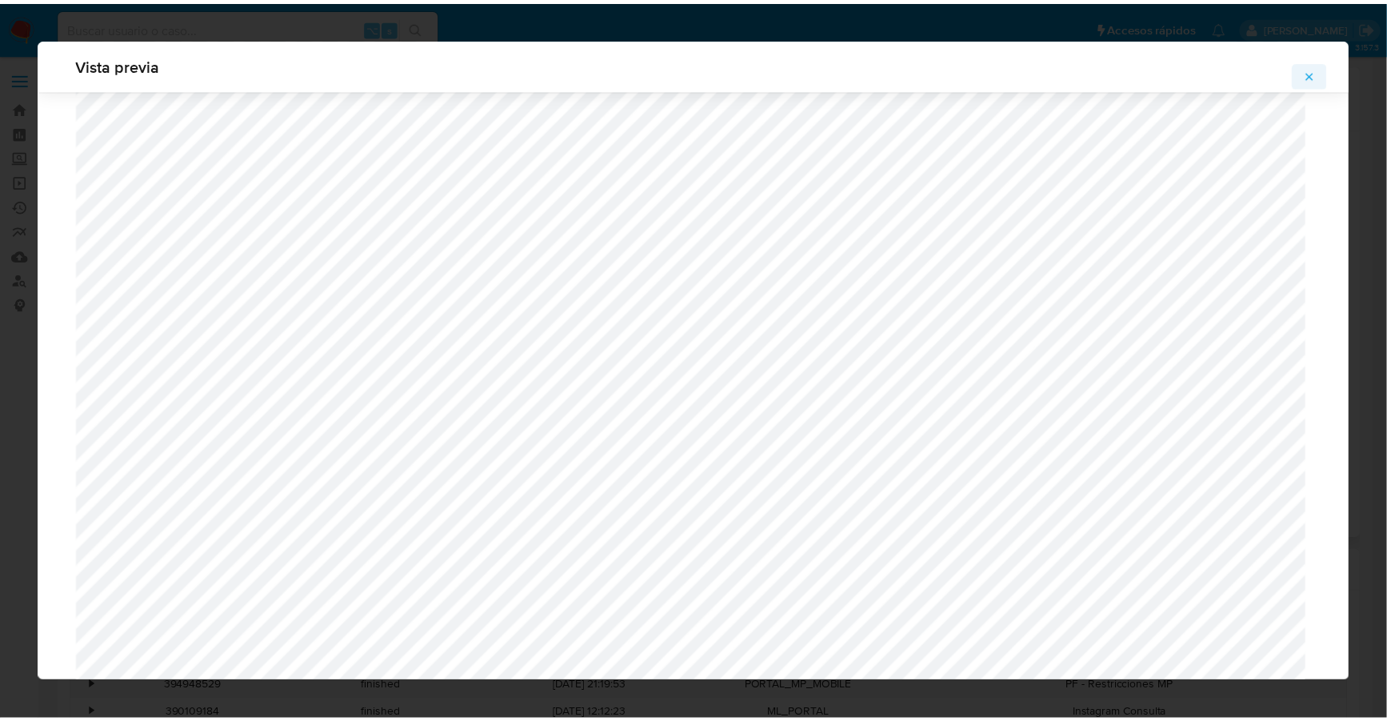
scroll to position [0, 0]
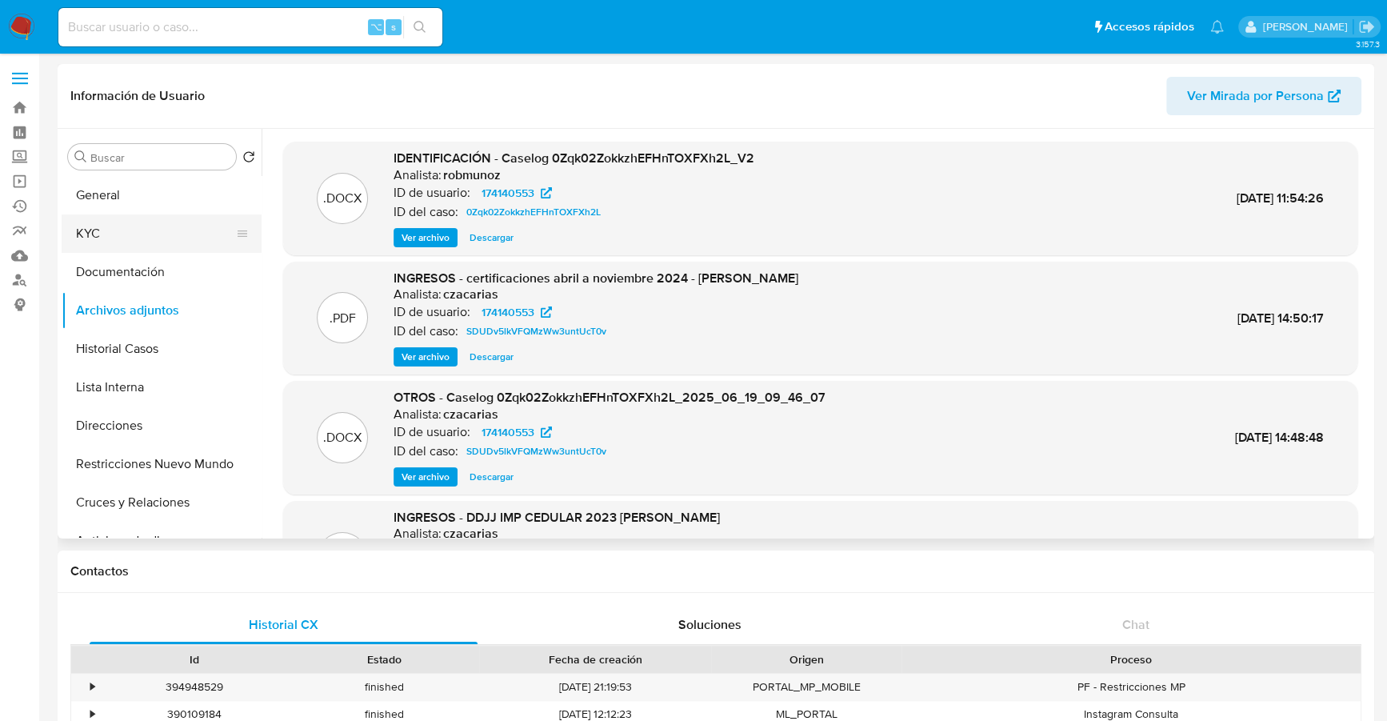
click at [78, 228] on button "KYC" at bounding box center [155, 233] width 187 height 38
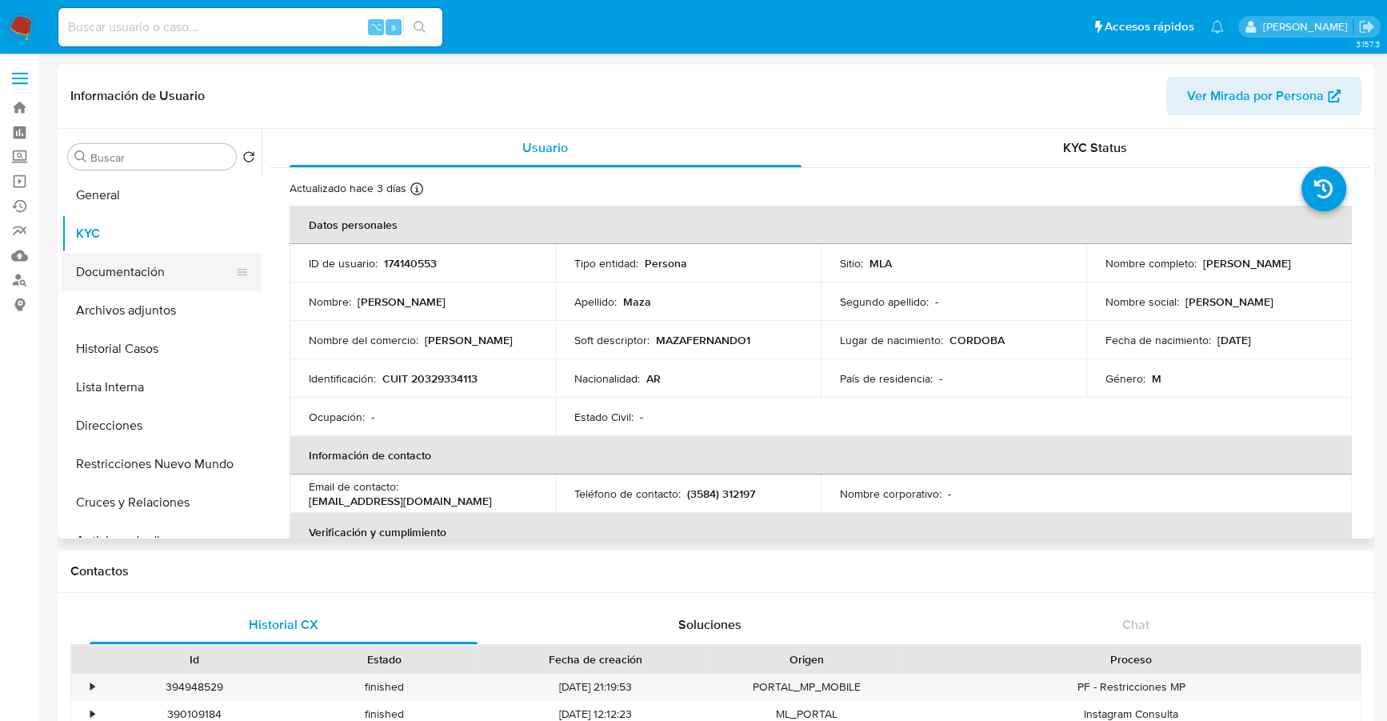
click at [117, 277] on button "Documentación" at bounding box center [155, 272] width 187 height 38
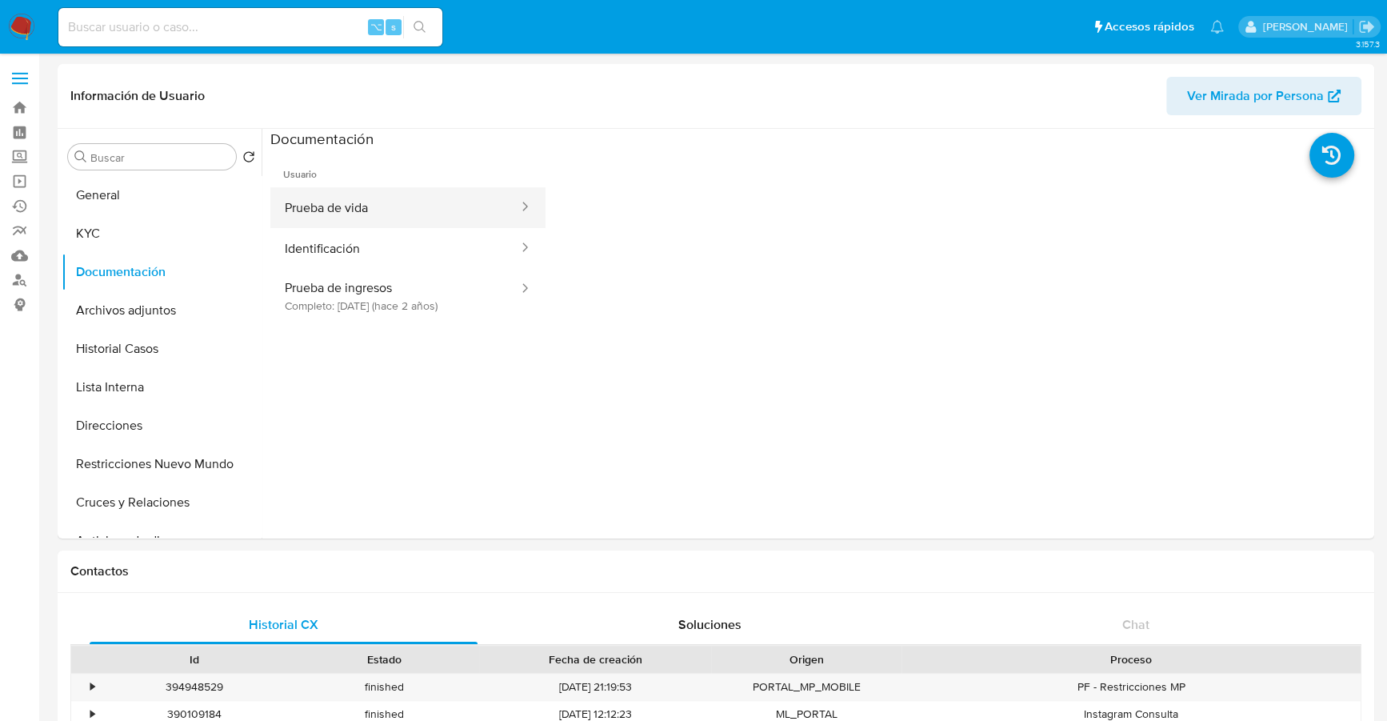
click at [369, 194] on button "Prueba de vida" at bounding box center [395, 207] width 250 height 41
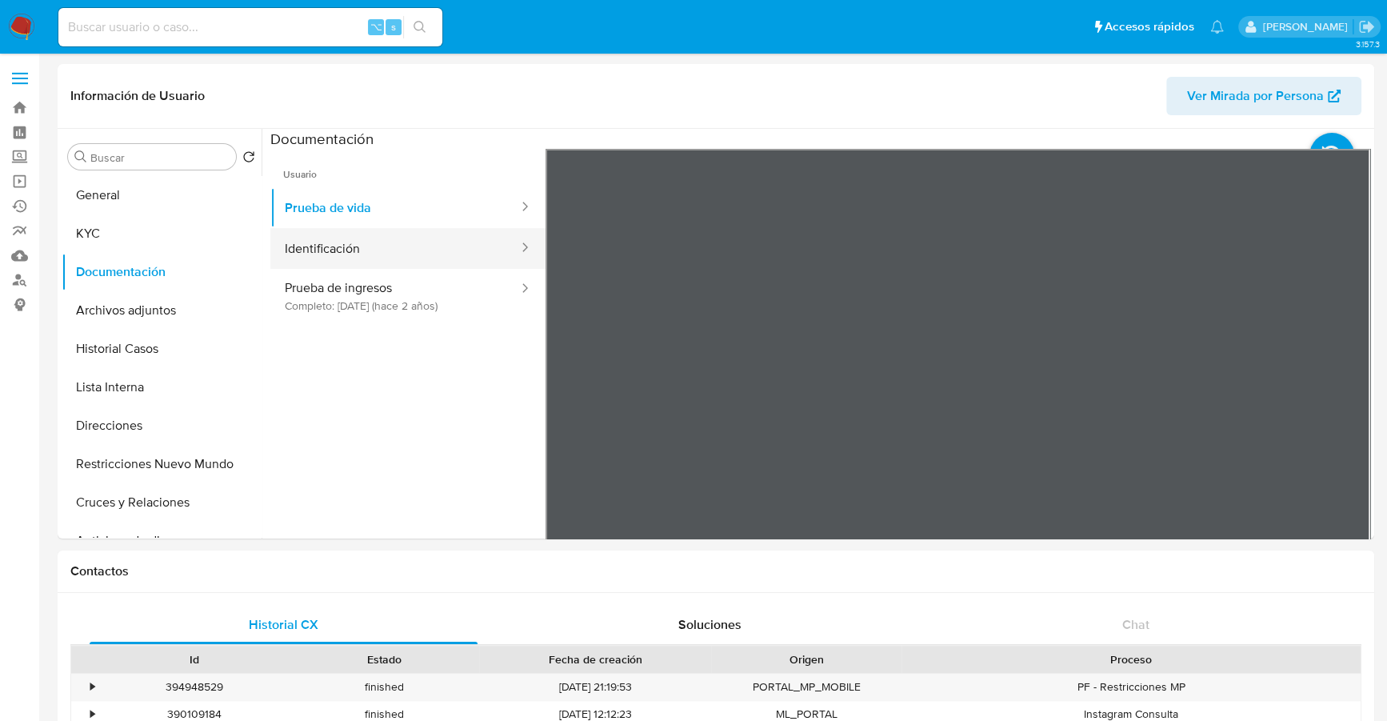
click at [366, 245] on button "Identificación" at bounding box center [395, 248] width 250 height 41
click at [1335, 411] on icon at bounding box center [1351, 409] width 32 height 32
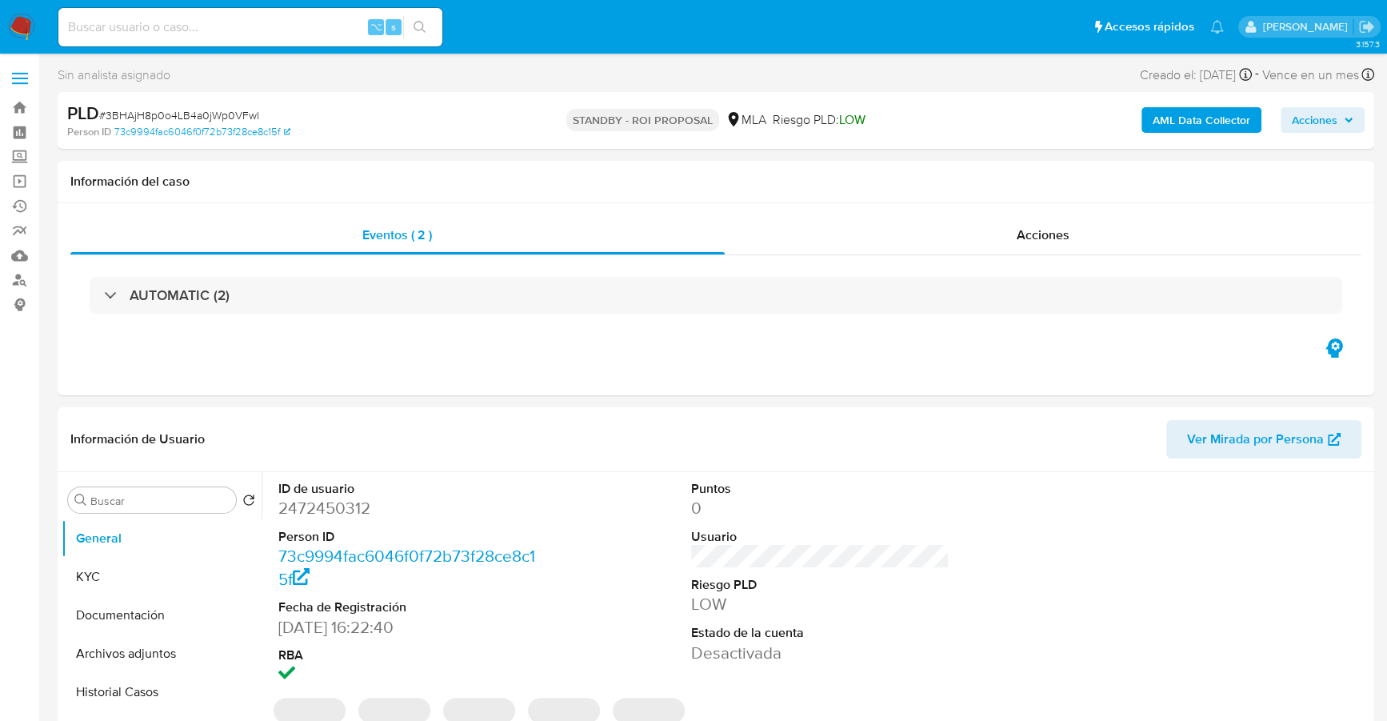
select select "10"
click at [164, 31] on input at bounding box center [250, 27] width 384 height 21
paste input "2472450312"
type input "2472450312"
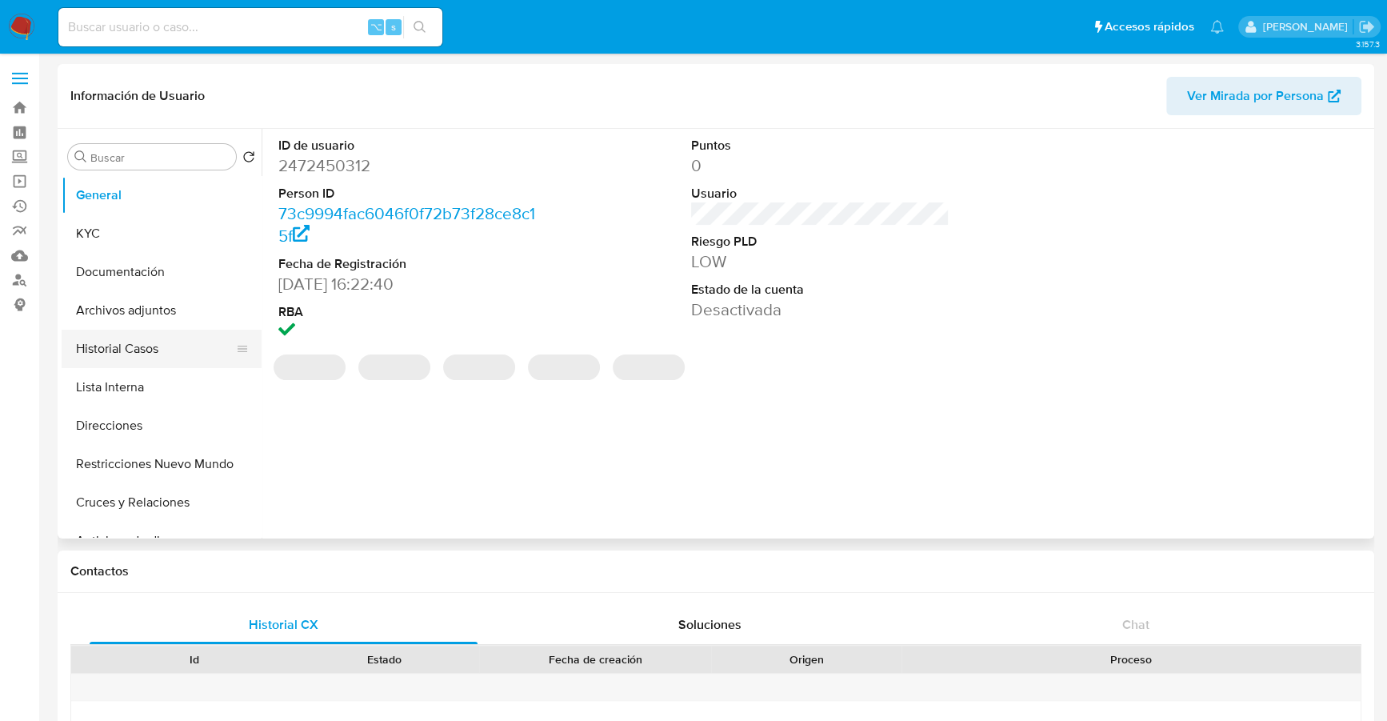
select select "10"
click at [114, 350] on button "Historial Casos" at bounding box center [155, 349] width 187 height 38
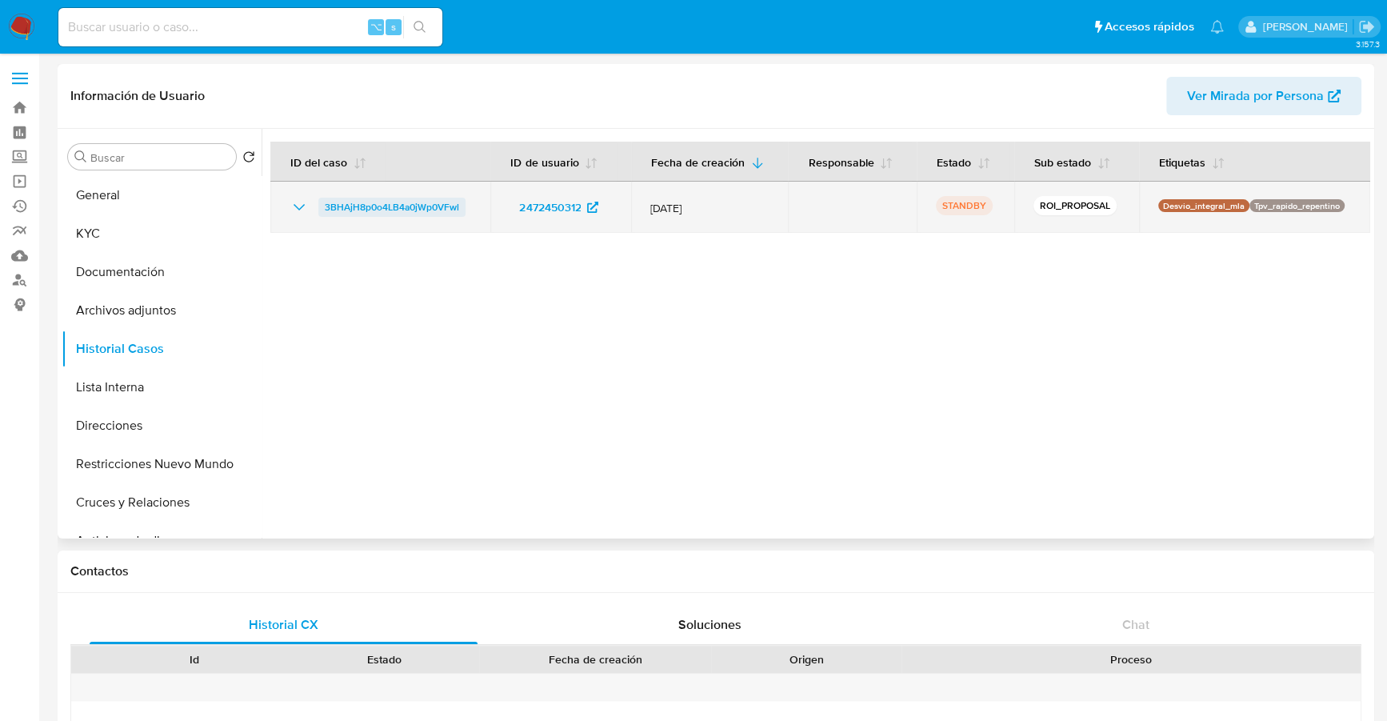
click at [357, 204] on span "3BHAjH8p0o4LB4a0jWp0VFwl" at bounding box center [392, 207] width 134 height 19
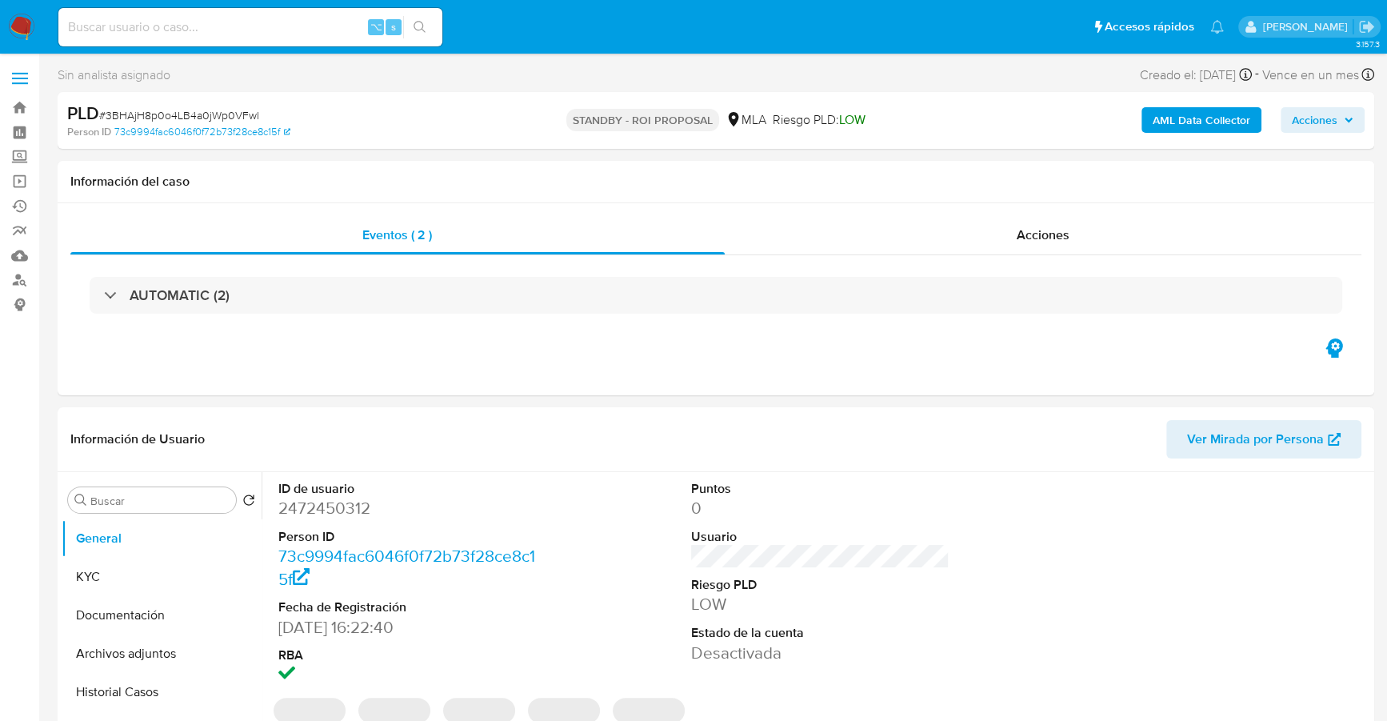
select select "10"
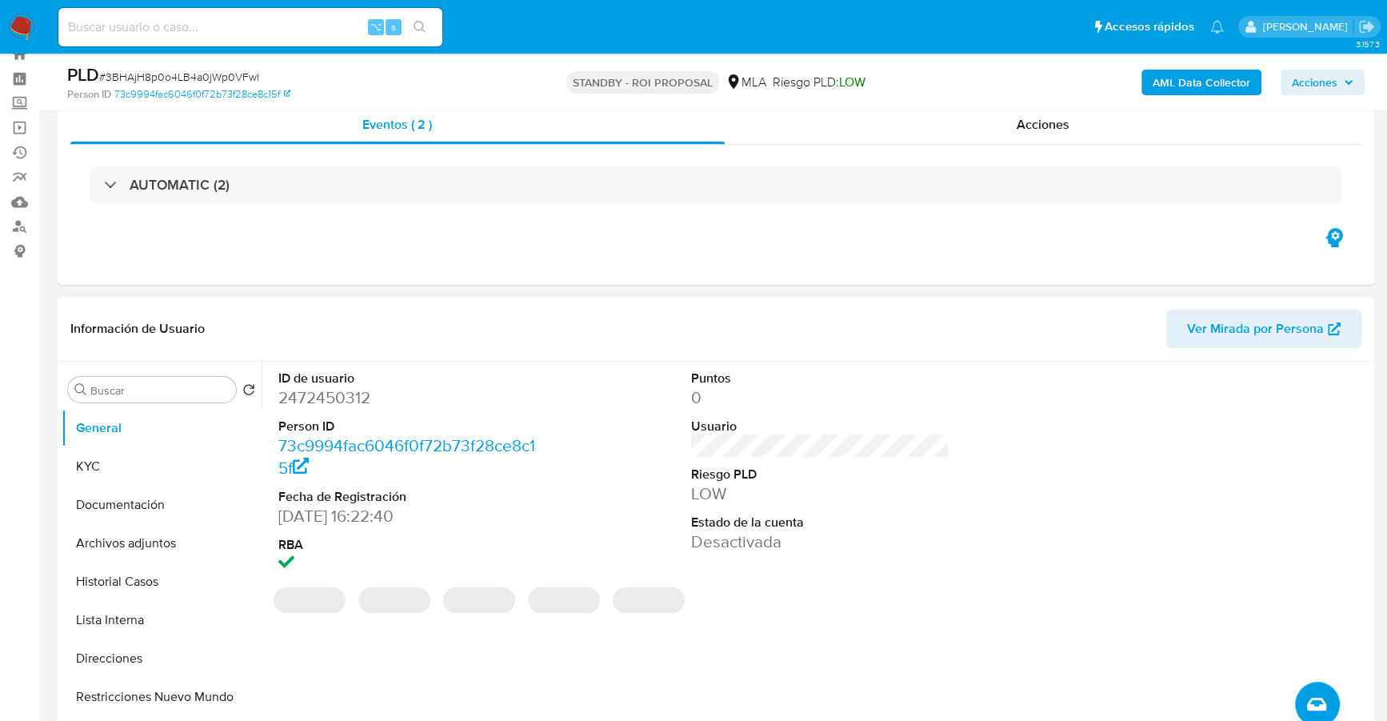
scroll to position [158, 0]
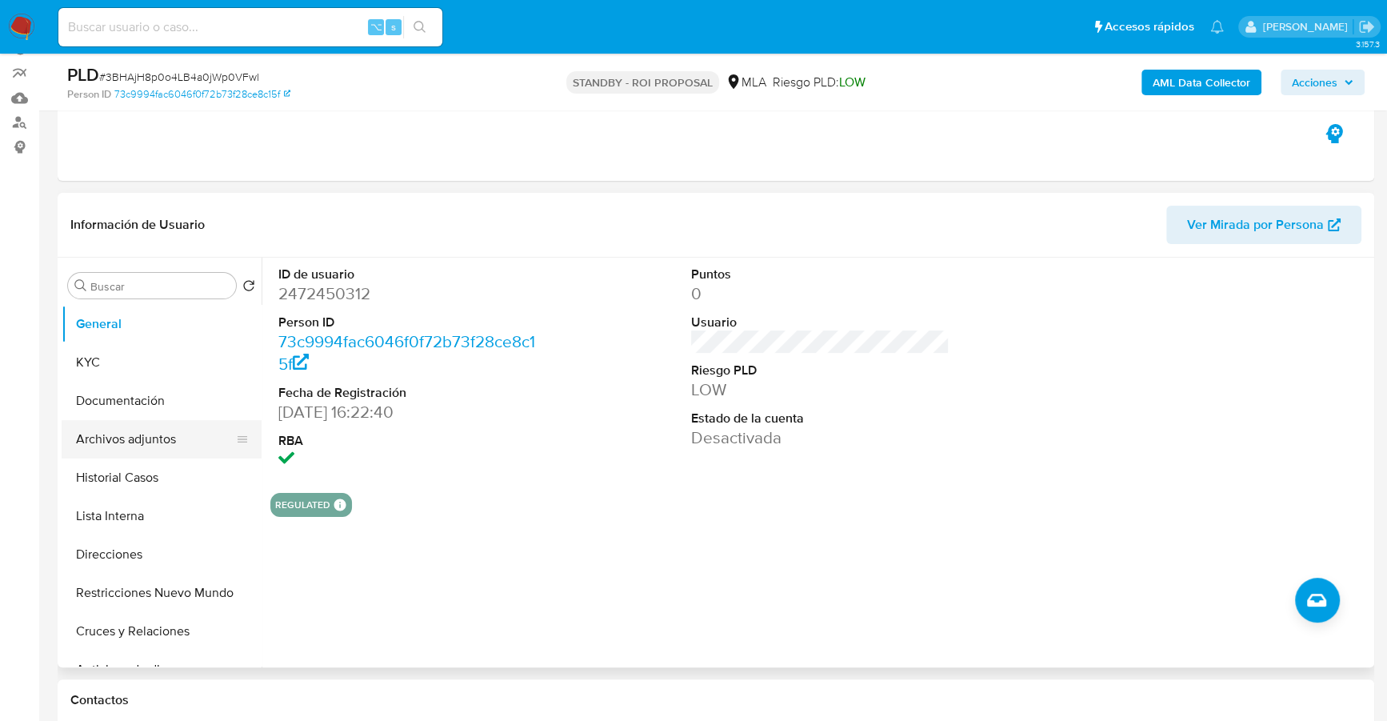
click at [126, 434] on button "Archivos adjuntos" at bounding box center [155, 439] width 187 height 38
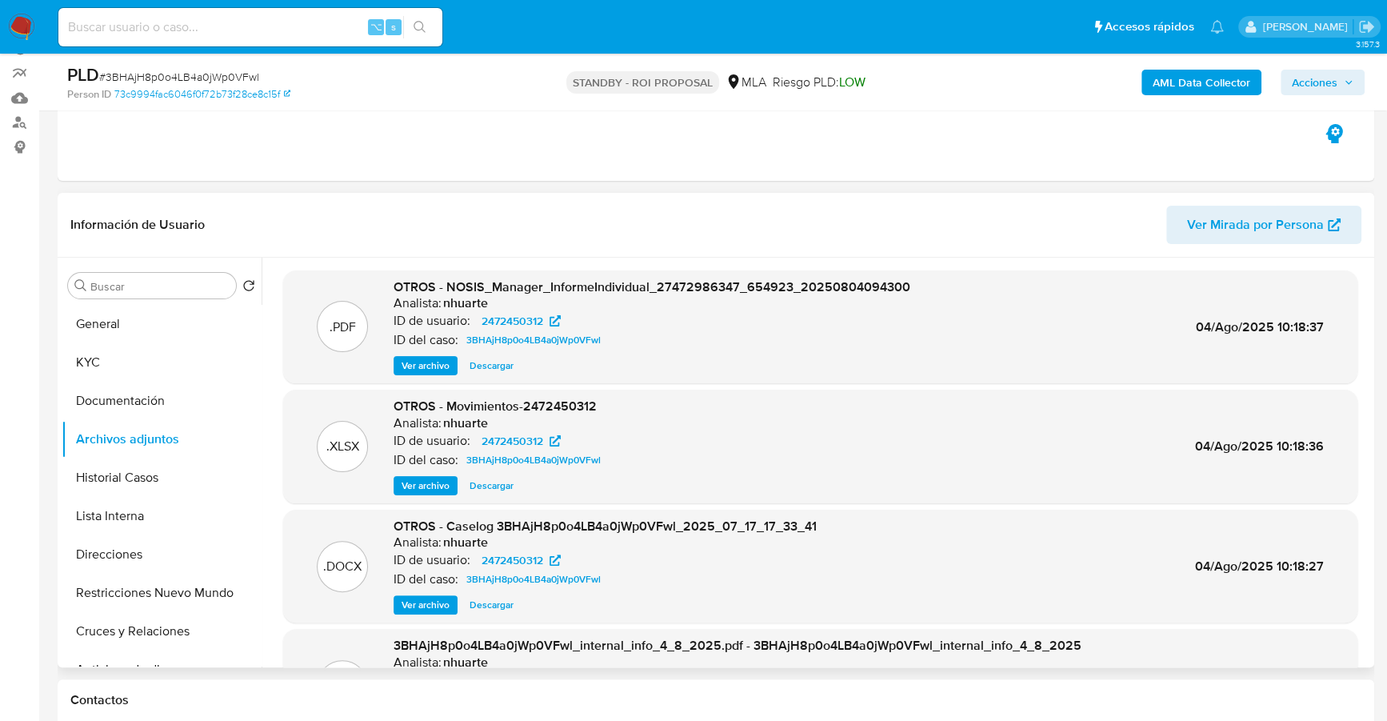
click at [501, 478] on span "Descargar" at bounding box center [492, 486] width 44 height 16
click at [493, 601] on span "Descargar" at bounding box center [492, 605] width 44 height 16
click at [97, 370] on button "KYC" at bounding box center [155, 362] width 187 height 38
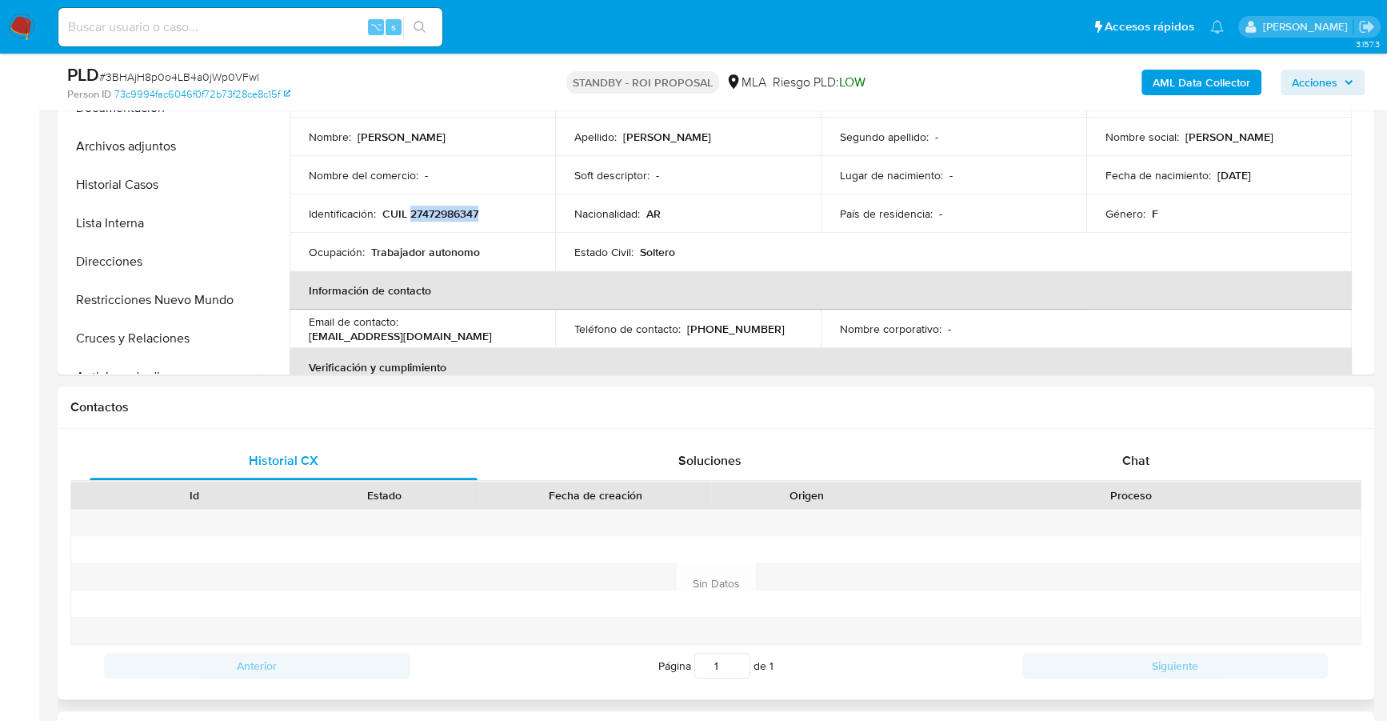
scroll to position [564, 0]
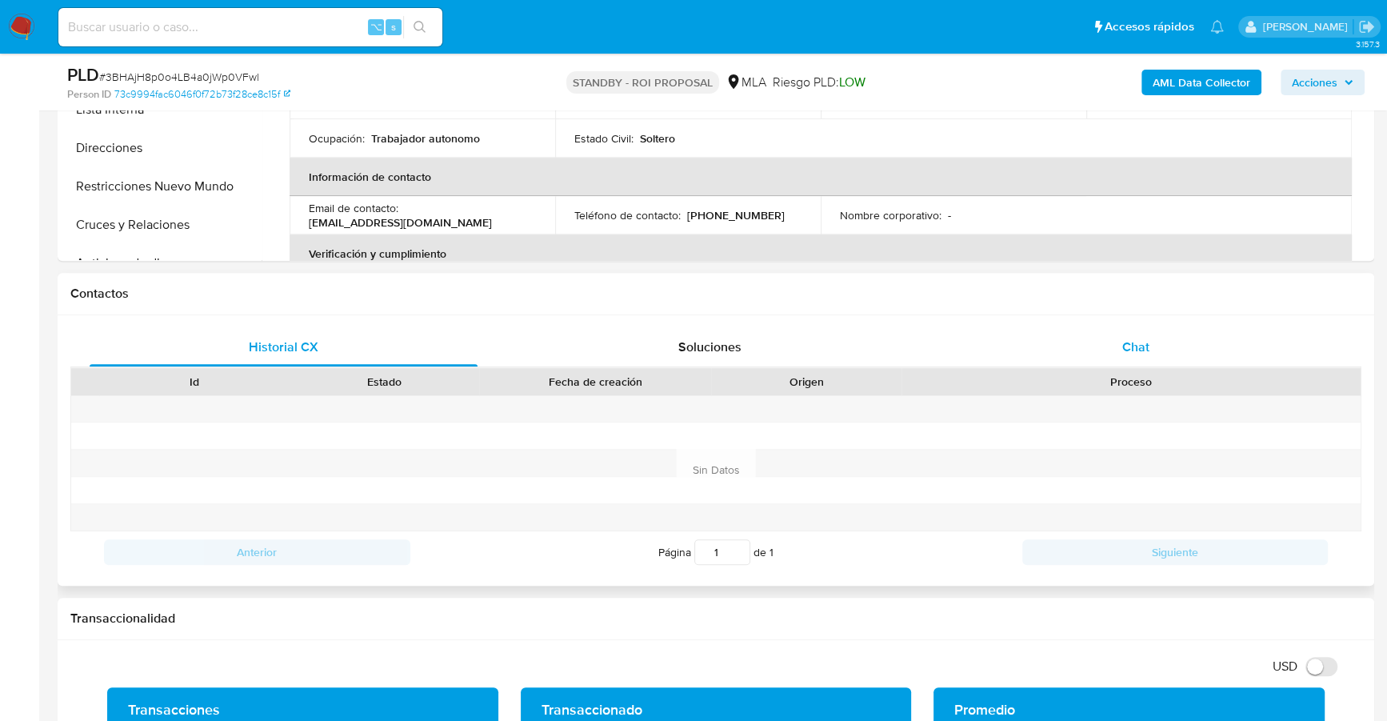
click at [1127, 346] on span "Chat" at bounding box center [1136, 347] width 27 height 18
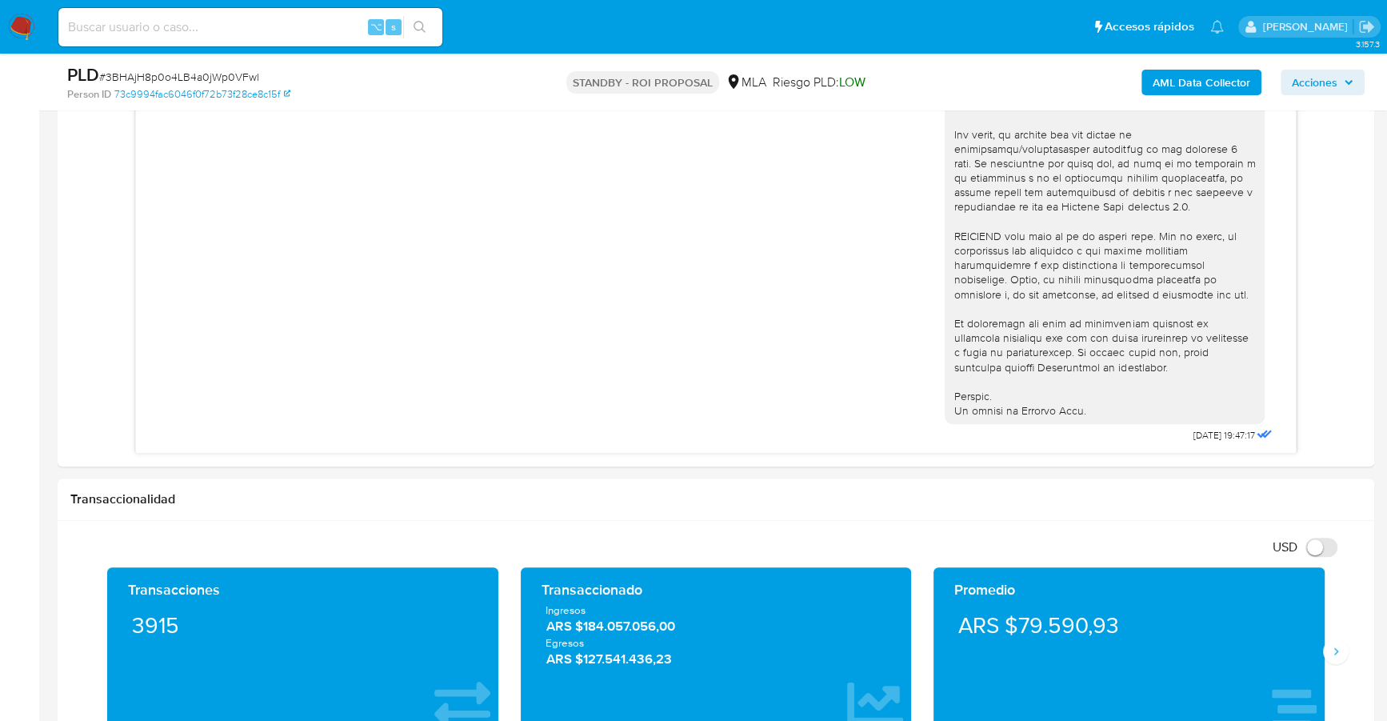
scroll to position [519, 0]
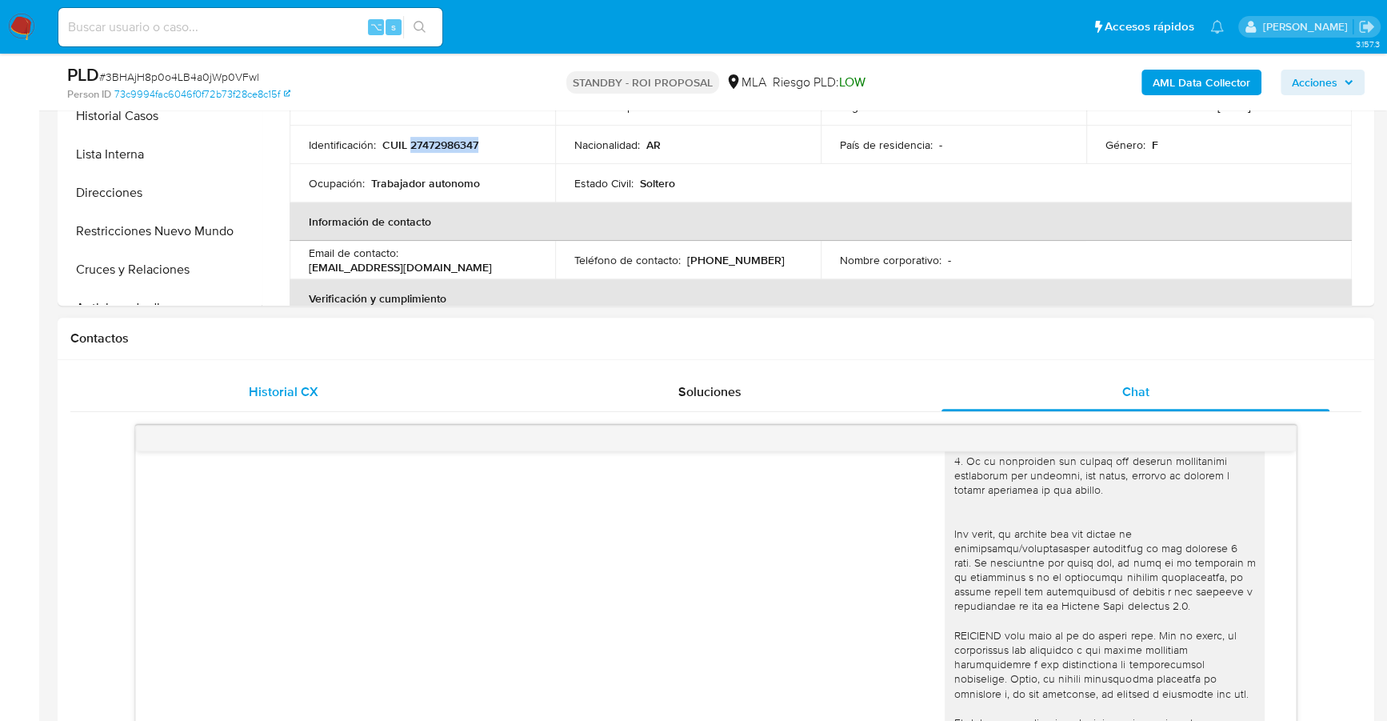
click at [311, 388] on span "Historial CX" at bounding box center [284, 391] width 70 height 18
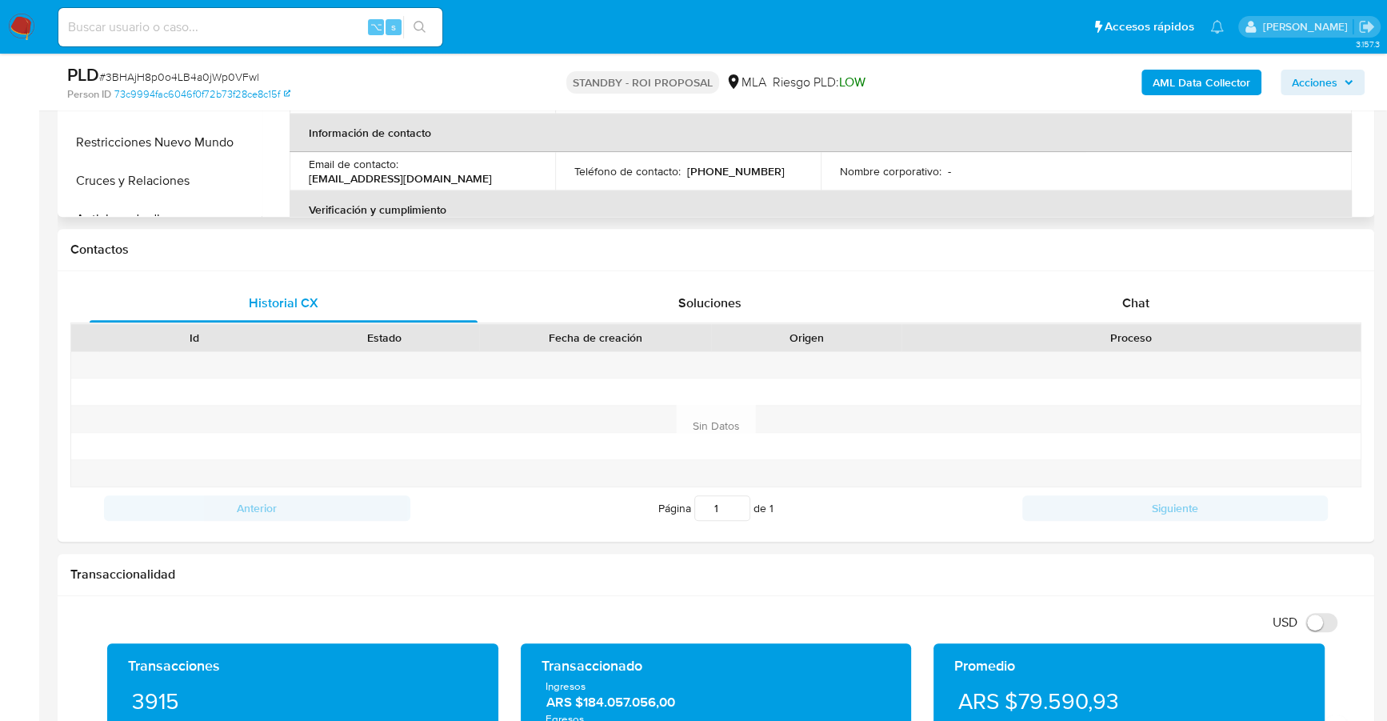
scroll to position [300, 0]
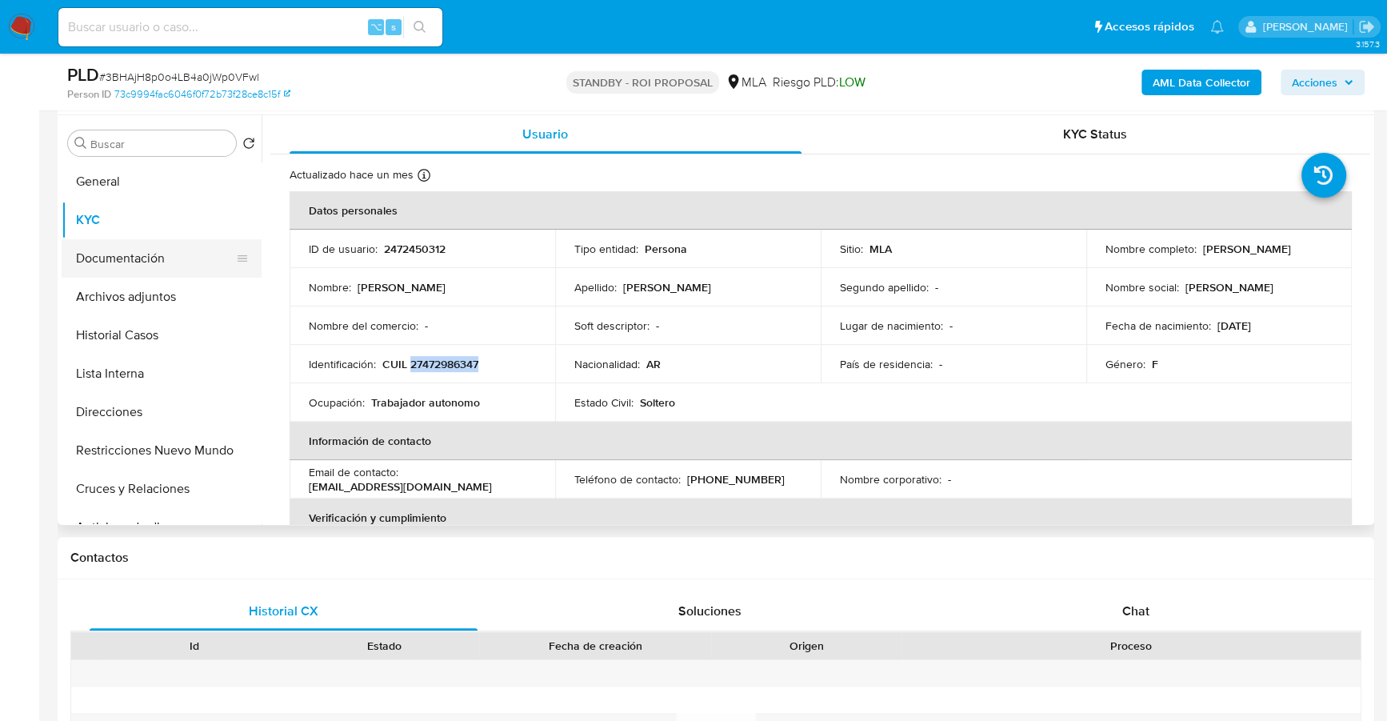
click at [138, 256] on button "Documentación" at bounding box center [155, 258] width 187 height 38
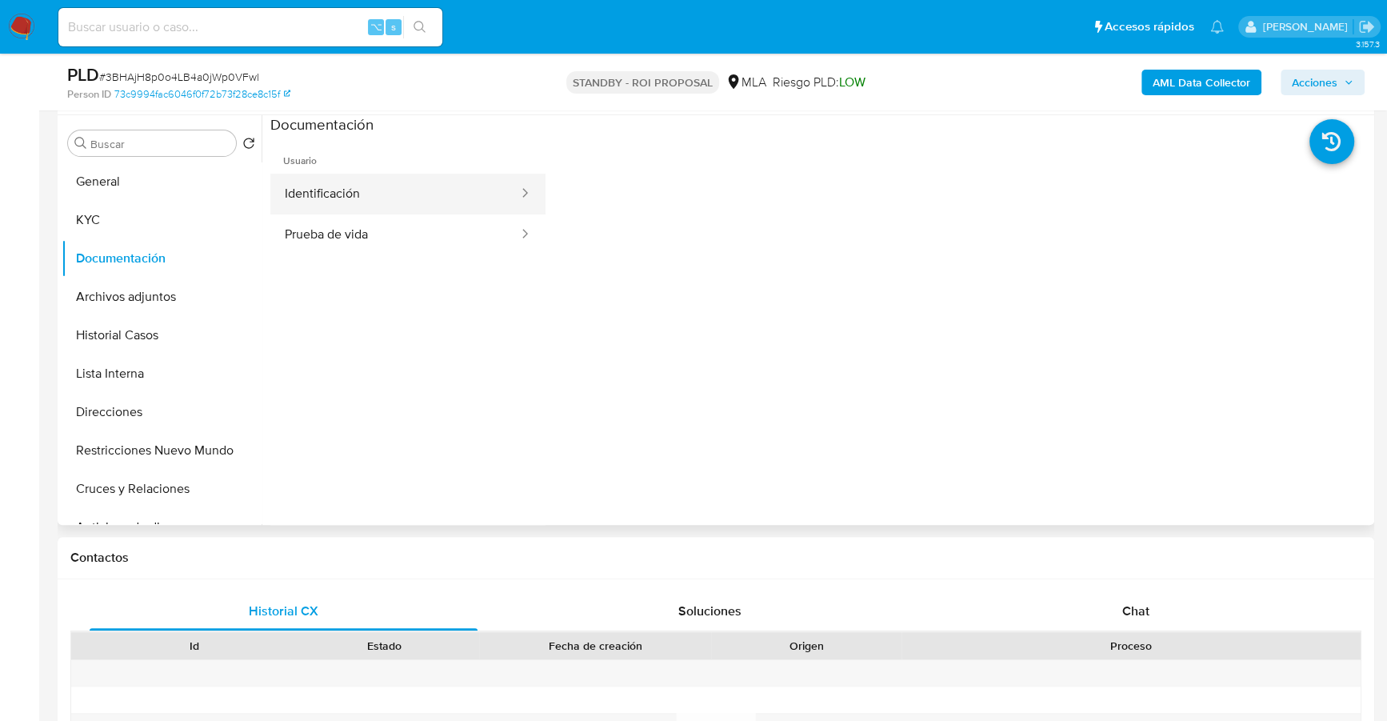
click at [356, 198] on button "Identificación" at bounding box center [395, 194] width 250 height 41
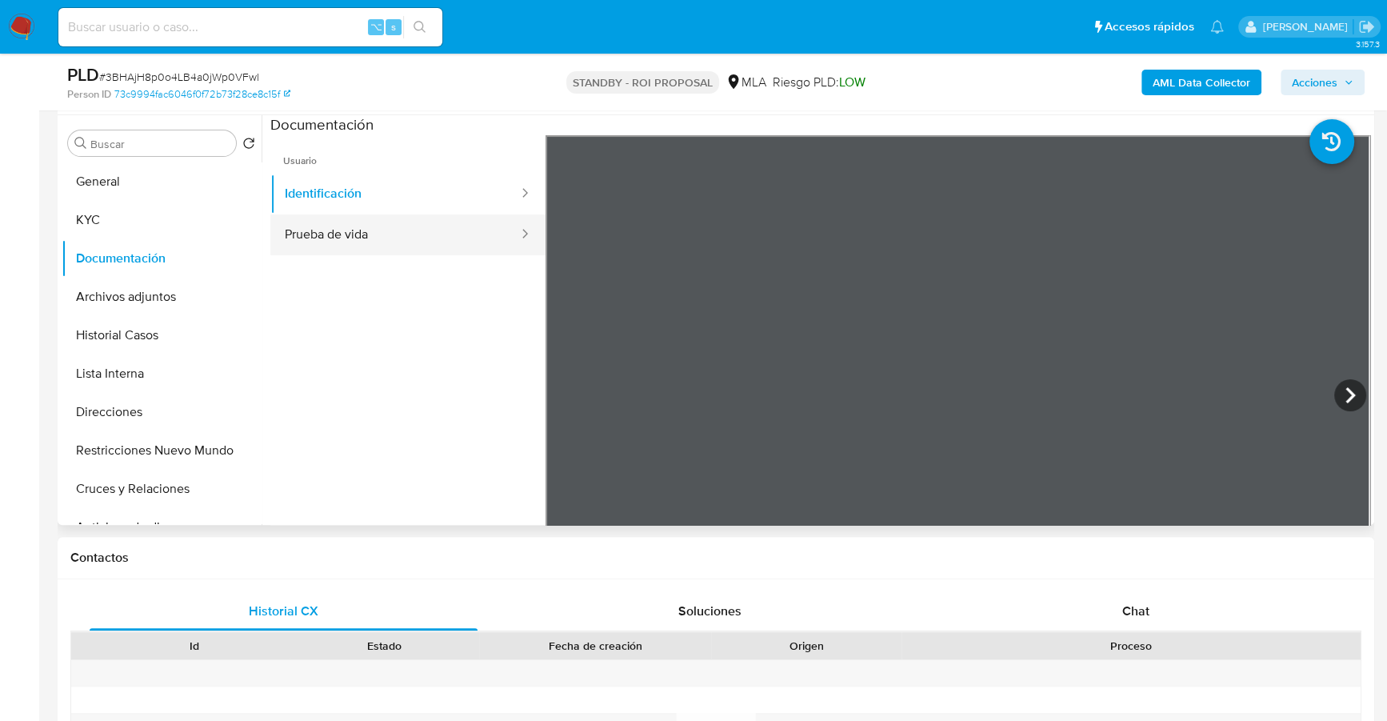
click at [400, 243] on button "Prueba de vida" at bounding box center [395, 234] width 250 height 41
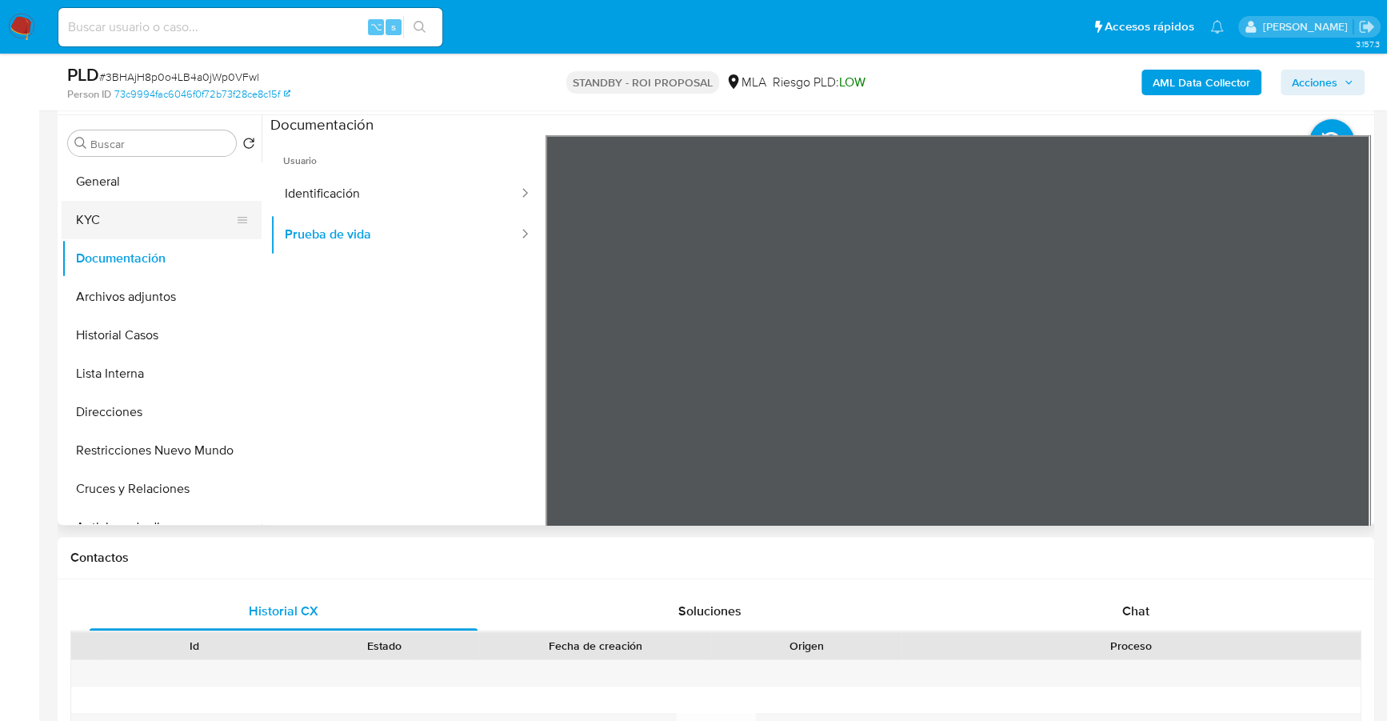
click at [163, 205] on button "KYC" at bounding box center [155, 220] width 187 height 38
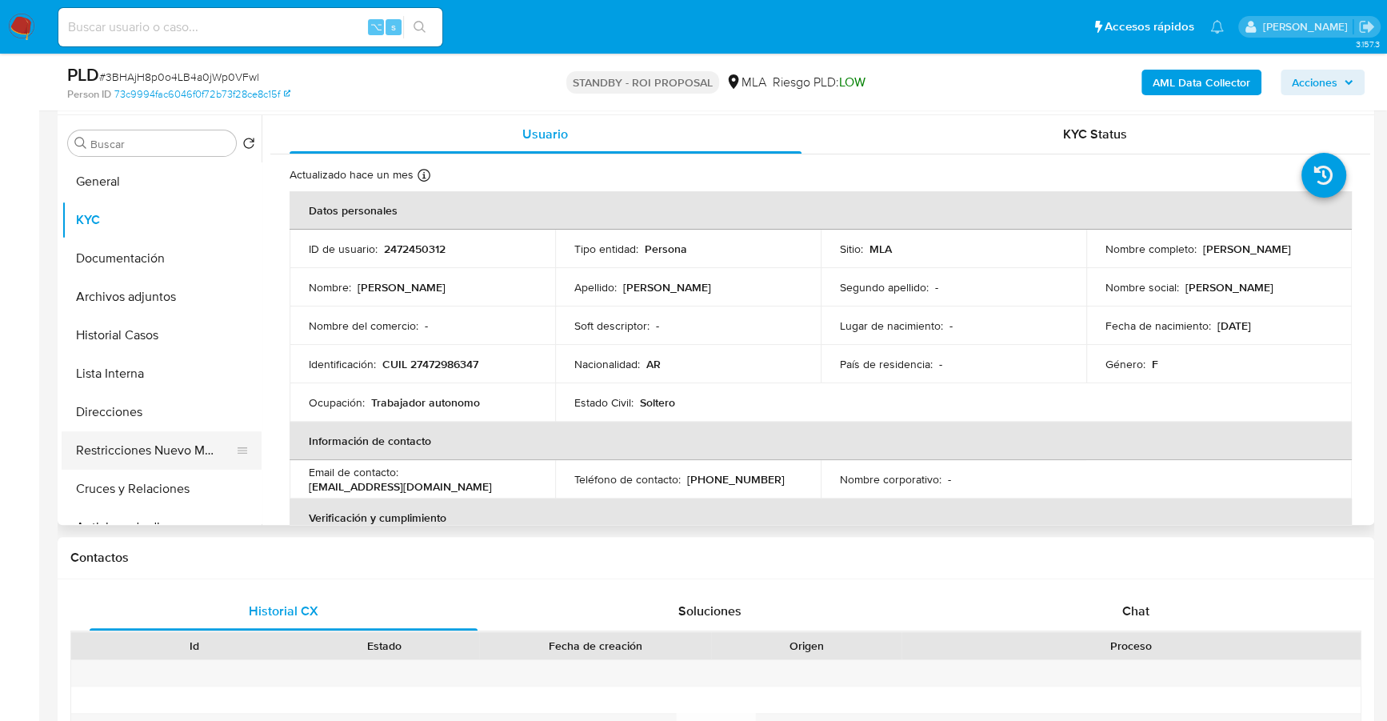
click at [175, 443] on button "Restricciones Nuevo Mundo" at bounding box center [155, 450] width 187 height 38
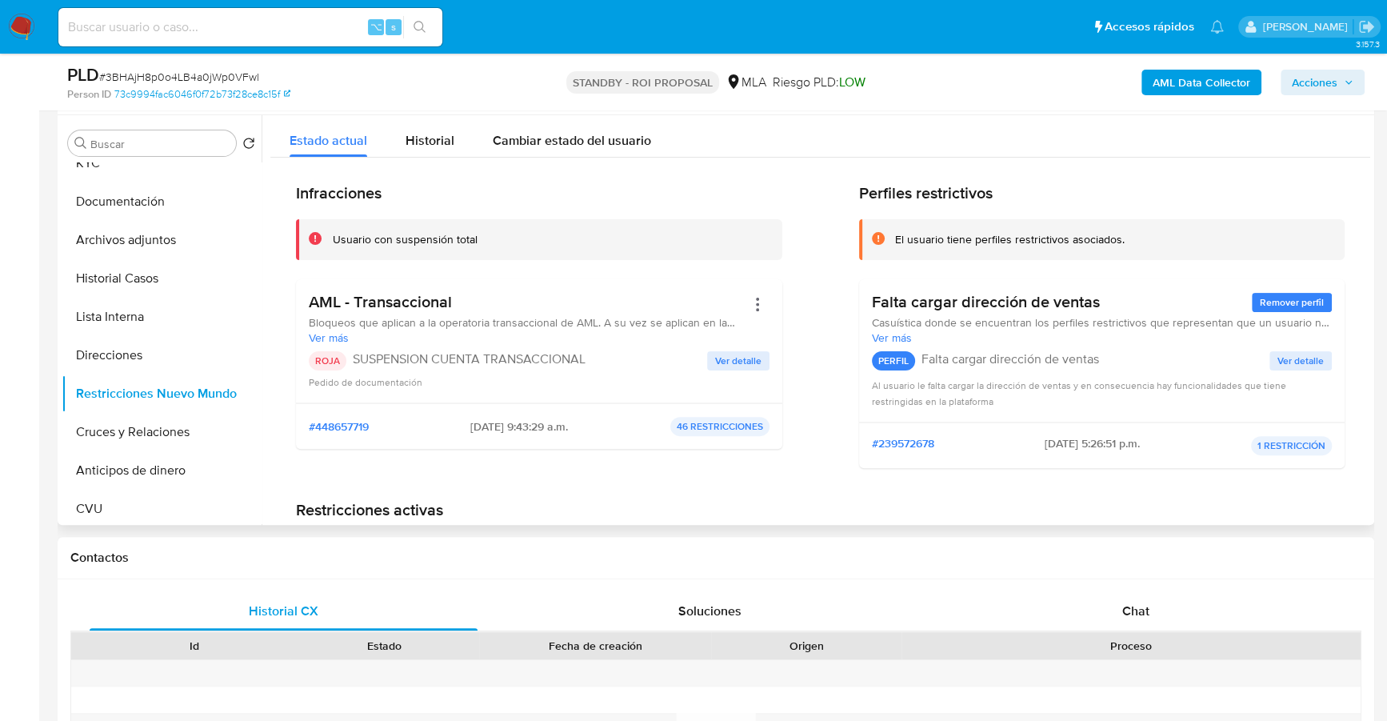
scroll to position [511, 0]
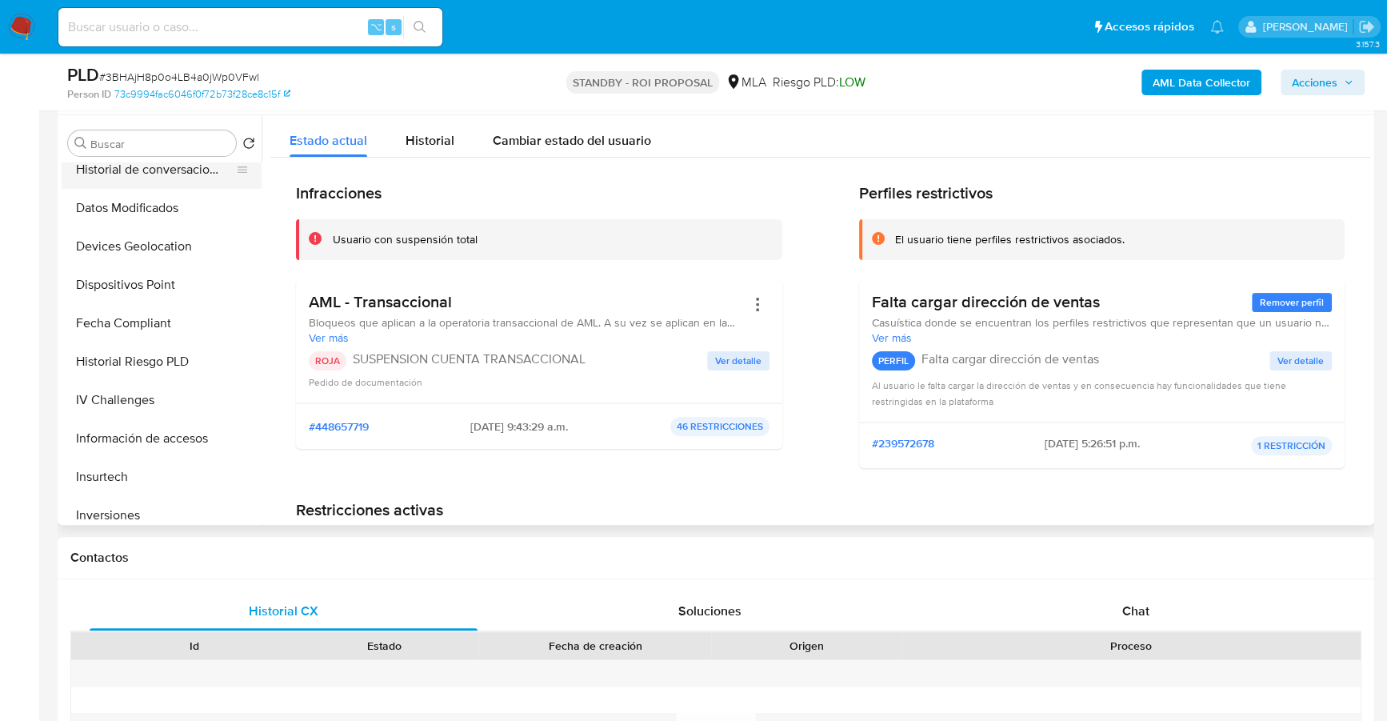
click at [162, 170] on button "Historial de conversaciones" at bounding box center [155, 169] width 187 height 38
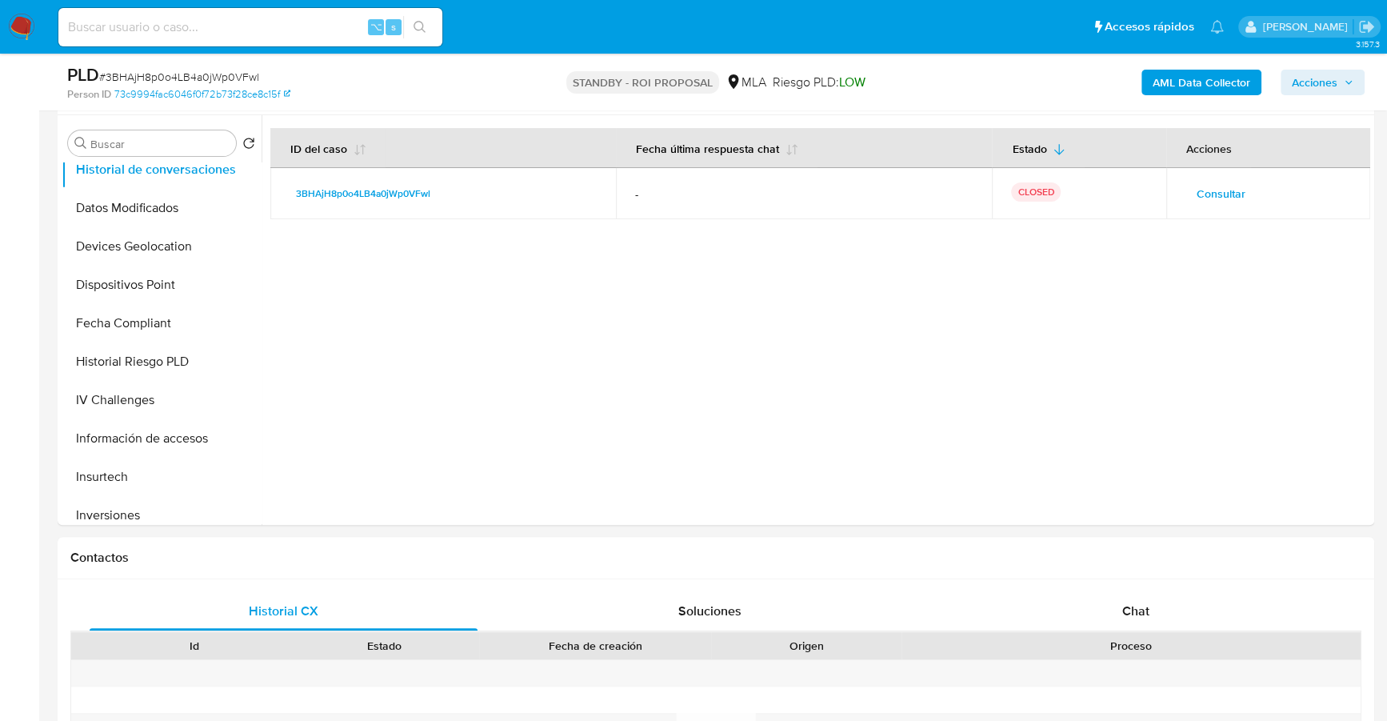
click at [149, 37] on input at bounding box center [250, 27] width 384 height 21
paste input "660906738"
type input "660906738"
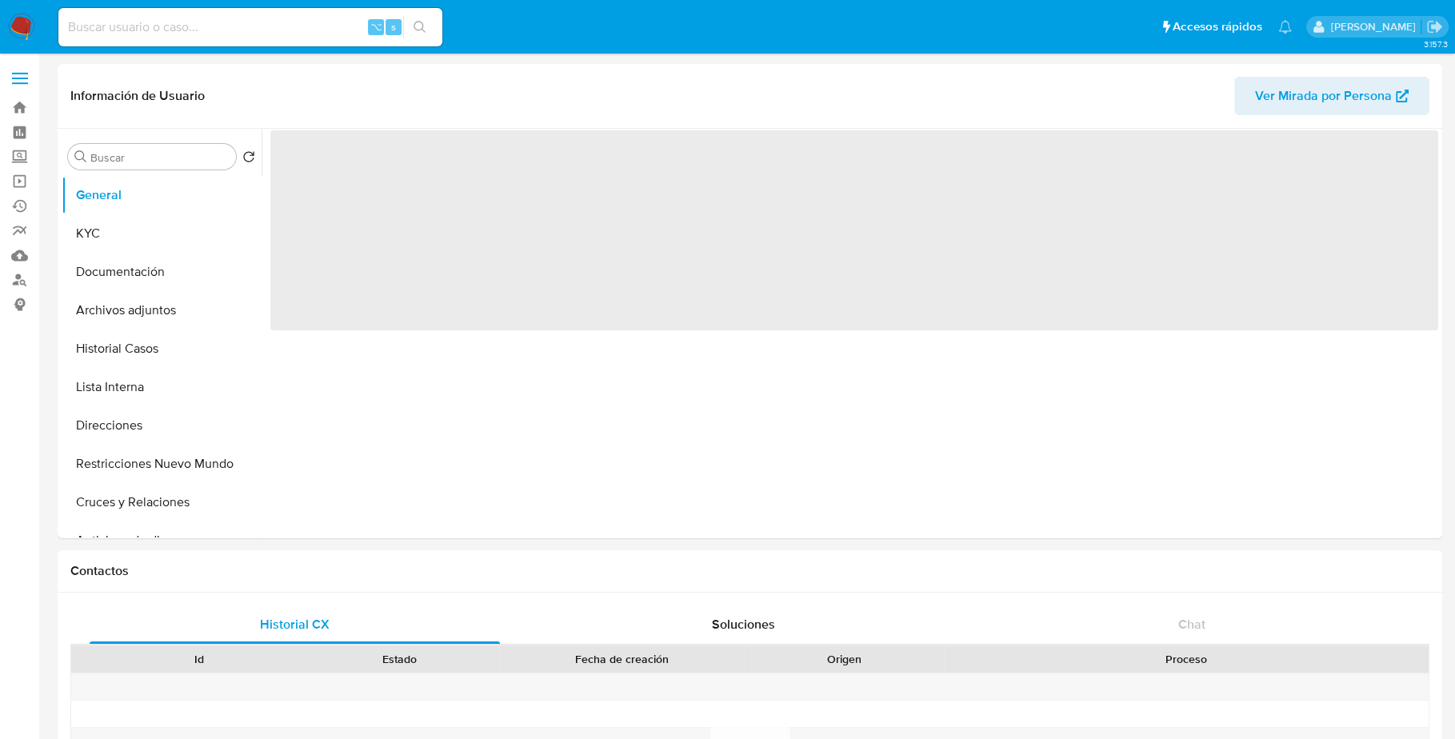
select select "10"
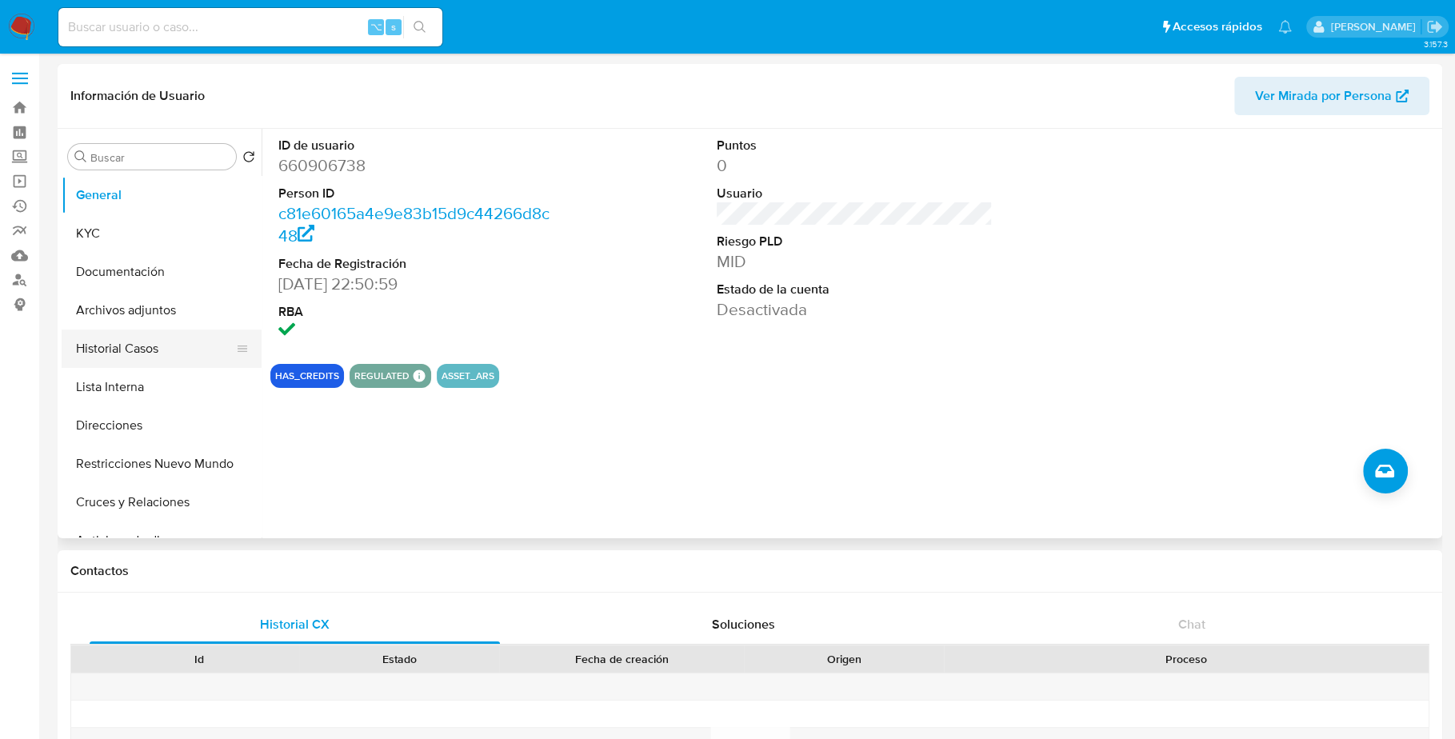
click at [138, 340] on button "Historial Casos" at bounding box center [155, 349] width 187 height 38
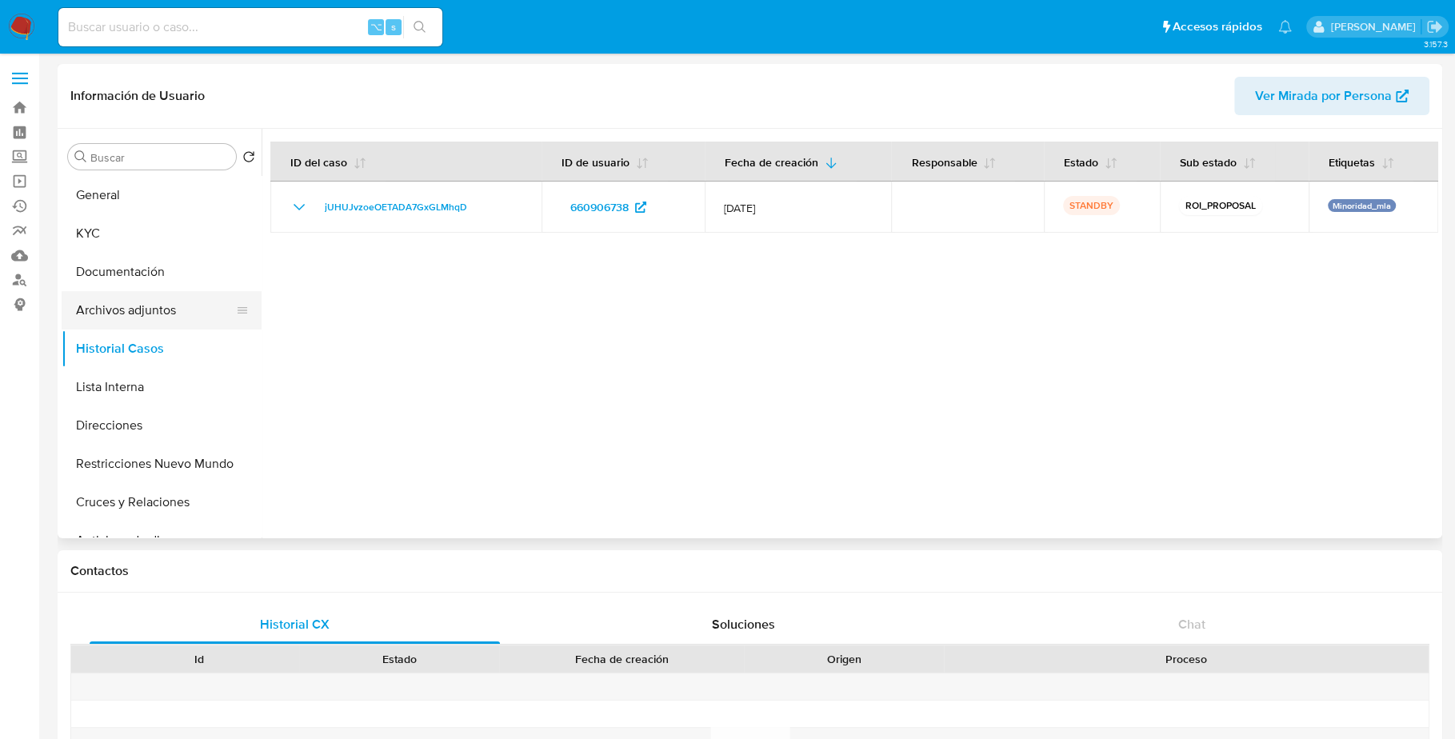
click at [138, 318] on button "Archivos adjuntos" at bounding box center [155, 310] width 187 height 38
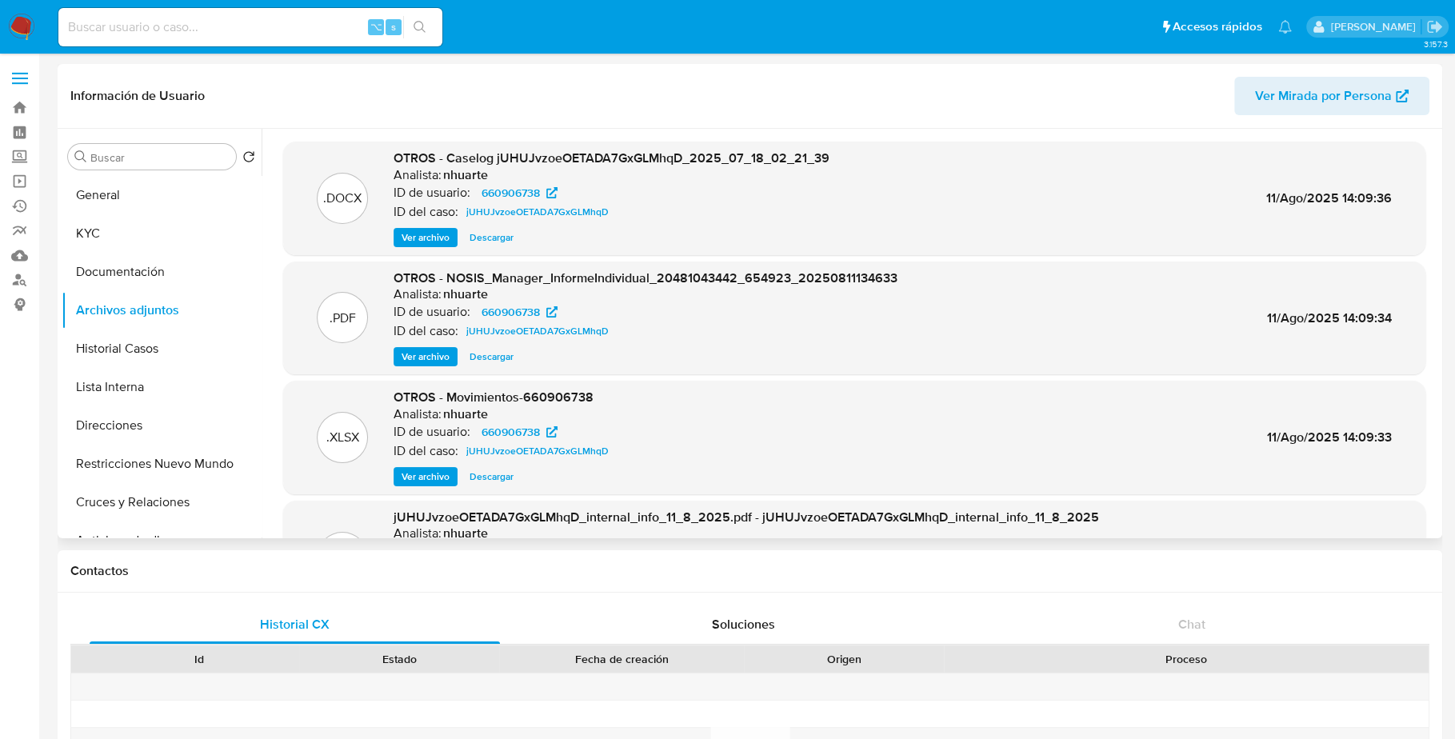
click at [483, 238] on span "Descargar" at bounding box center [492, 238] width 44 height 16
click at [493, 476] on span "Descargar" at bounding box center [492, 477] width 44 height 16
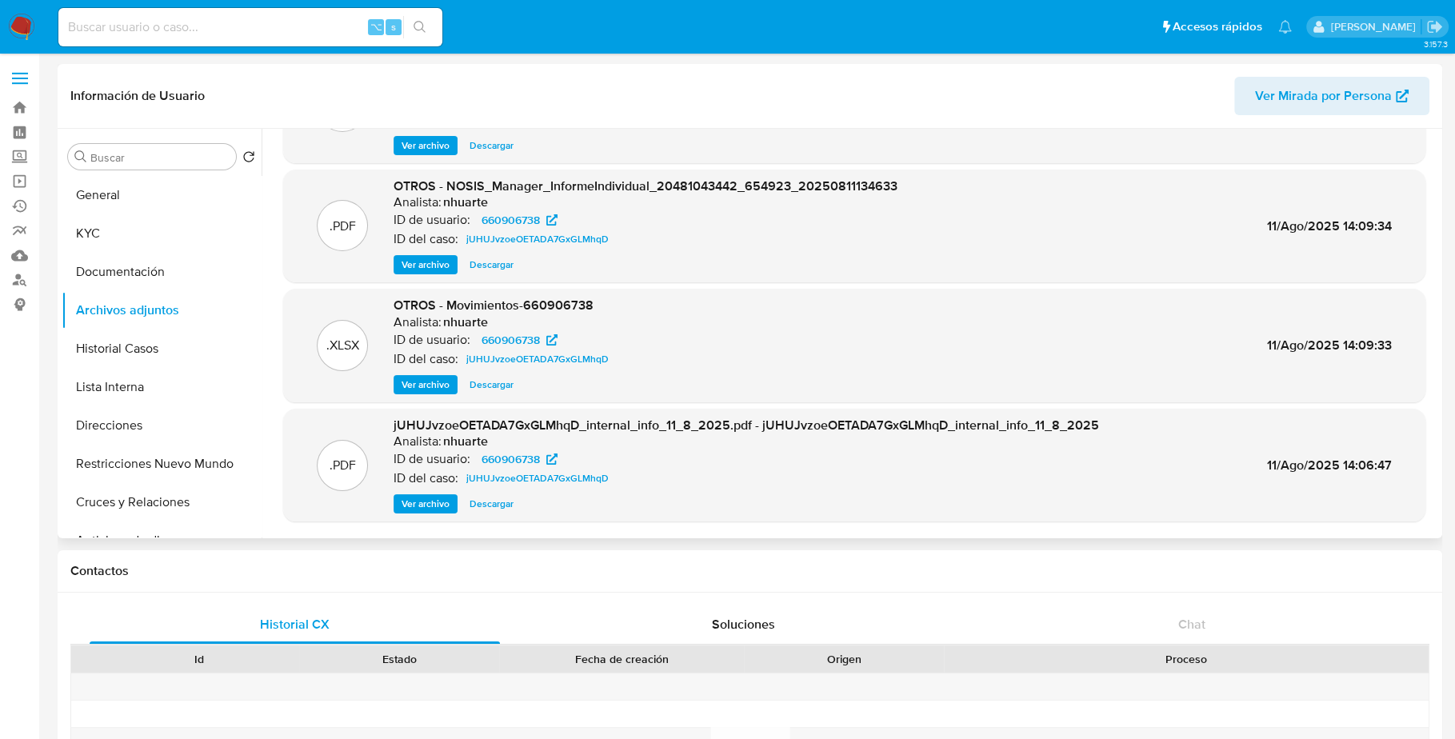
scroll to position [134, 0]
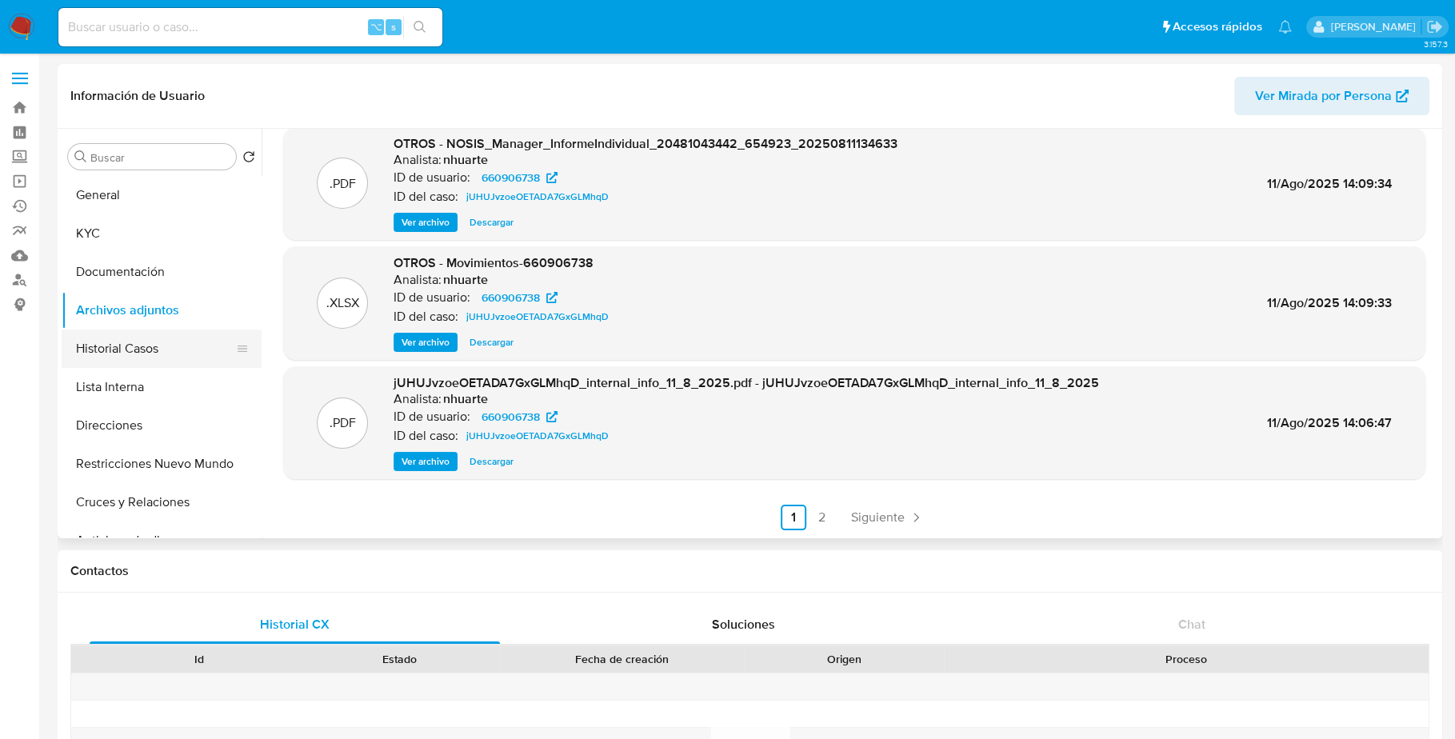
click at [138, 346] on button "Historial Casos" at bounding box center [155, 349] width 187 height 38
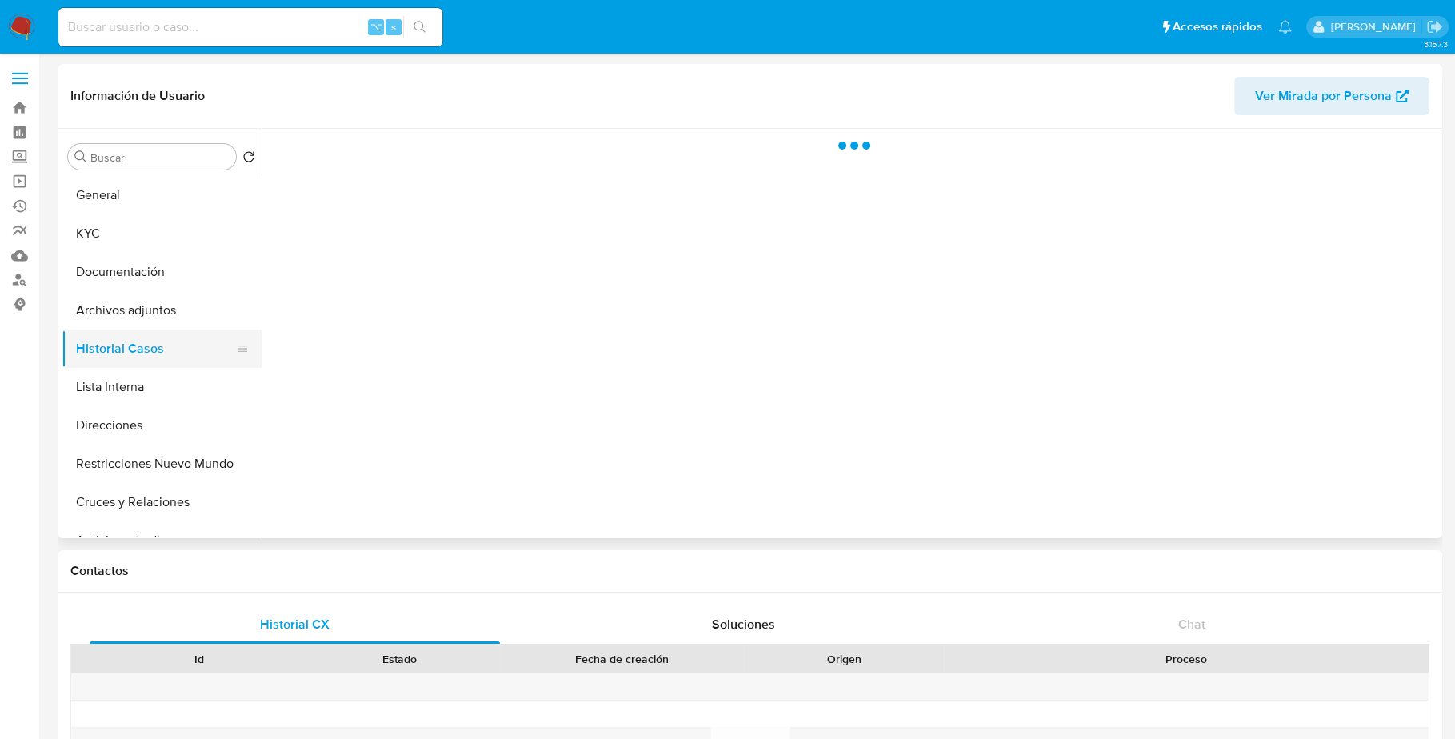
scroll to position [0, 0]
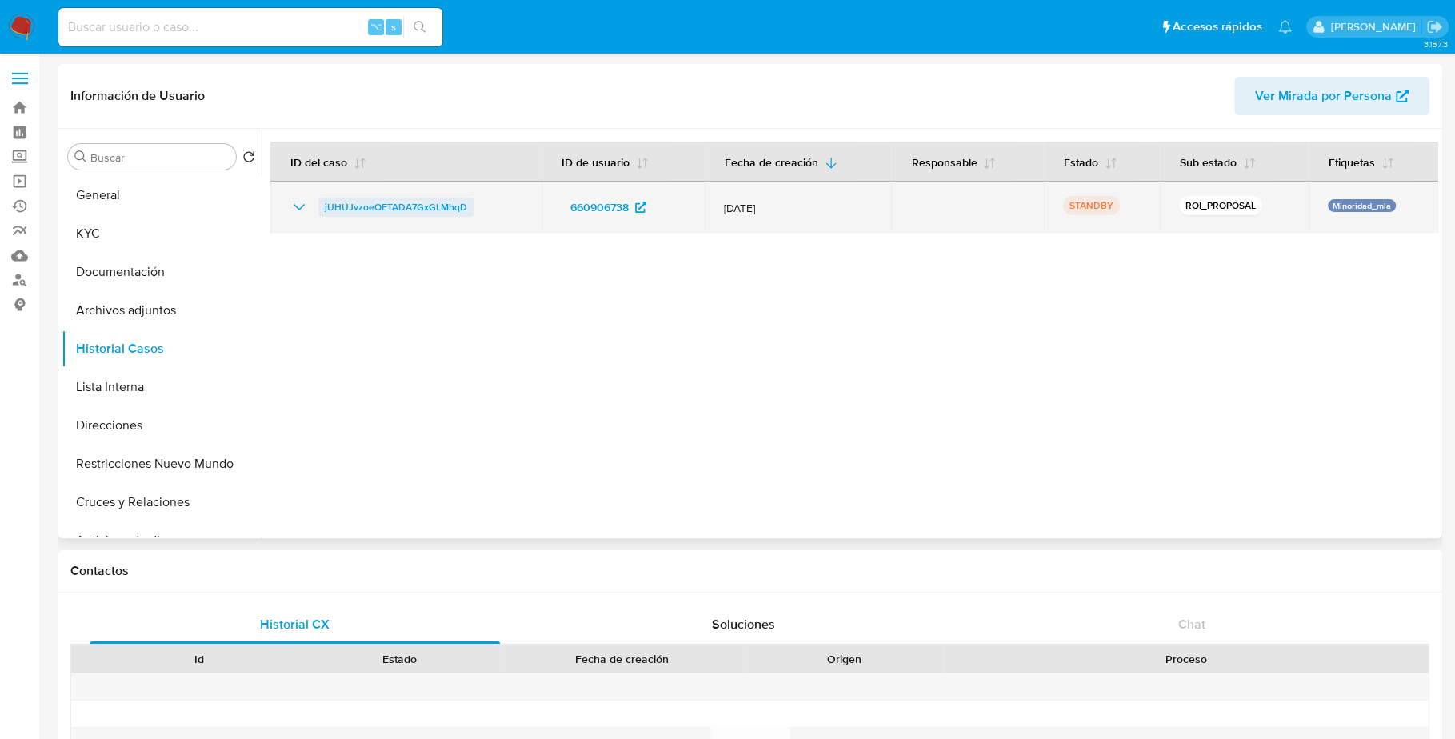
click at [358, 199] on span "jUHUJvzoeOETADA7GxGLMhqD" at bounding box center [396, 207] width 142 height 19
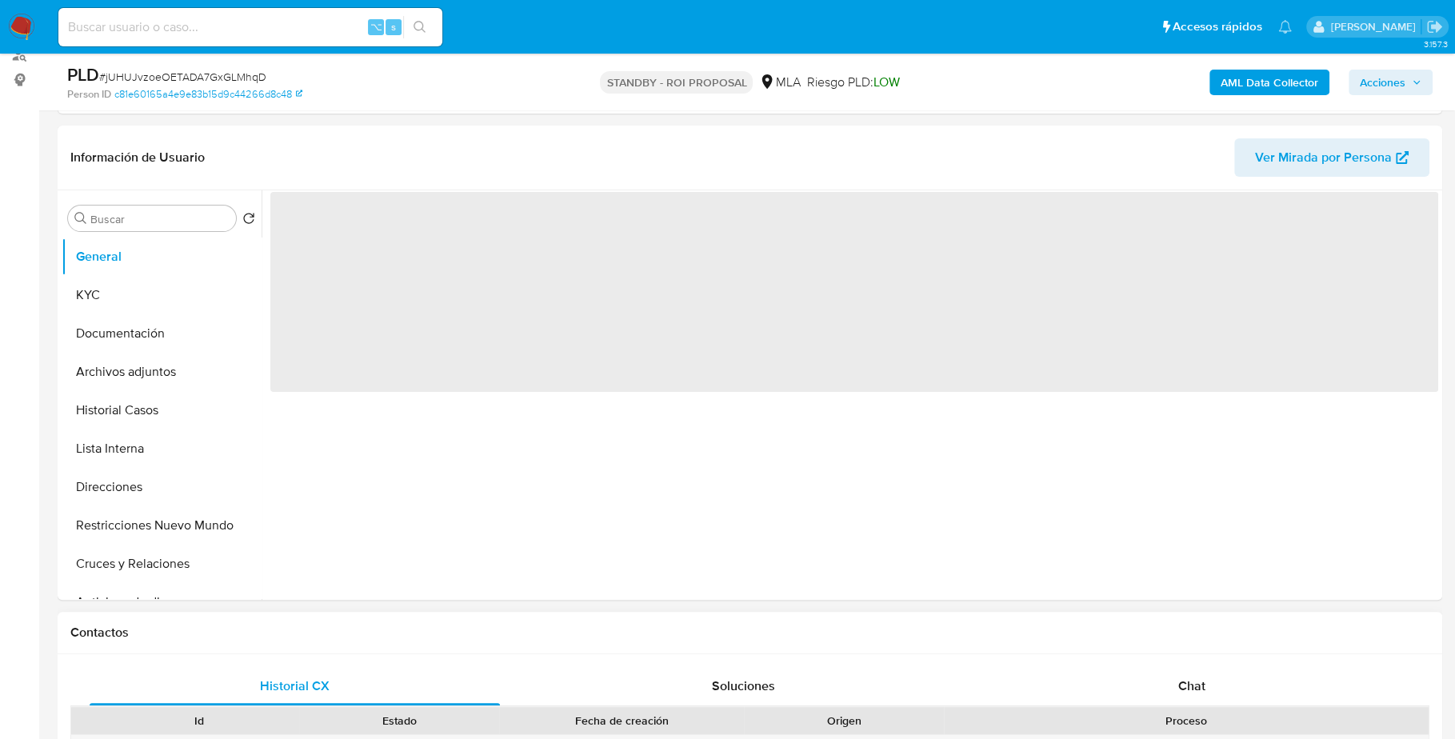
scroll to position [585, 0]
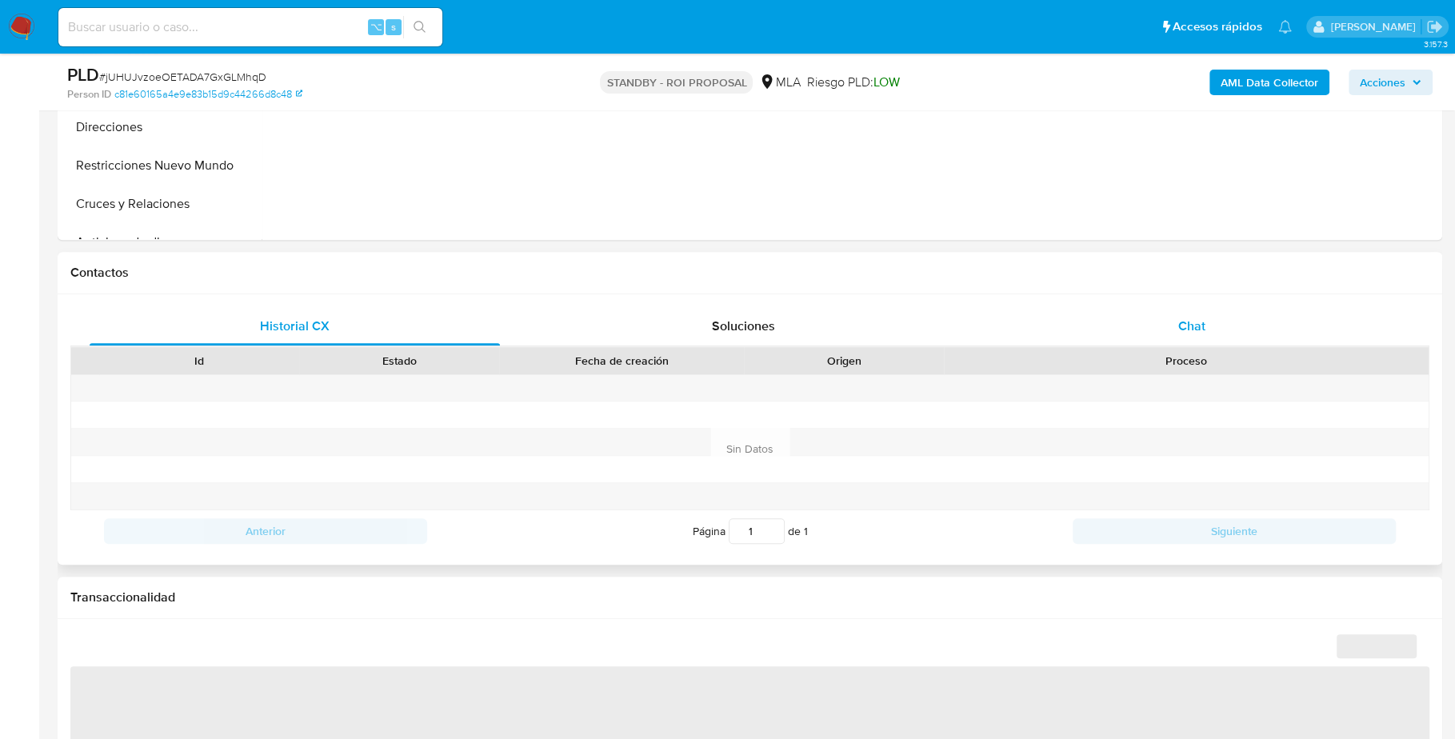
select select "10"
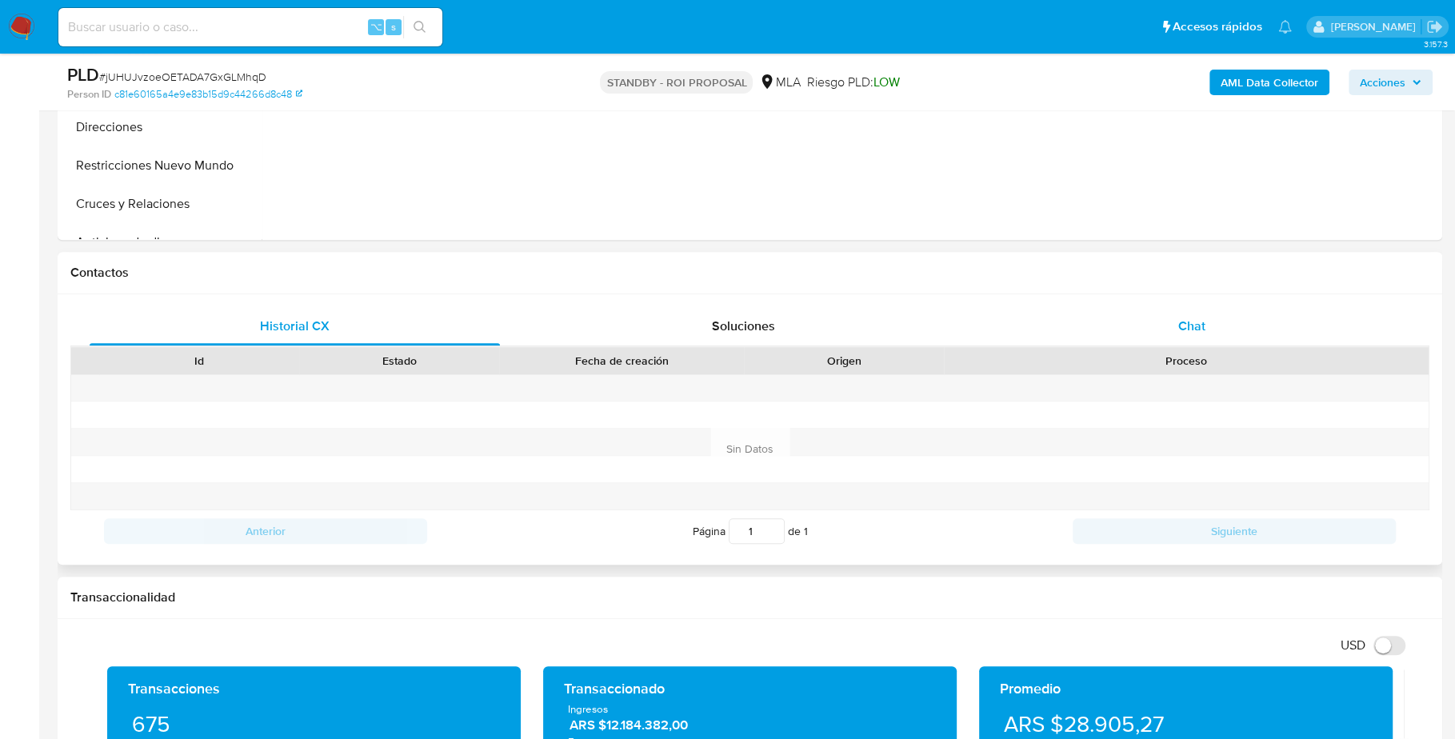
click at [1201, 319] on span "Chat" at bounding box center [1192, 326] width 27 height 18
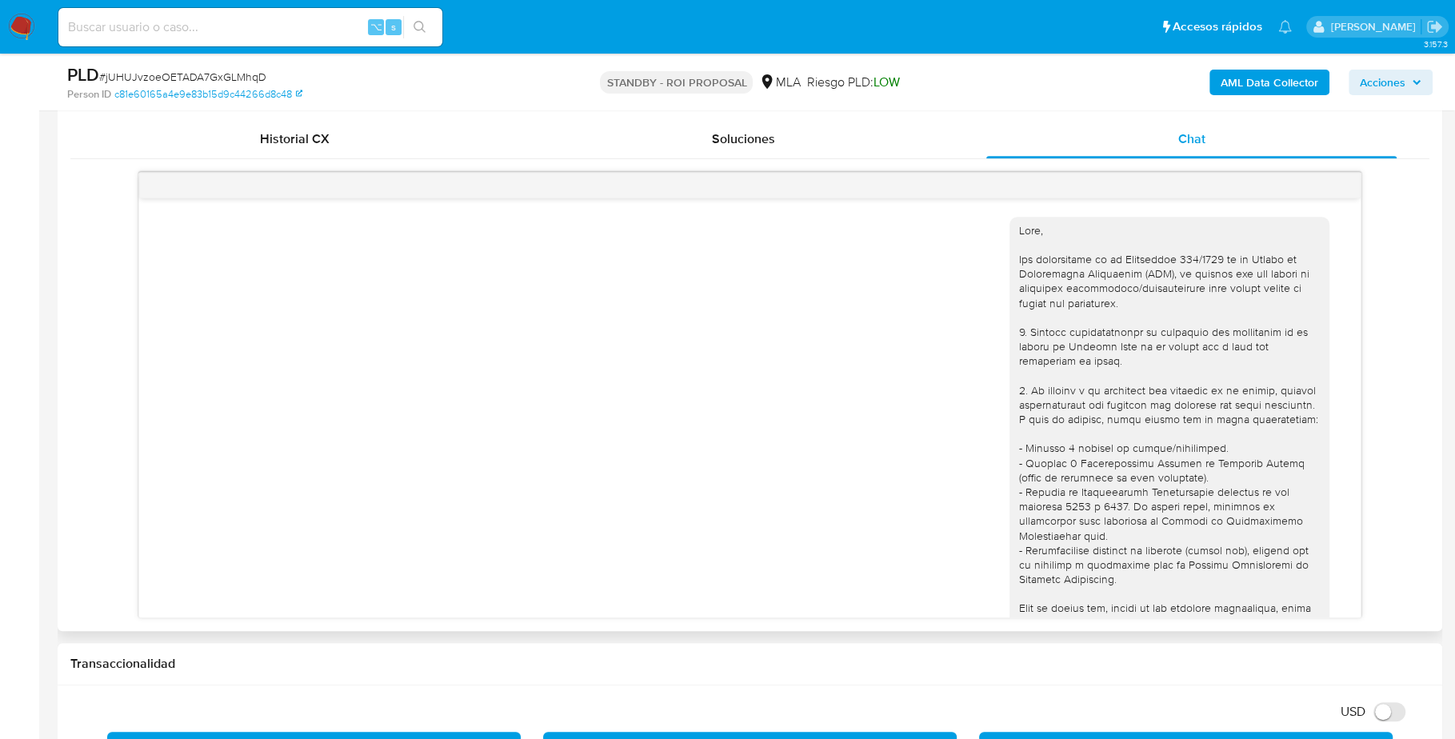
scroll to position [929, 0]
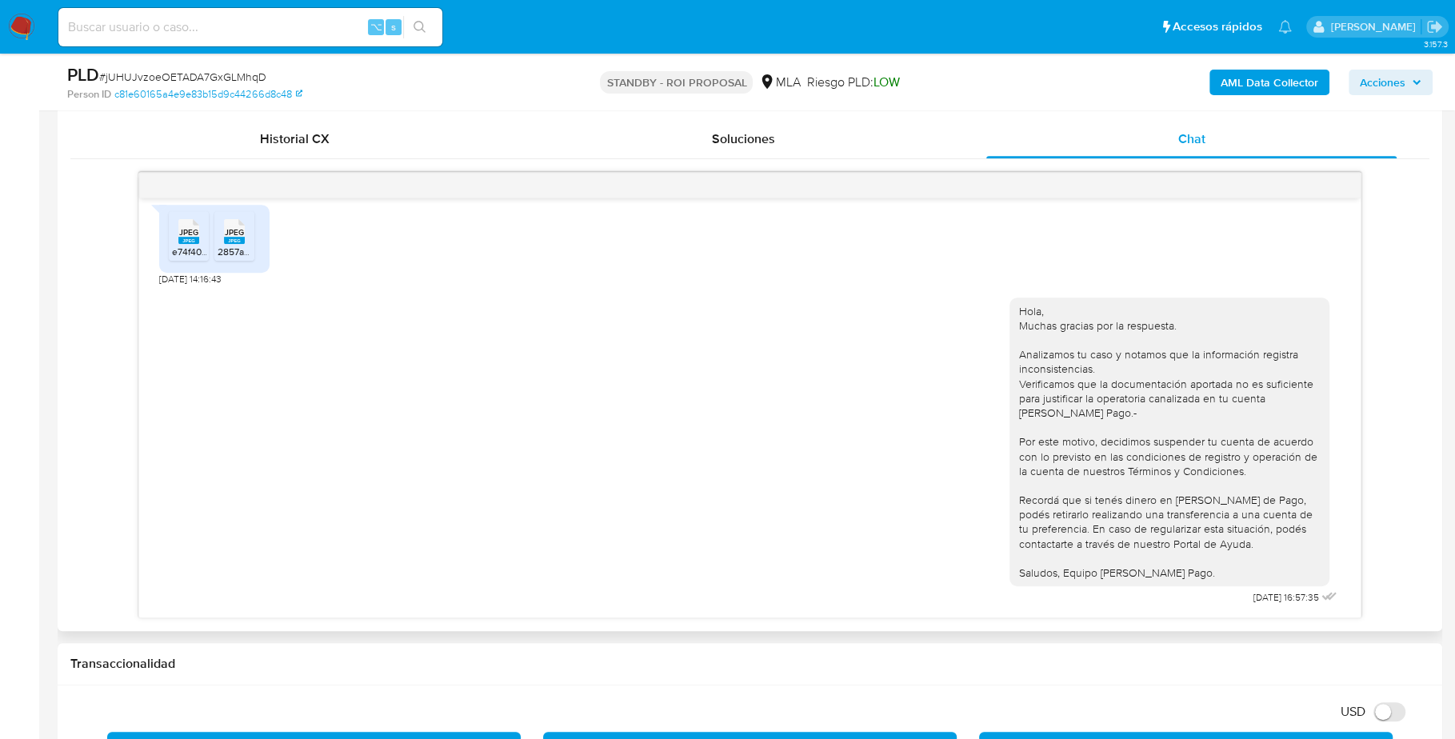
click at [188, 237] on rect at bounding box center [188, 240] width 21 height 7
click at [220, 222] on div "JPEG JPEG" at bounding box center [235, 229] width 34 height 31
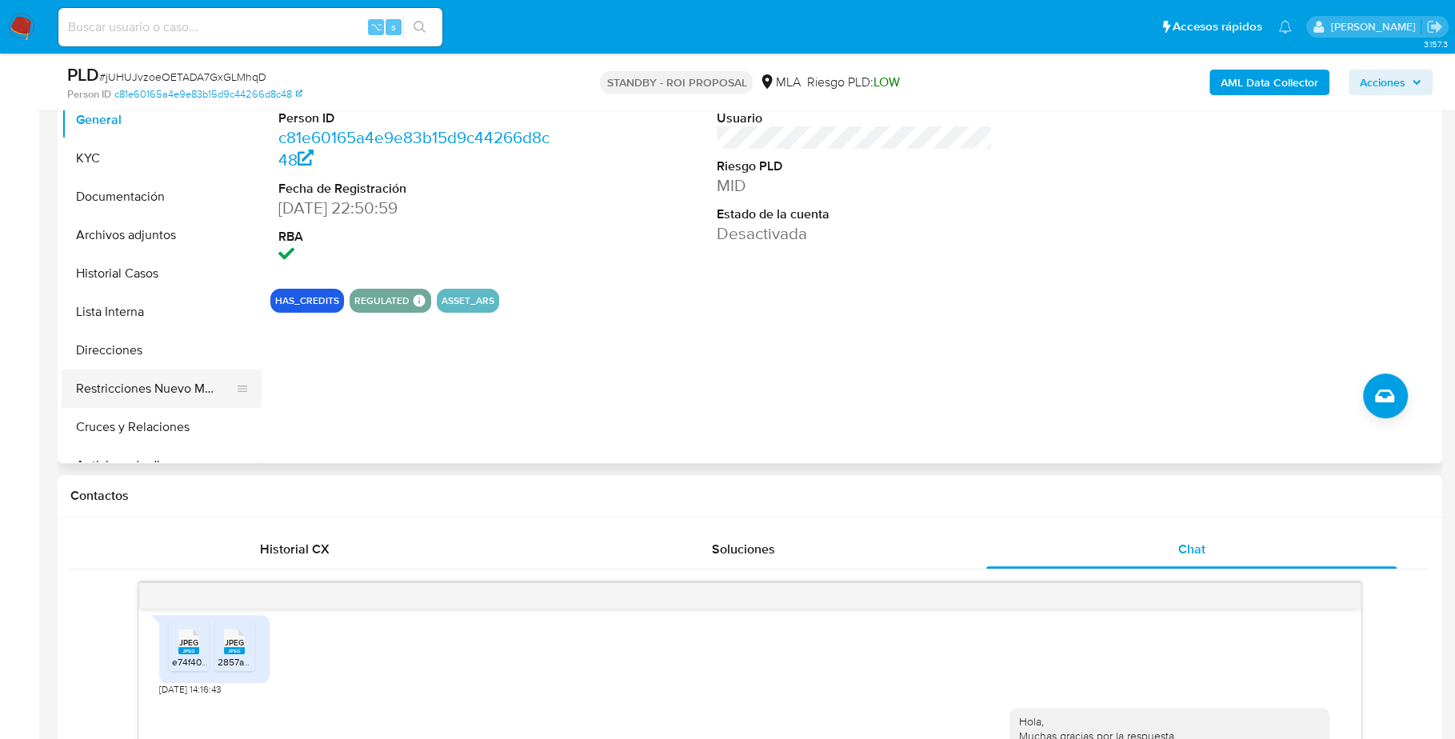
click at [128, 391] on button "Restricciones Nuevo Mundo" at bounding box center [155, 389] width 187 height 38
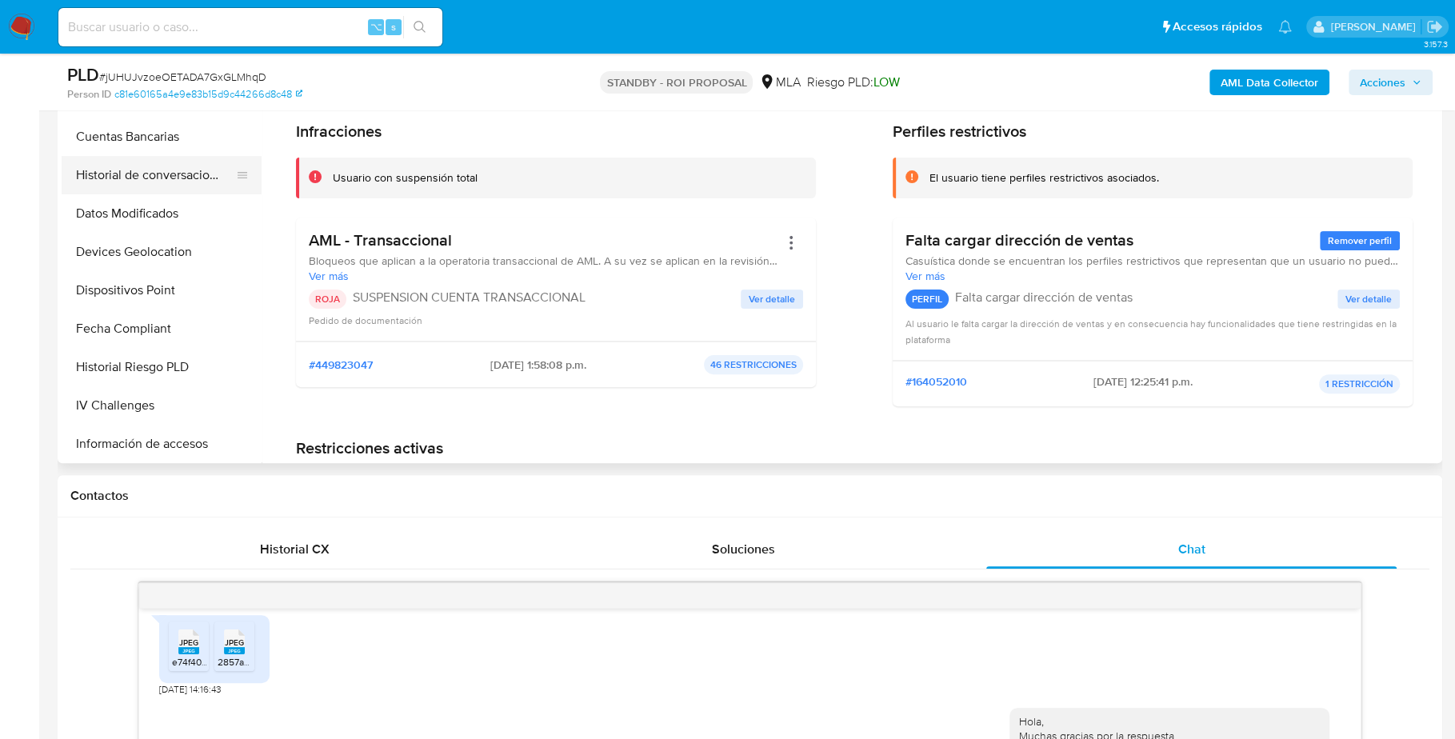
scroll to position [443, 0]
click at [143, 164] on button "Historial de conversaciones" at bounding box center [155, 176] width 187 height 38
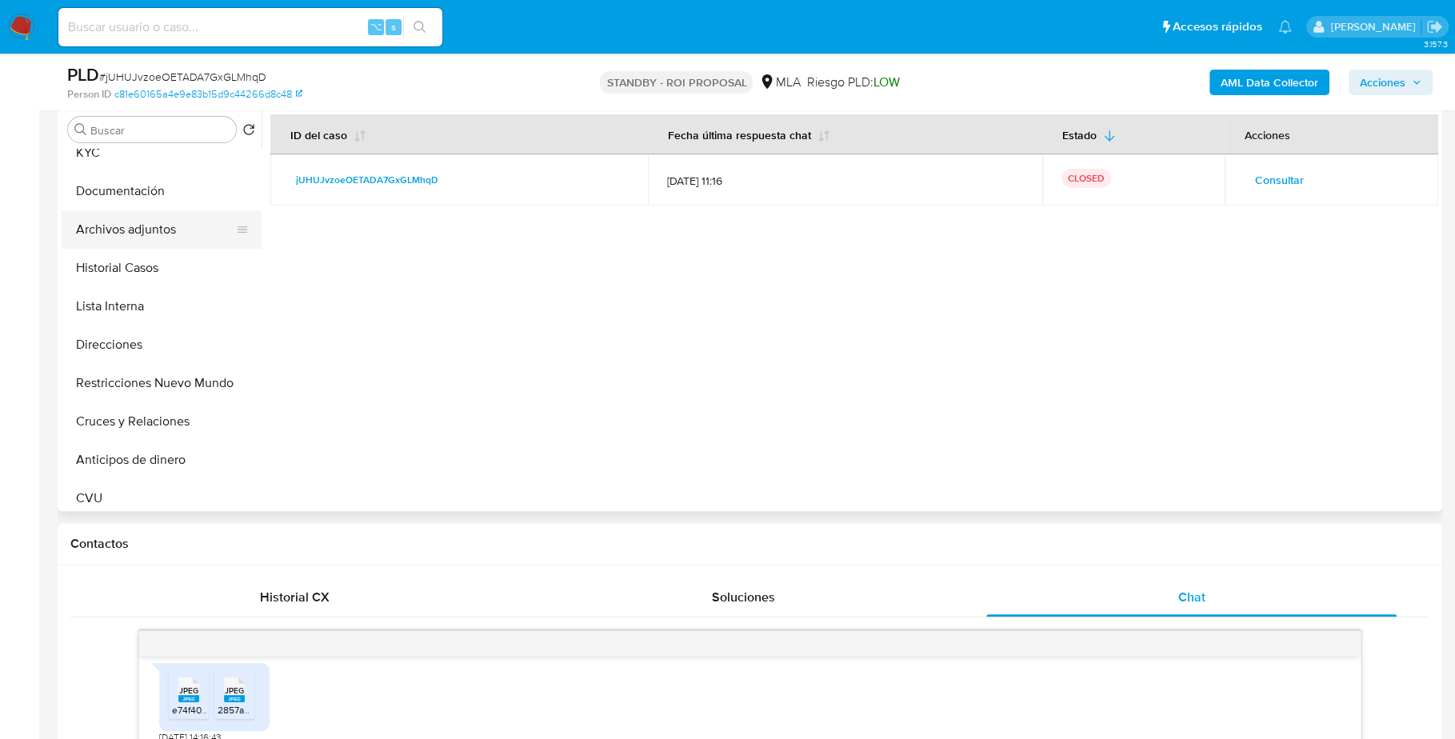
scroll to position [0, 0]
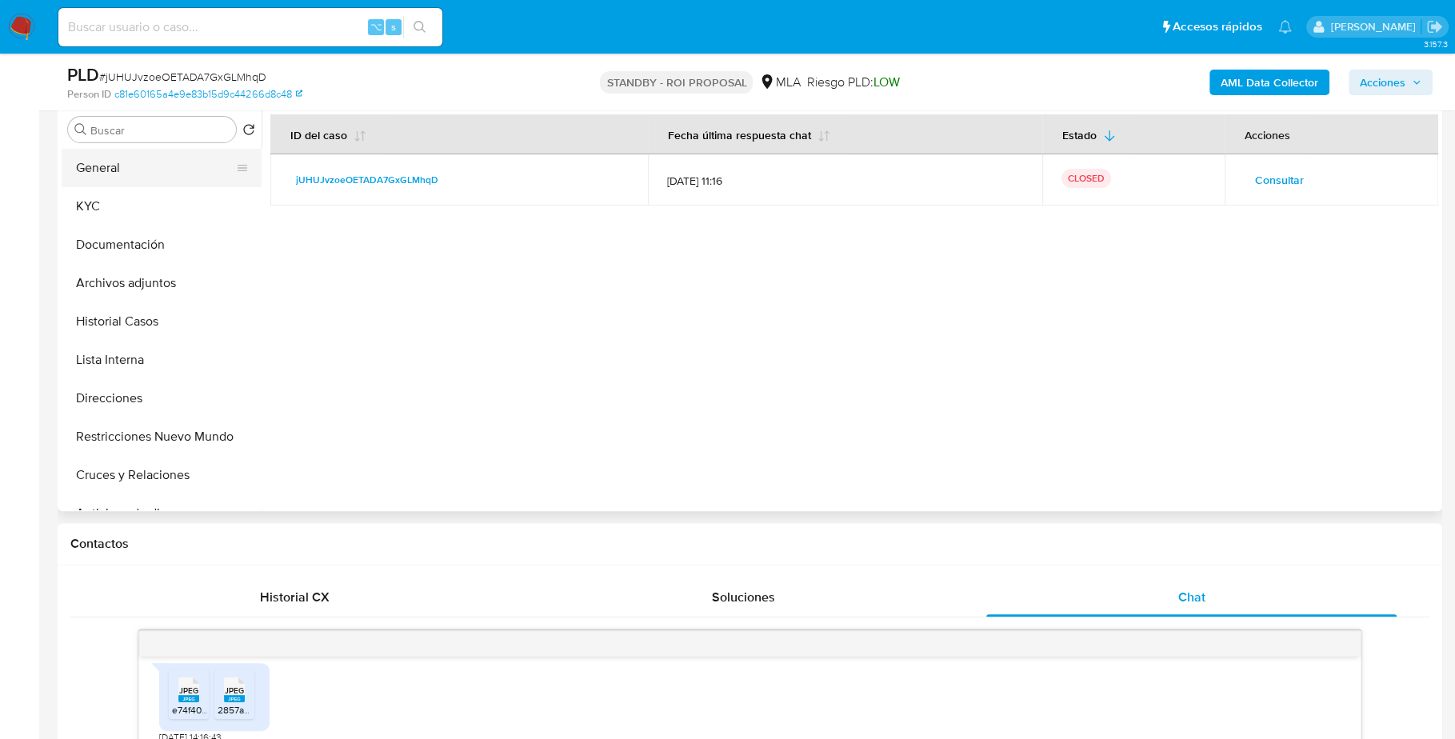
click at [117, 178] on button "General" at bounding box center [155, 168] width 187 height 38
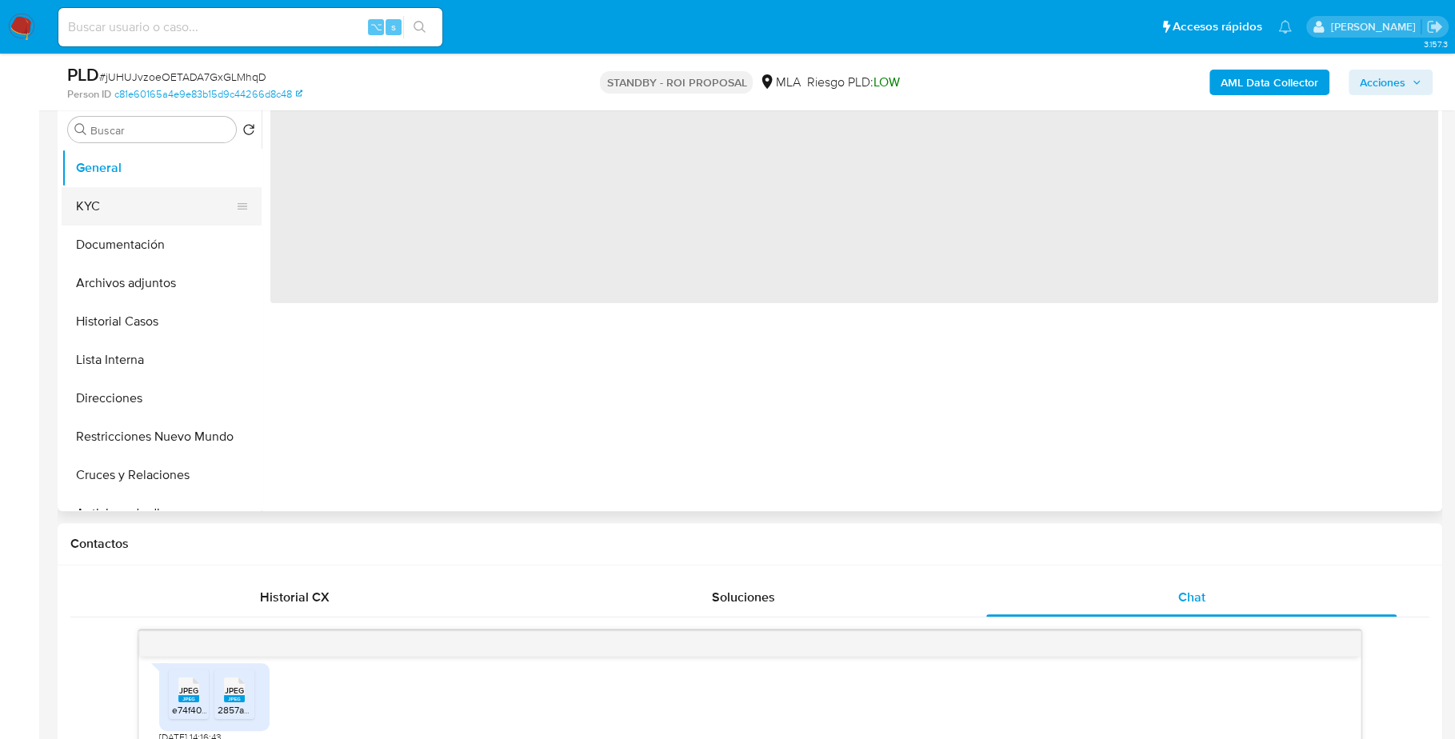
click at [116, 203] on button "KYC" at bounding box center [155, 206] width 187 height 38
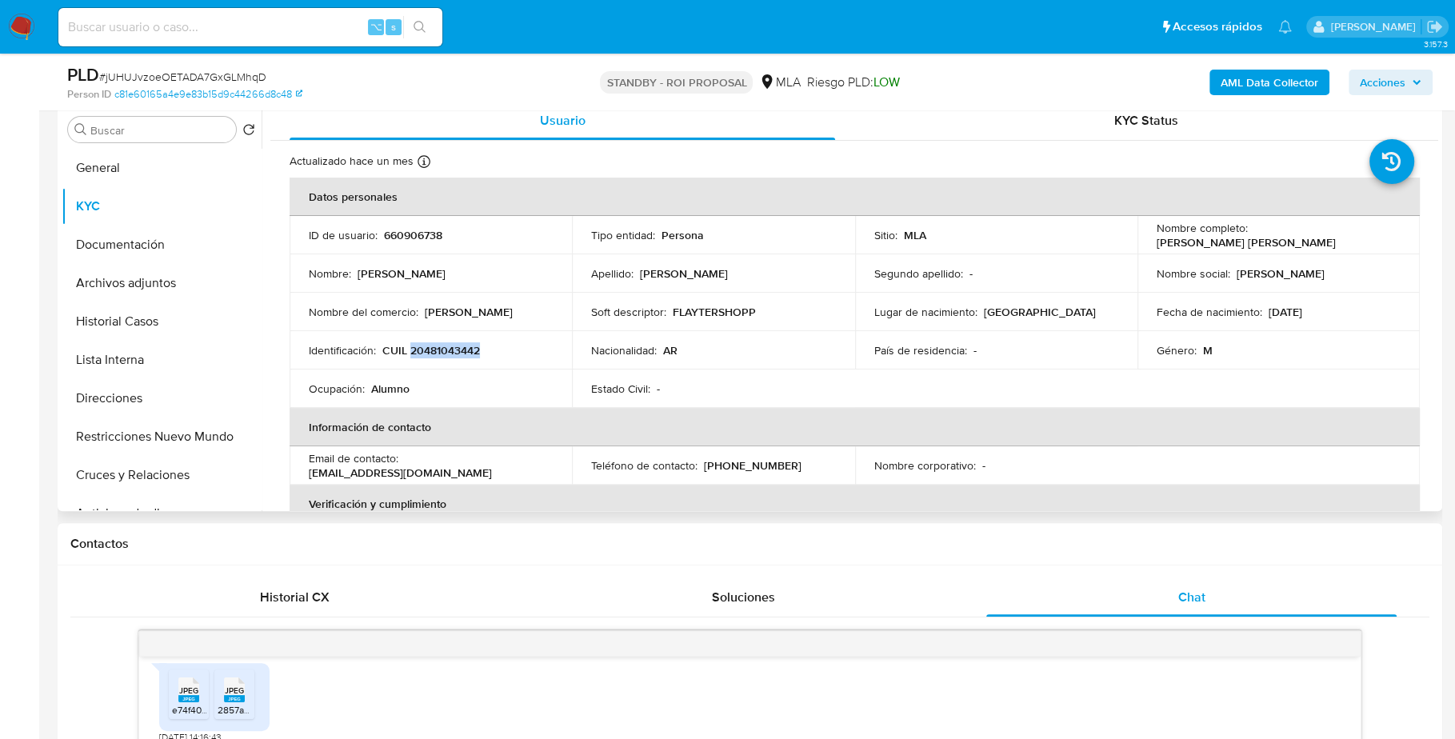
copy p "20481043442"
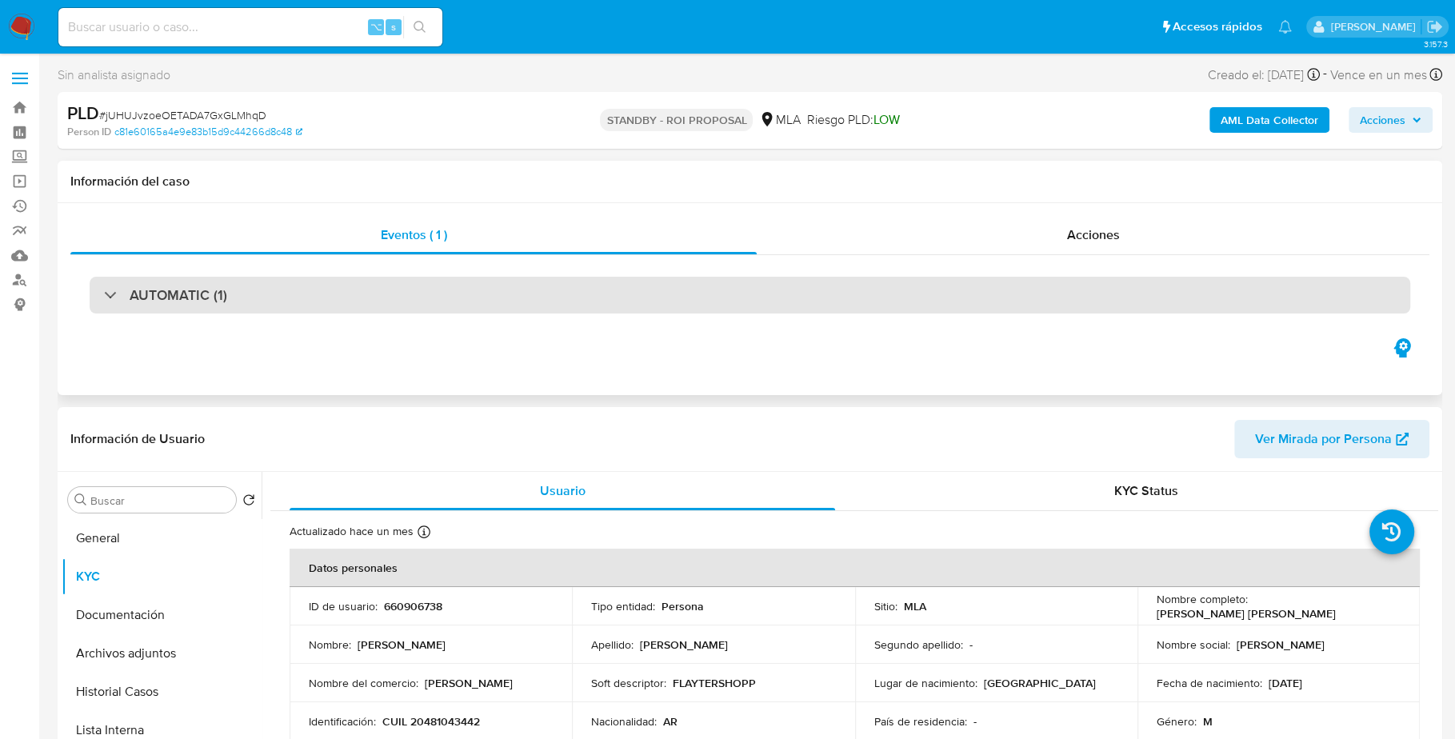
click at [205, 303] on h3 "AUTOMATIC (1)" at bounding box center [179, 295] width 98 height 18
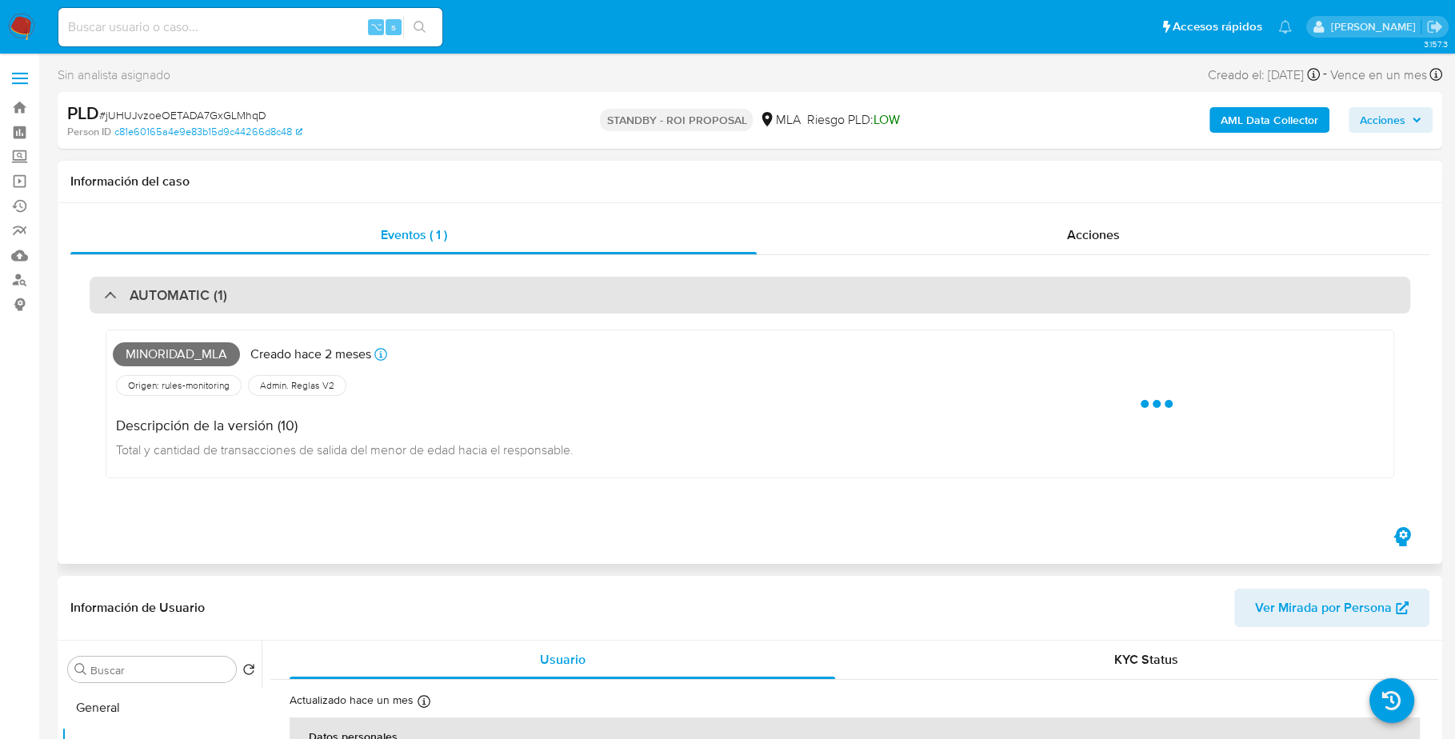
click at [205, 287] on h3 "AUTOMATIC (1)" at bounding box center [179, 295] width 98 height 18
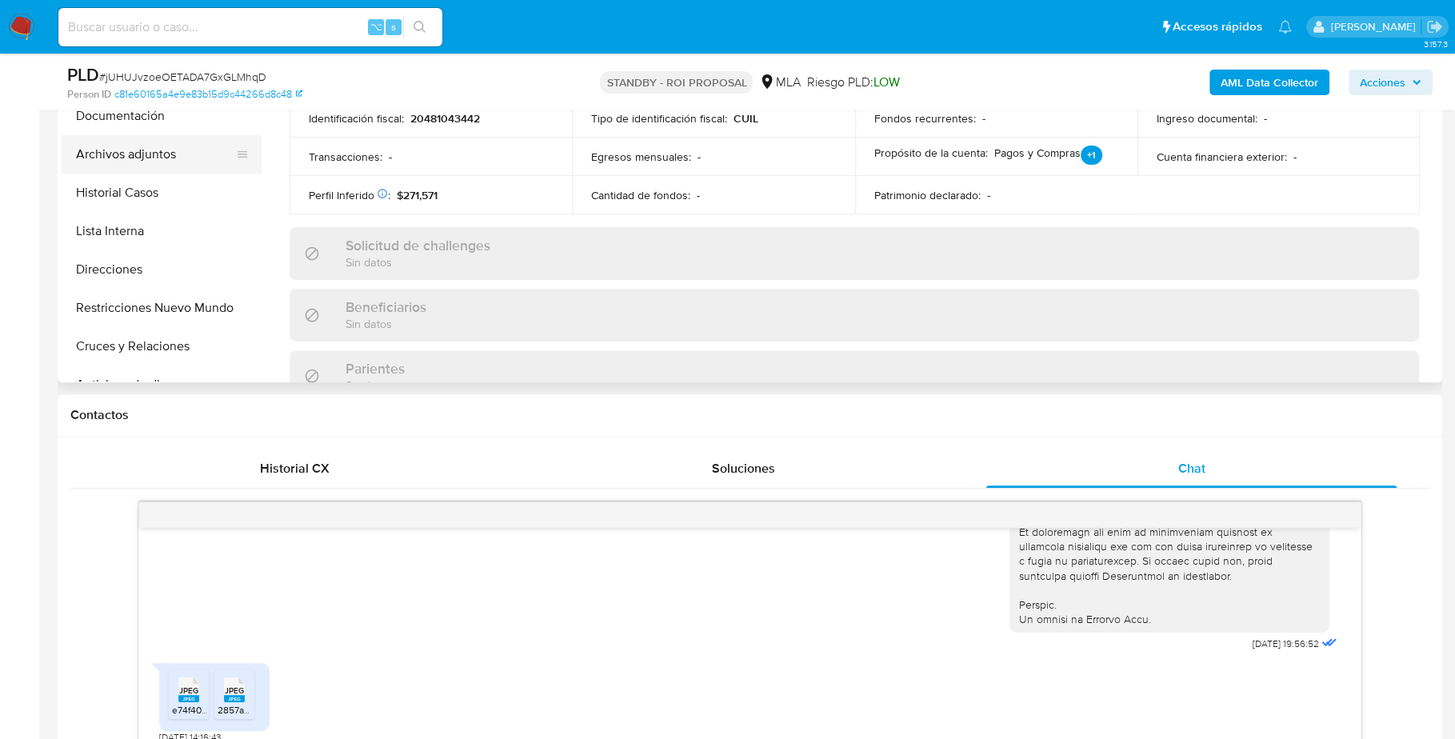
scroll to position [440, 0]
drag, startPoint x: 162, startPoint y: 165, endPoint x: 195, endPoint y: 190, distance: 41.1
click at [162, 164] on button "Archivos adjuntos" at bounding box center [162, 157] width 200 height 38
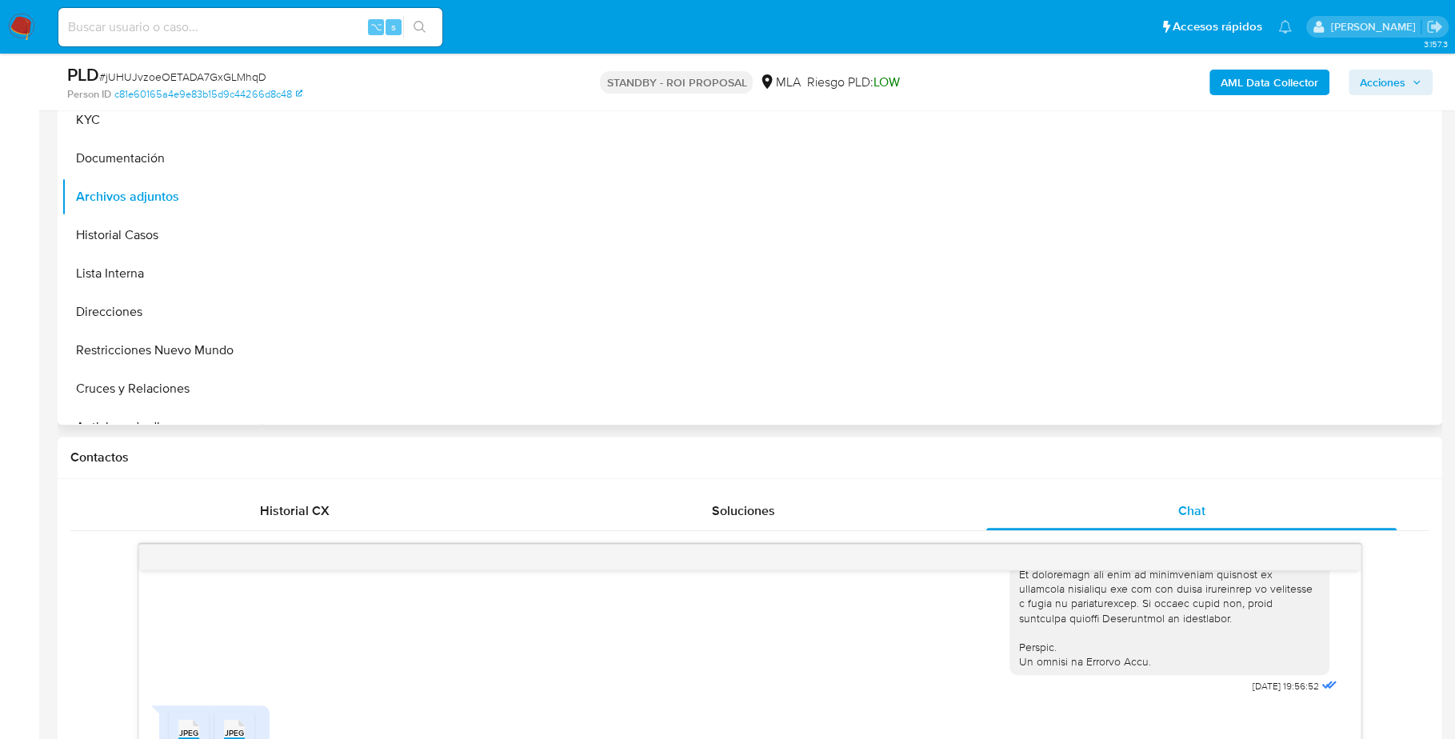
scroll to position [293, 0]
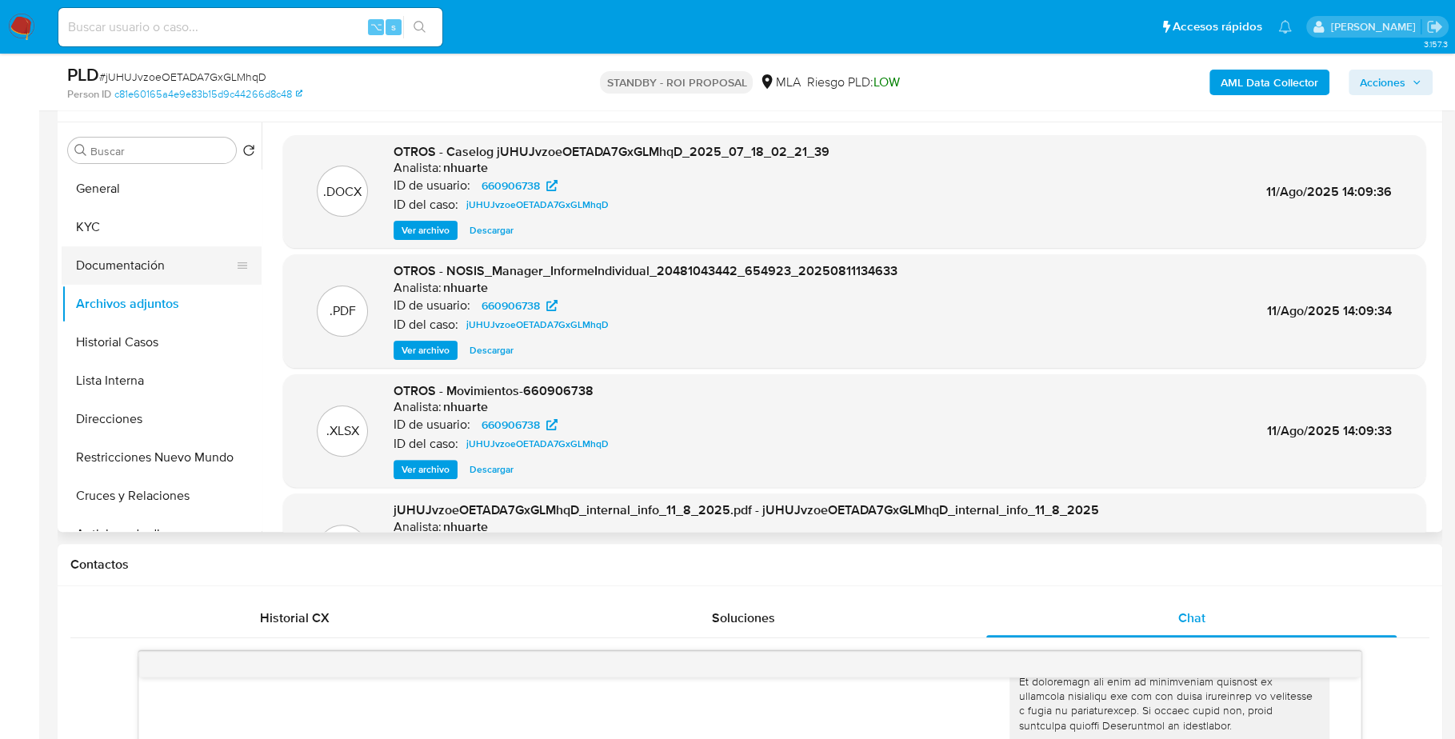
click at [142, 269] on button "Documentación" at bounding box center [155, 265] width 187 height 38
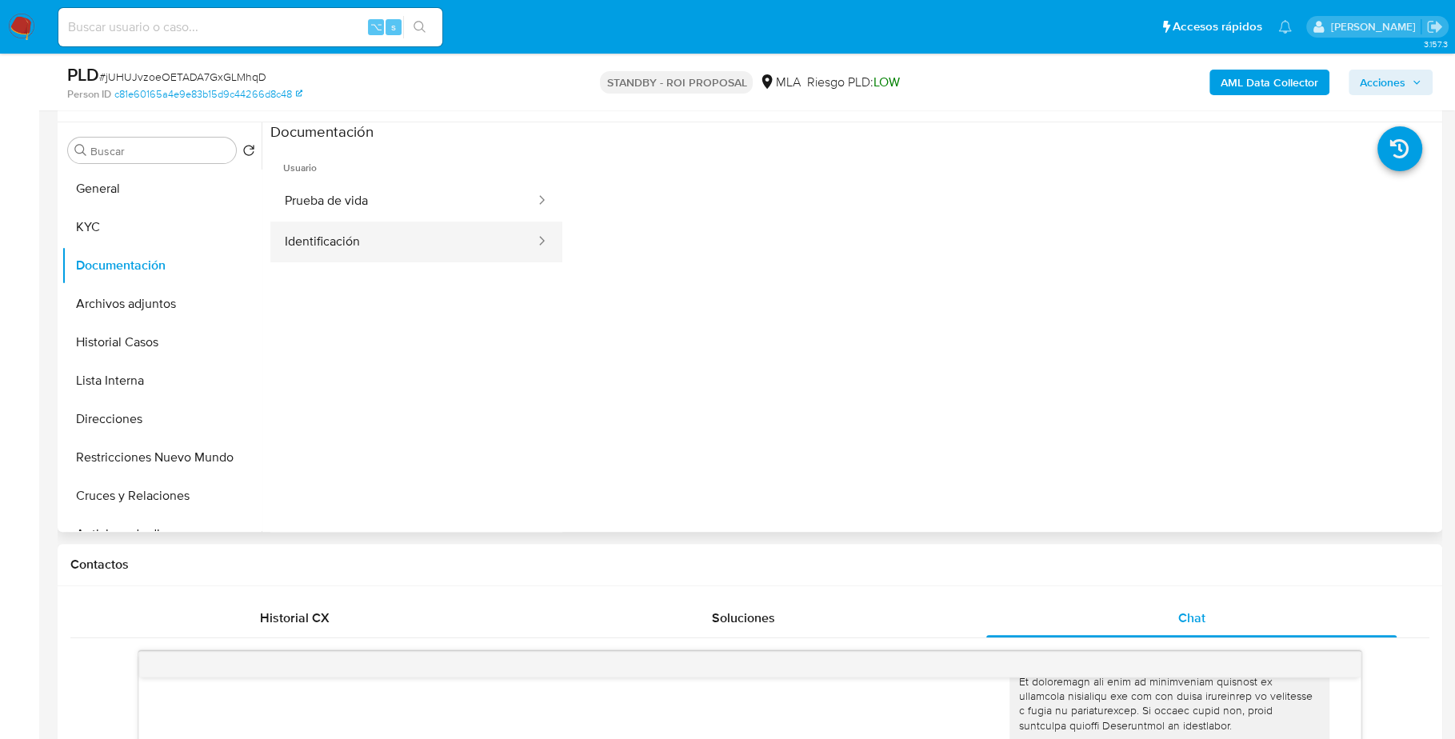
click at [349, 229] on button "Identificación" at bounding box center [403, 242] width 266 height 41
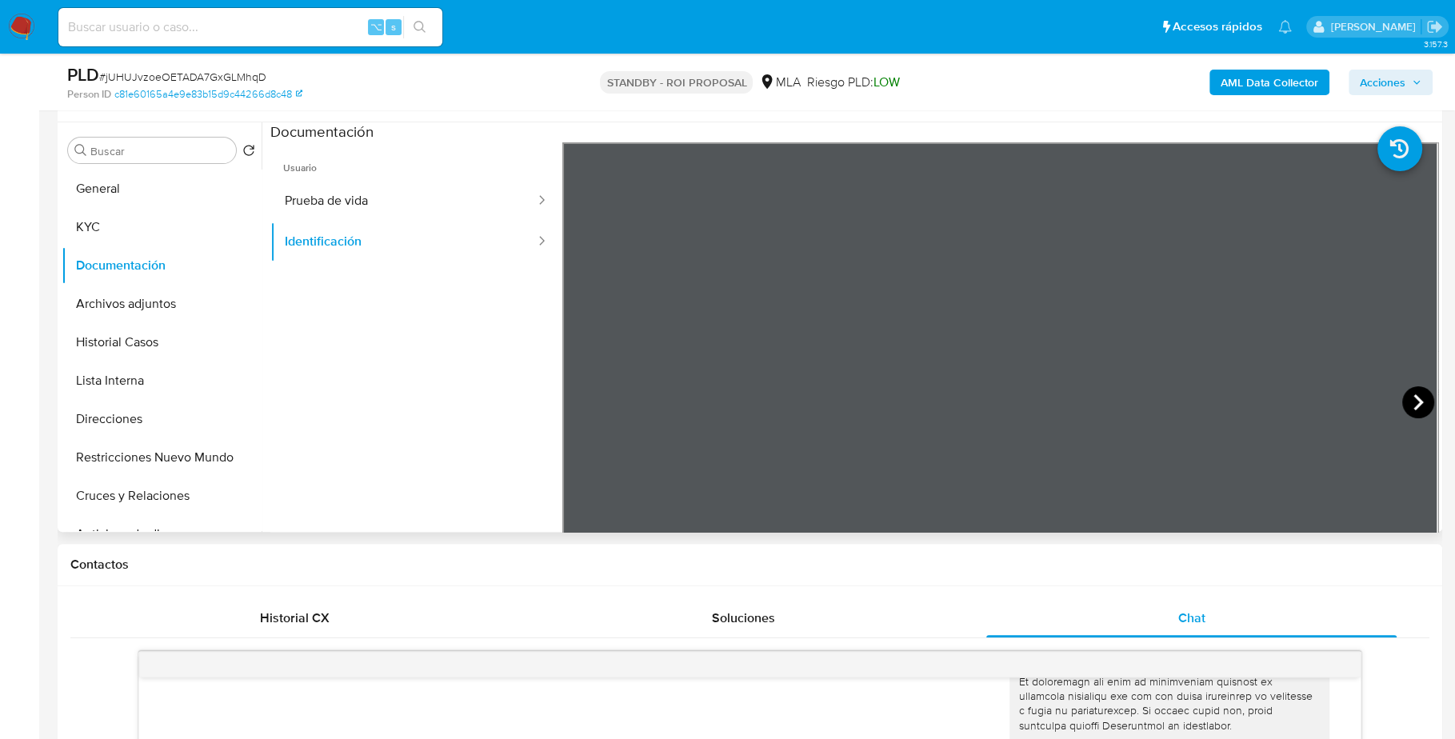
click at [1414, 401] on icon at bounding box center [1419, 402] width 10 height 16
click at [113, 341] on button "Historial Casos" at bounding box center [155, 342] width 187 height 38
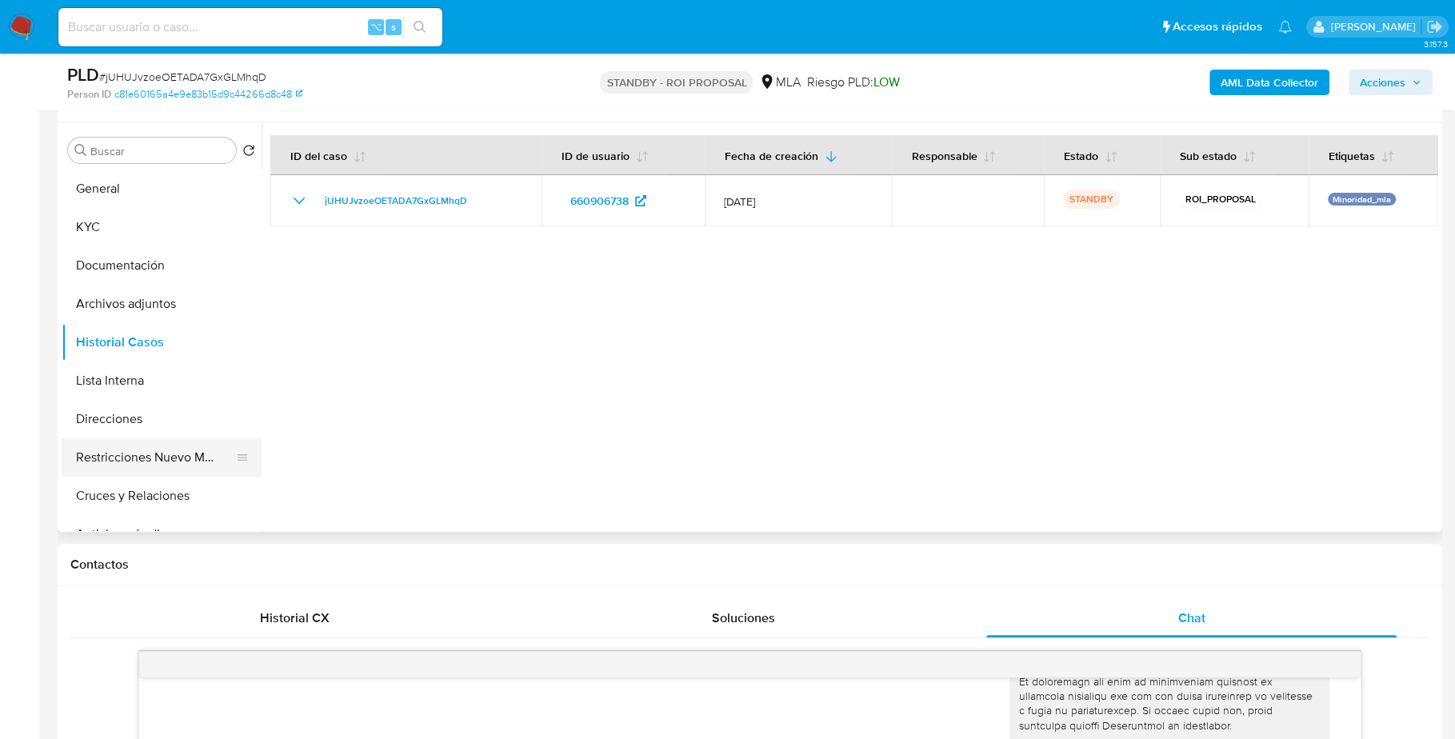
click at [147, 454] on button "Restricciones Nuevo Mundo" at bounding box center [155, 457] width 187 height 38
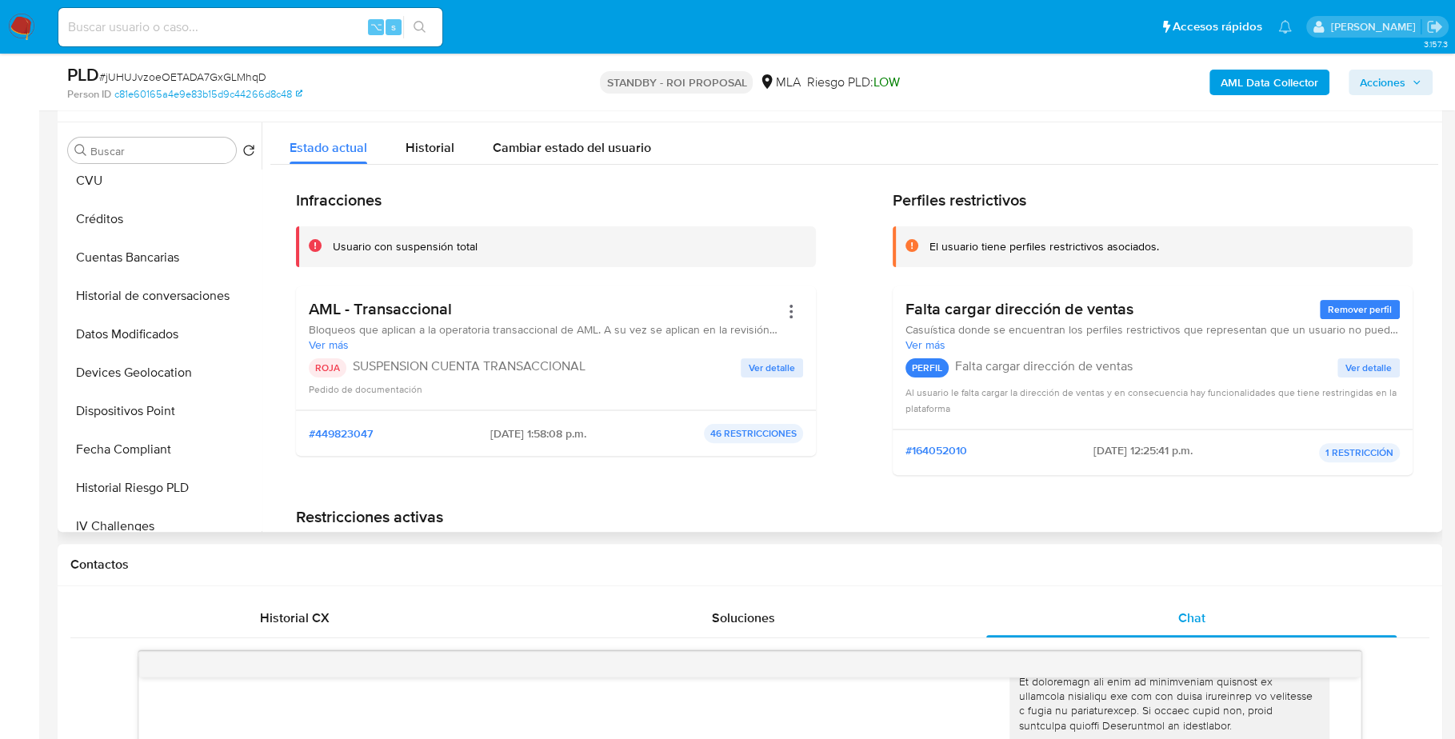
scroll to position [392, 0]
click at [162, 293] on button "Historial de conversaciones" at bounding box center [155, 296] width 187 height 38
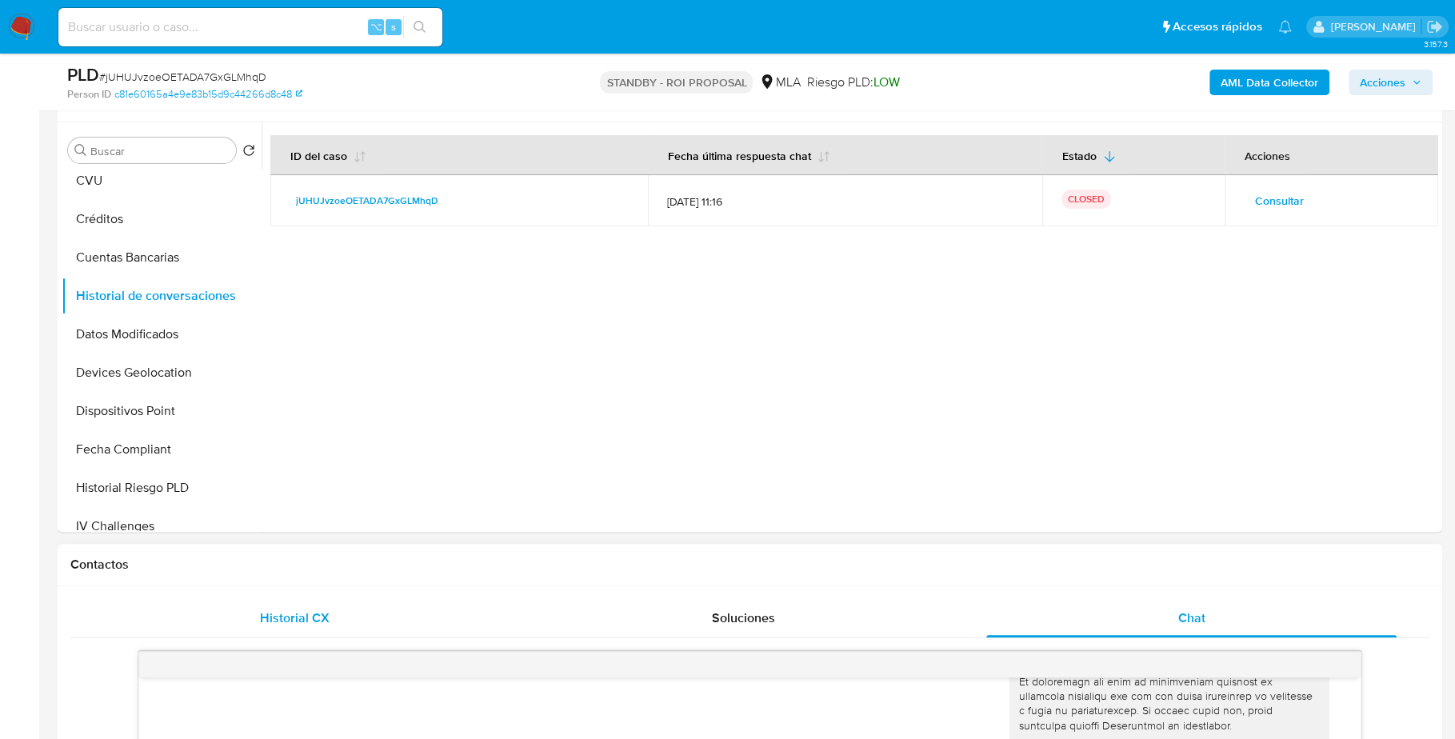
click at [318, 610] on span "Historial CX" at bounding box center [295, 618] width 70 height 18
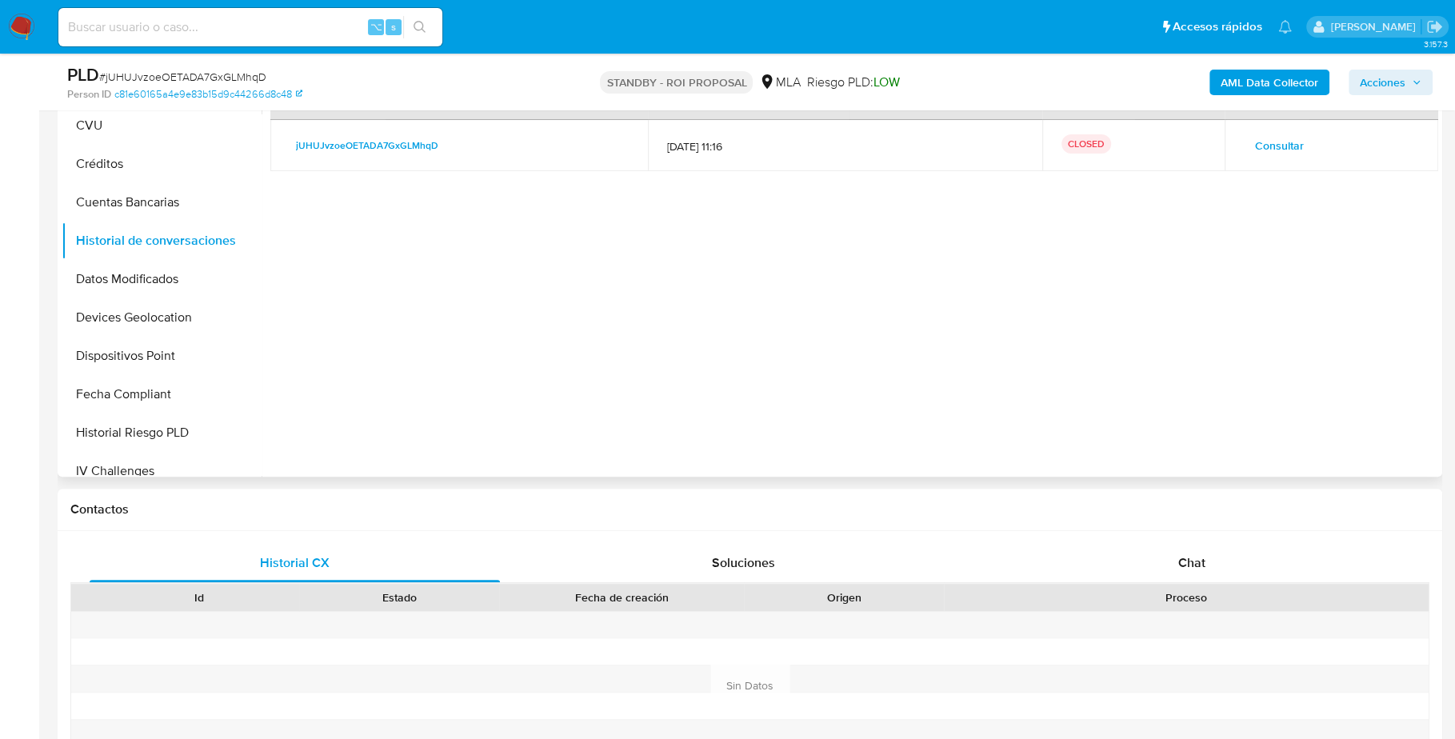
scroll to position [236, 0]
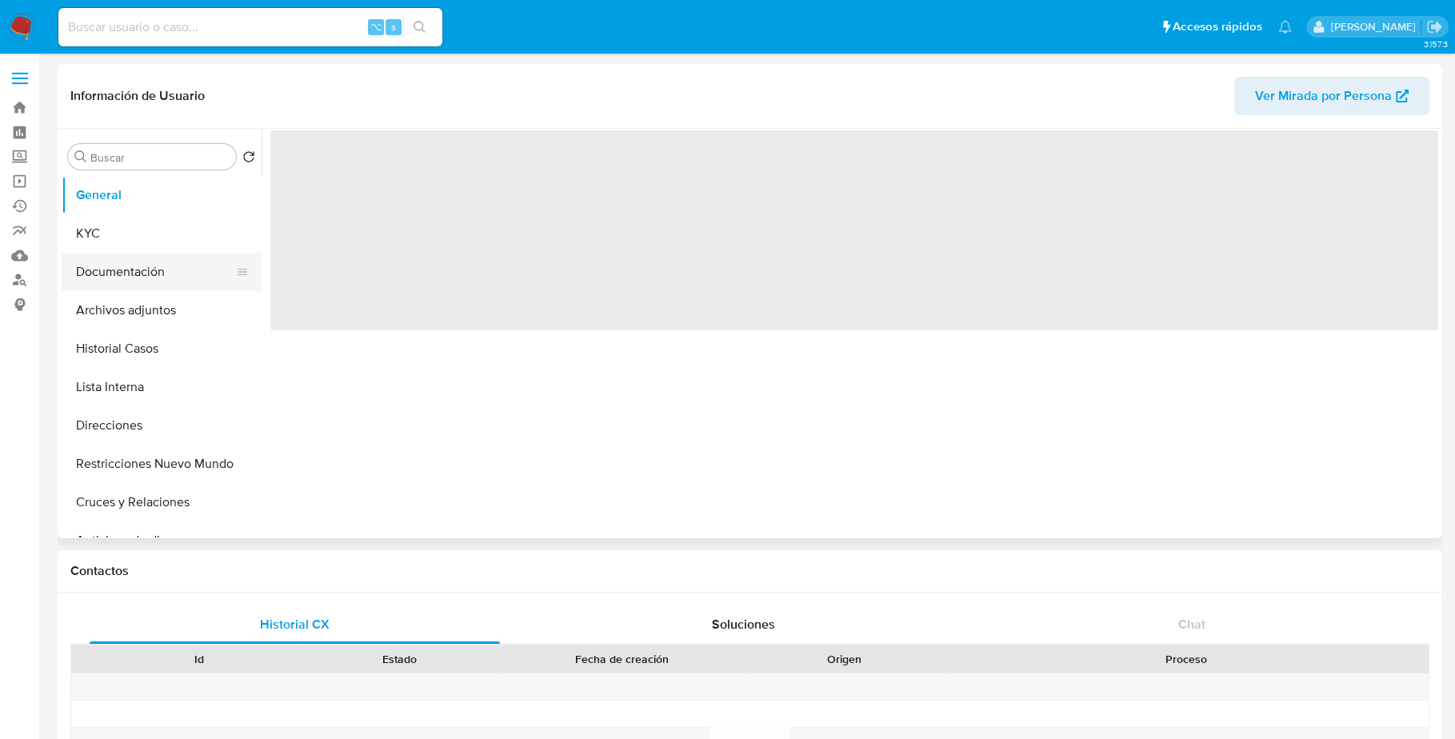
click at [157, 270] on button "Documentación" at bounding box center [155, 272] width 187 height 38
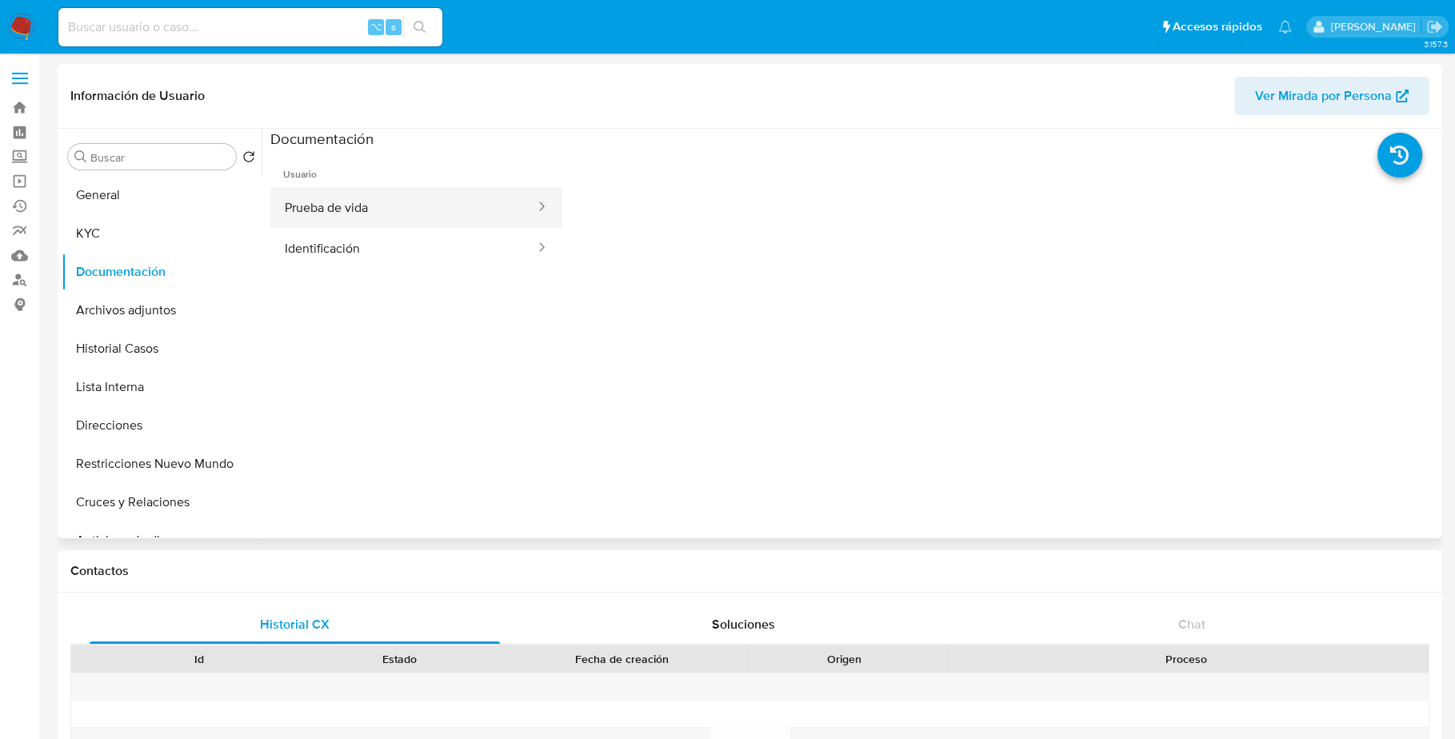
click at [386, 203] on button "Prueba de vida" at bounding box center [403, 207] width 266 height 41
select select "10"
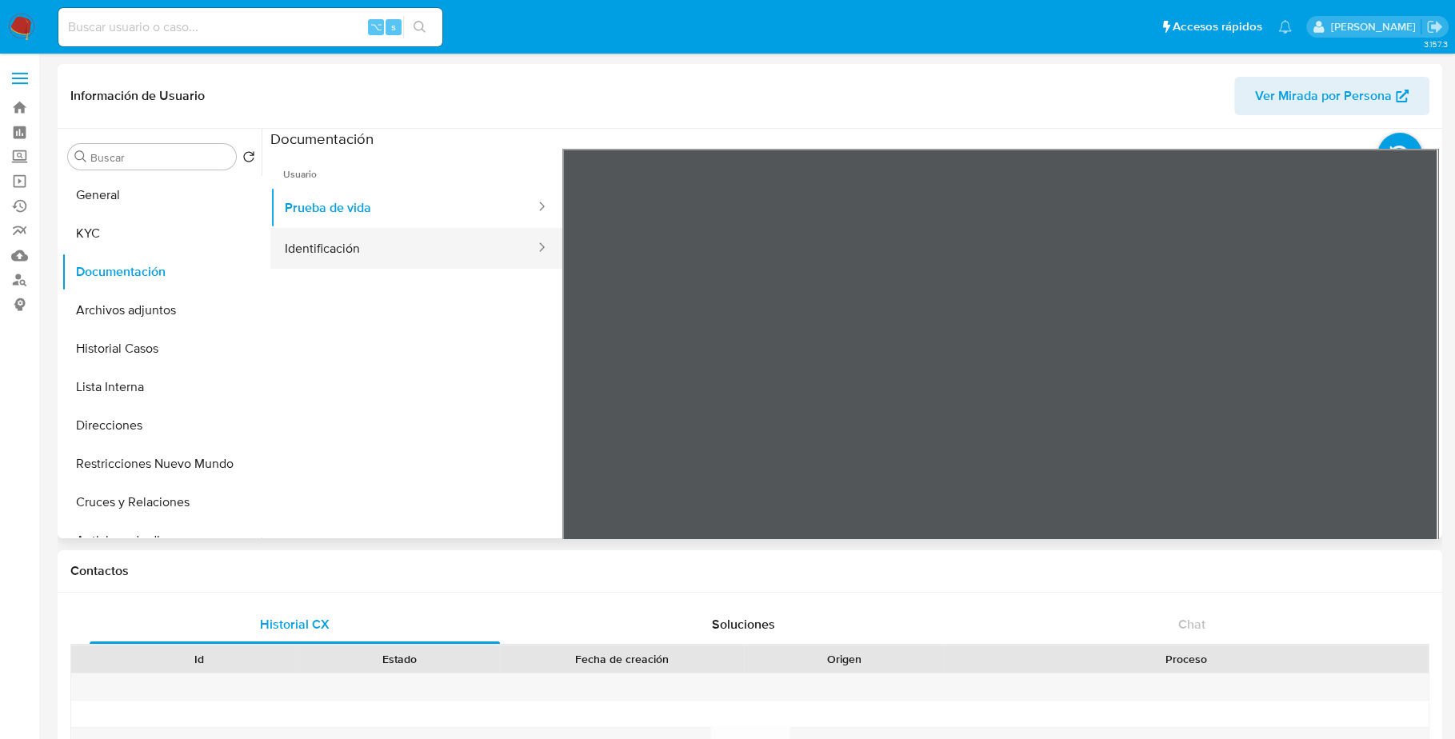
click at [410, 246] on button "Identificación" at bounding box center [403, 248] width 266 height 41
click at [1403, 416] on icon at bounding box center [1419, 409] width 32 height 32
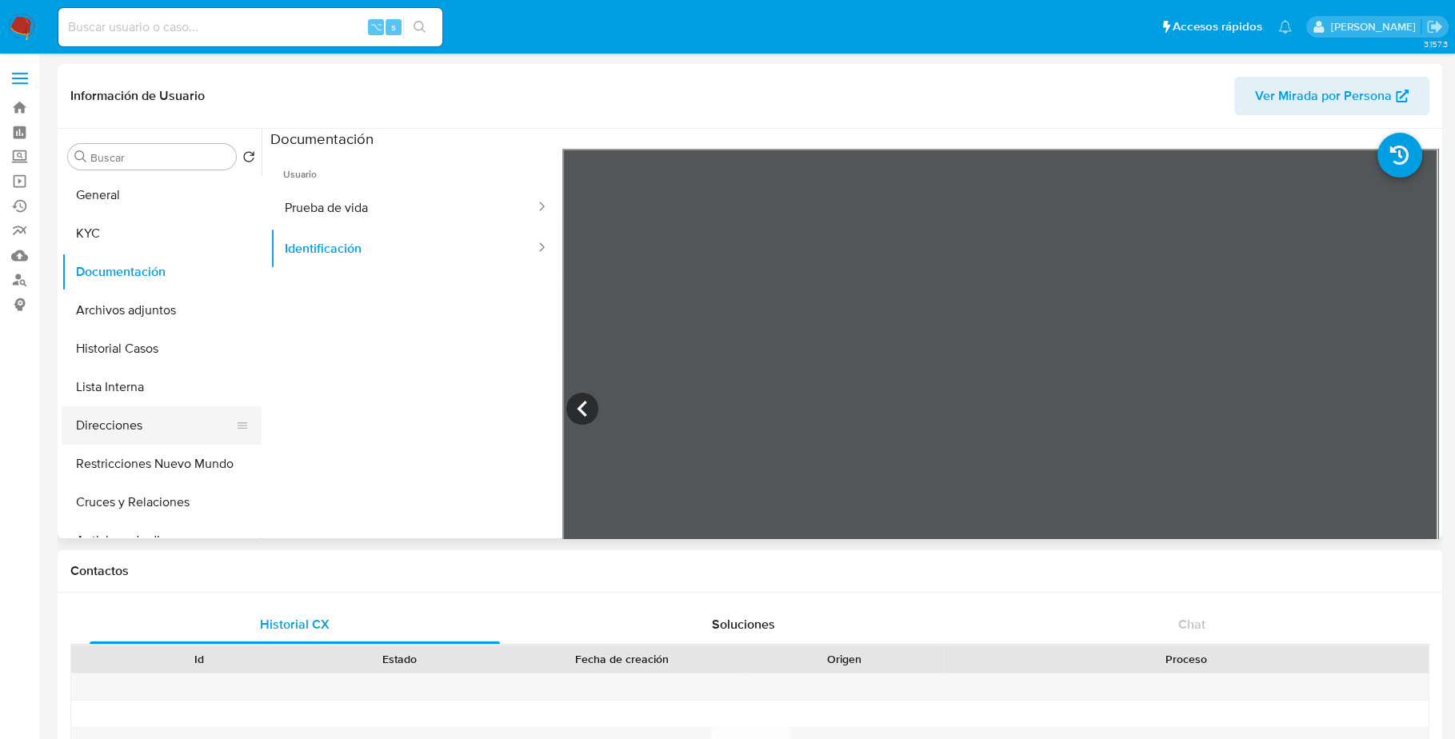
click at [129, 432] on button "Direcciones" at bounding box center [155, 425] width 187 height 38
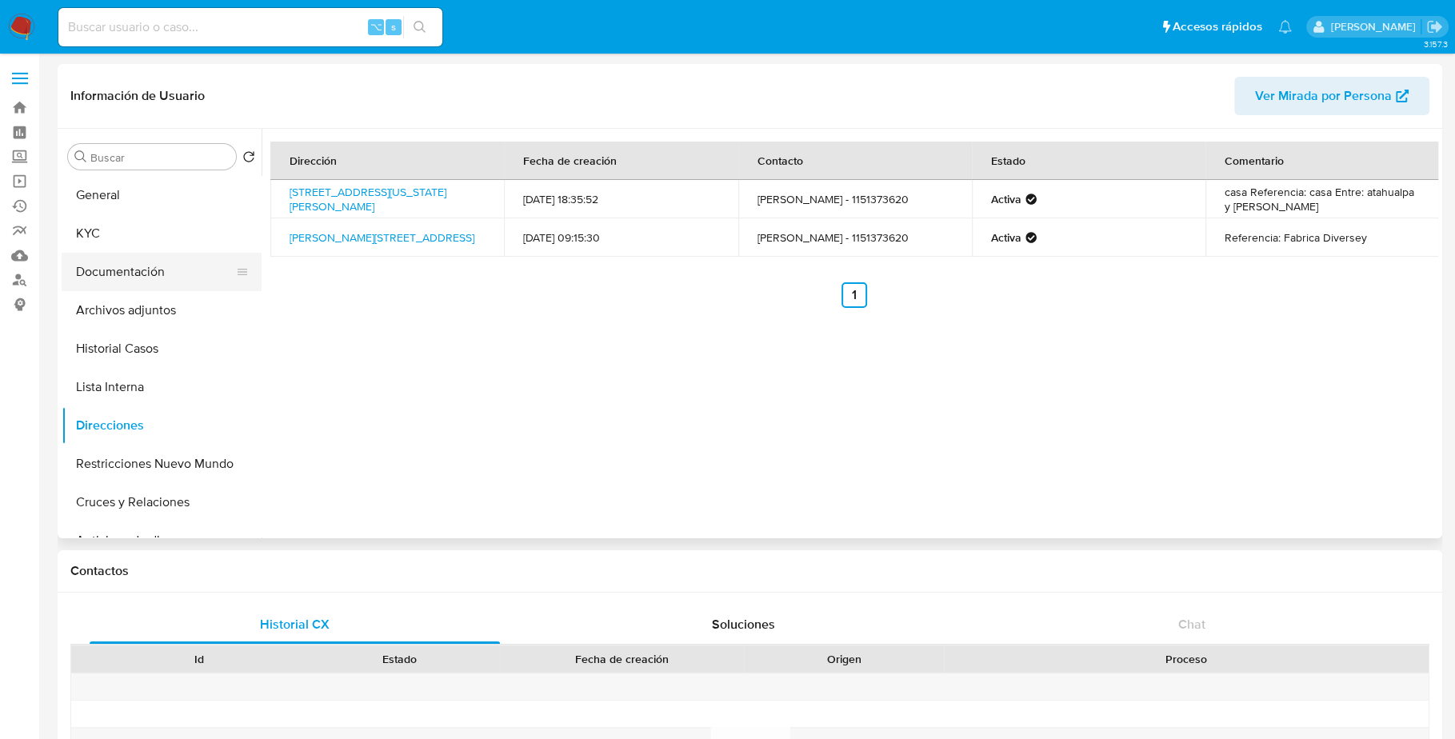
click at [91, 261] on button "Documentación" at bounding box center [155, 272] width 187 height 38
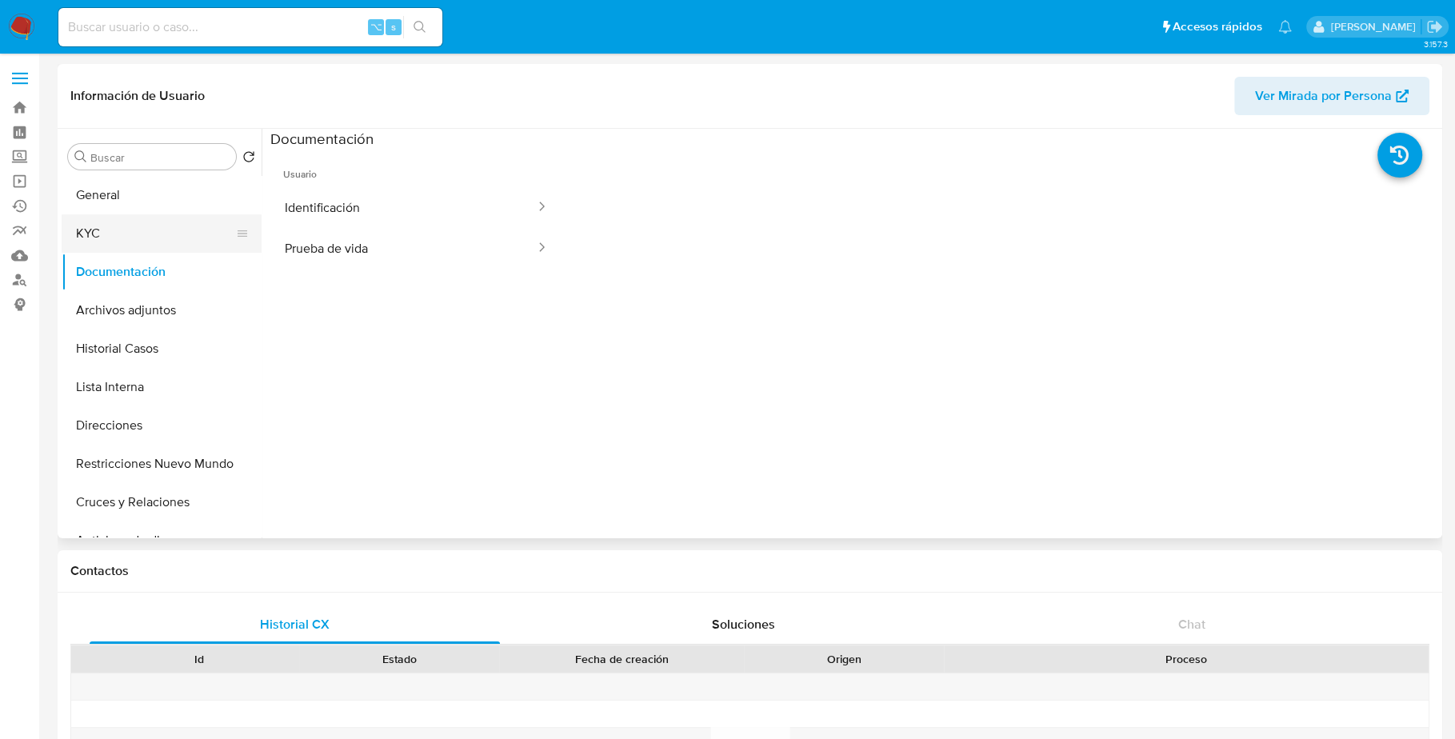
click at [95, 229] on button "KYC" at bounding box center [155, 233] width 187 height 38
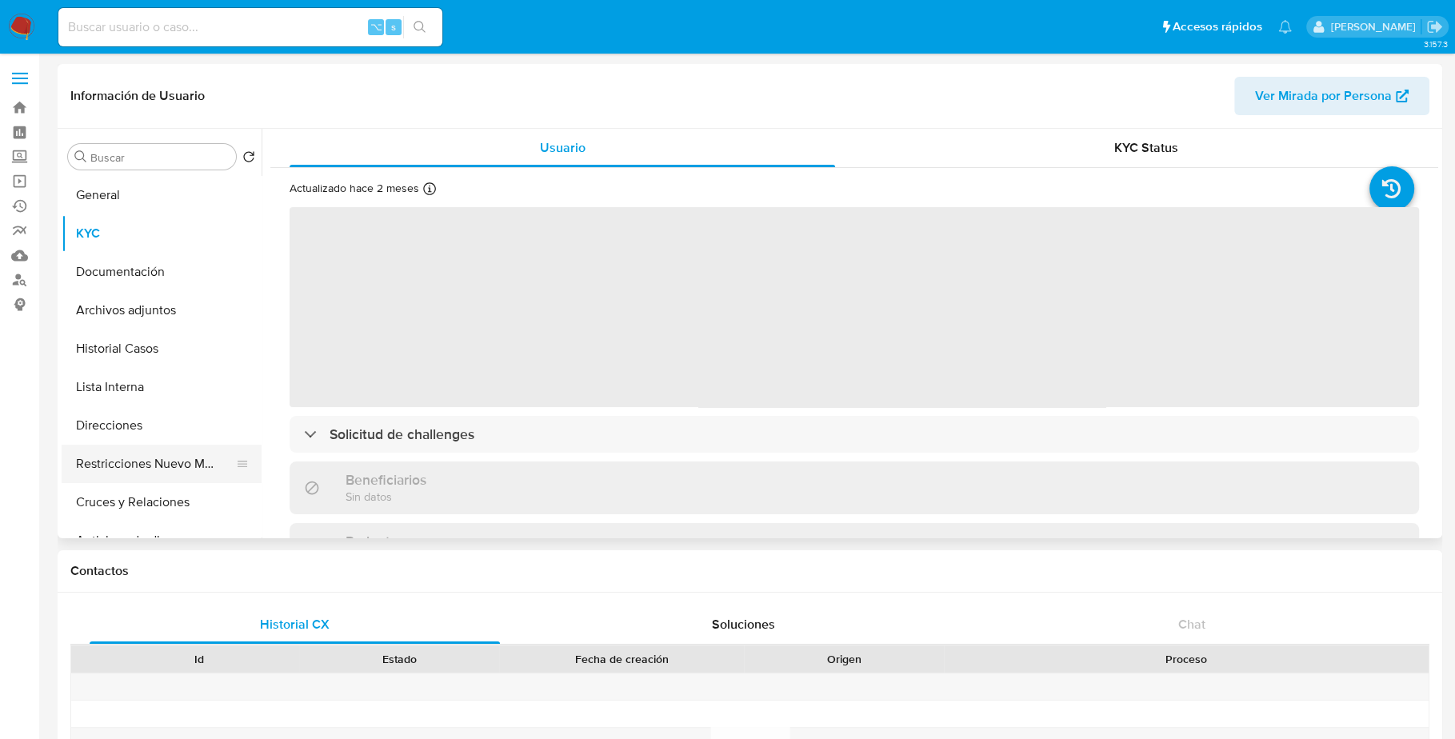
click at [158, 478] on button "Restricciones Nuevo Mundo" at bounding box center [155, 464] width 187 height 38
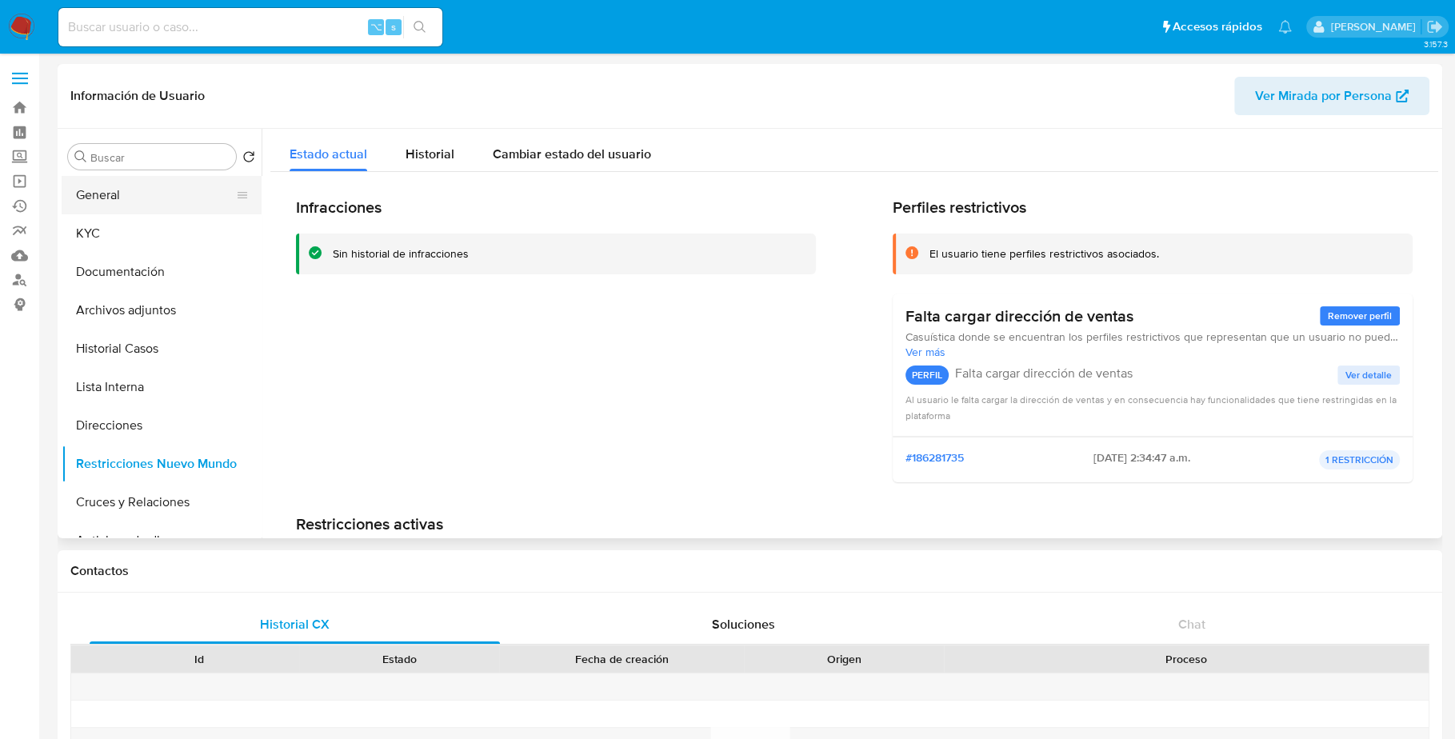
click at [114, 212] on button "General" at bounding box center [155, 195] width 187 height 38
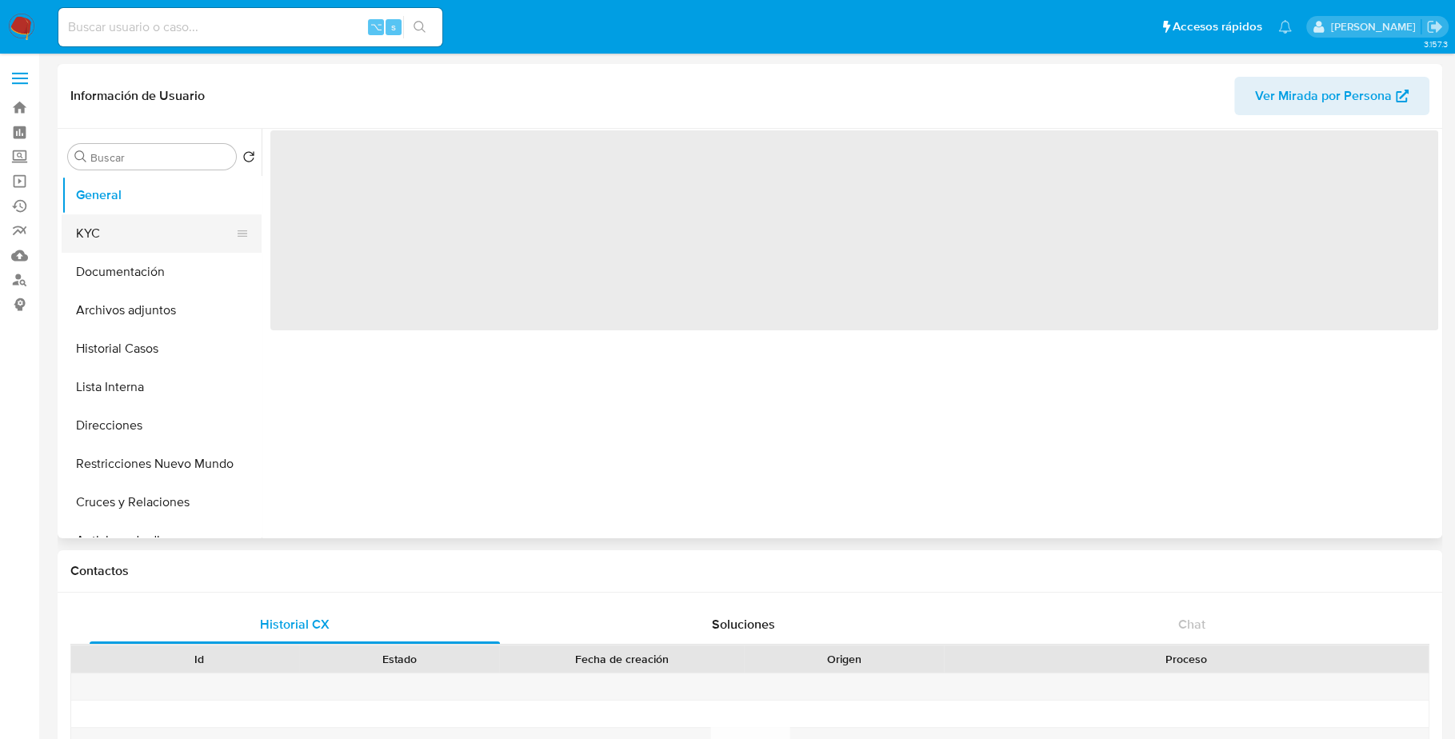
click at [137, 227] on button "KYC" at bounding box center [155, 233] width 187 height 38
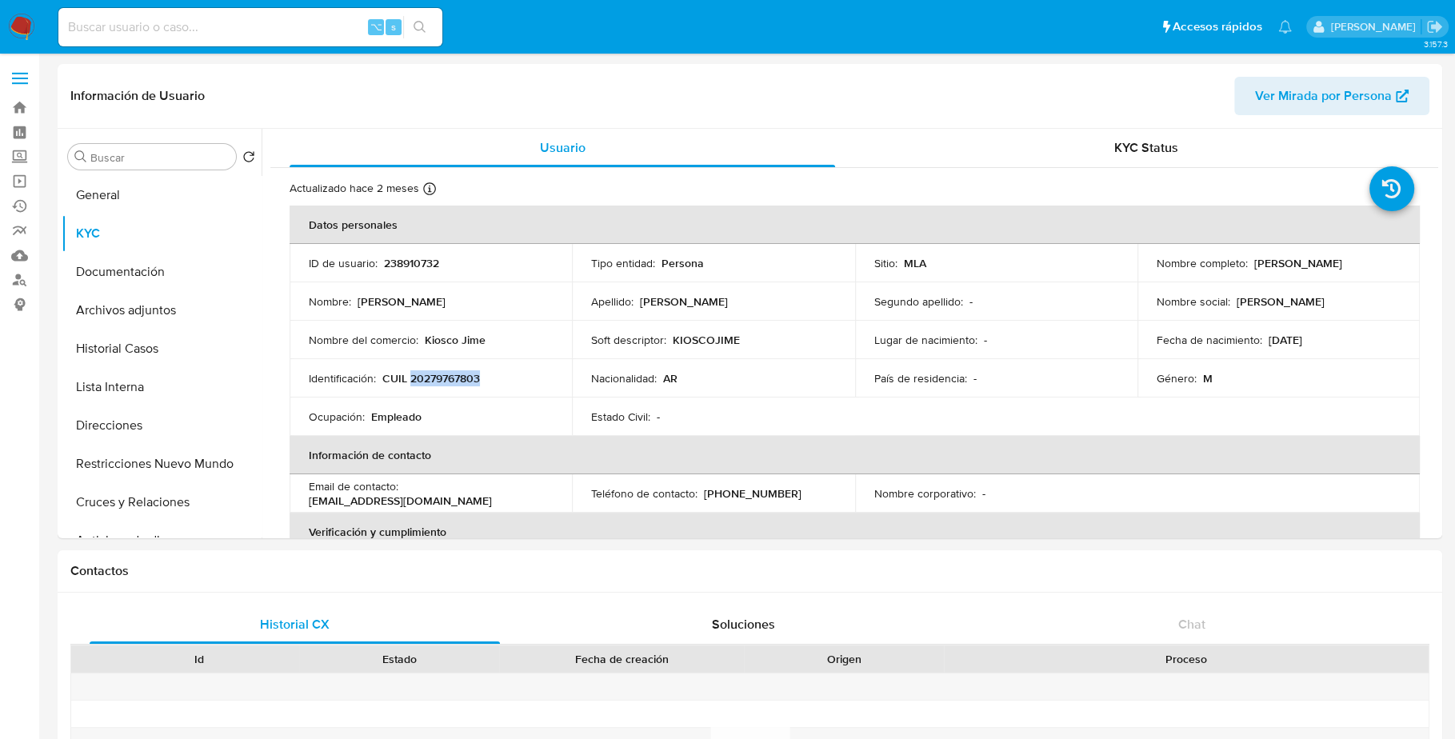
copy p "20279767803"
